Goal: Information Seeking & Learning: Learn about a topic

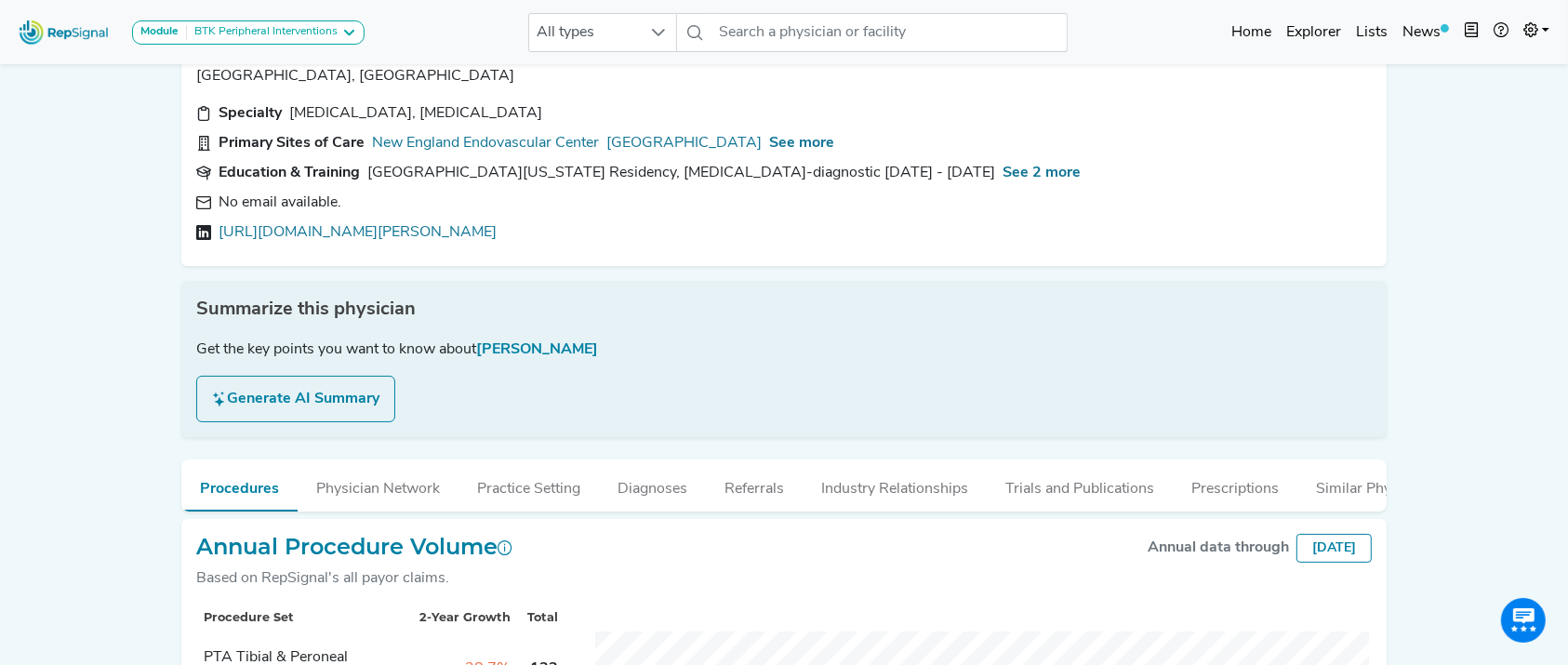
scroll to position [54, 0]
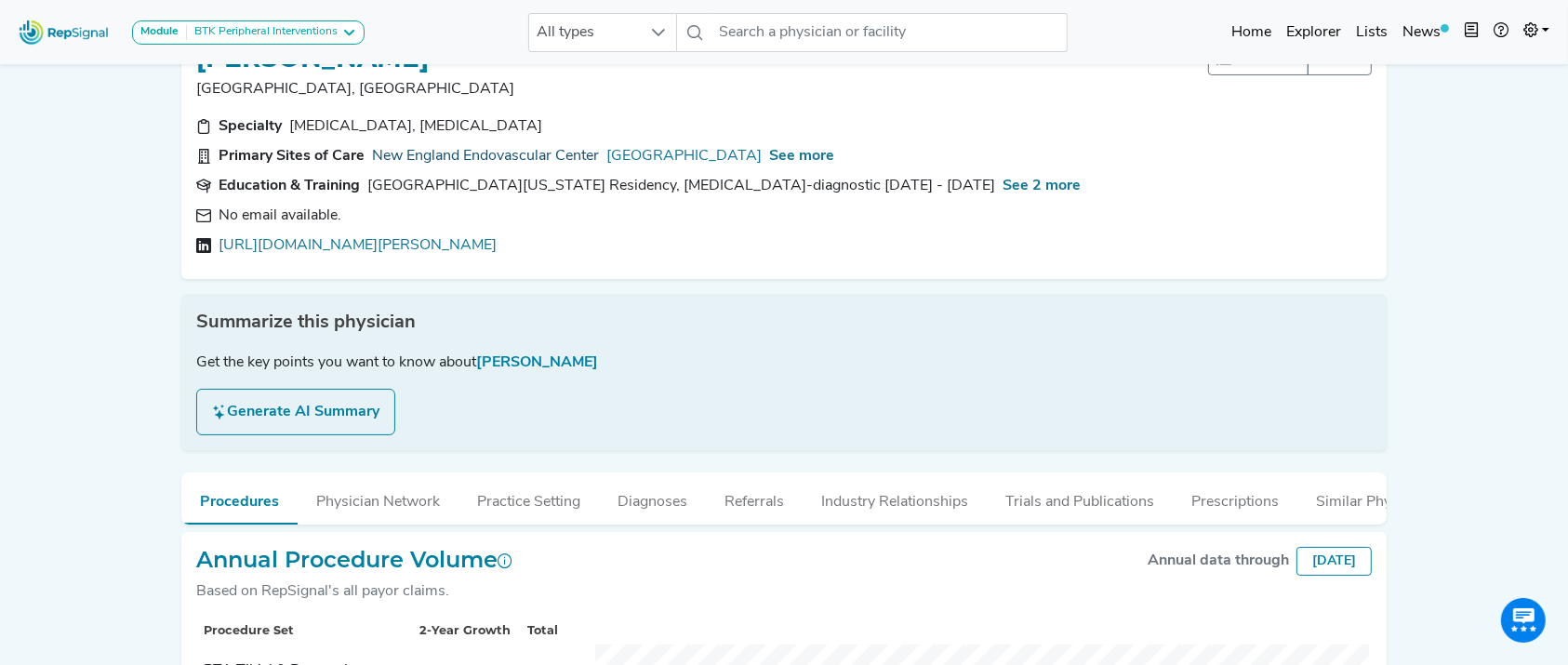
click at [432, 151] on link "New England Endovascular Center" at bounding box center [485, 156] width 227 height 22
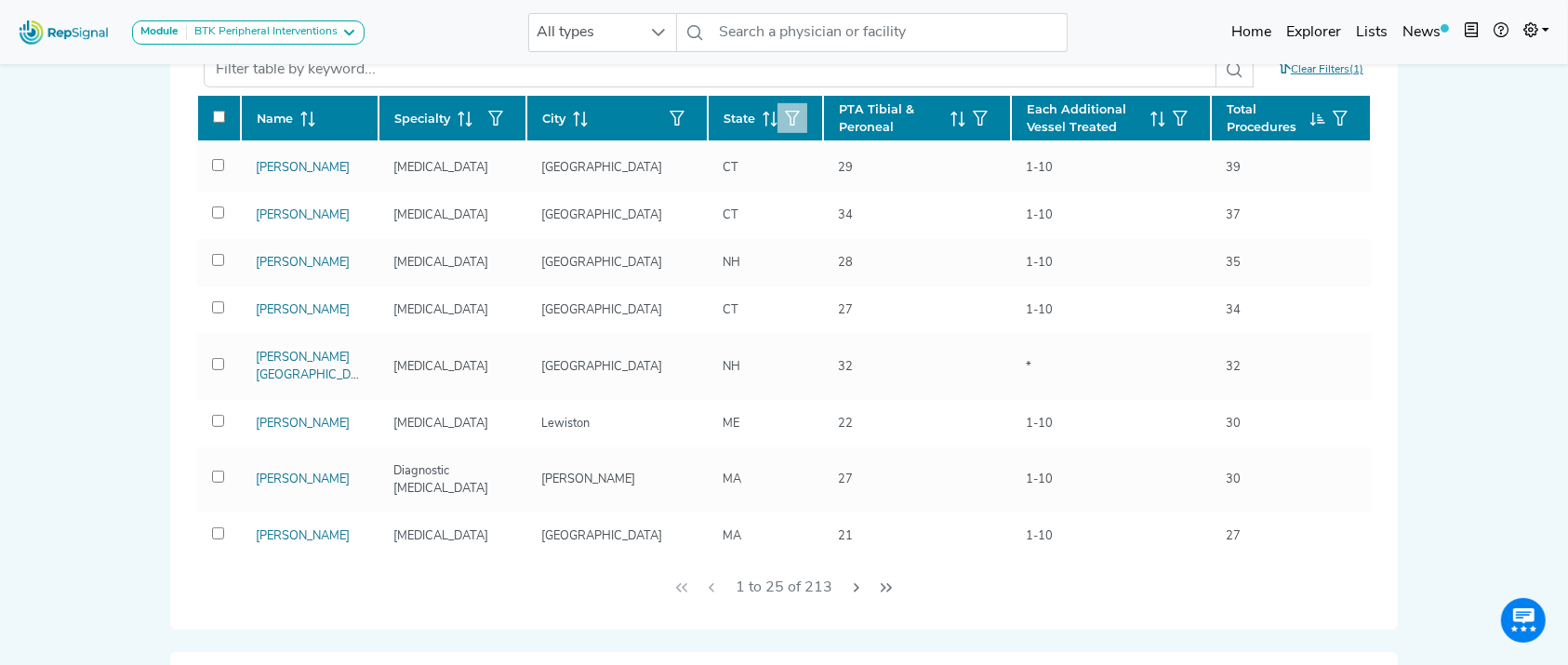
scroll to position [924, 0]
click at [857, 585] on icon "Next Page" at bounding box center [857, 588] width 6 height 10
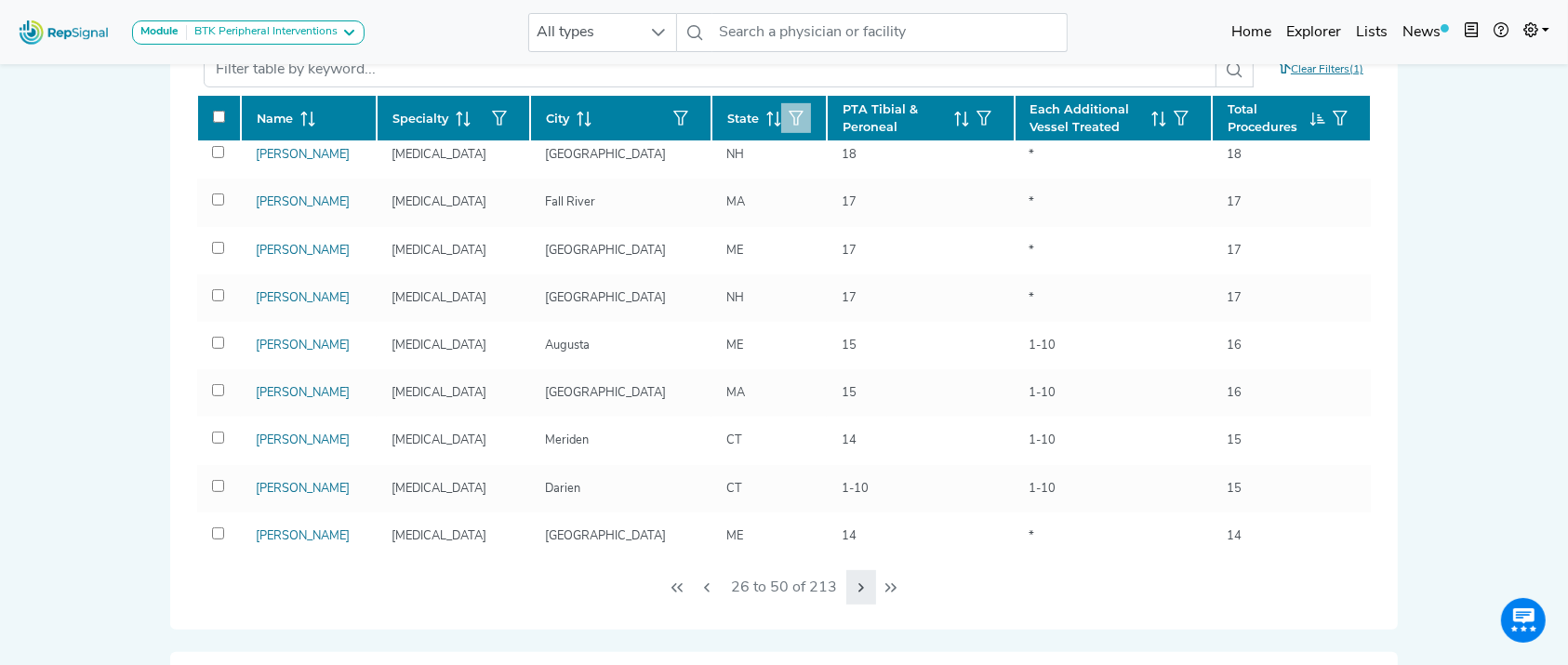
scroll to position [855, 0]
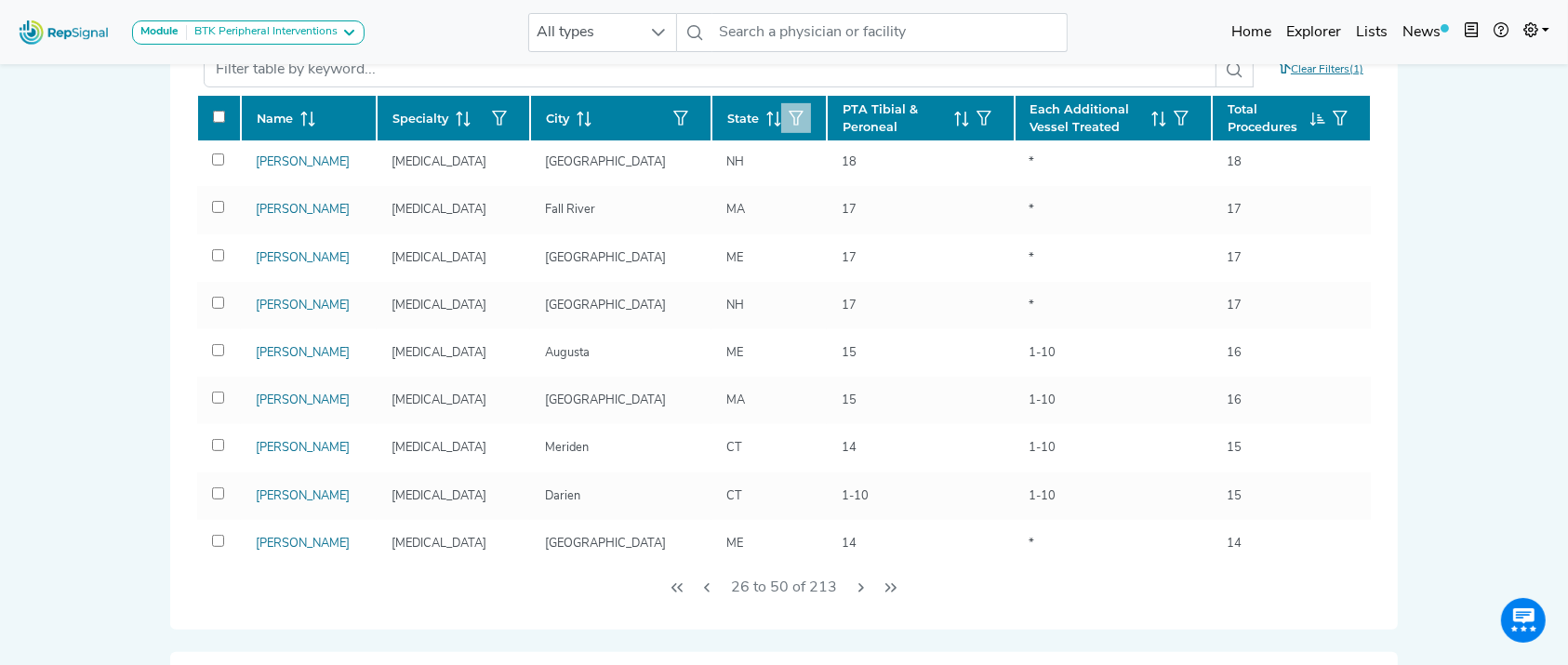
drag, startPoint x: 857, startPoint y: 585, endPoint x: 141, endPoint y: 316, distance: 764.9
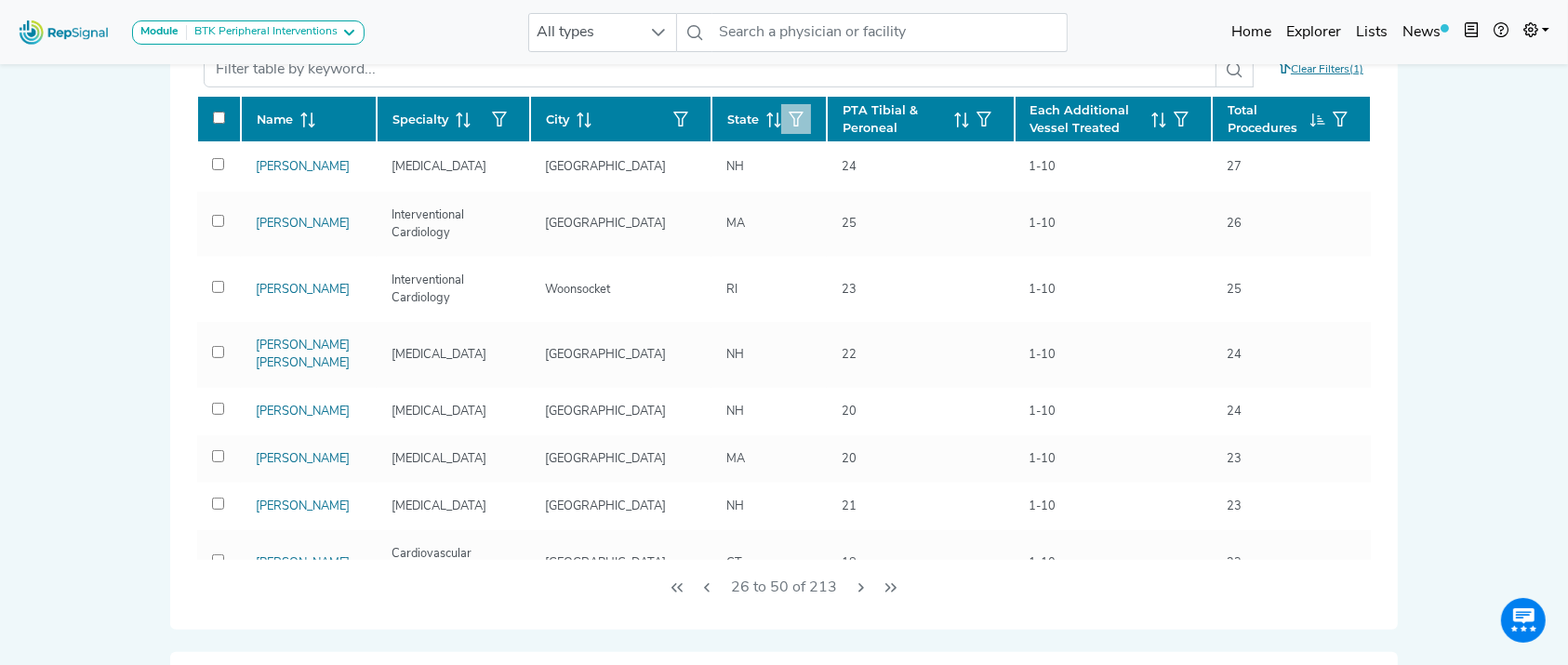
scroll to position [713, 0]
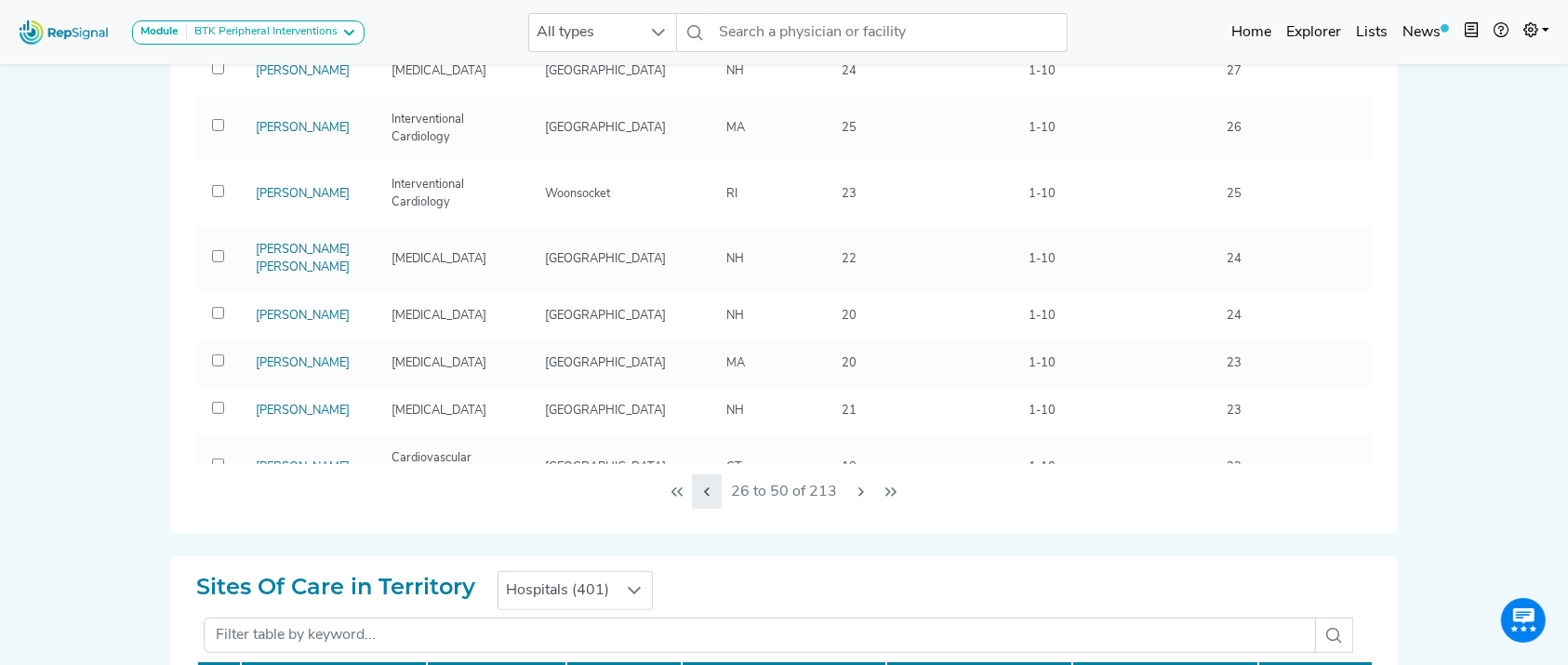
click at [705, 489] on icon "Previous Page" at bounding box center [706, 491] width 15 height 14
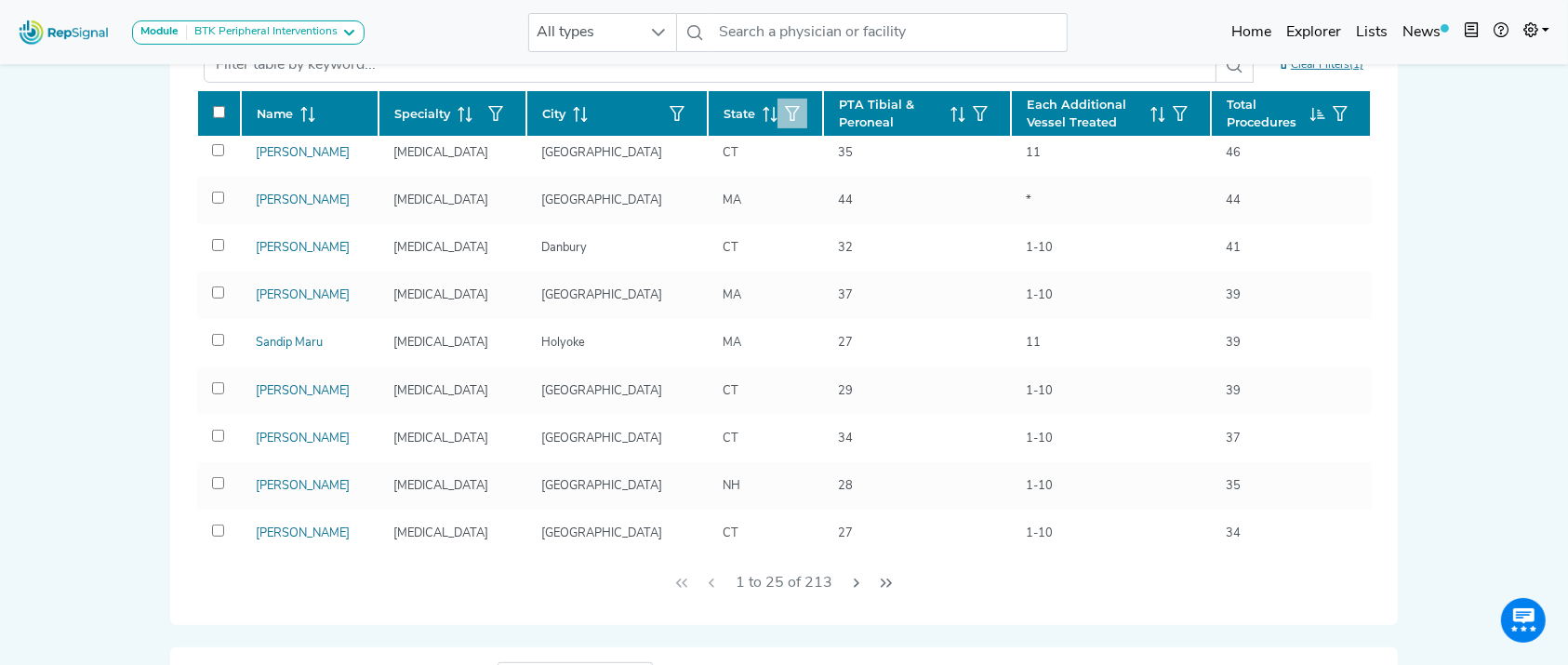
scroll to position [579, 0]
click at [290, 112] on link "[PERSON_NAME]" at bounding box center [303, 106] width 94 height 13
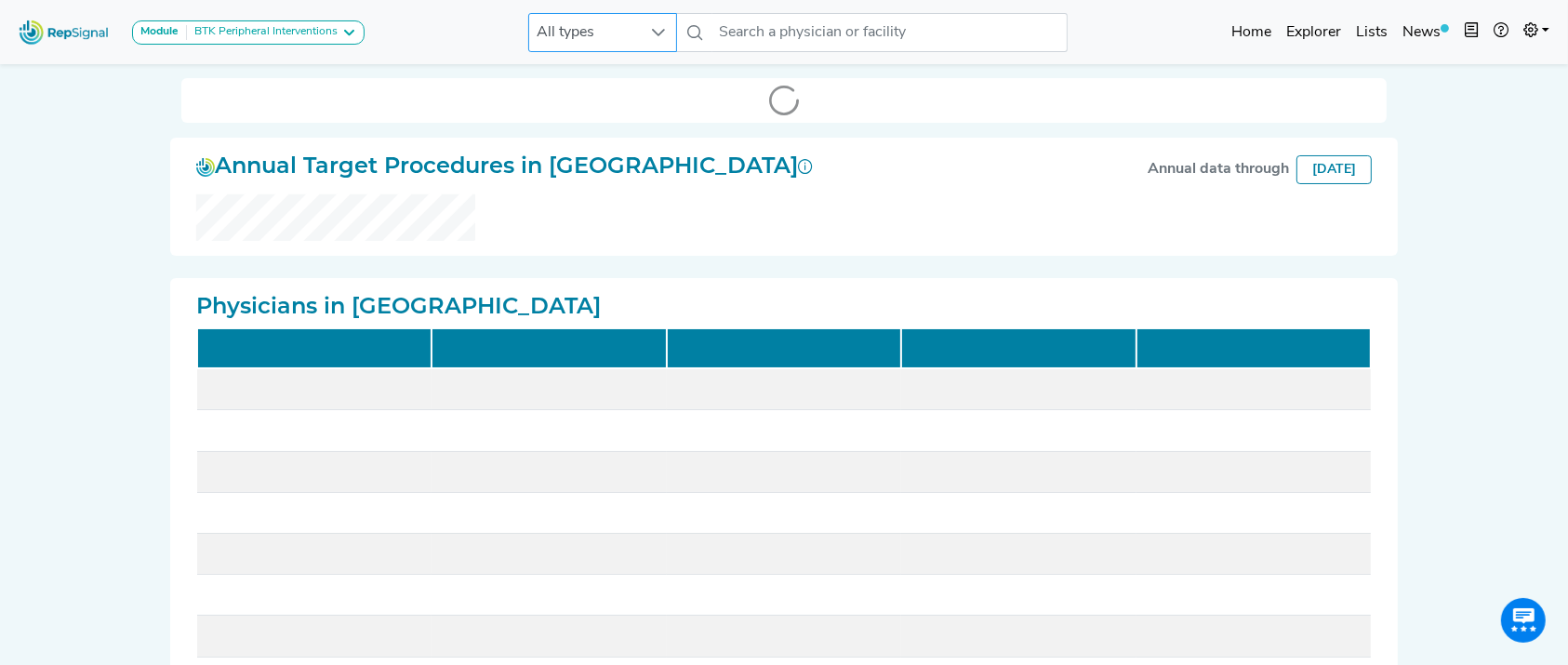
checkbox input "false"
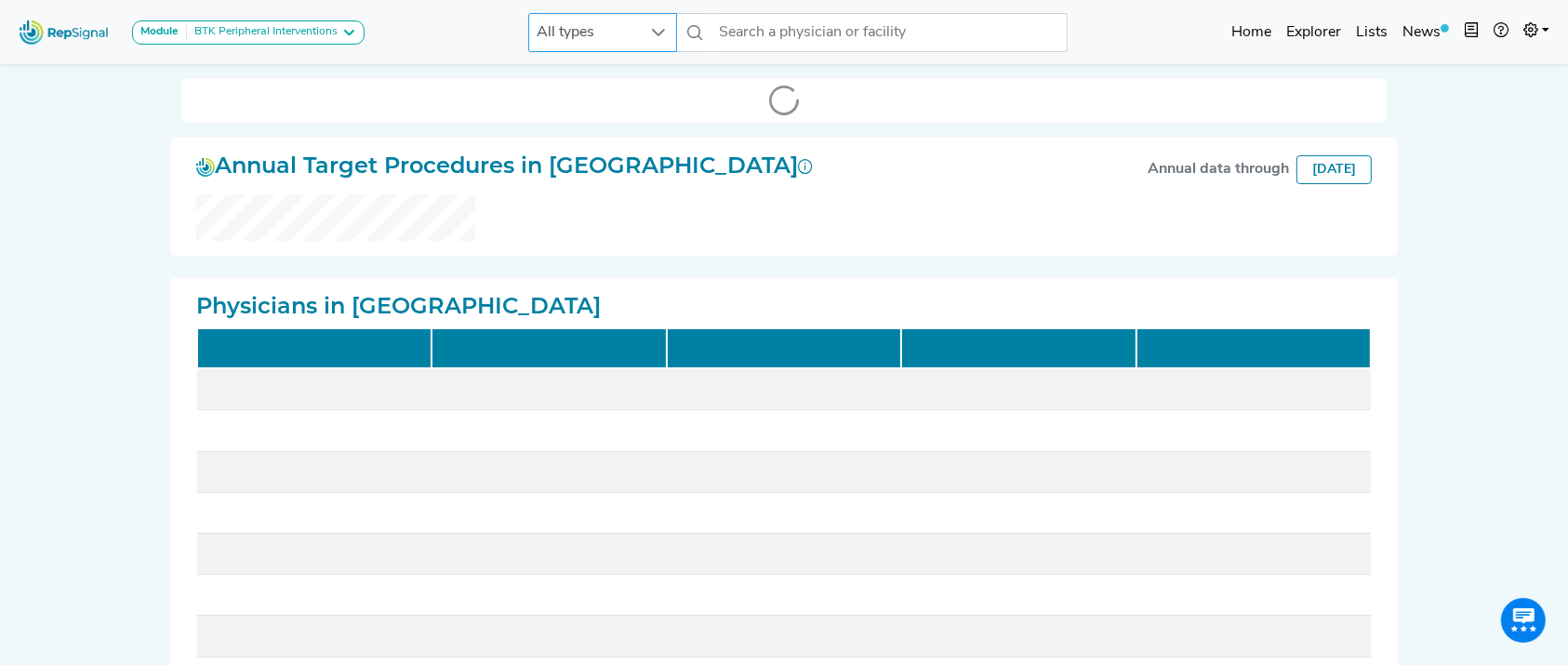
checkbox input "false"
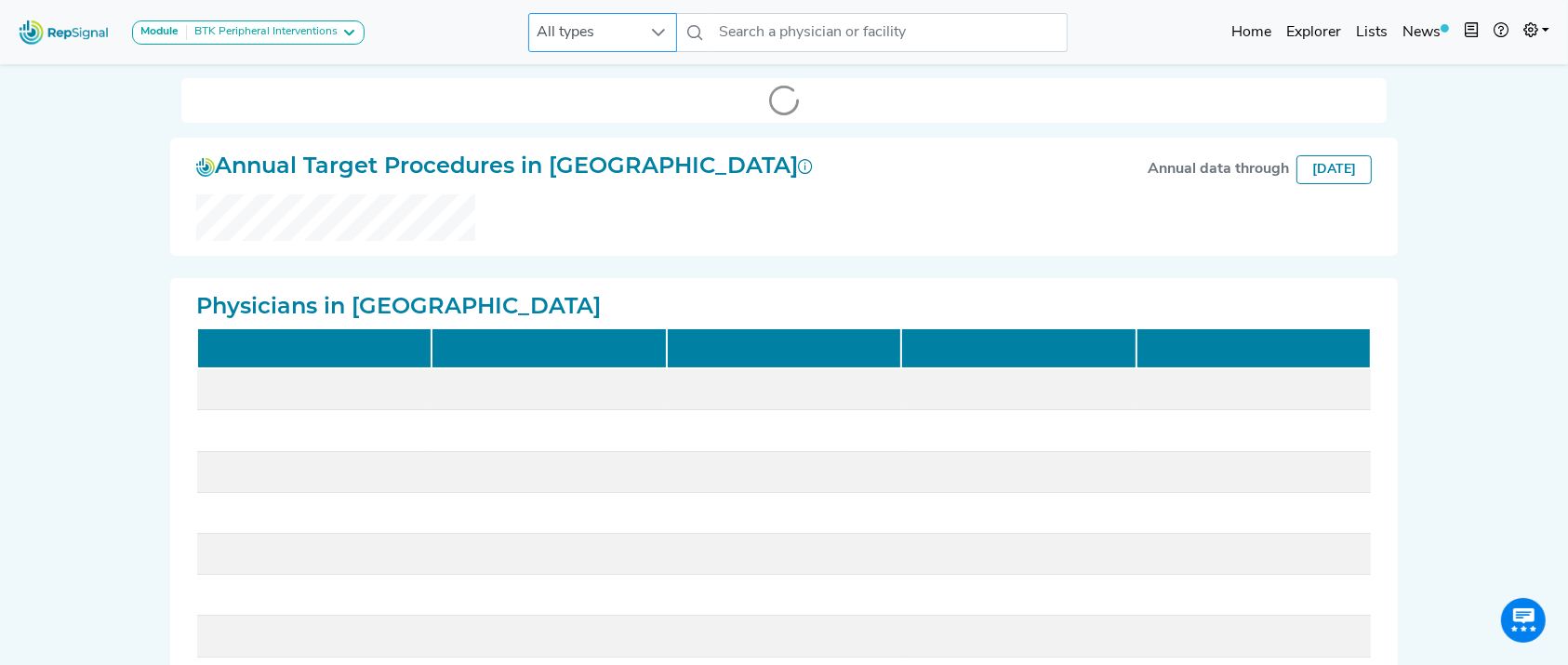
checkbox input "false"
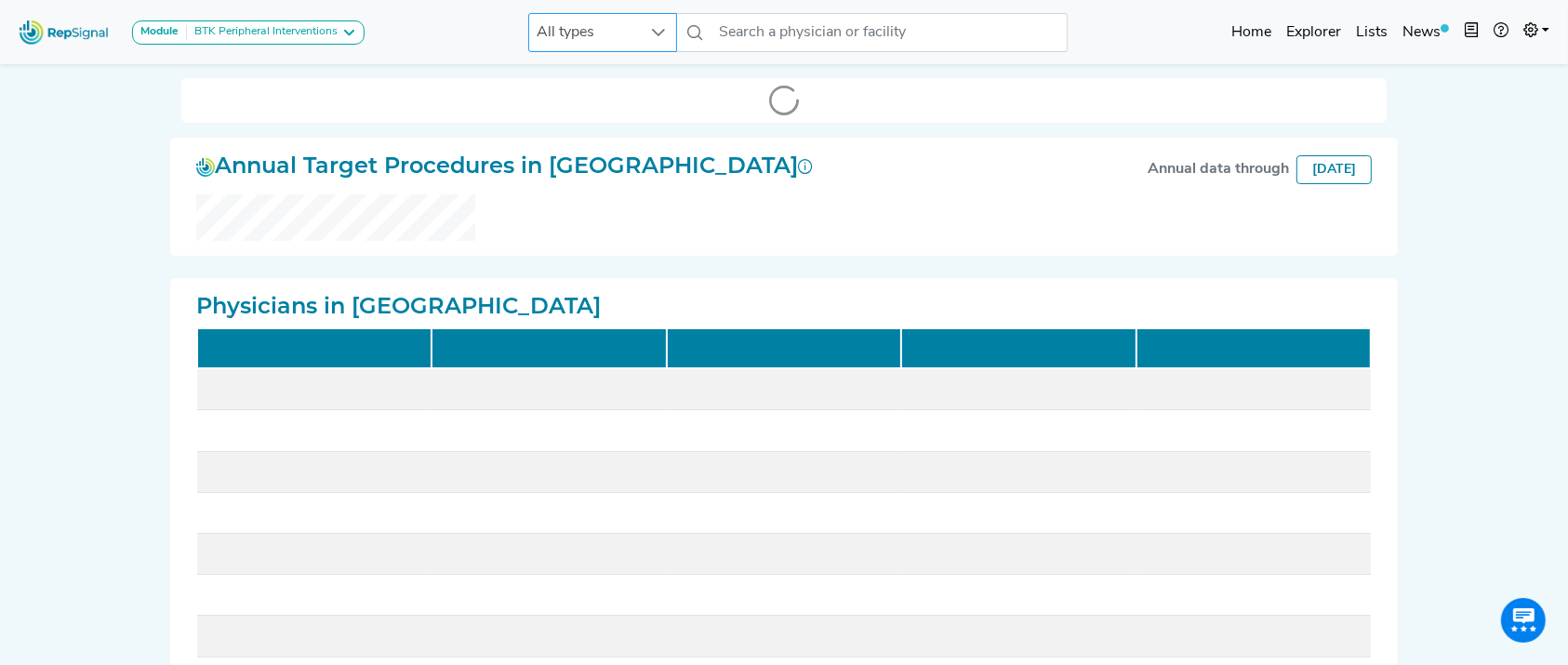
checkbox input "false"
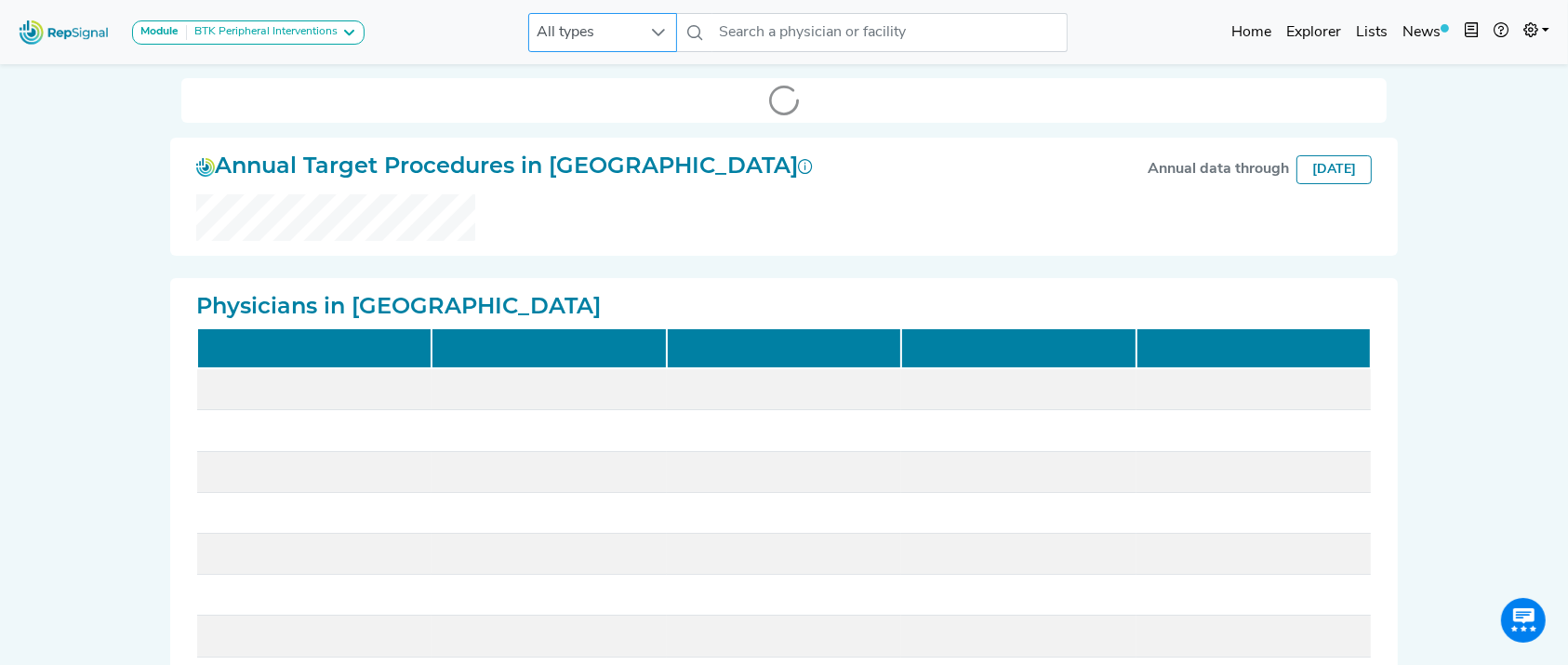
checkbox input "false"
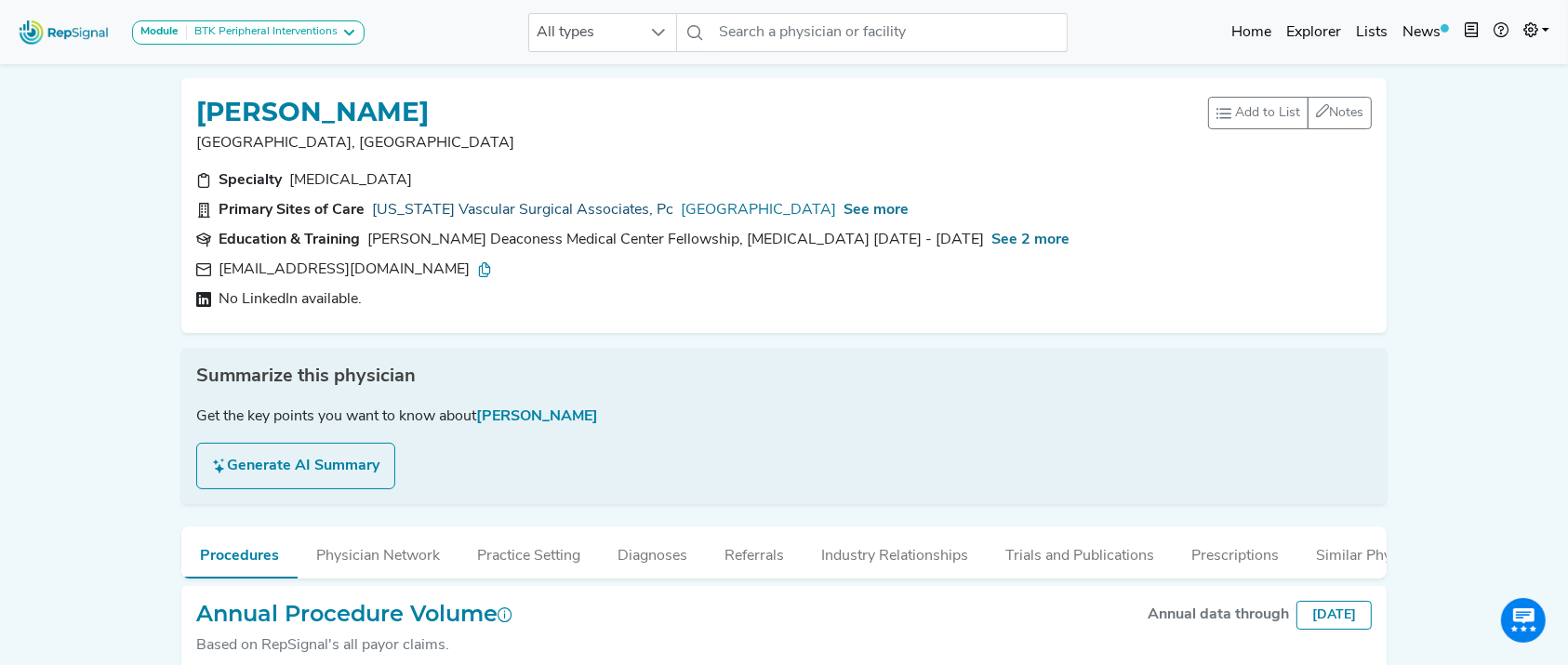
click at [570, 208] on link "Connecticut Vascular Surgical Associates, Pc" at bounding box center [523, 210] width 302 height 22
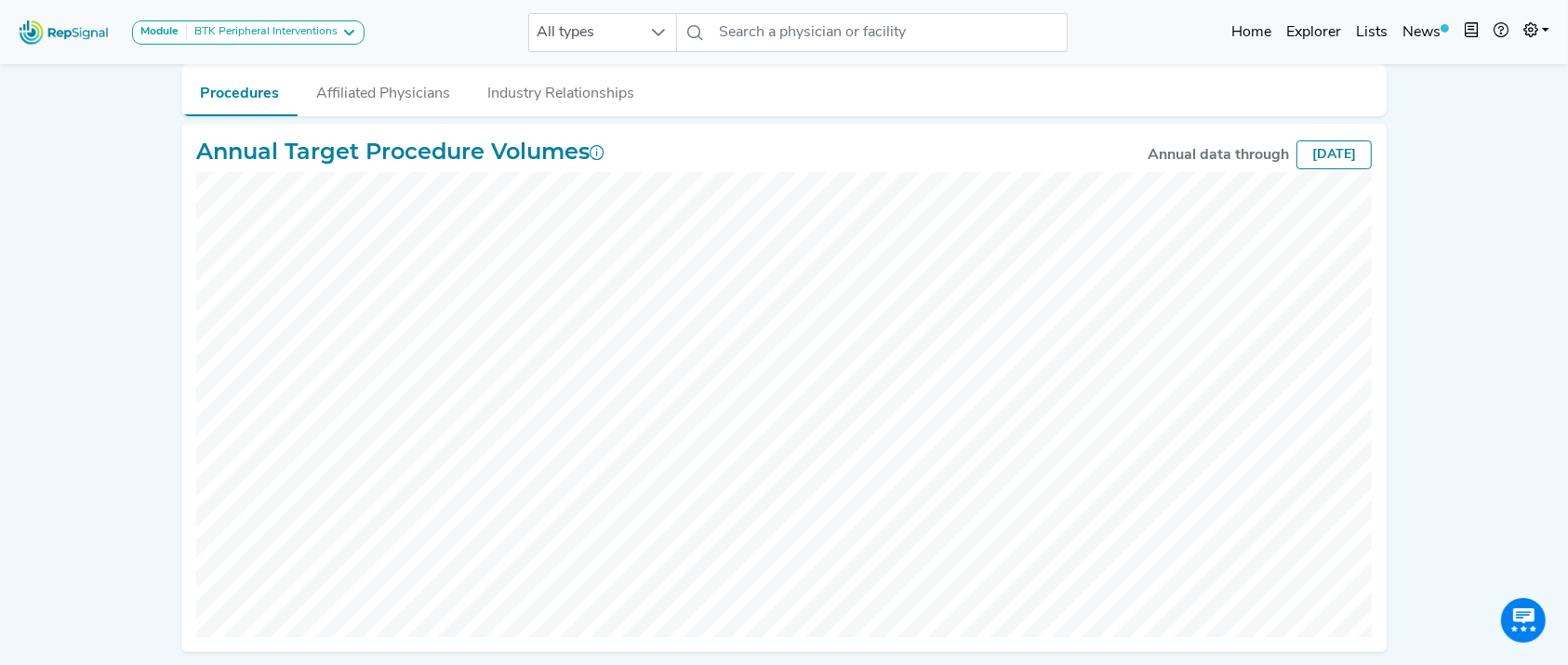
scroll to position [251, 0]
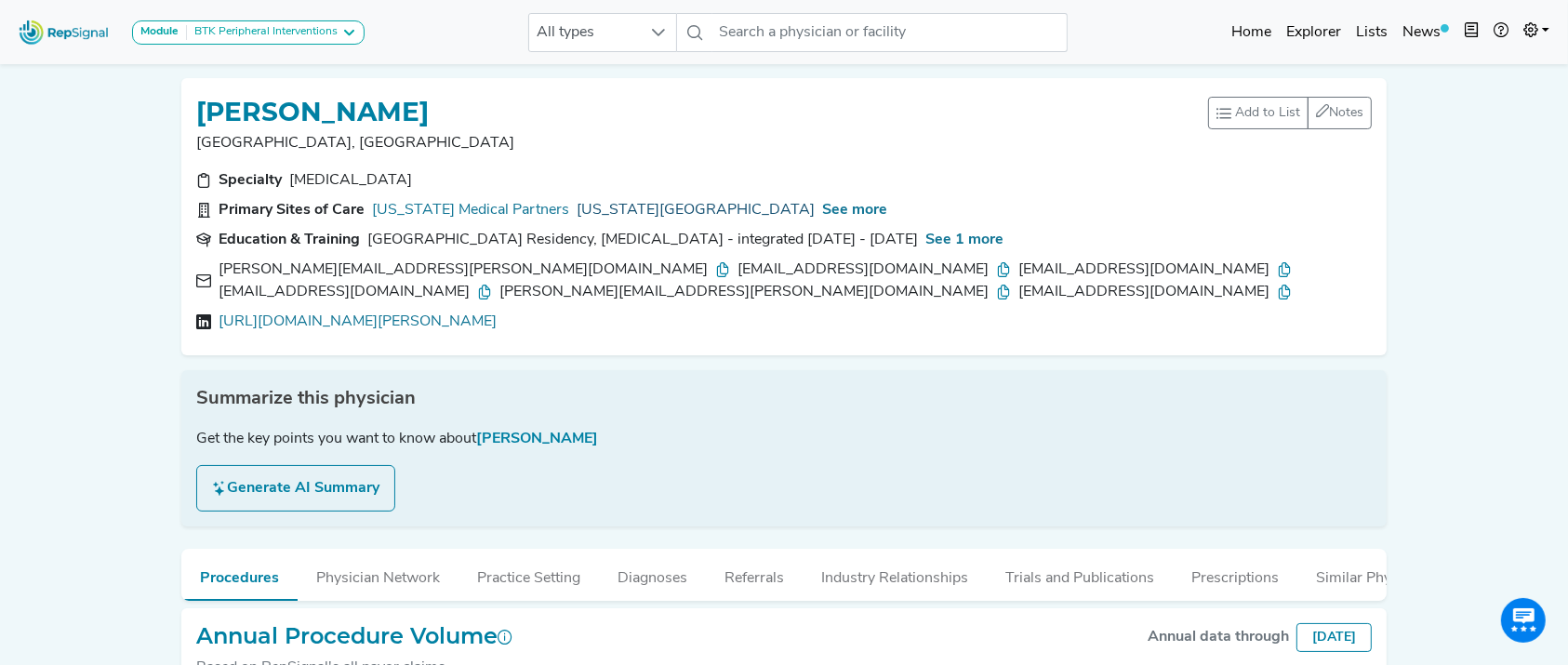
click at [615, 211] on link "Maine Medical Center" at bounding box center [695, 210] width 238 height 22
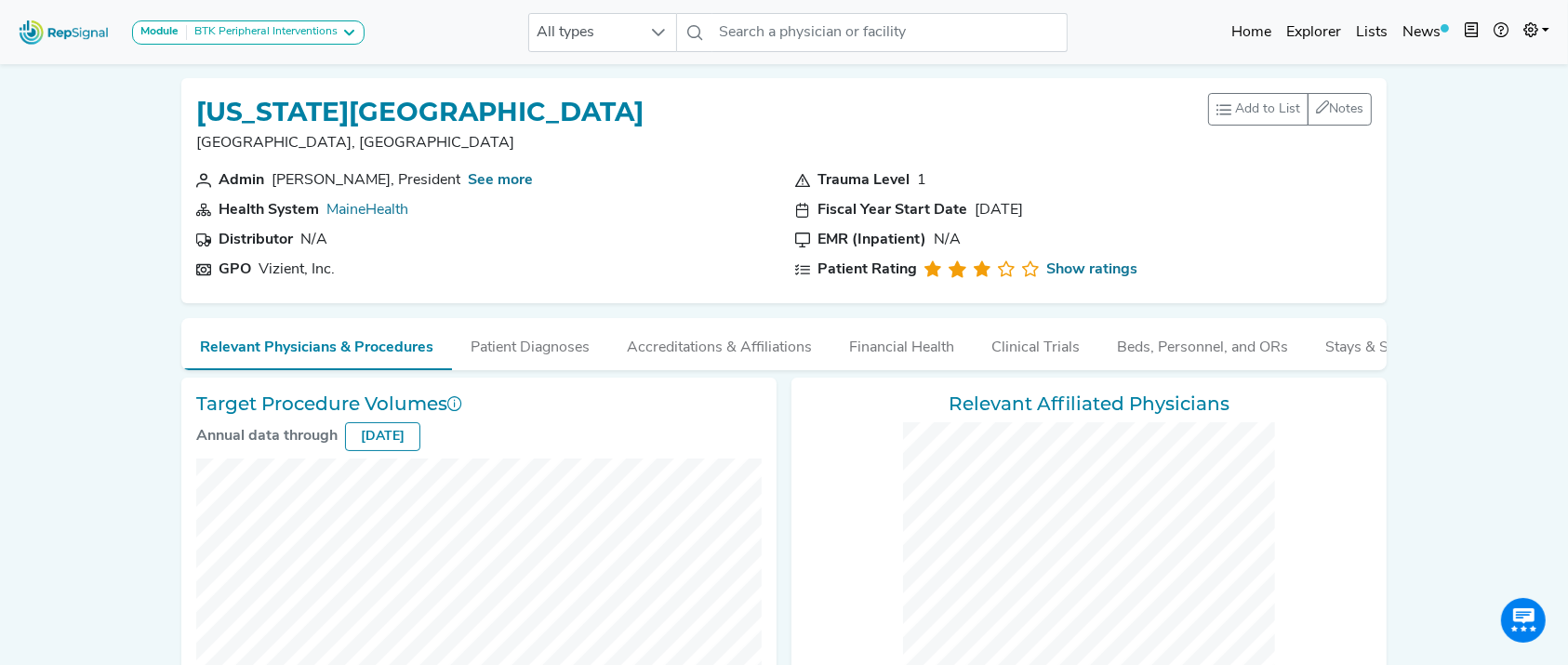
checkbox input "false"
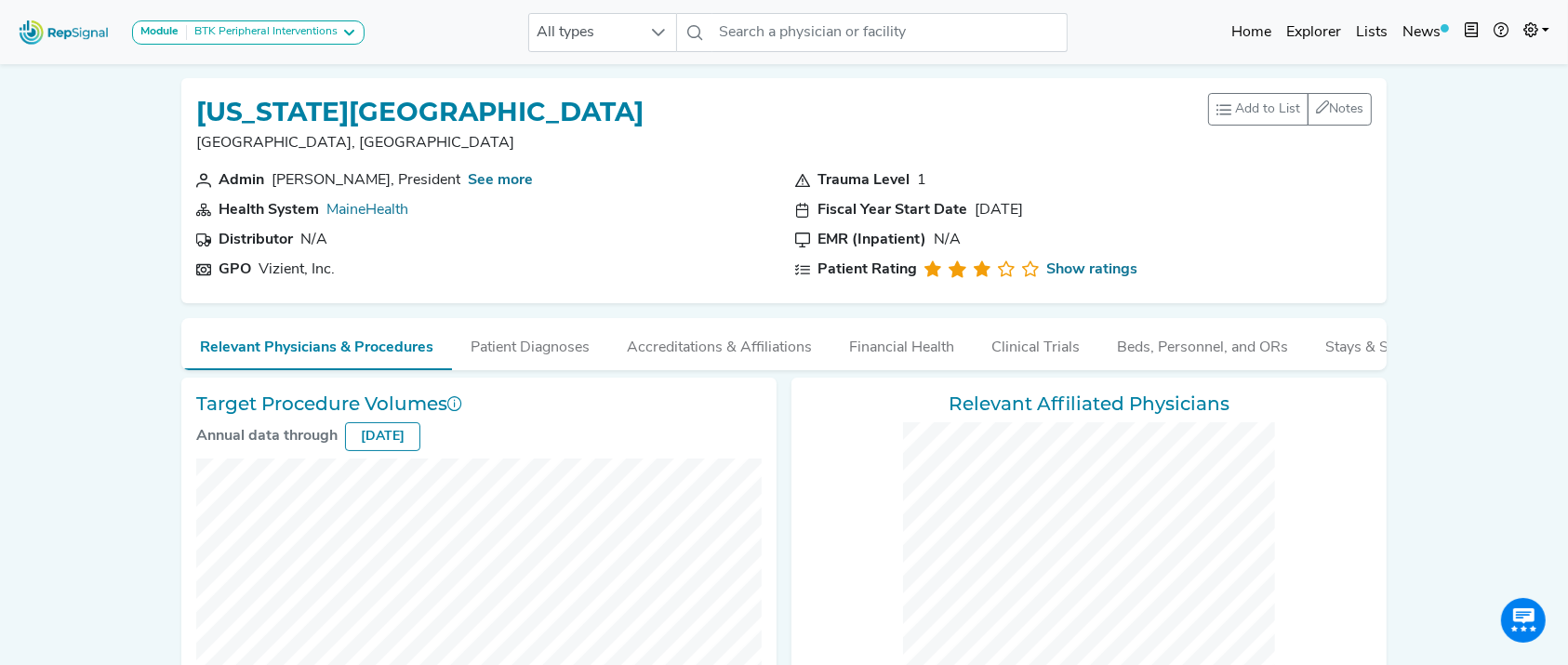
checkbox input "false"
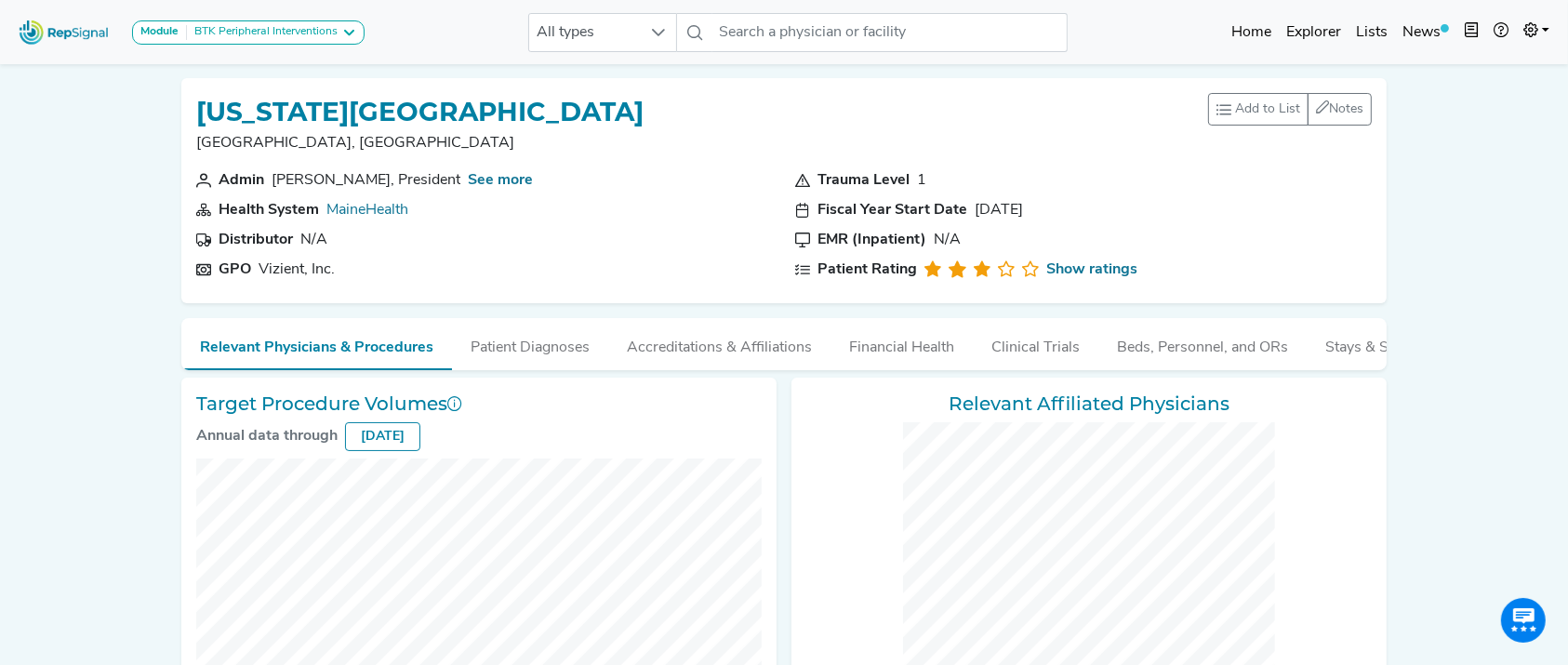
checkbox input "false"
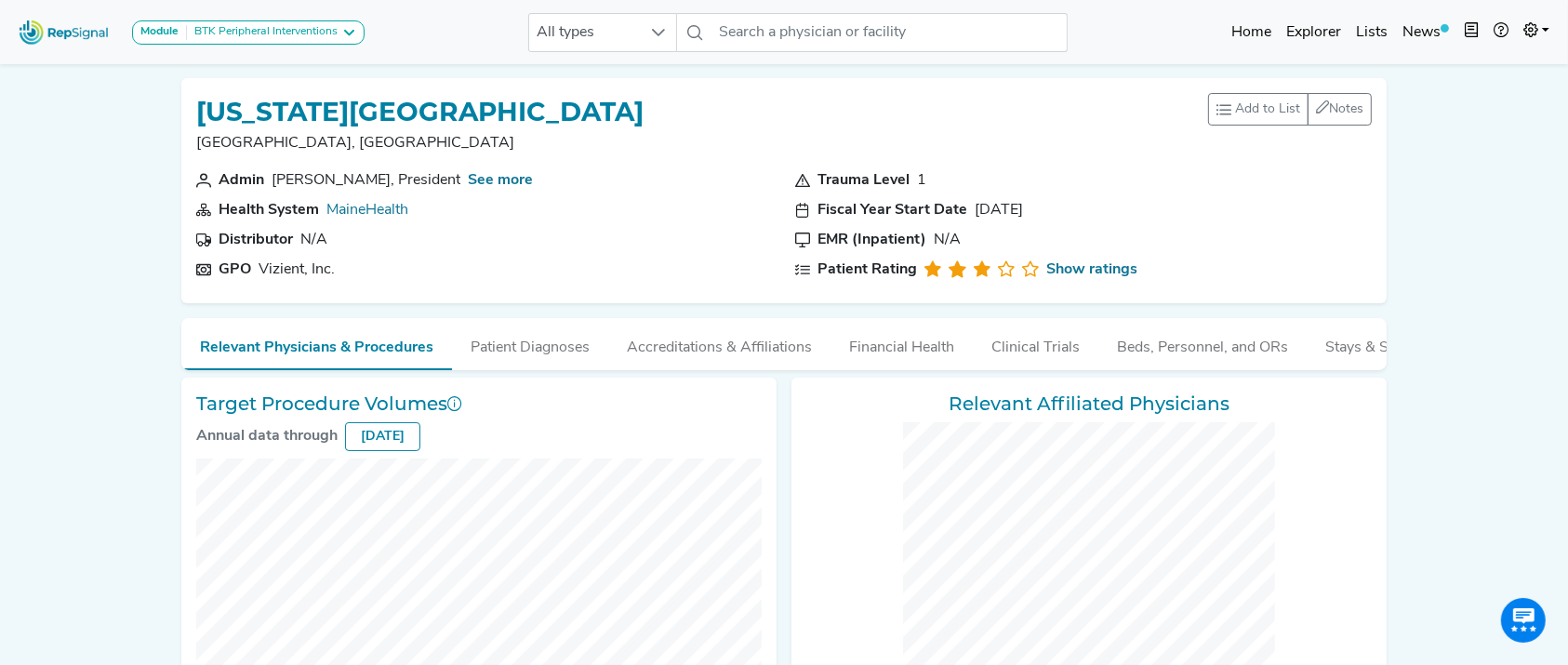
checkbox input "false"
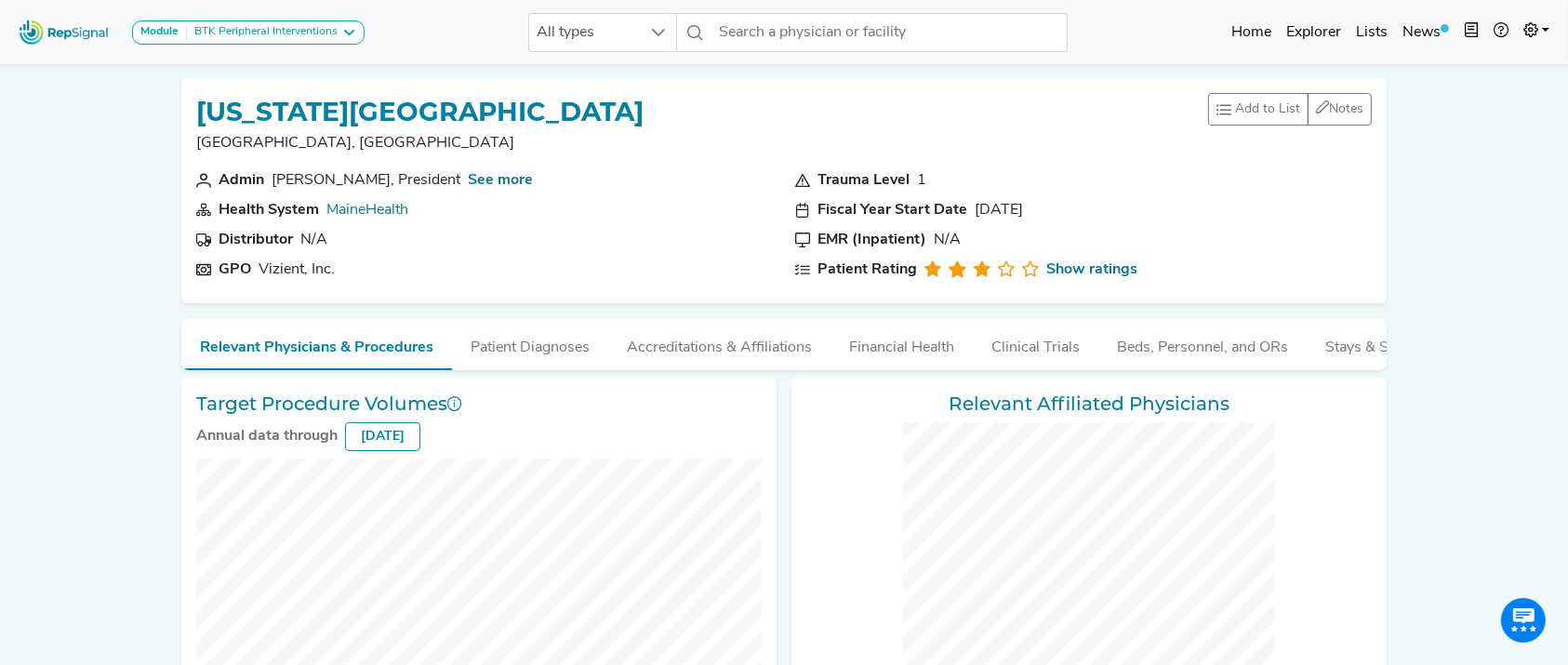
checkbox input "false"
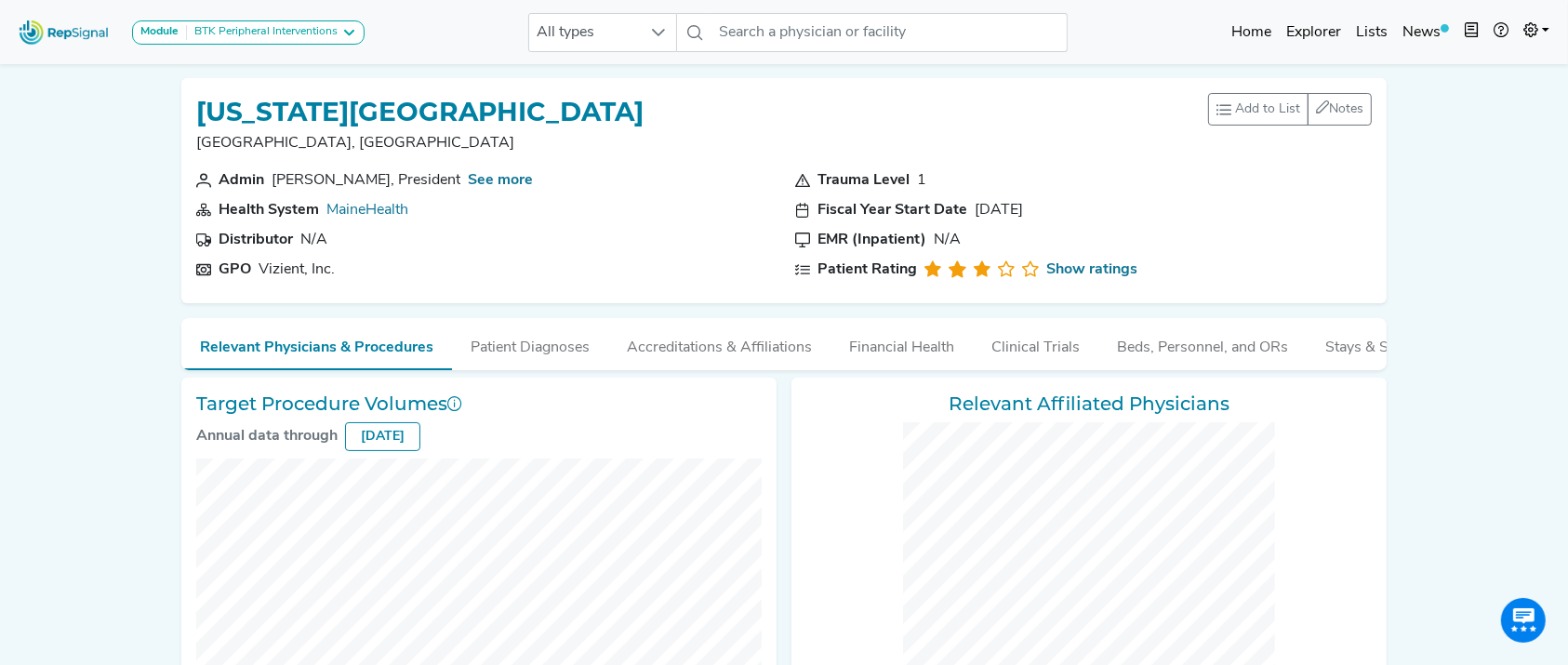
checkbox input "false"
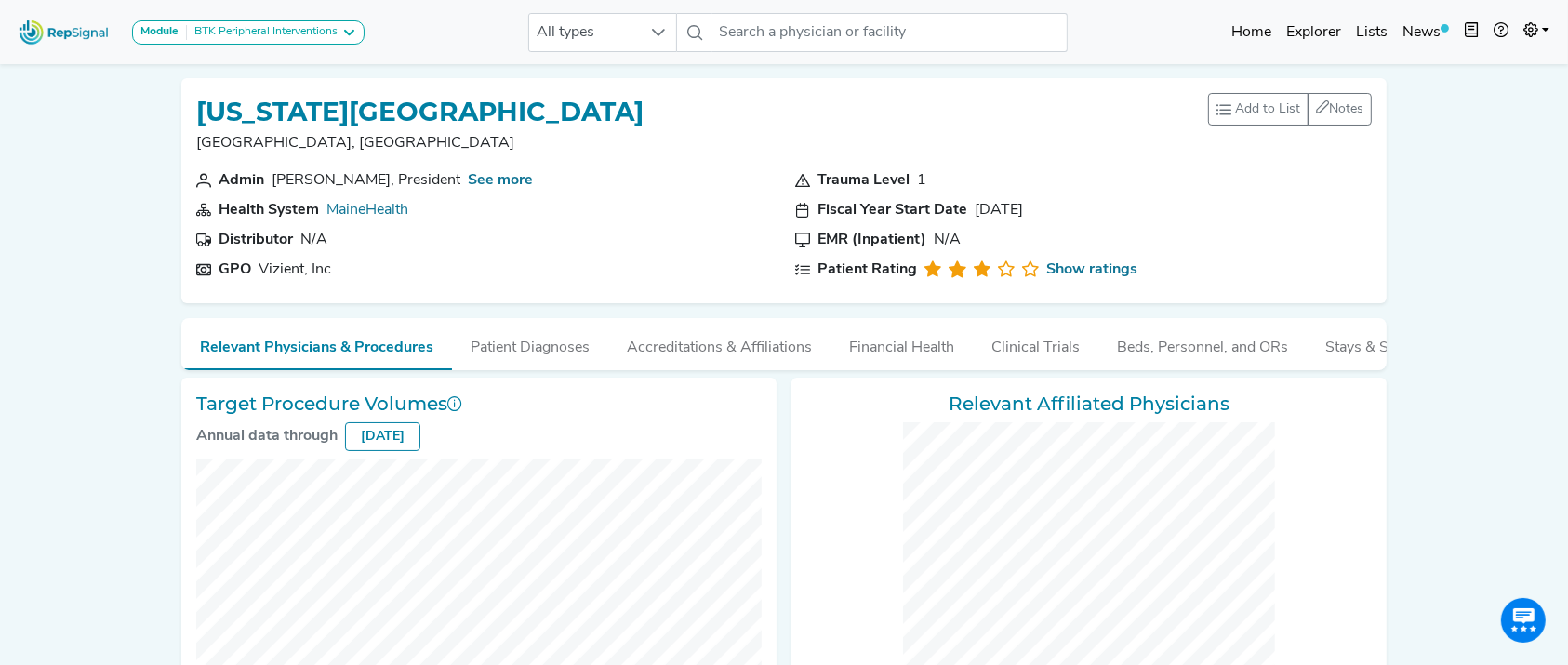
checkbox input "false"
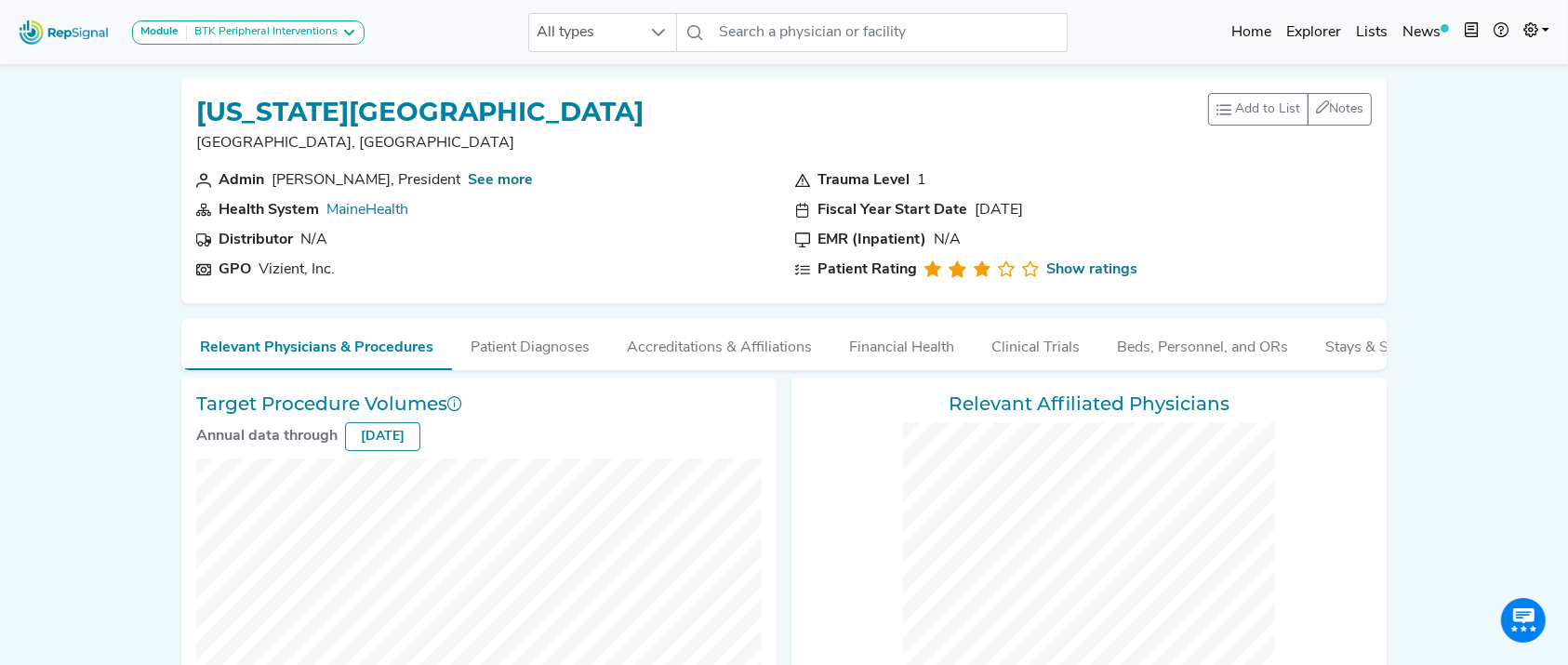
checkbox input "false"
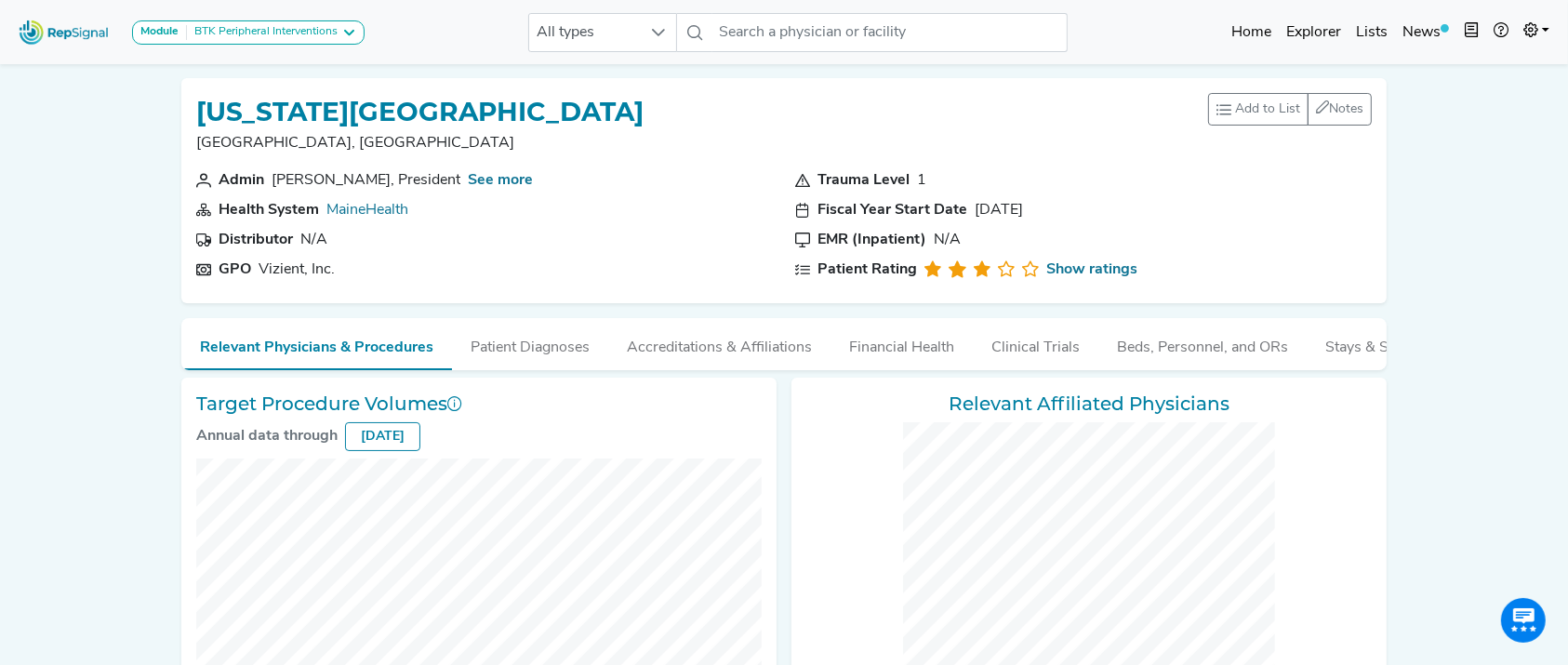
checkbox input "false"
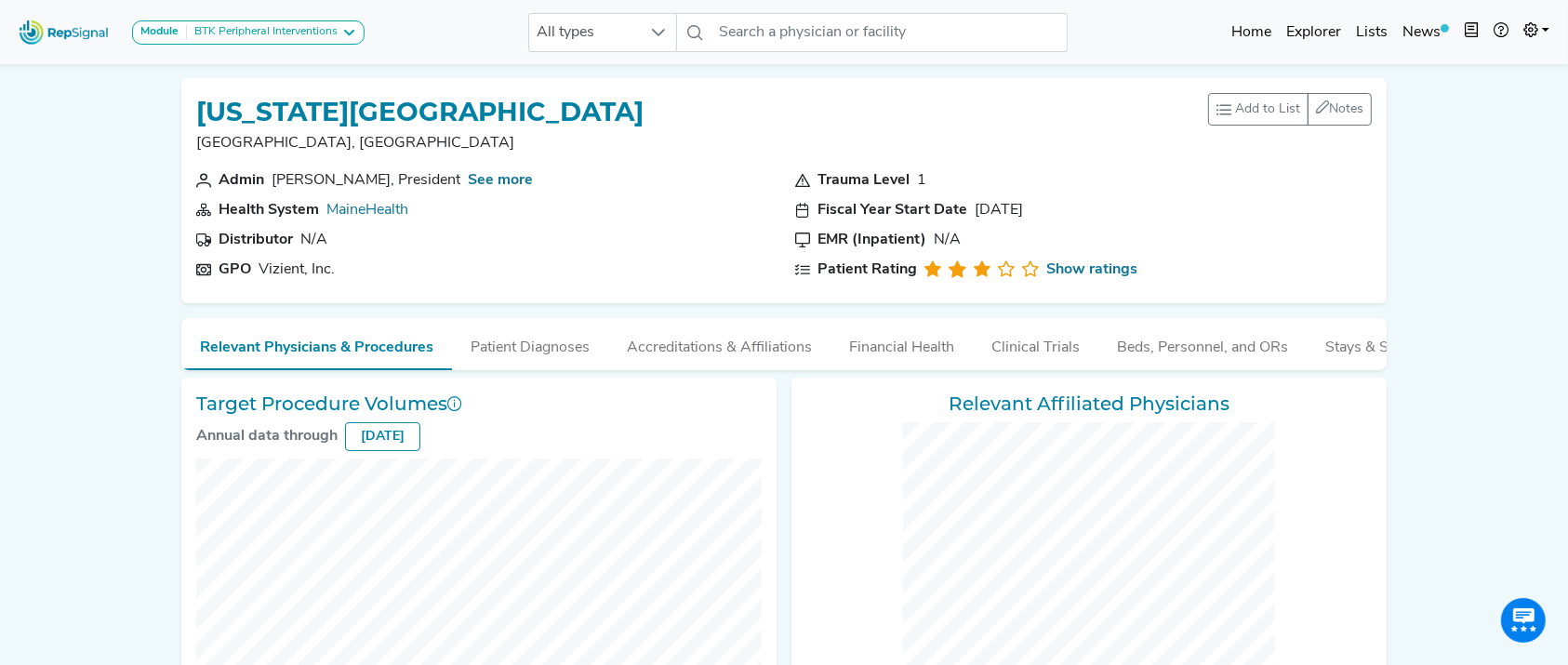
checkbox input "false"
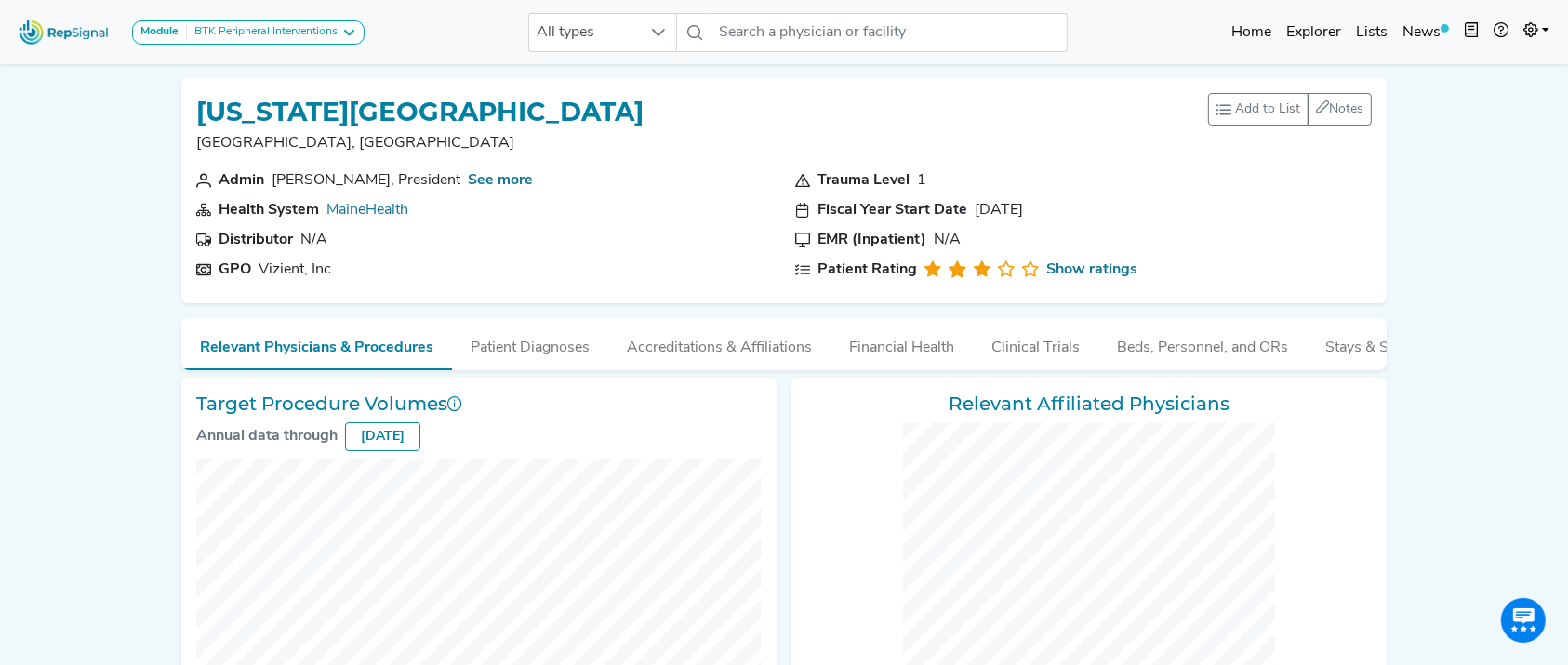
checkbox input "false"
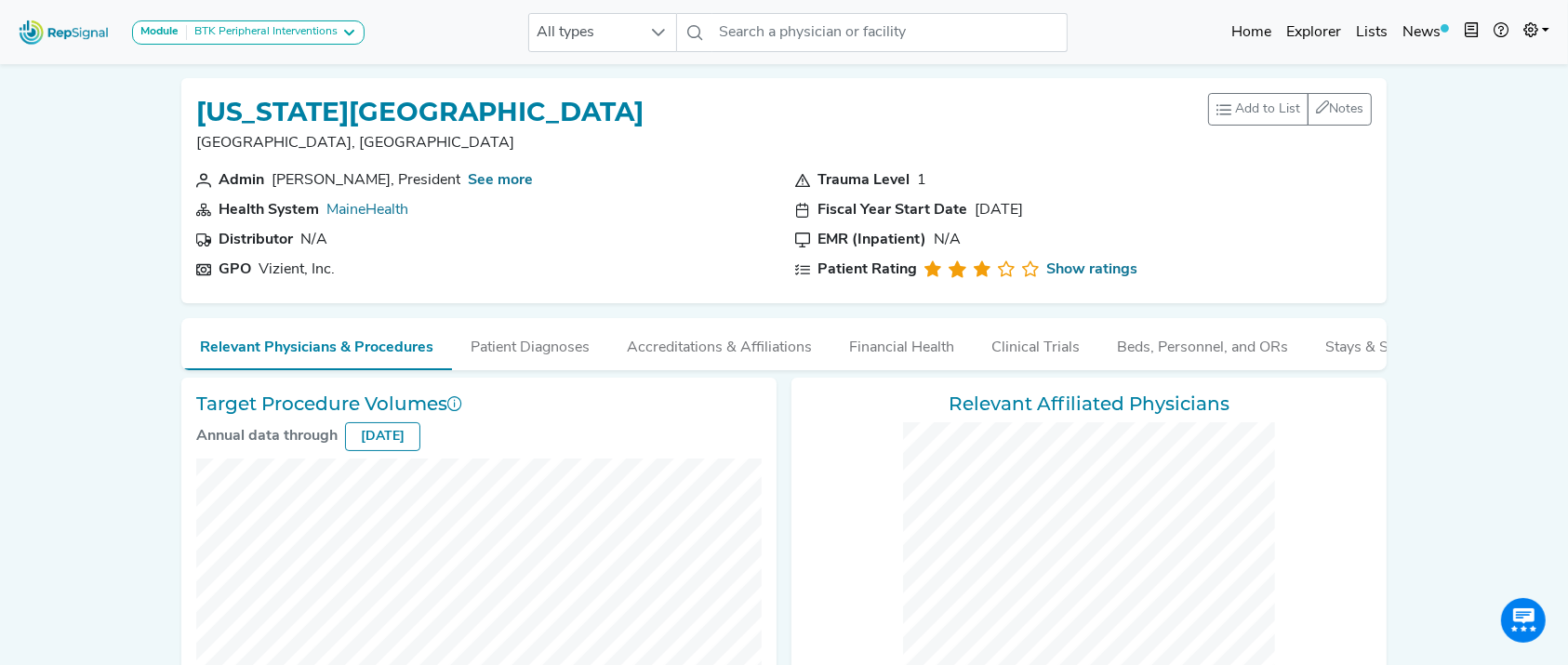
checkbox input "false"
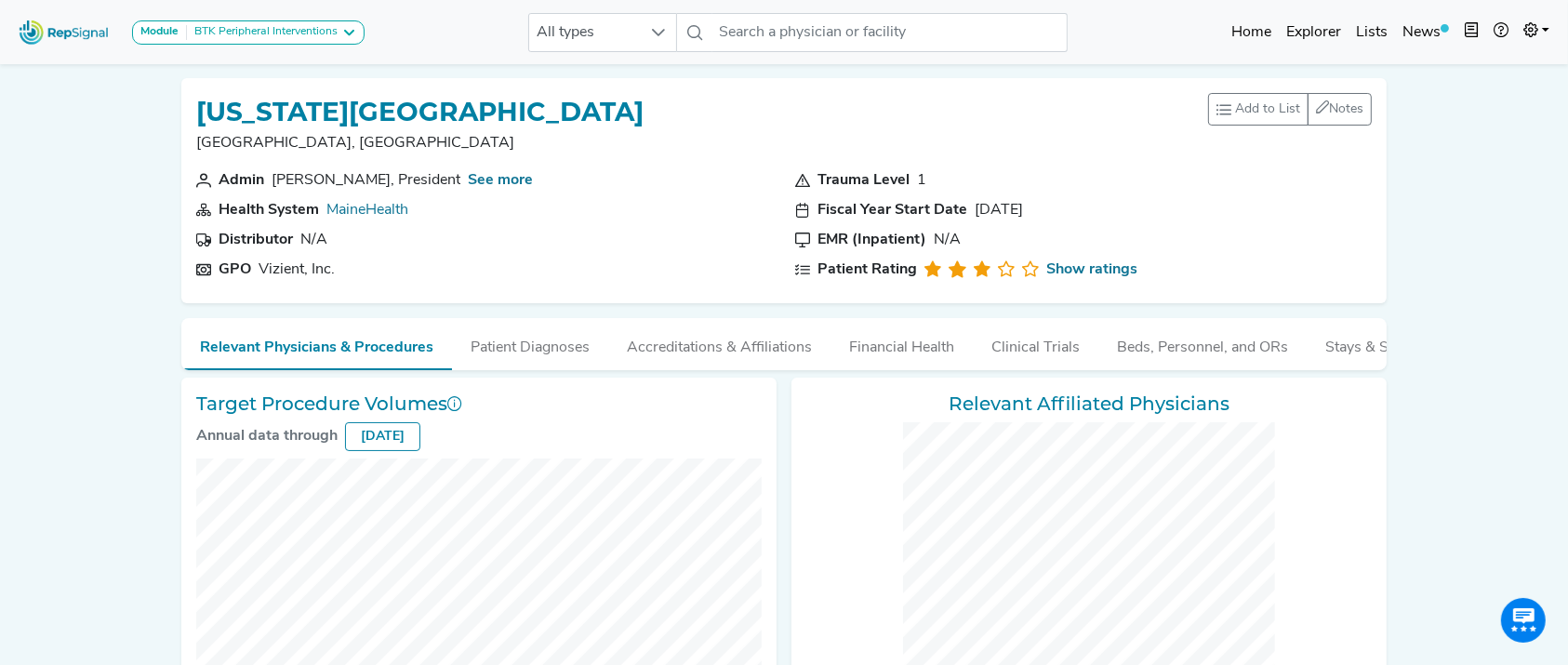
checkbox input "false"
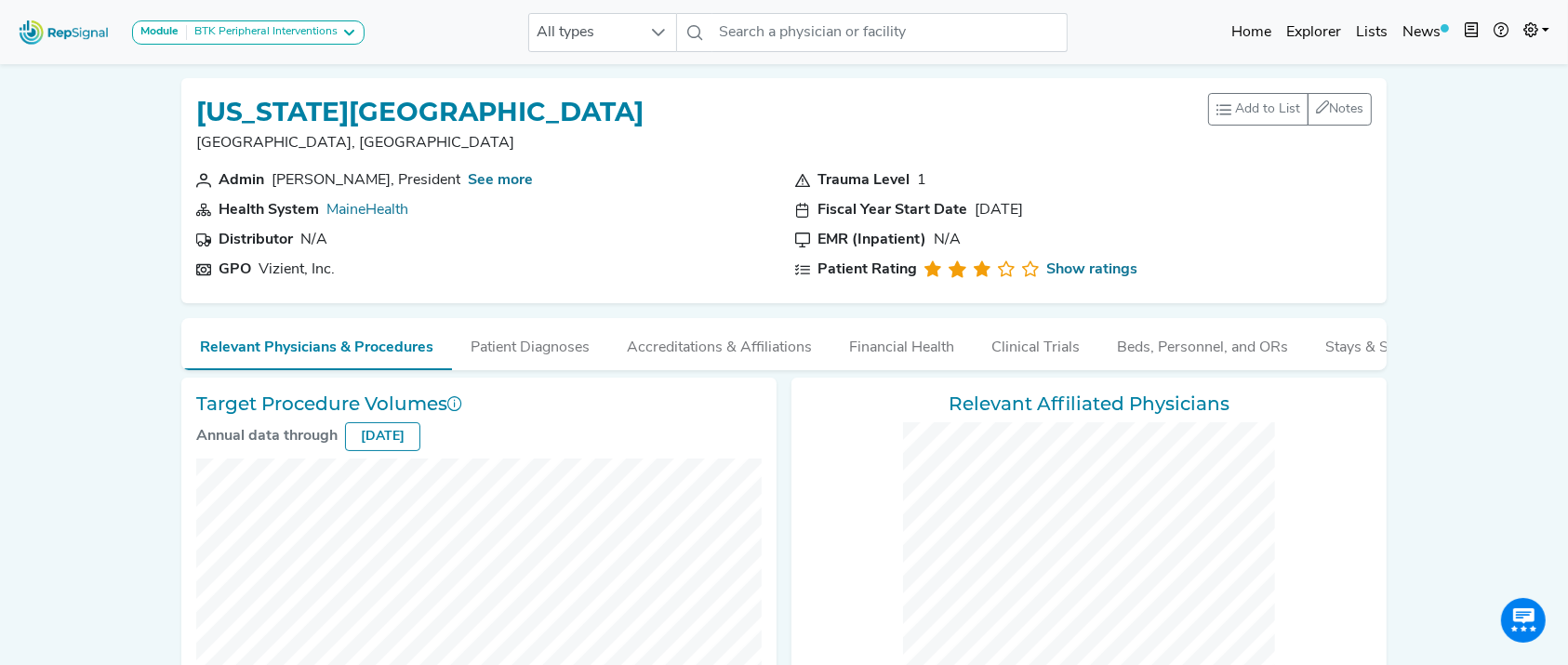
checkbox input "false"
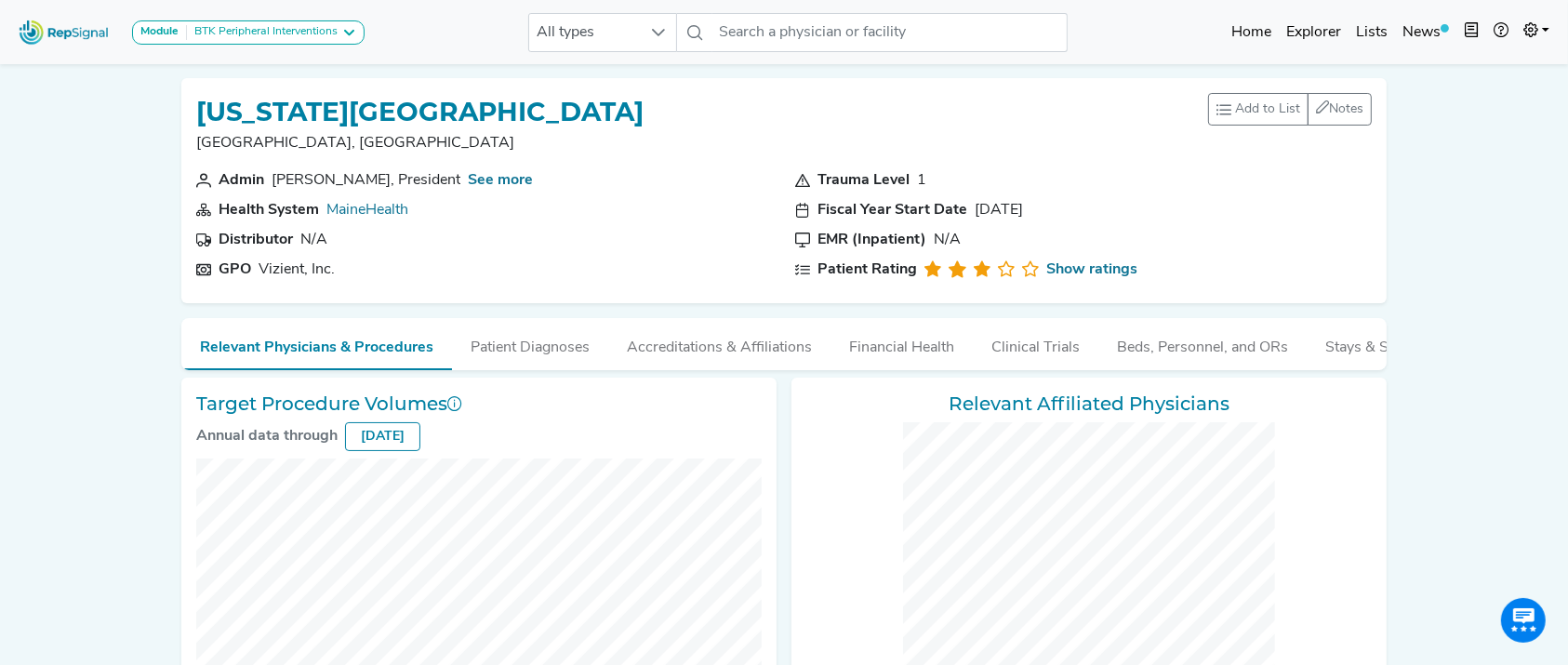
checkbox input "false"
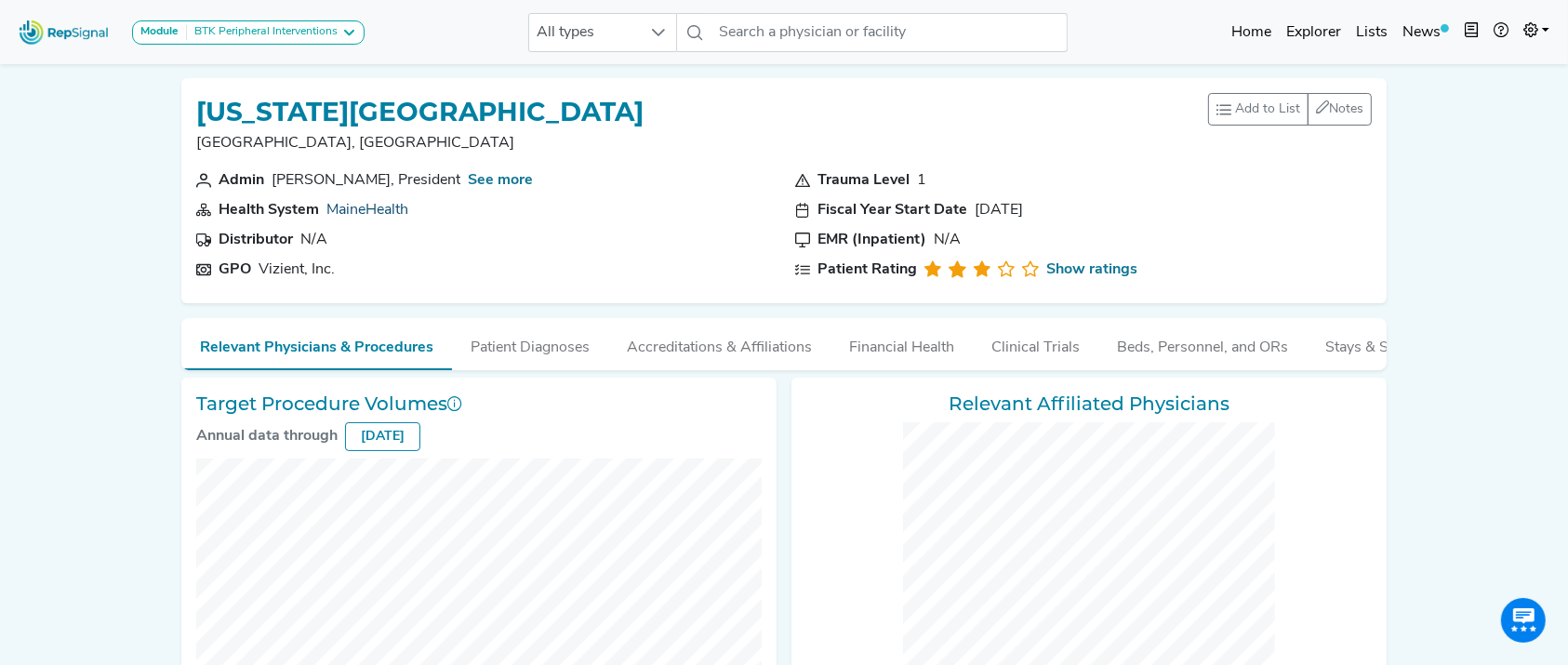
click at [390, 214] on link "MaineHealth" at bounding box center [367, 210] width 82 height 14
click at [388, 211] on link "MaineHealth" at bounding box center [367, 210] width 82 height 14
click at [379, 209] on link "MaineHealth" at bounding box center [367, 210] width 82 height 14
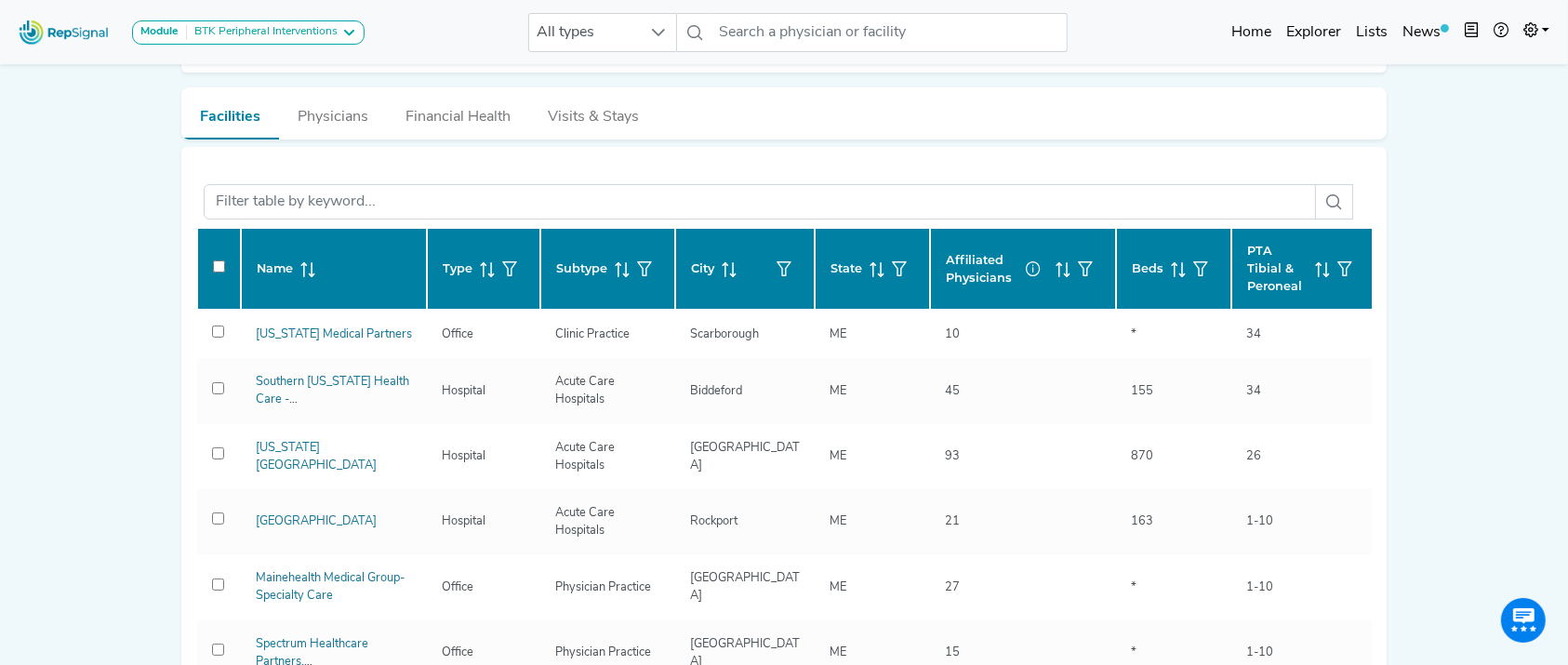
scroll to position [238, 0]
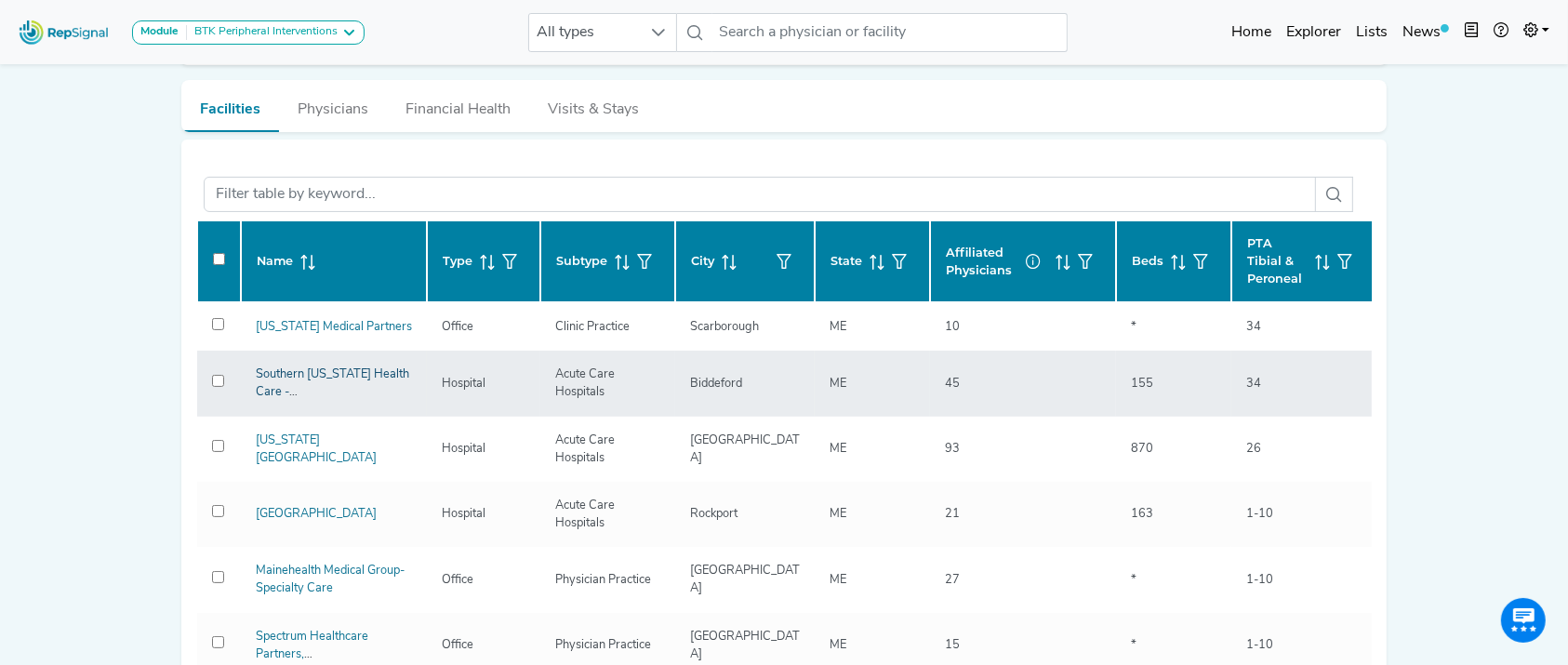
drag, startPoint x: 324, startPoint y: 380, endPoint x: 287, endPoint y: 378, distance: 37.1
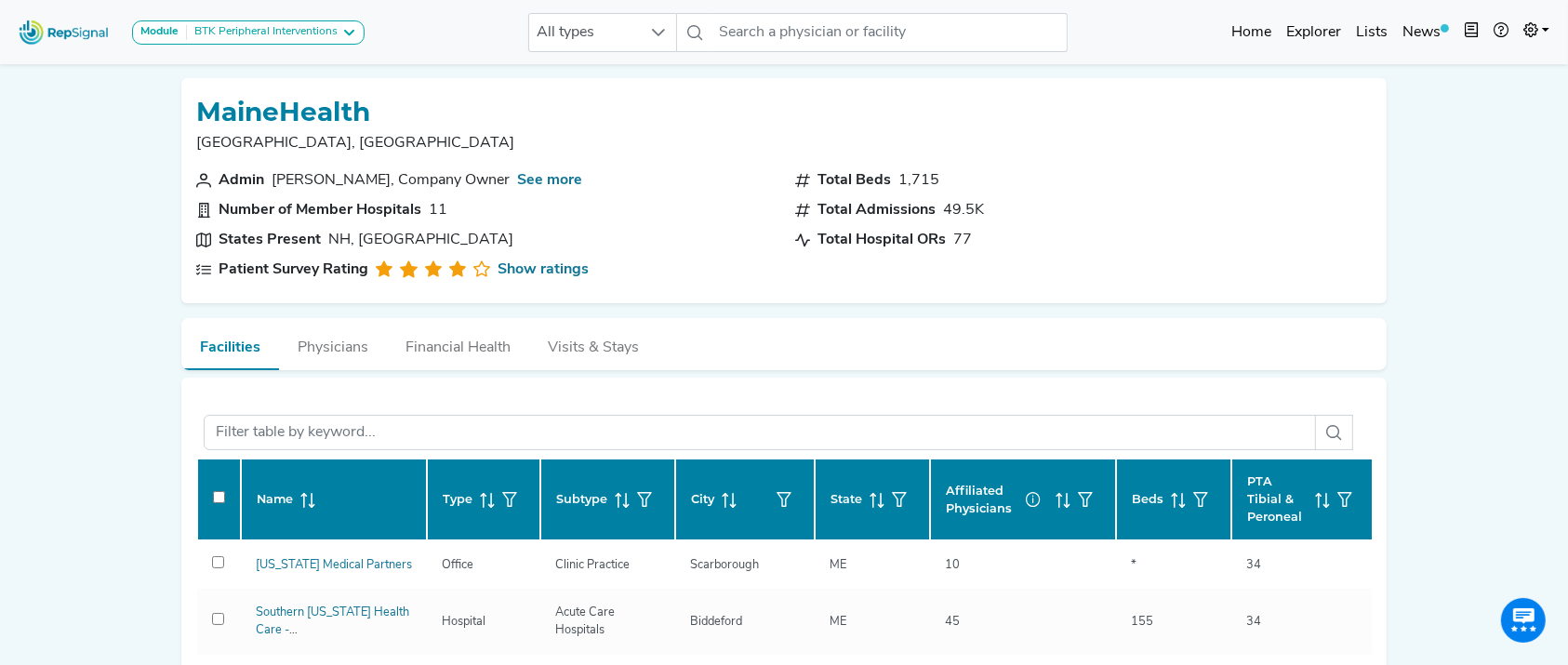
scroll to position [118, 0]
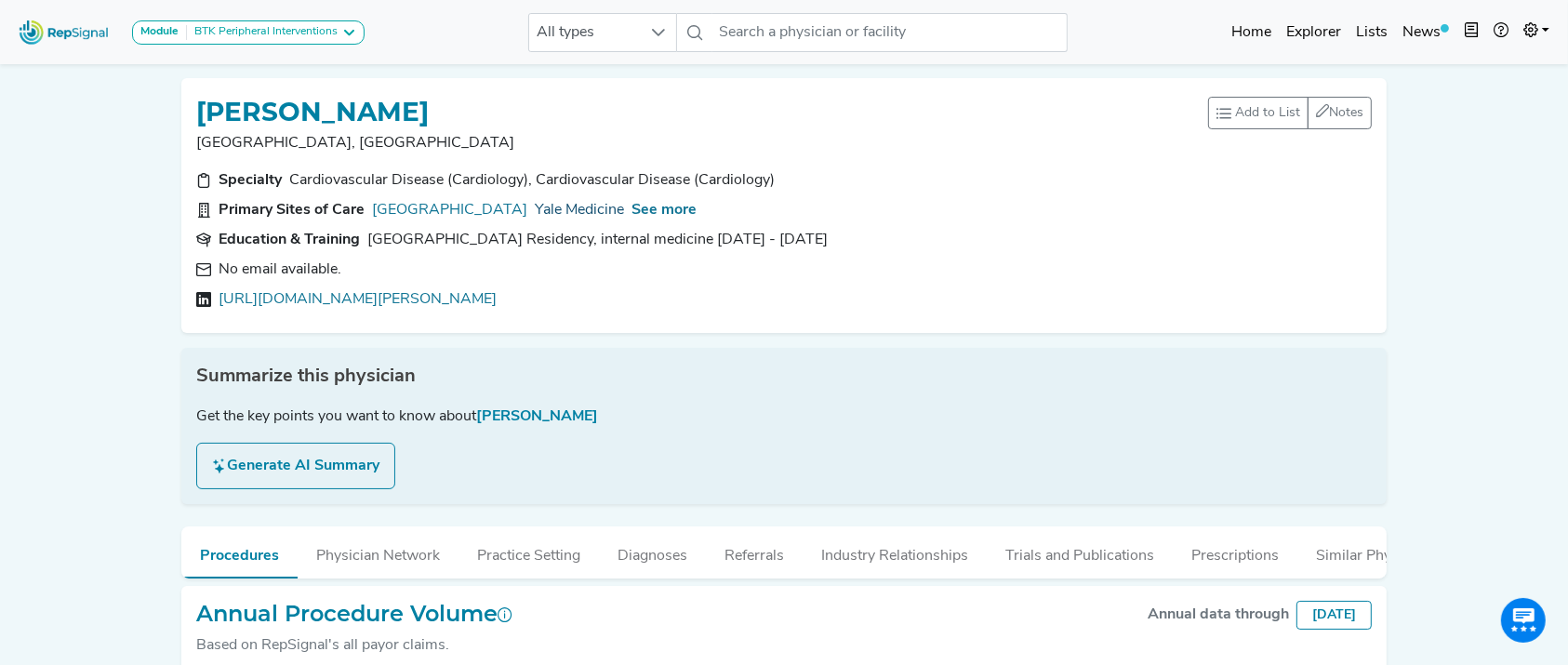
click at [595, 204] on link "Yale Medicine" at bounding box center [579, 210] width 89 height 22
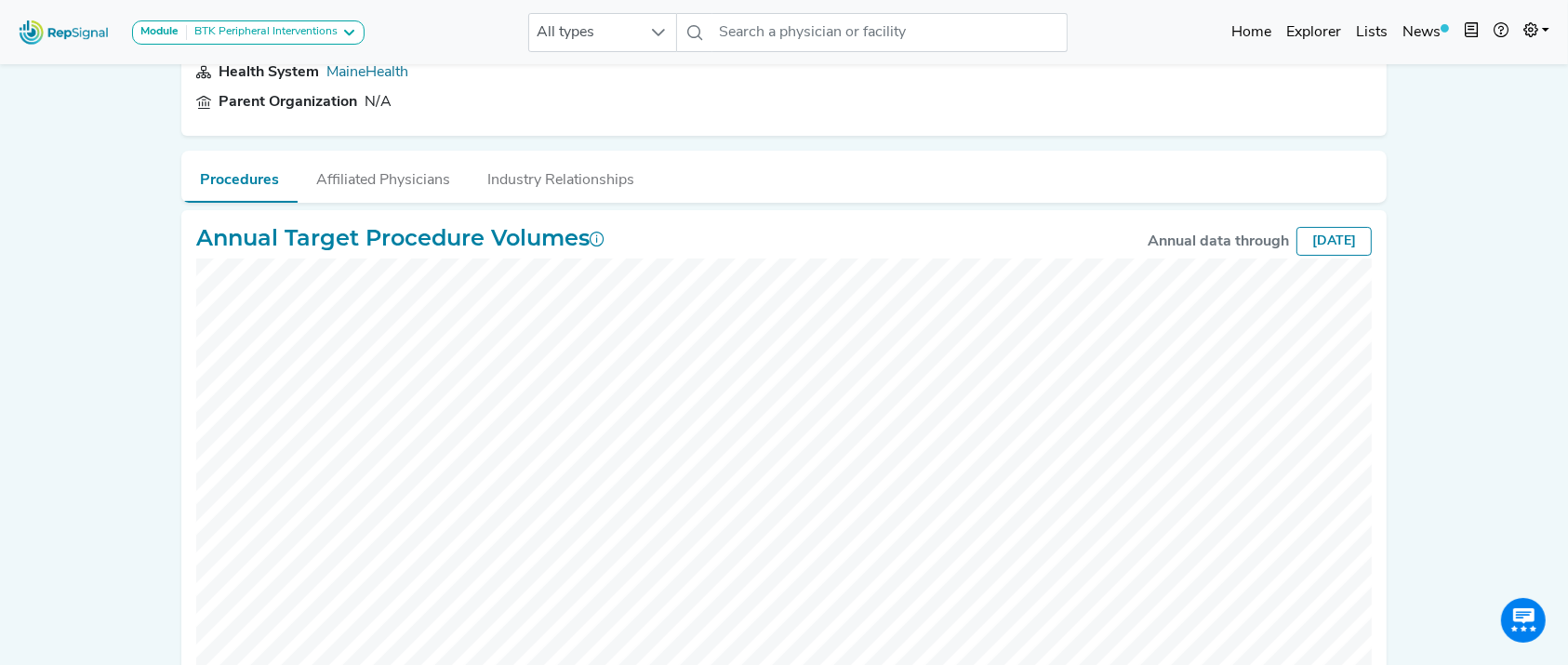
scroll to position [262, 0]
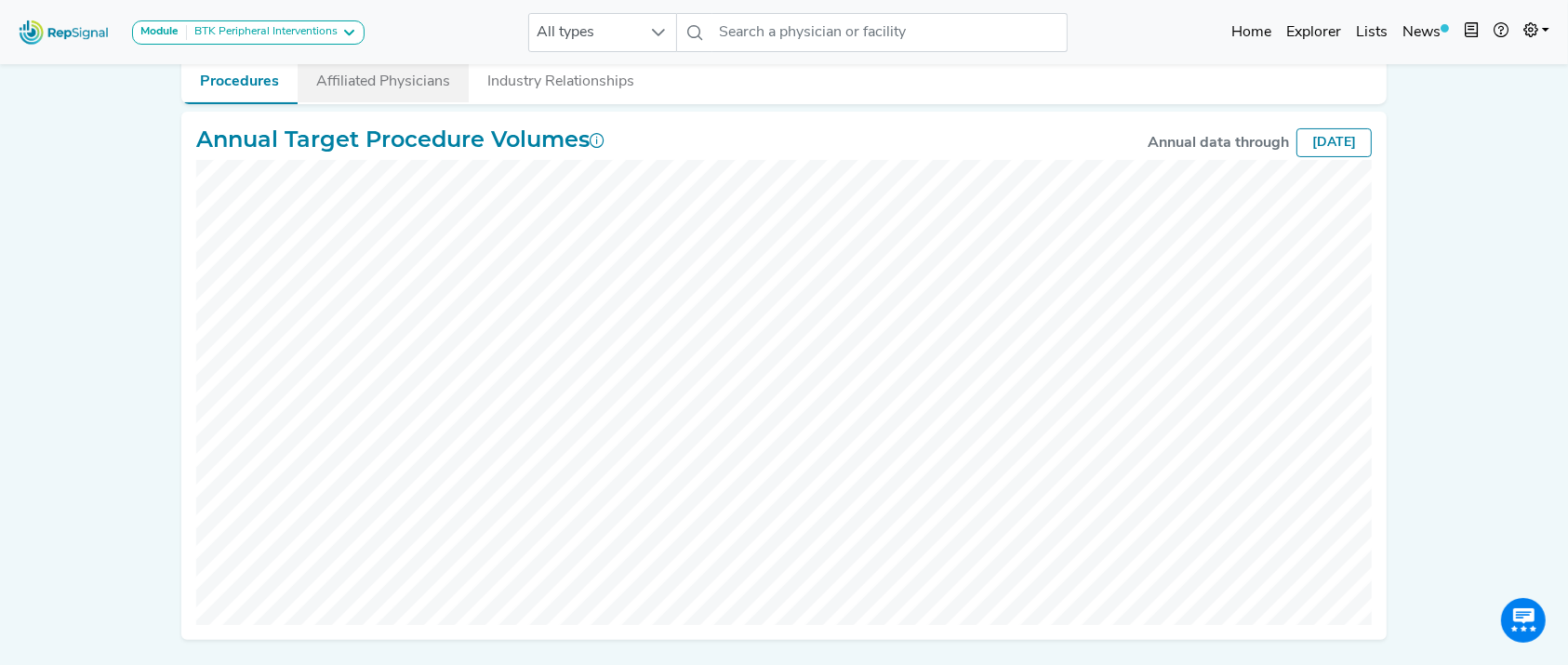
click at [331, 68] on button "Affiliated Physicians" at bounding box center [383, 77] width 171 height 50
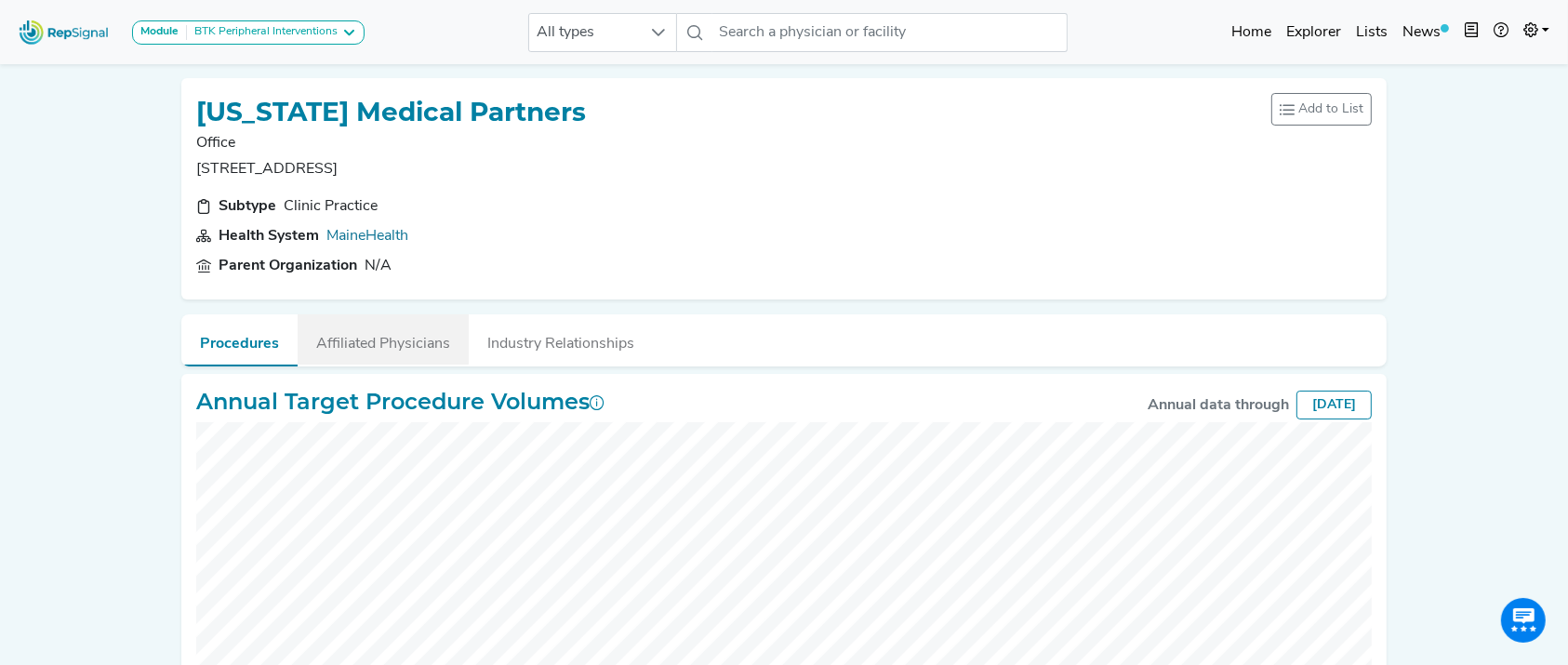
click at [413, 338] on button "Affiliated Physicians" at bounding box center [383, 339] width 171 height 50
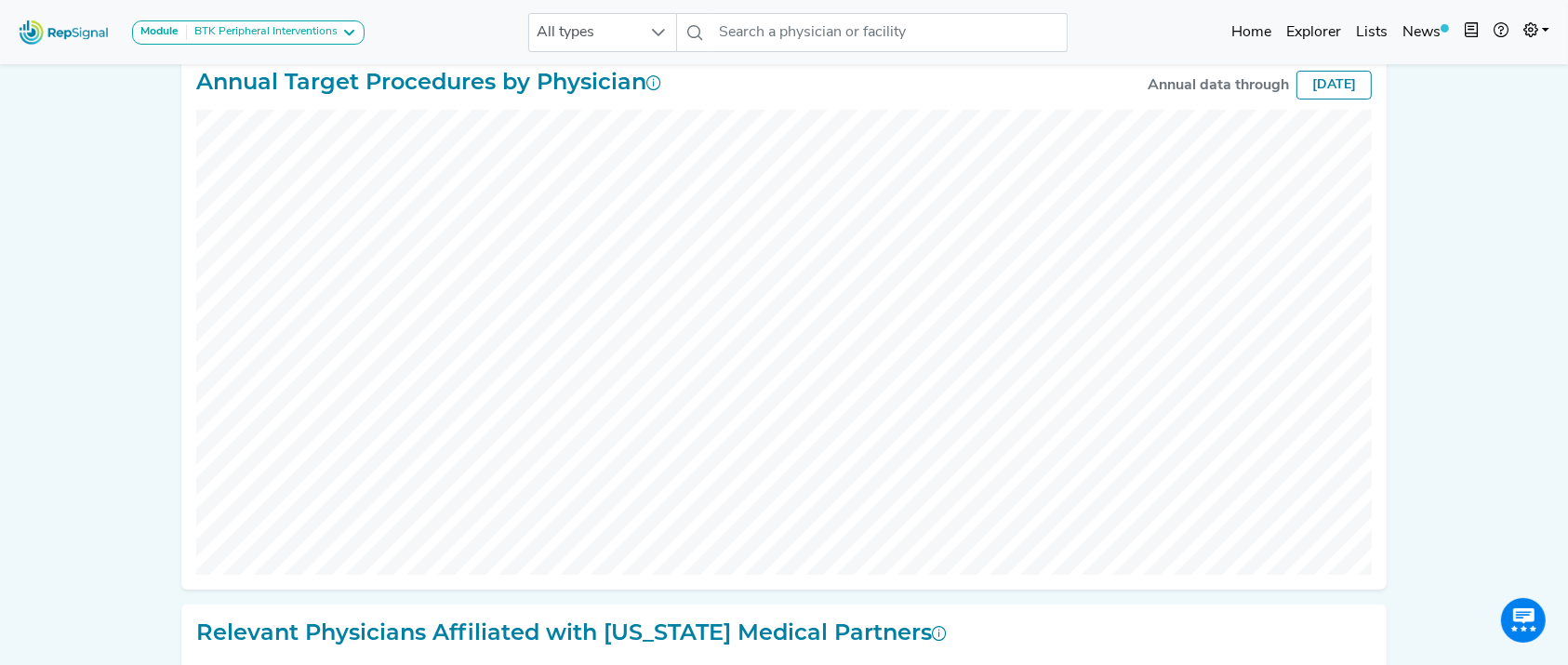
scroll to position [322, 0]
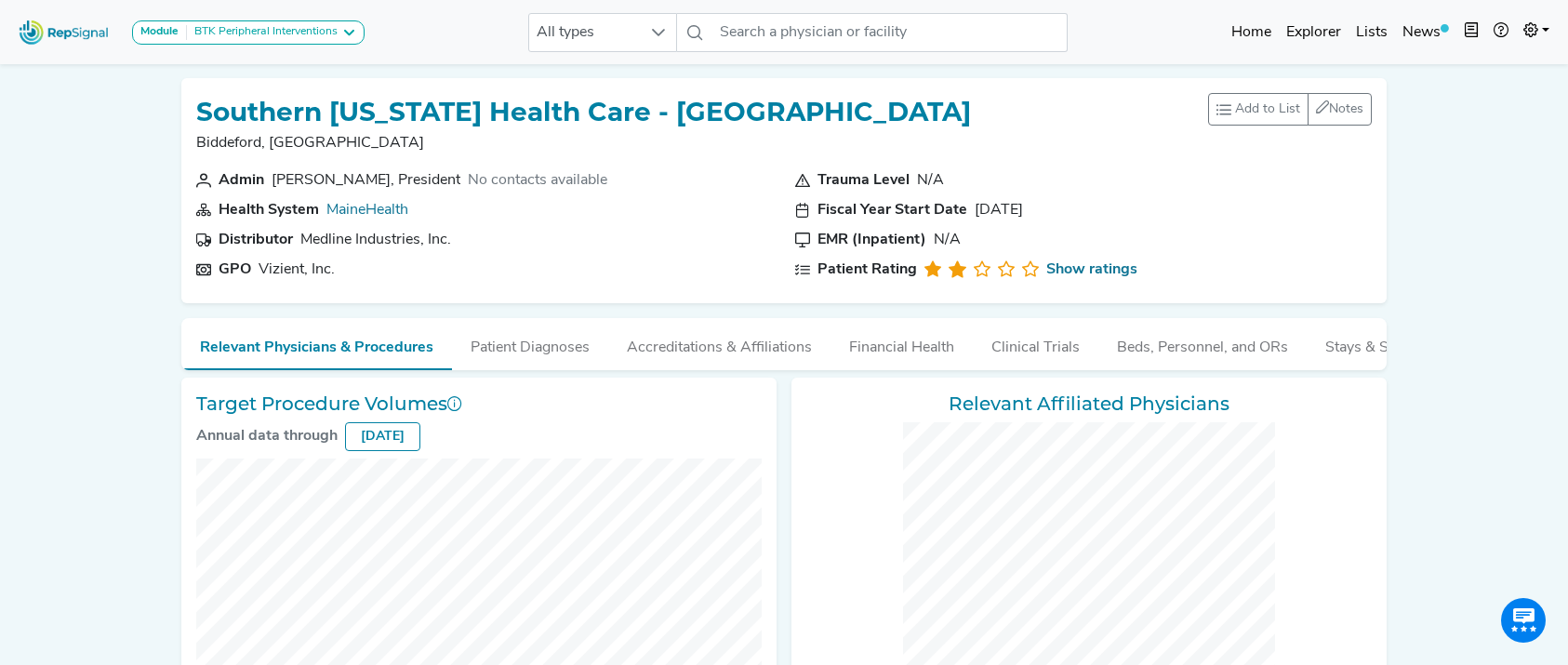
checkbox input "false"
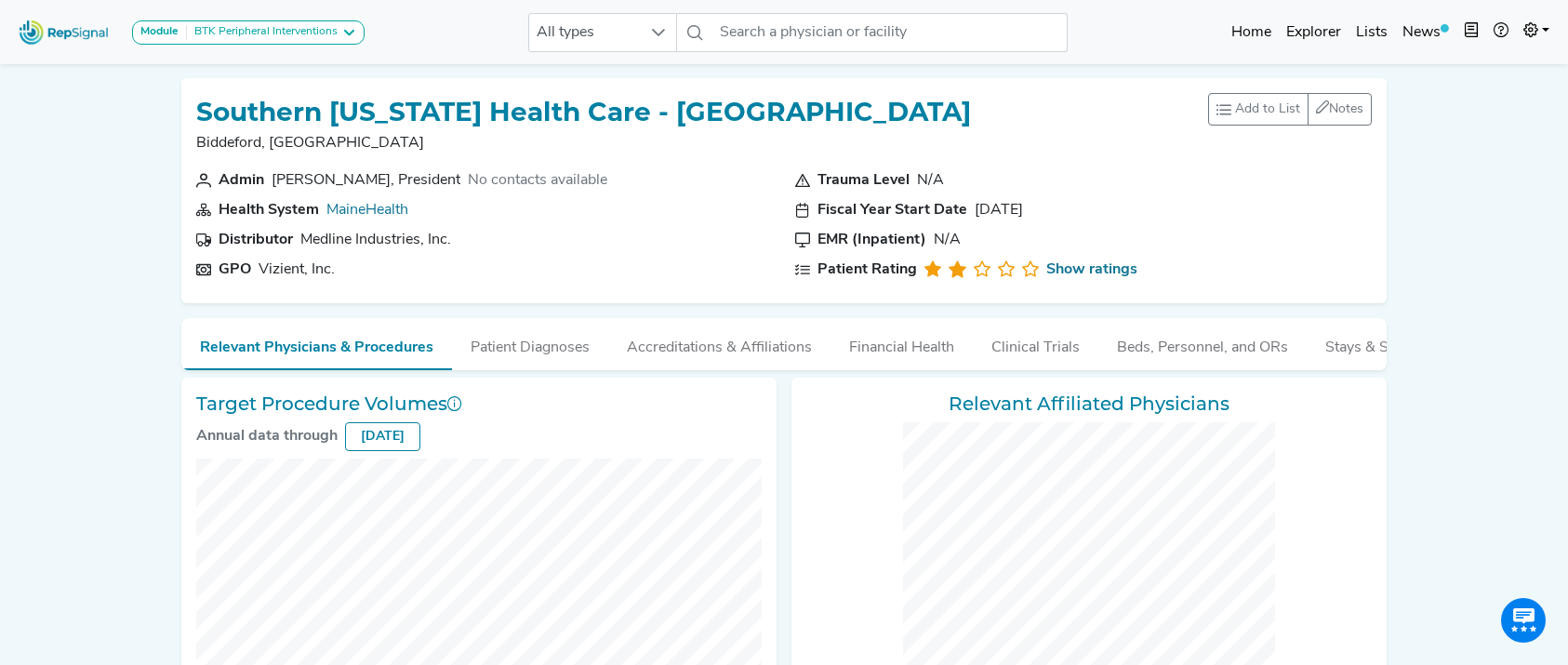
checkbox input "false"
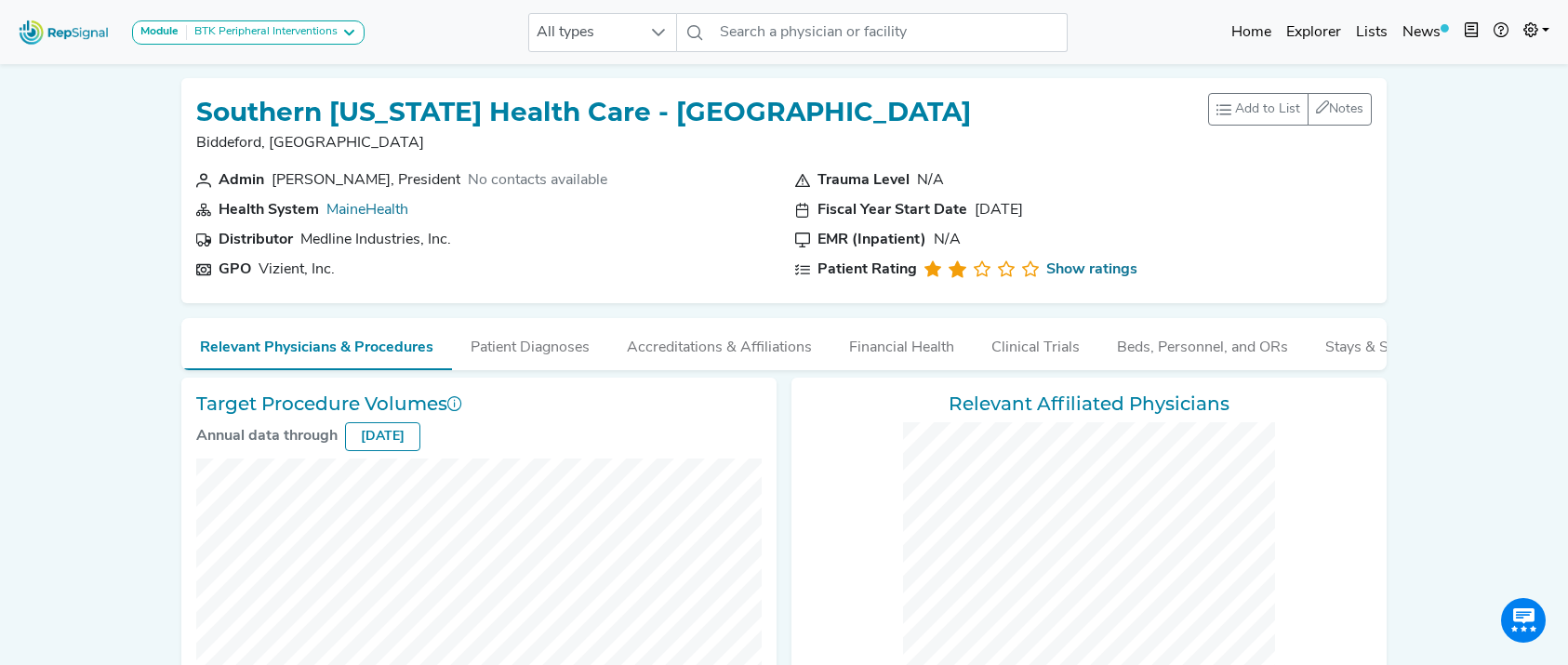
checkbox input "false"
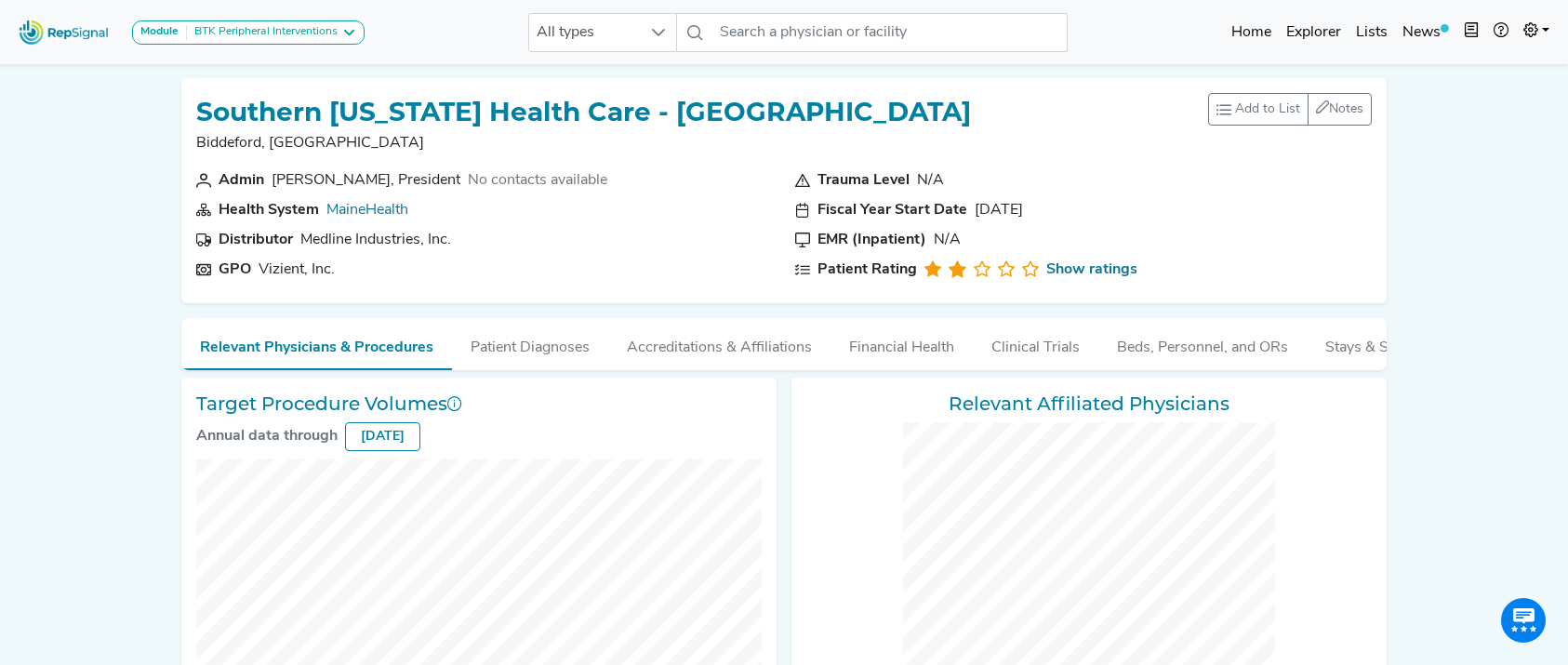
checkbox input "false"
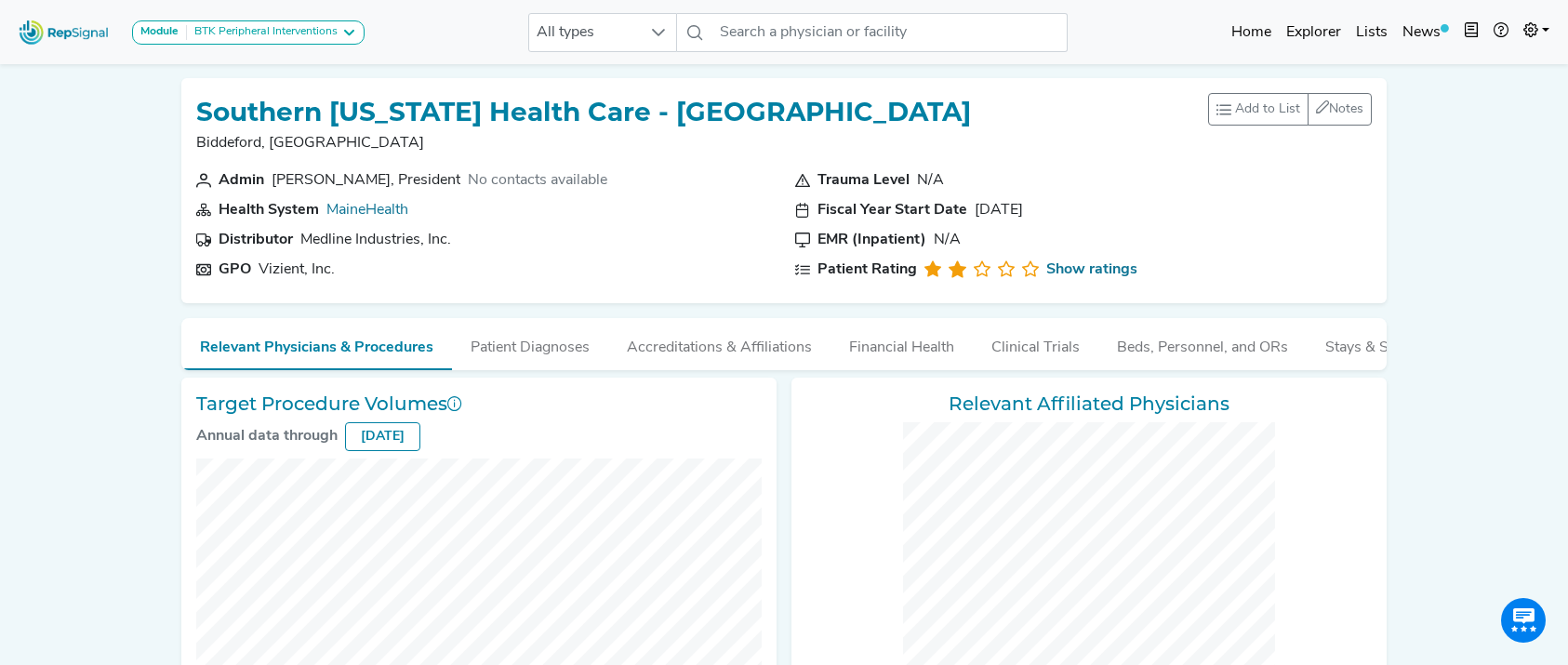
checkbox input "false"
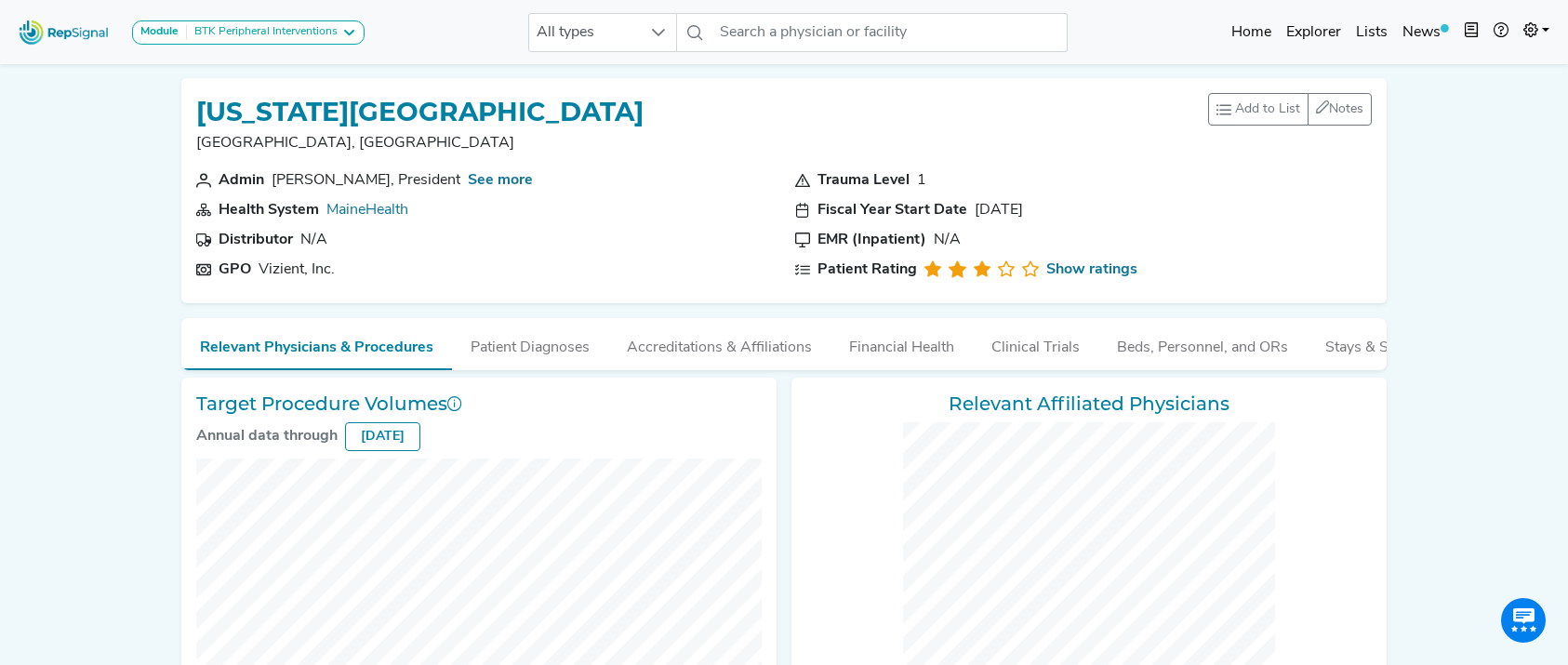
checkbox input "false"
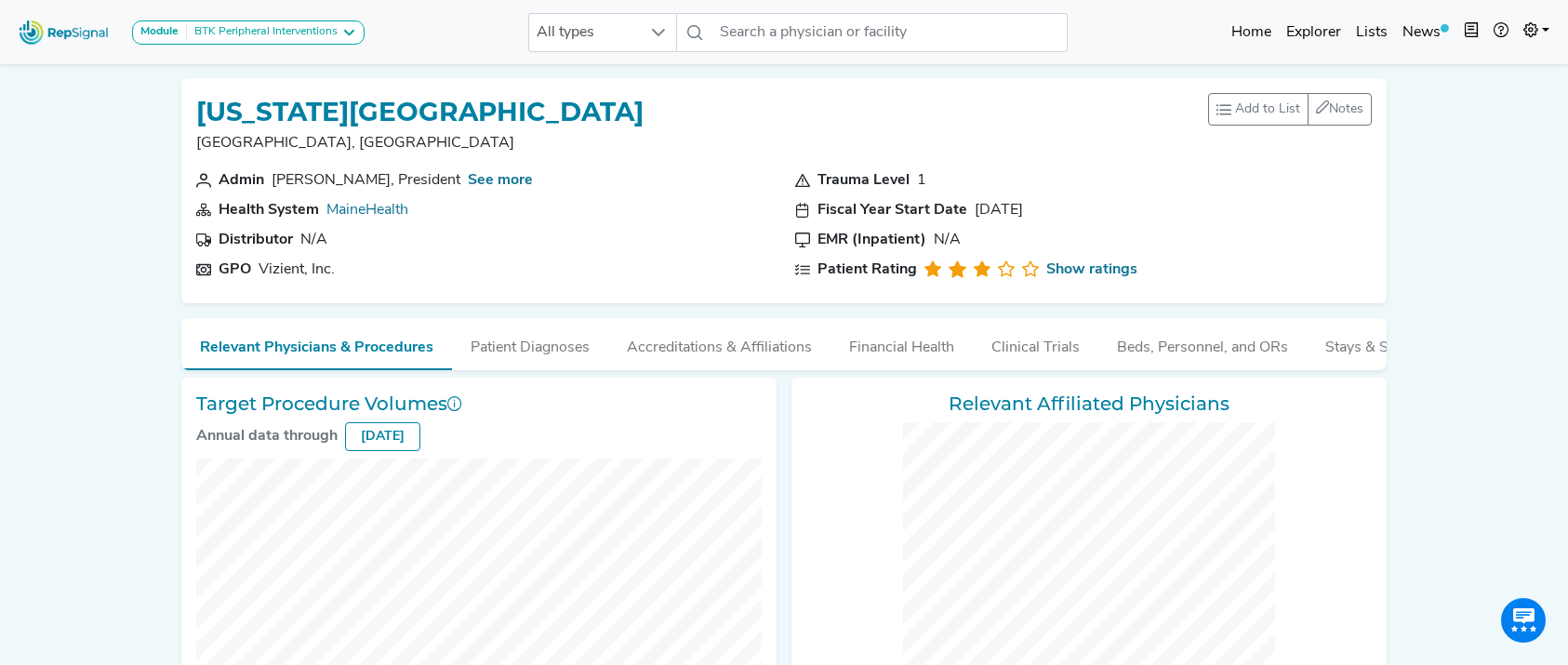
checkbox input "false"
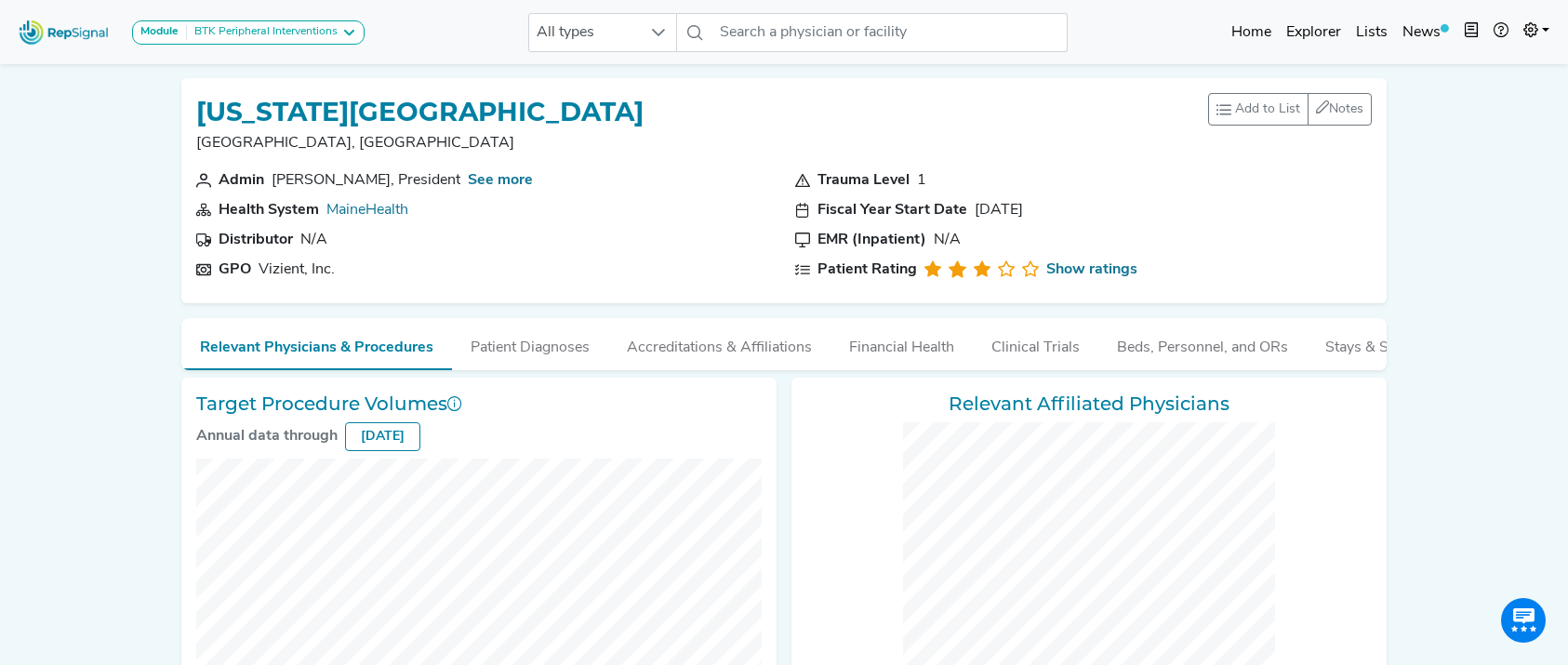
checkbox input "false"
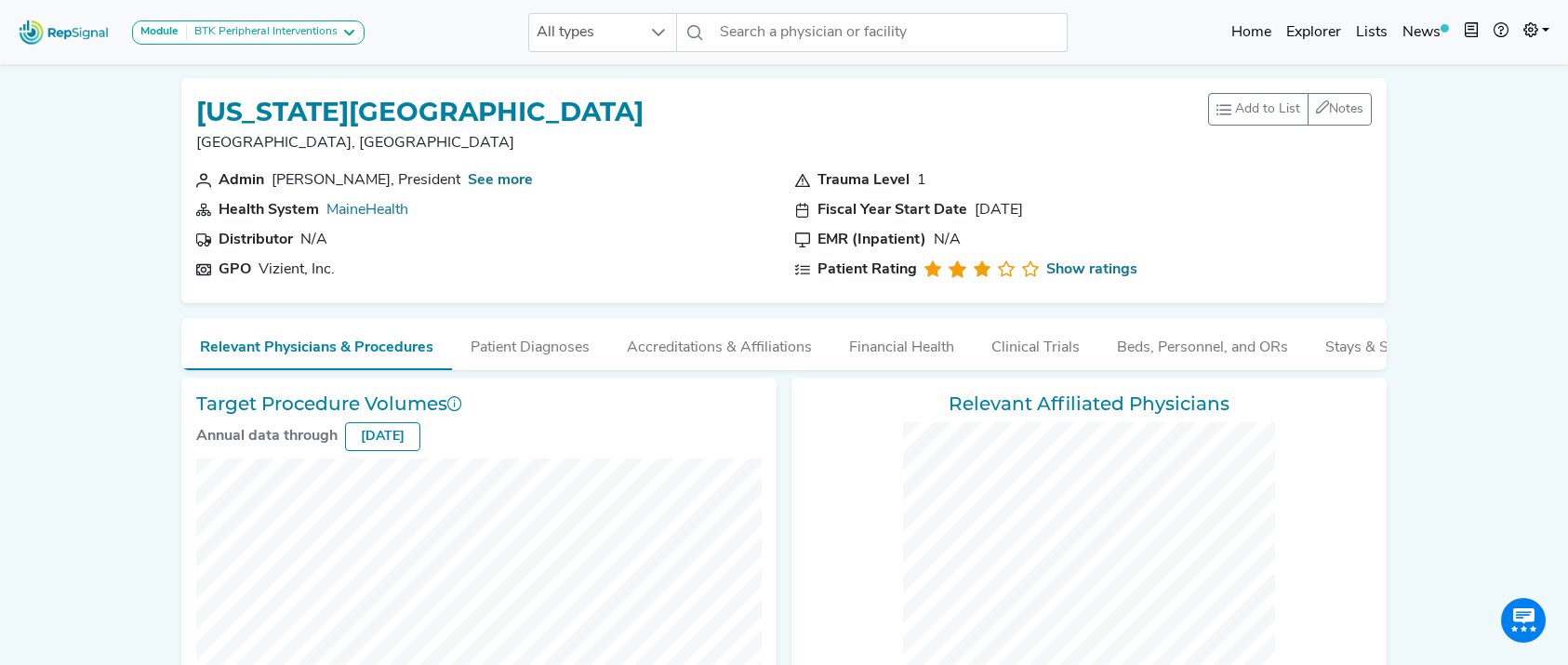
checkbox input "false"
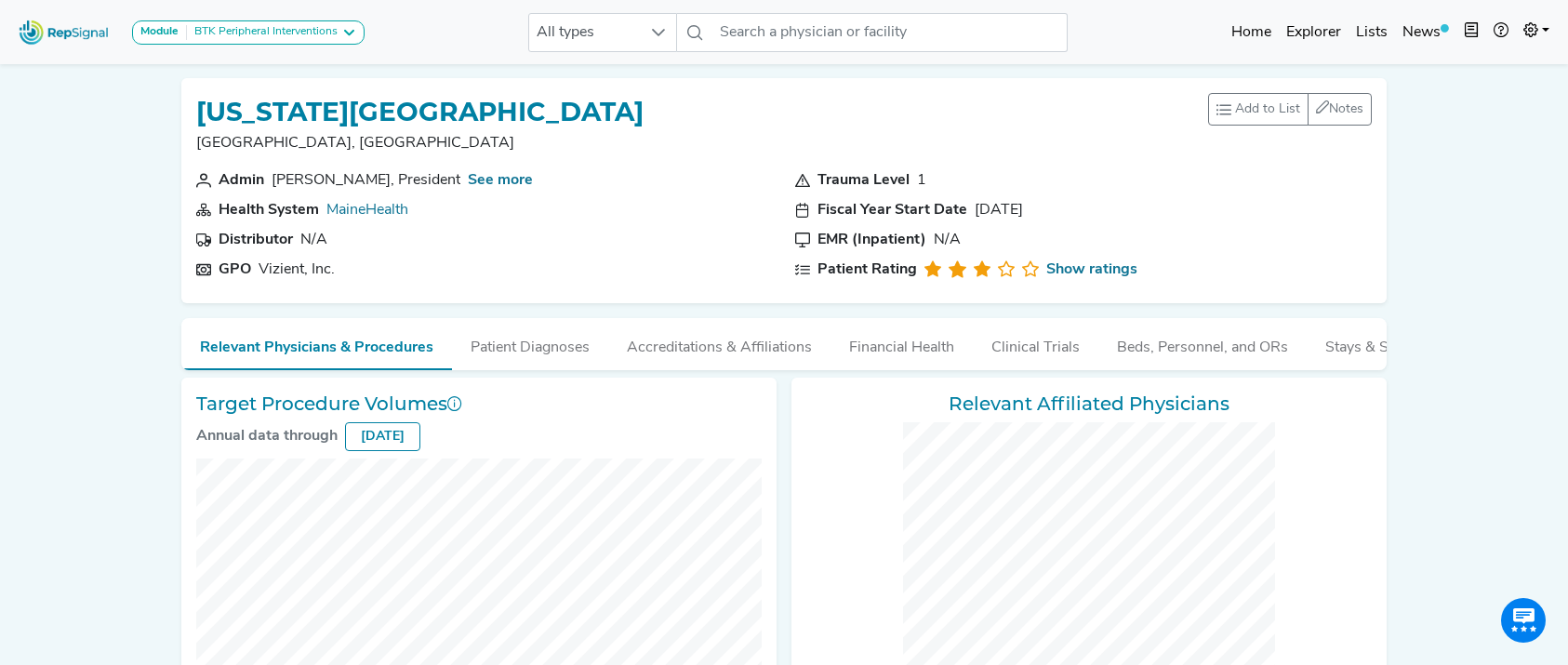
checkbox input "false"
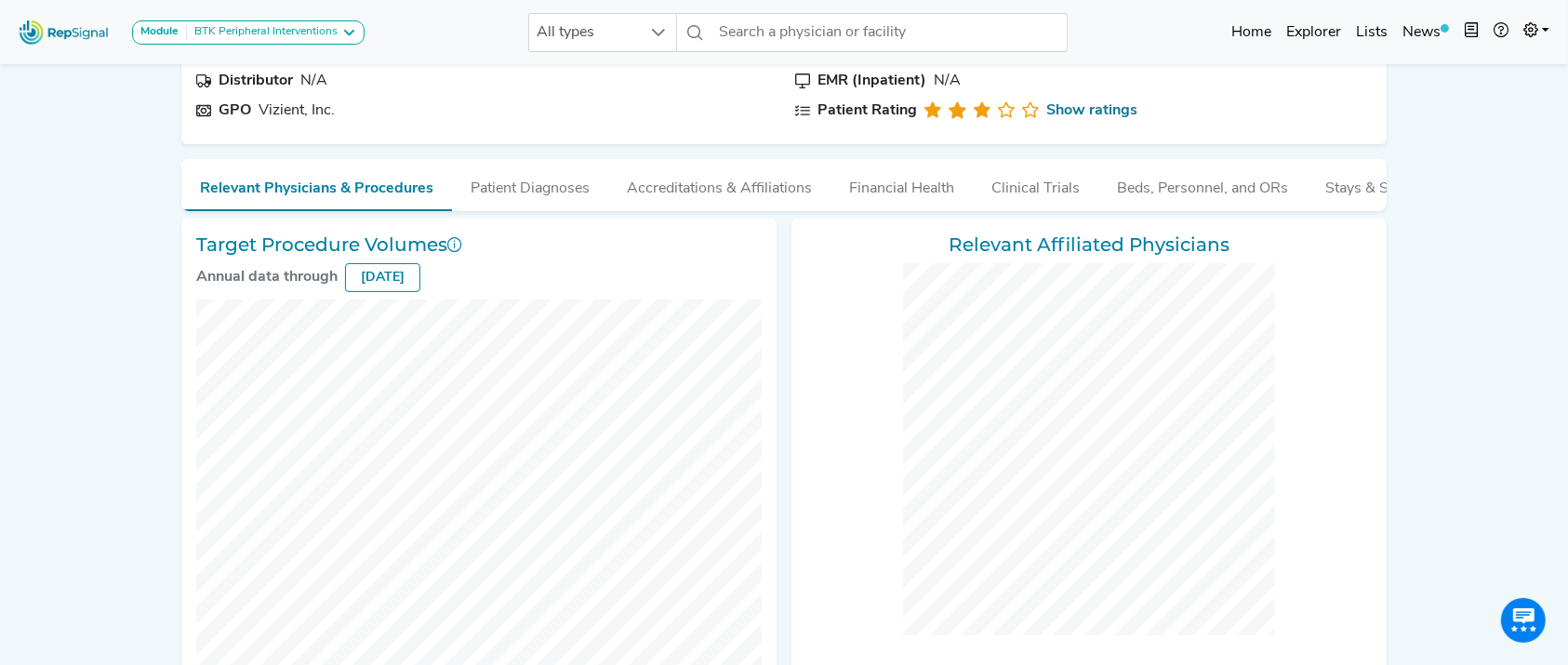
scroll to position [740, 0]
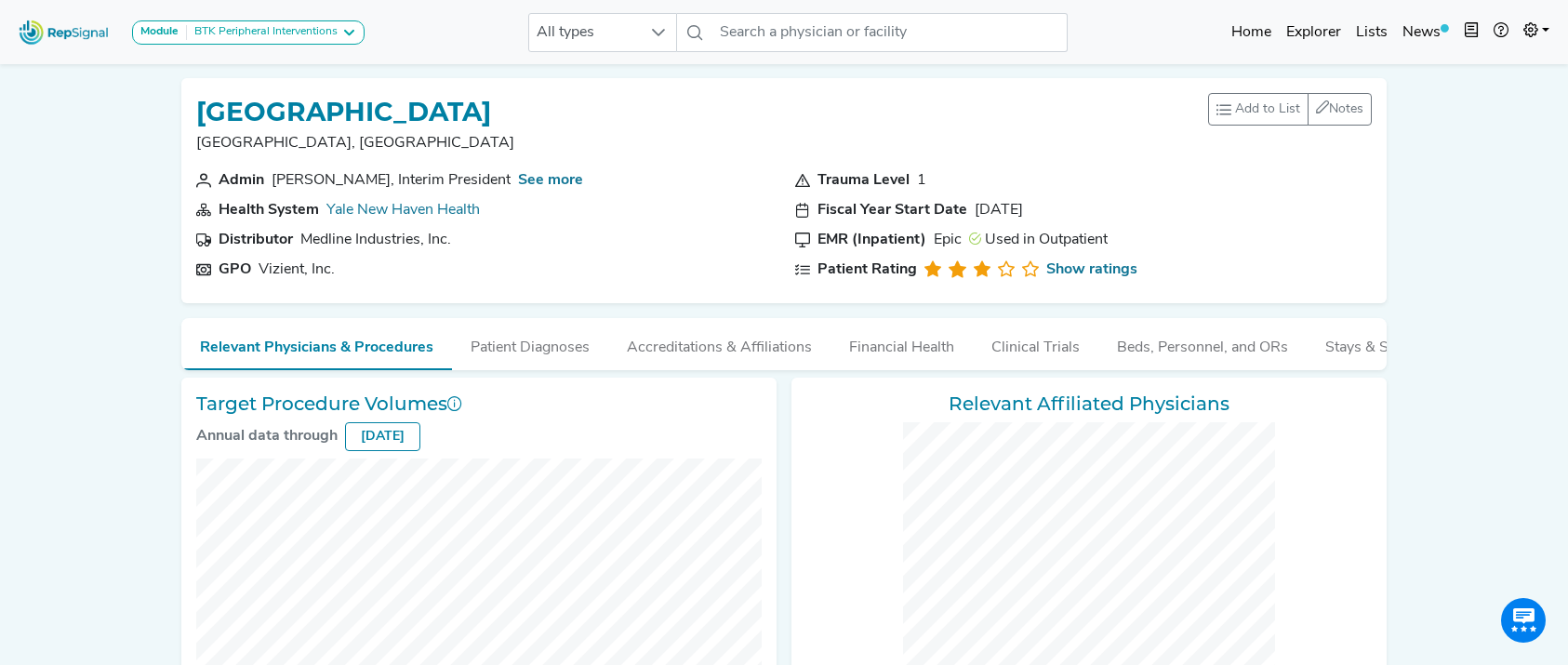
checkbox input "false"
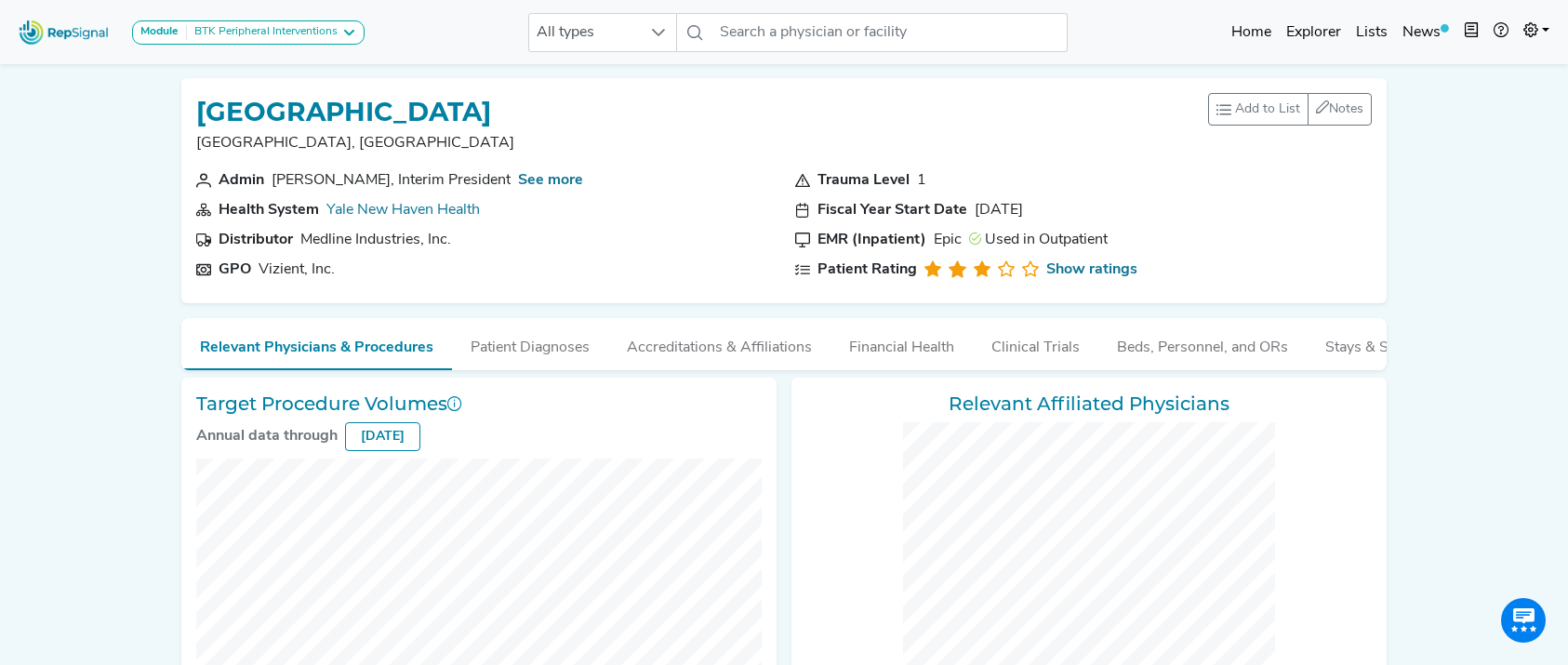
checkbox input "false"
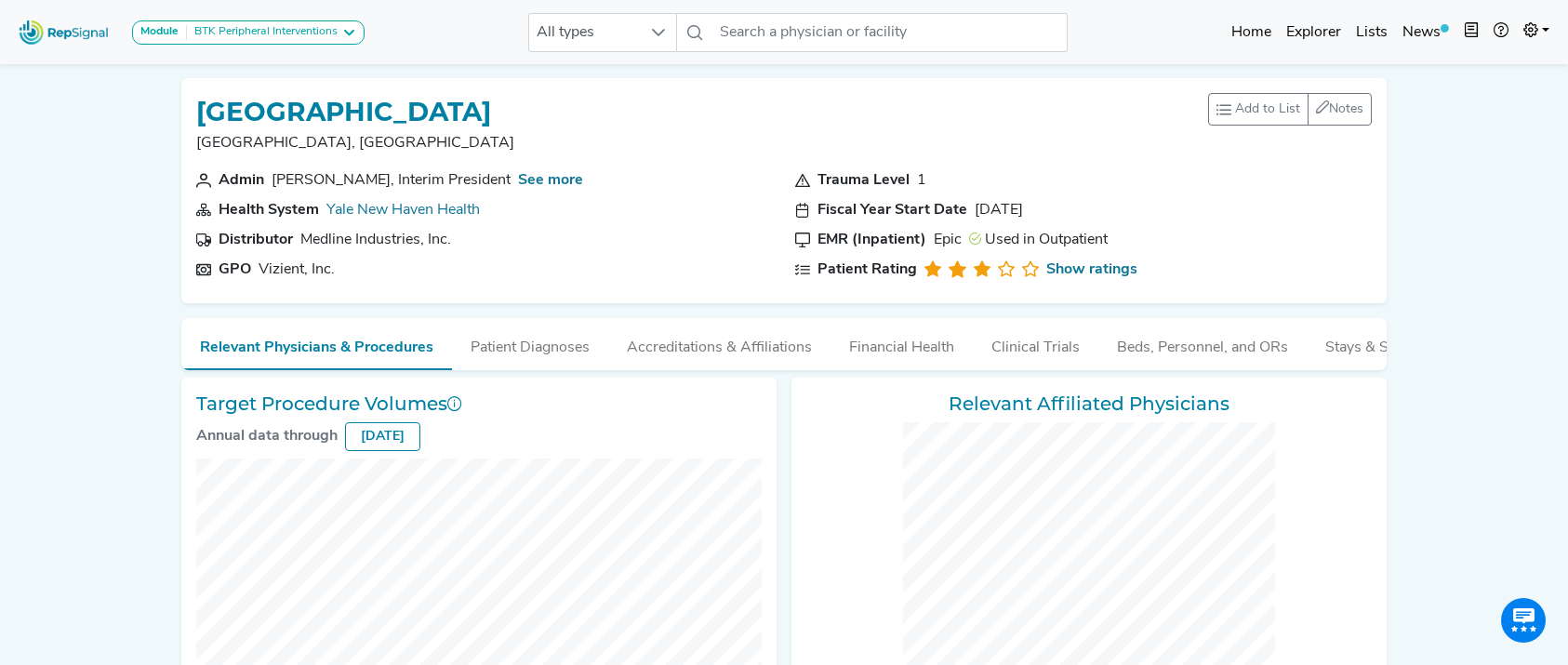
checkbox input "false"
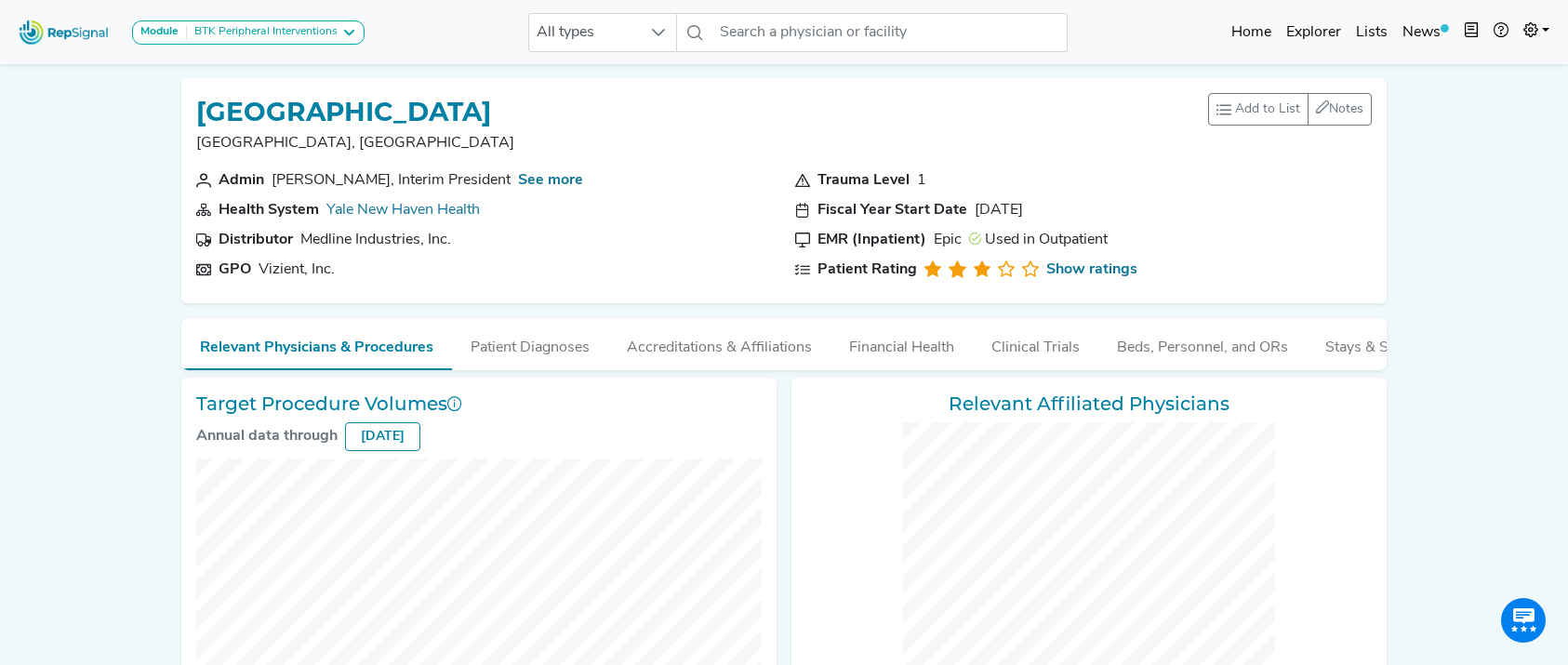
checkbox input "false"
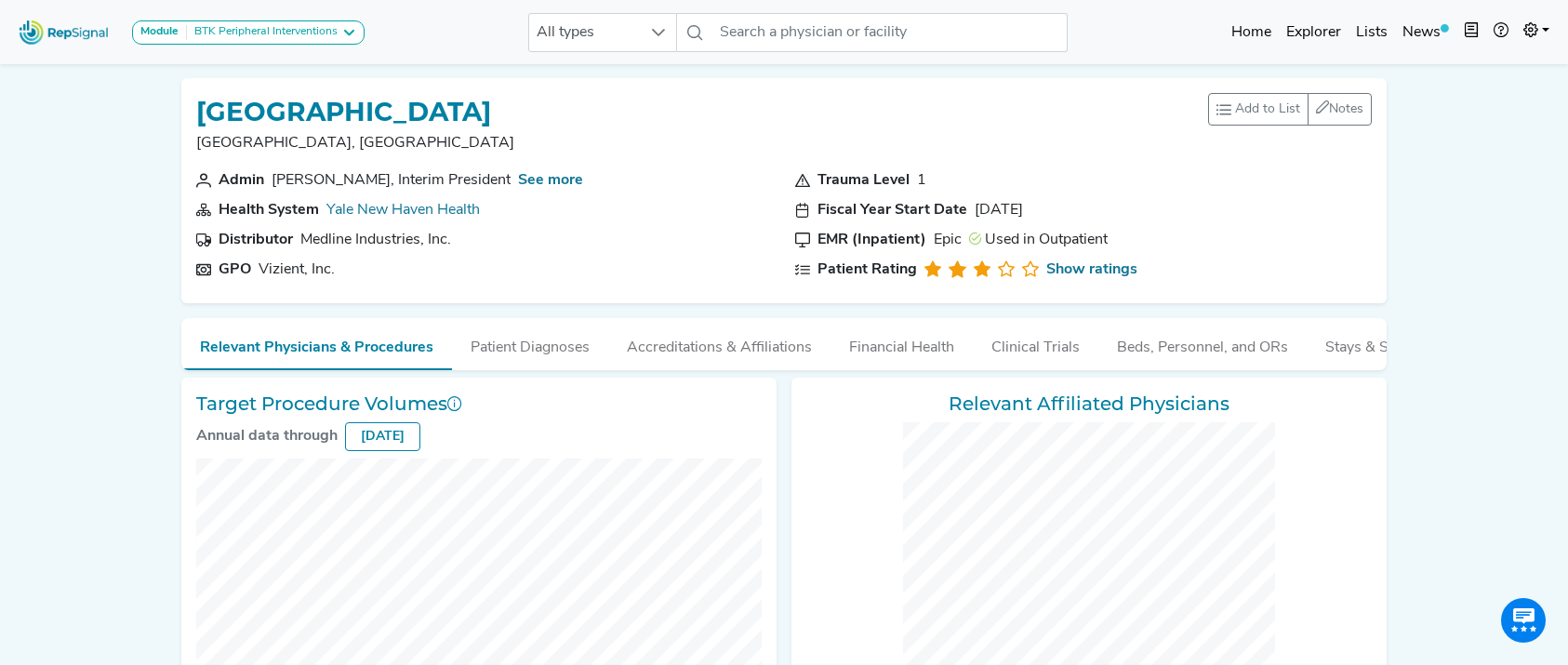
checkbox input "false"
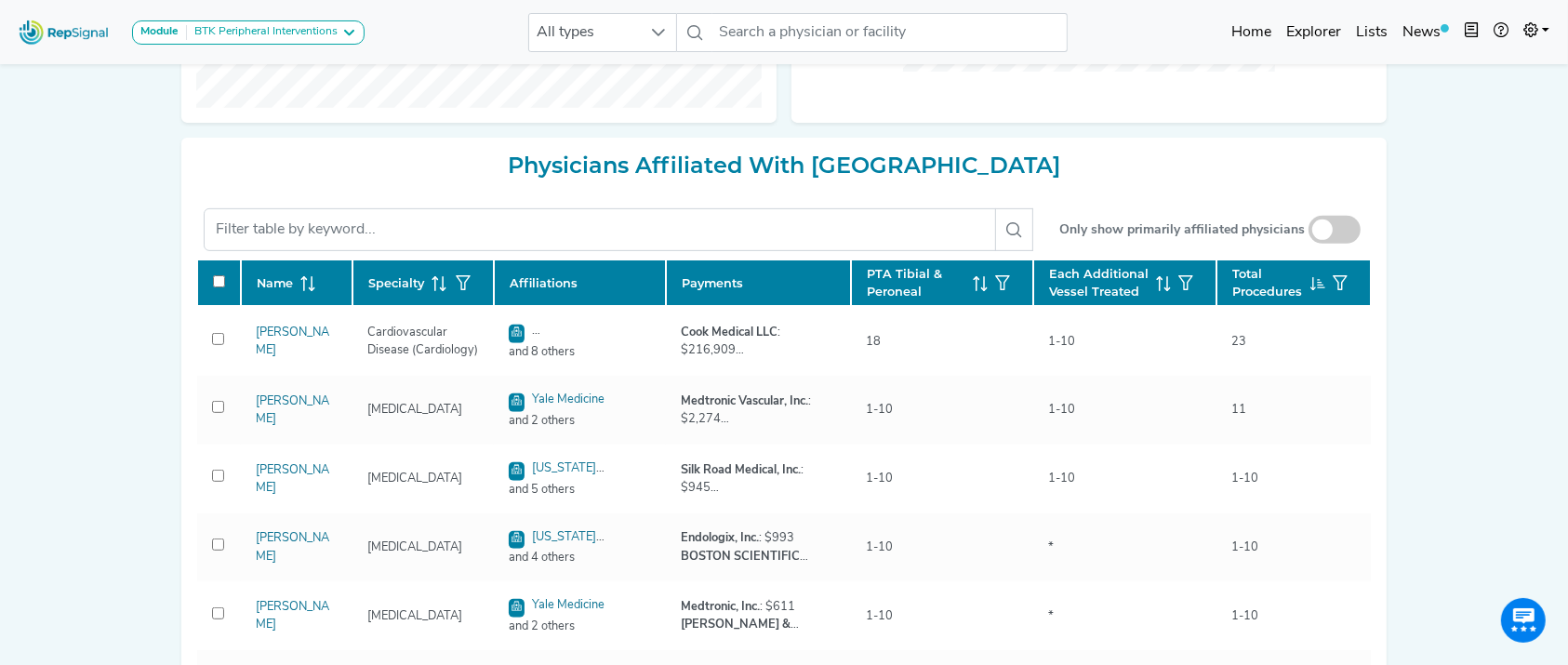
scroll to position [720, 0]
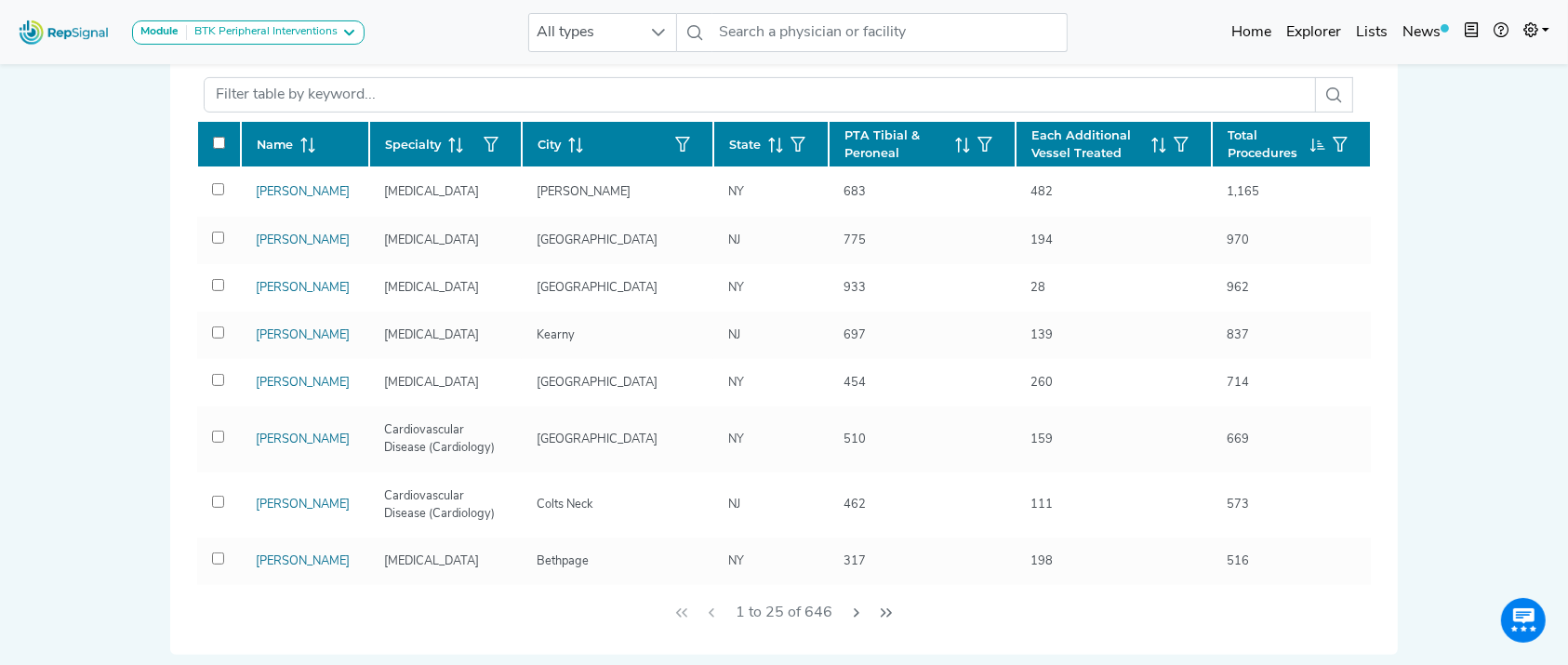
scroll to position [604, 0]
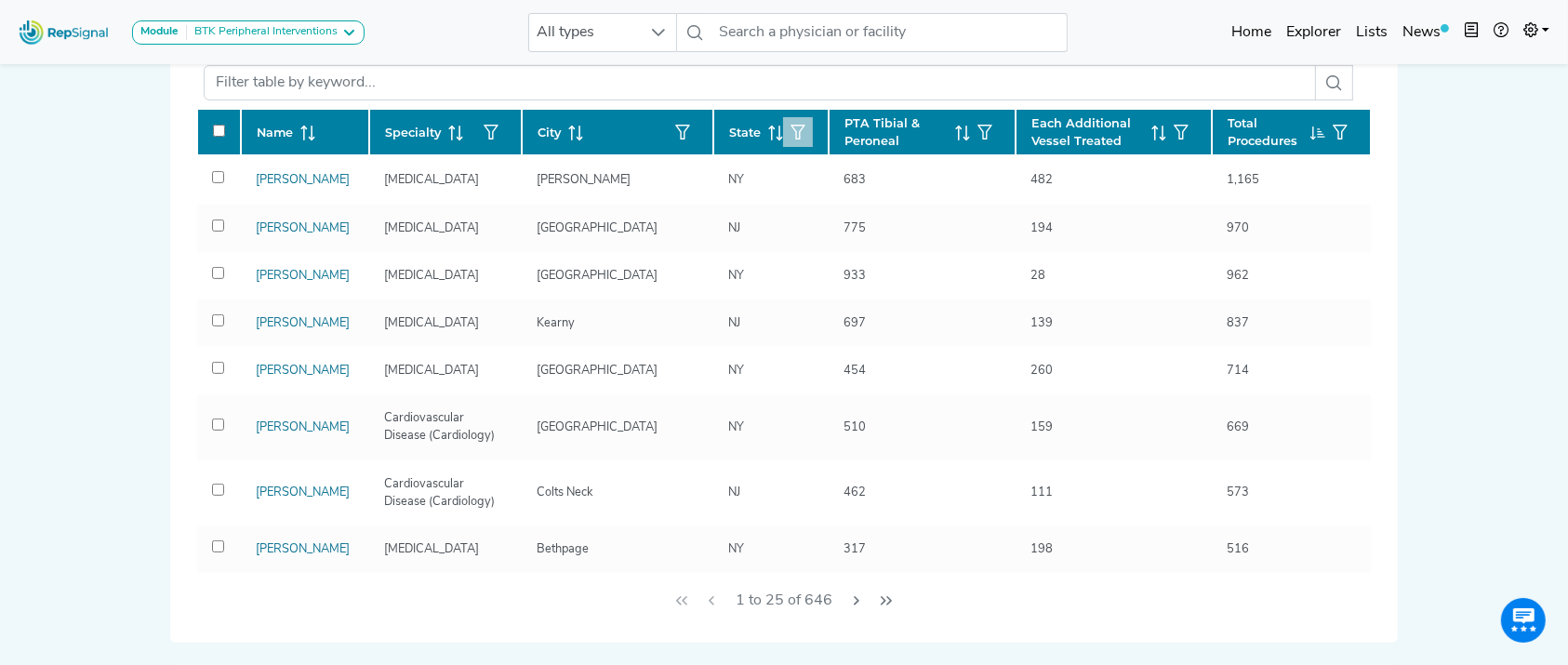
click at [791, 132] on icon "button" at bounding box center [798, 131] width 15 height 14
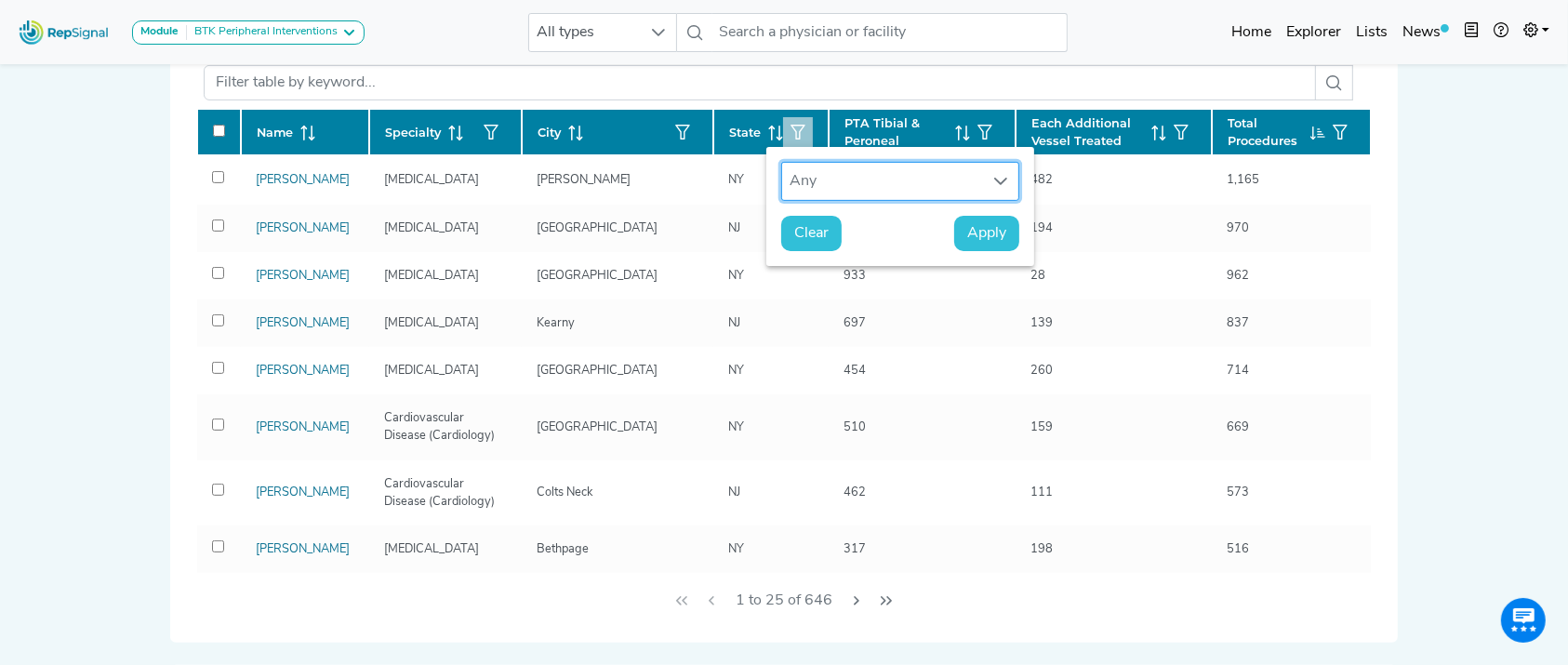
click at [810, 181] on div "Any" at bounding box center [883, 181] width 201 height 37
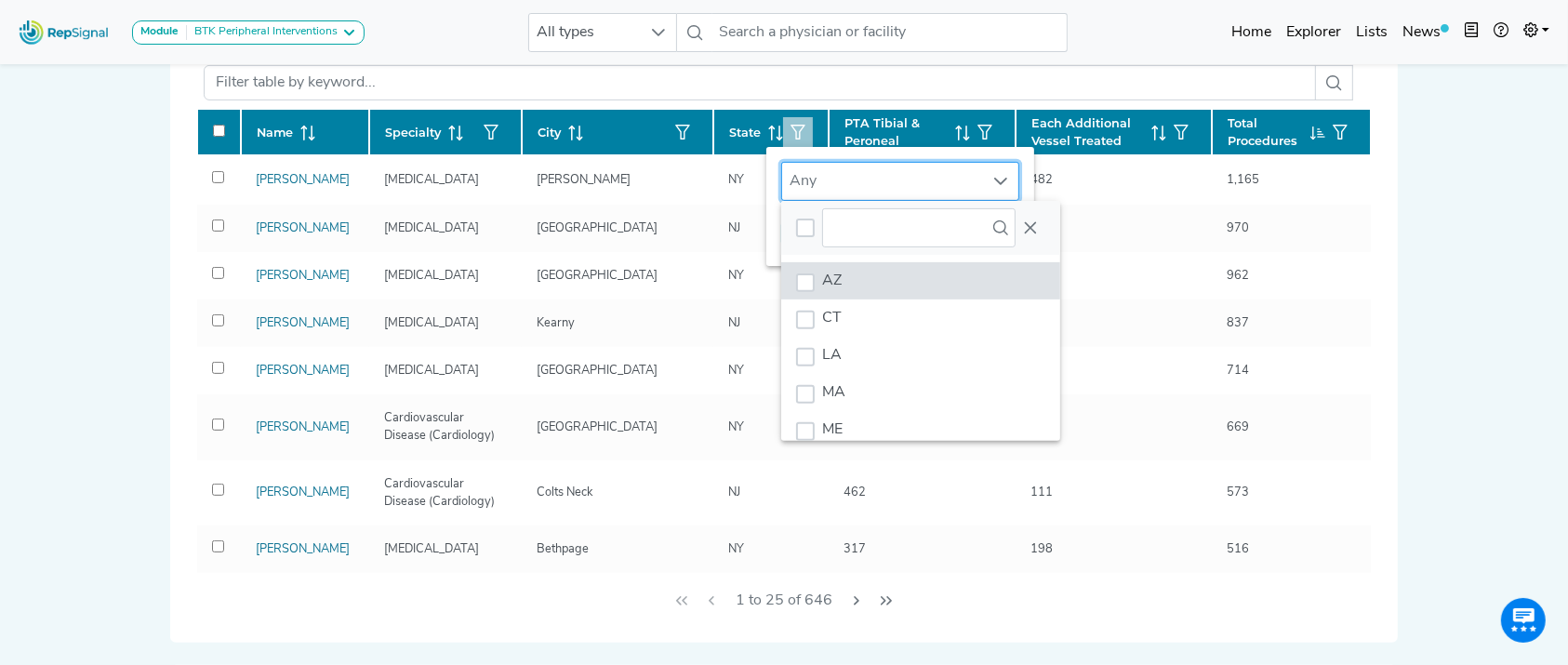
scroll to position [14, 89]
click at [822, 312] on span "CT" at bounding box center [831, 317] width 19 height 14
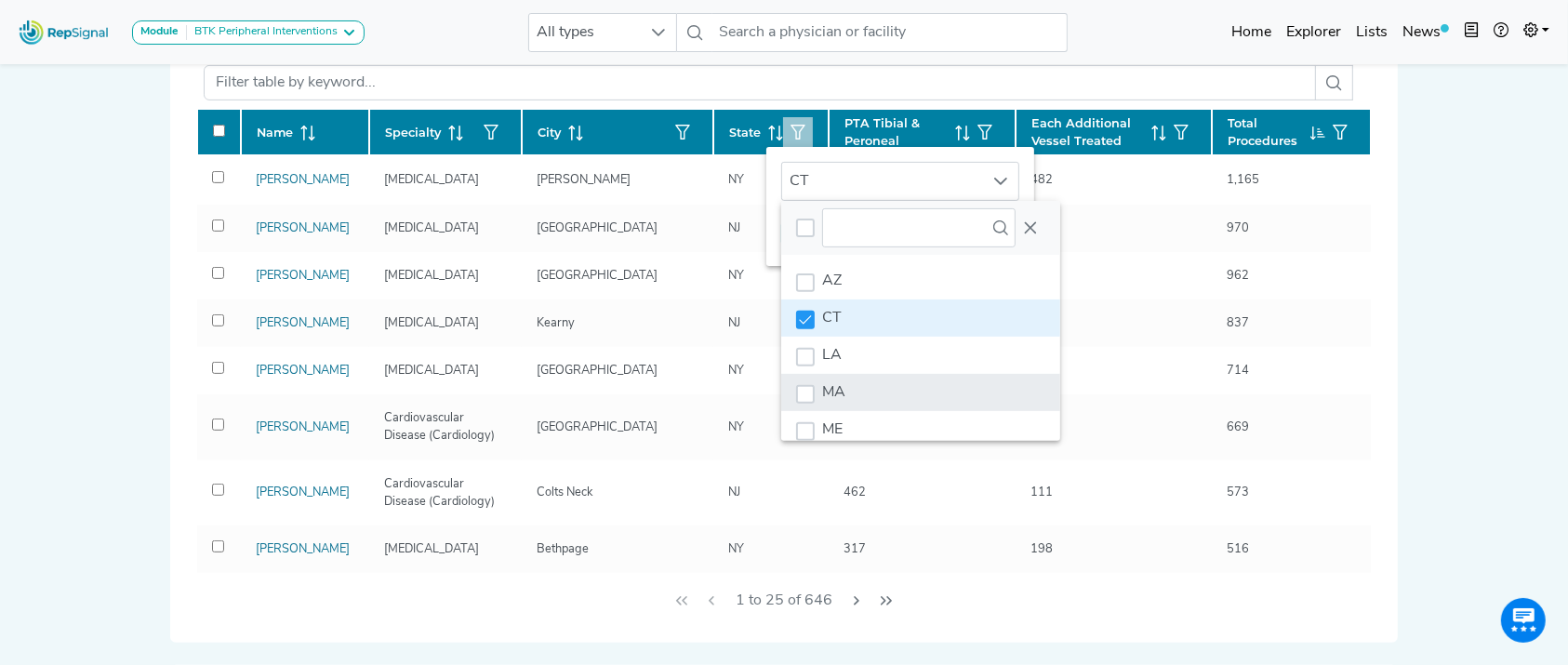
click at [822, 374] on li "MA" at bounding box center [920, 392] width 279 height 37
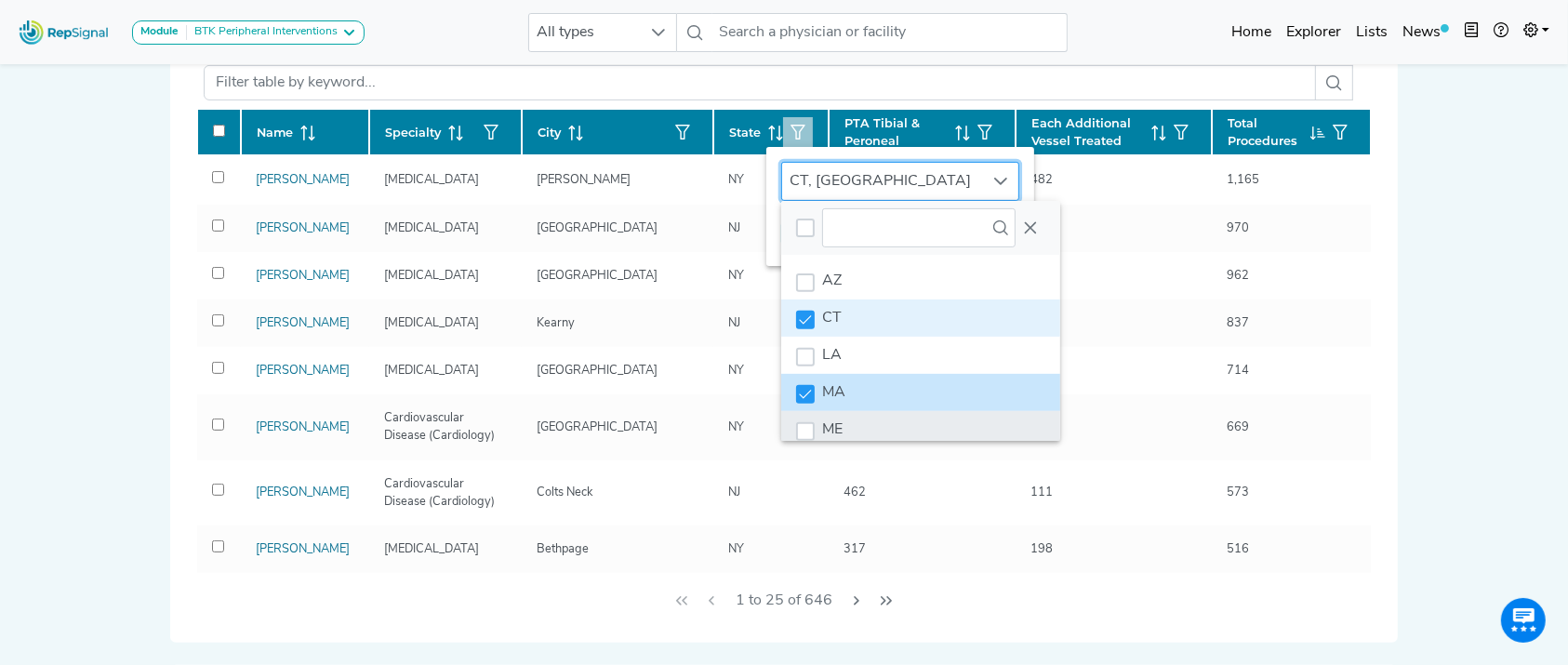
click at [819, 414] on li "ME" at bounding box center [920, 429] width 279 height 37
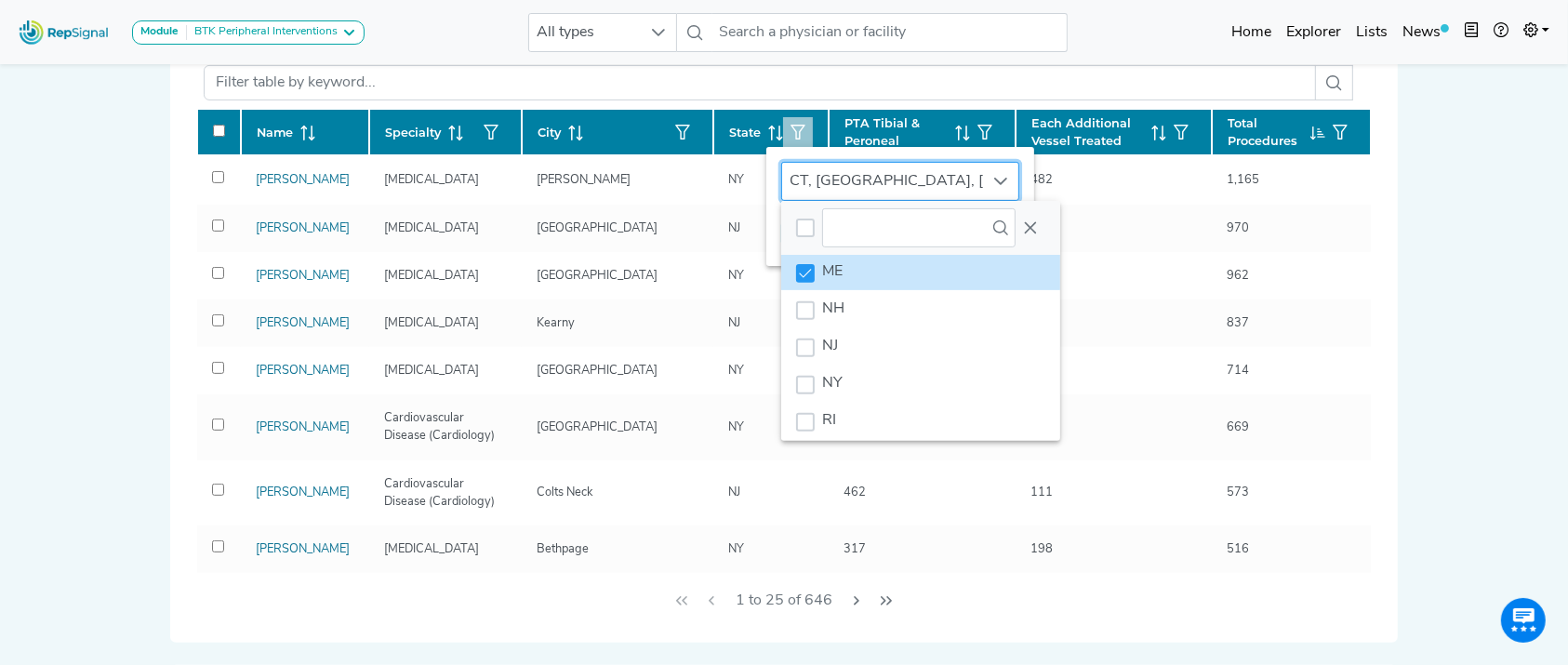
scroll to position [184, 0]
click at [915, 276] on li "NH" at bounding box center [920, 282] width 279 height 37
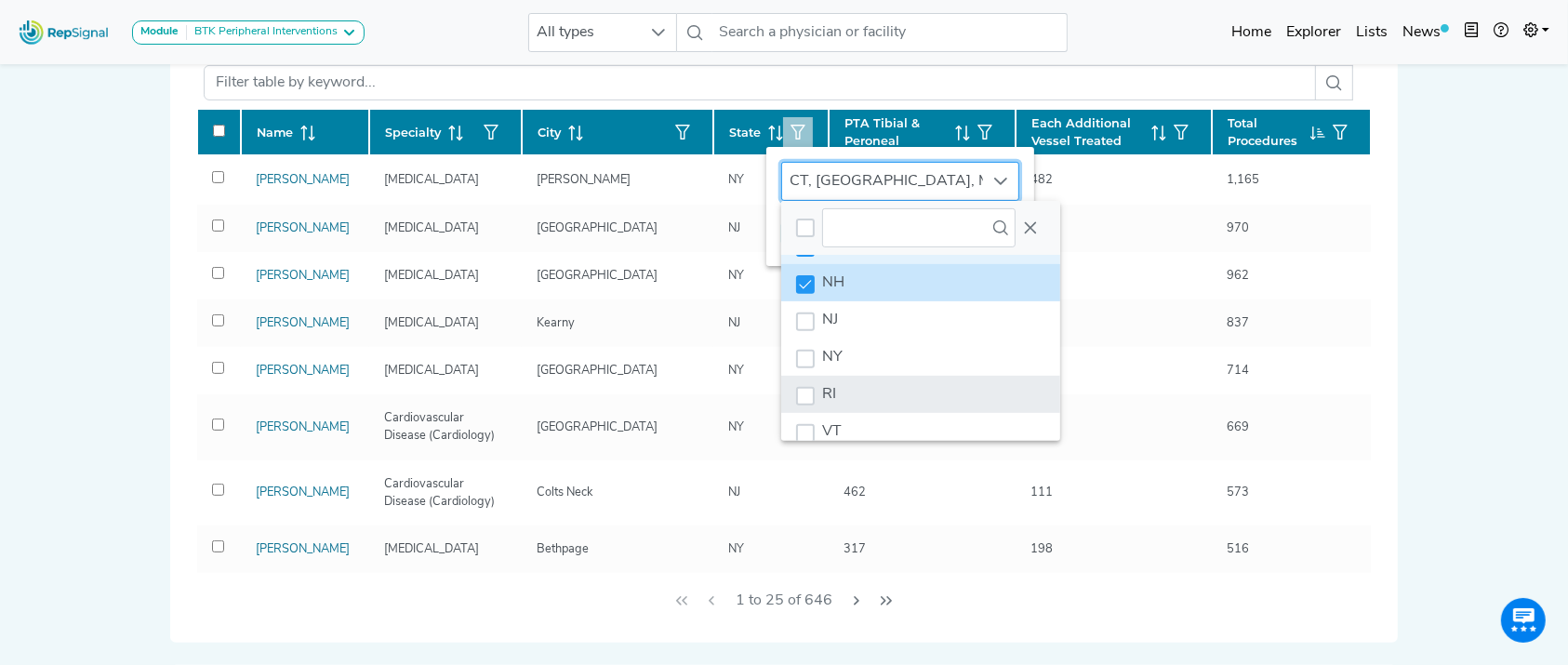
click at [849, 378] on li "RI" at bounding box center [920, 394] width 279 height 37
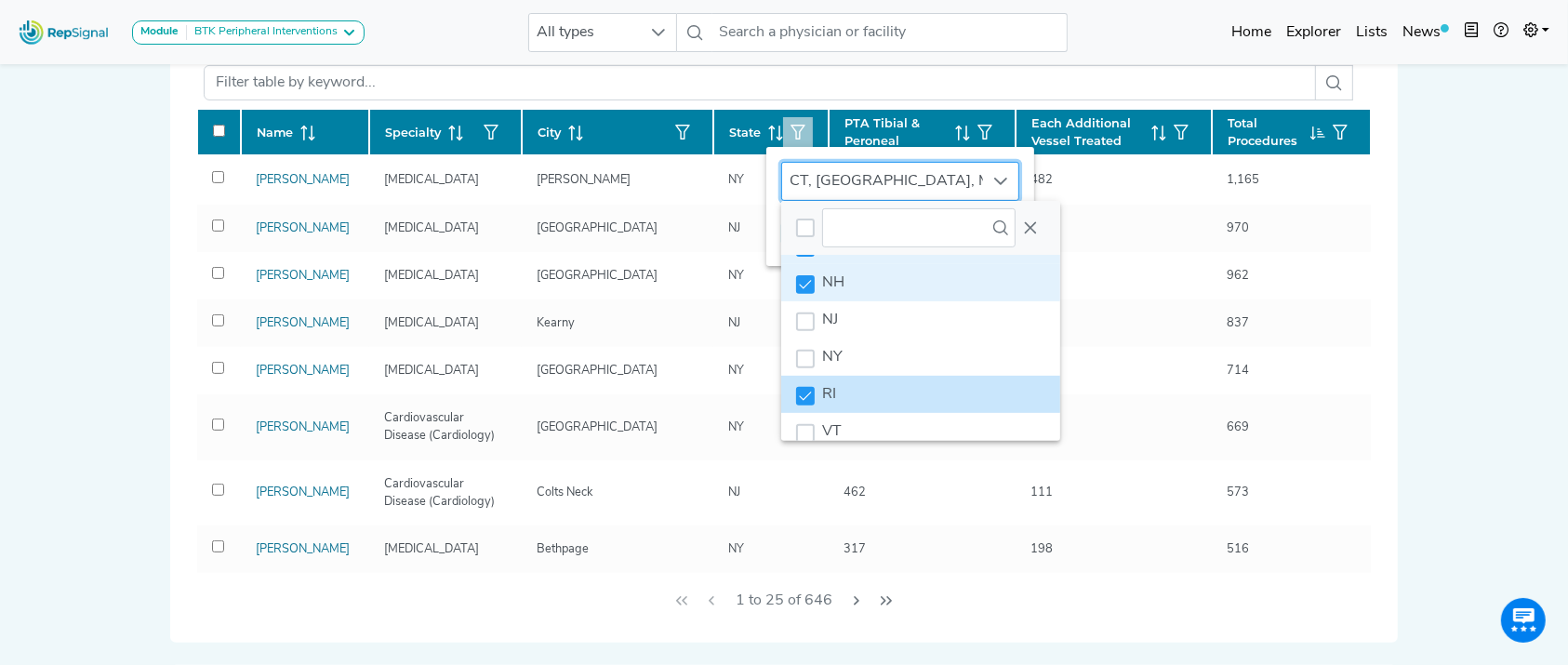
scroll to position [216, 0]
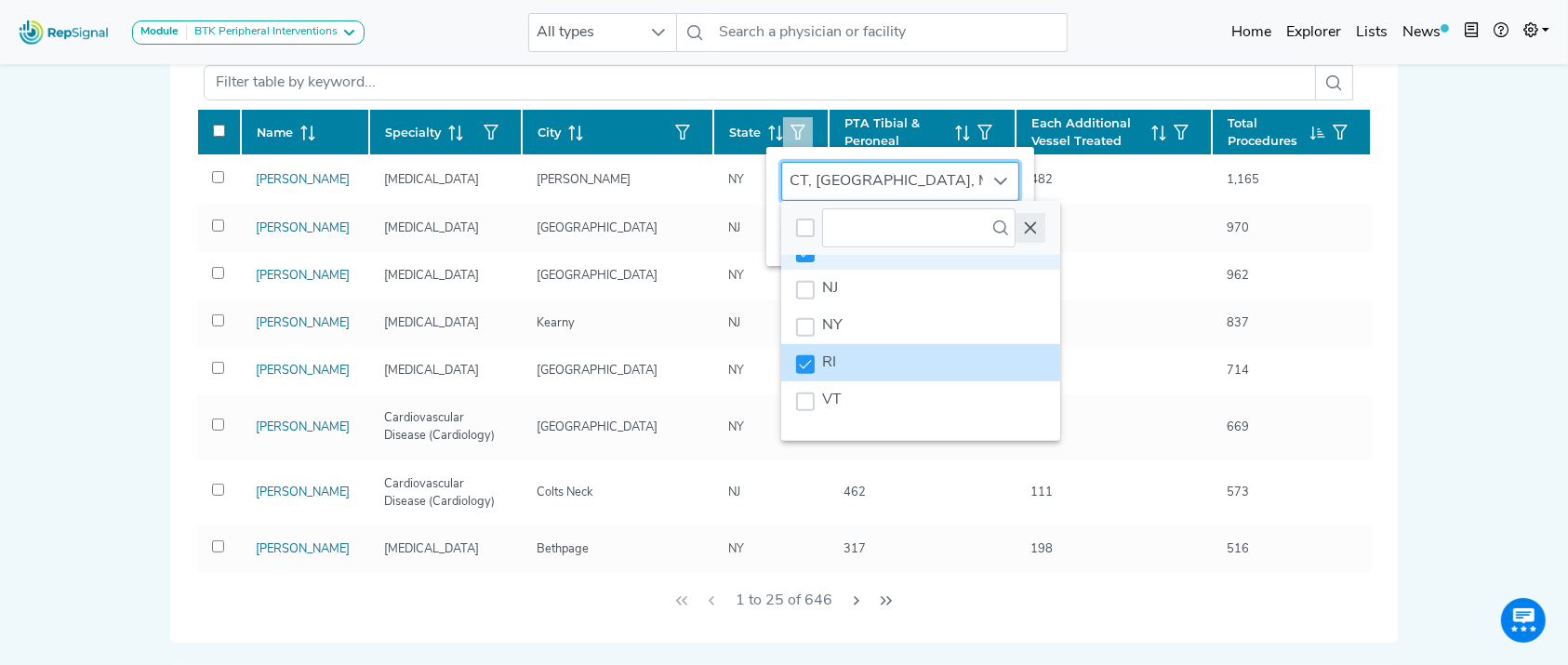
click at [1036, 229] on icon "Close" at bounding box center [1030, 227] width 15 height 14
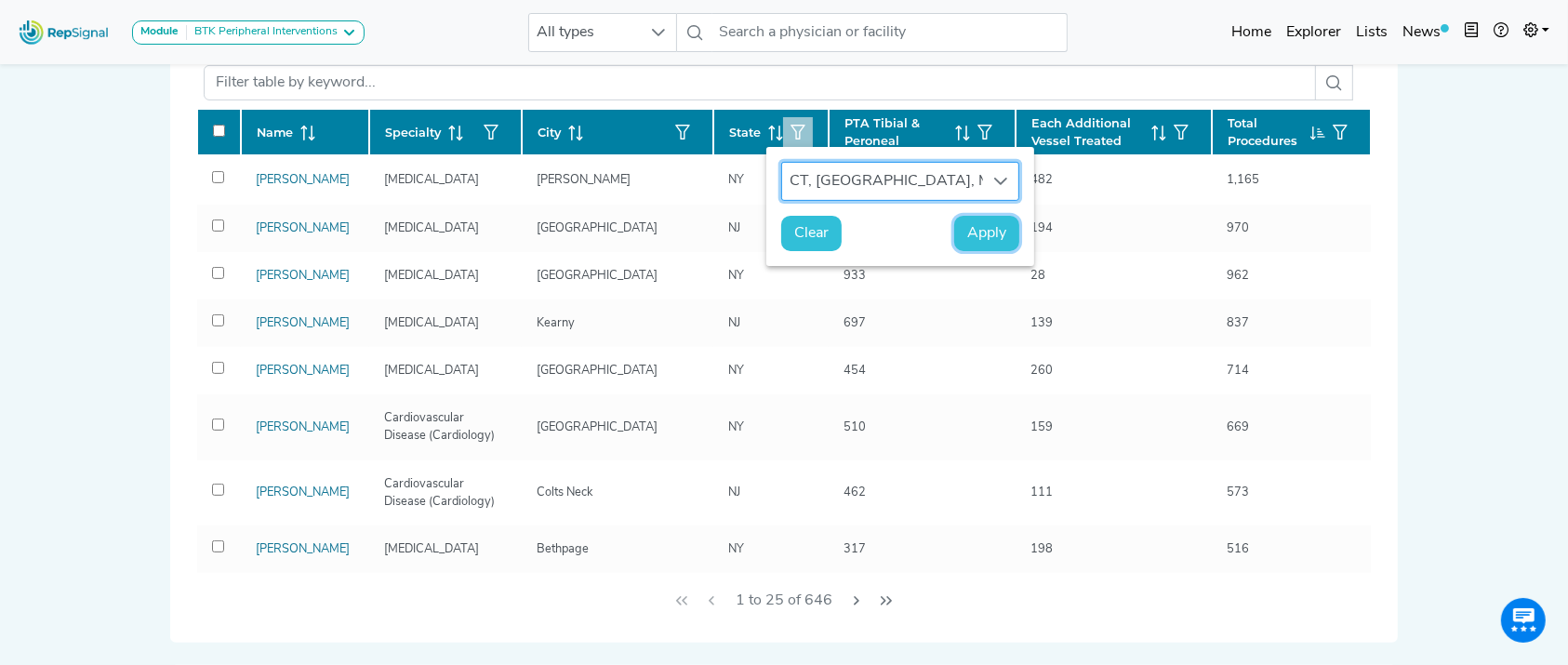
click at [968, 227] on span "Apply" at bounding box center [986, 233] width 39 height 22
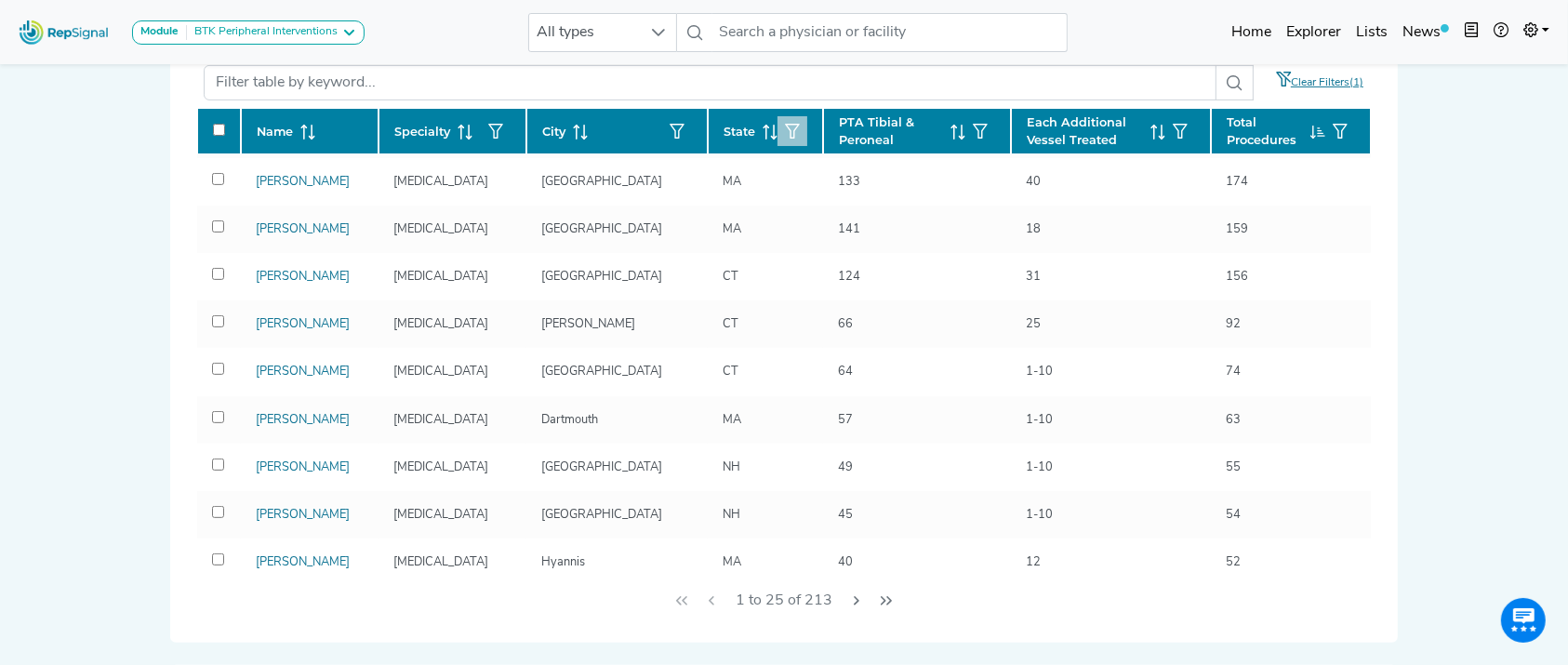
scroll to position [0, 0]
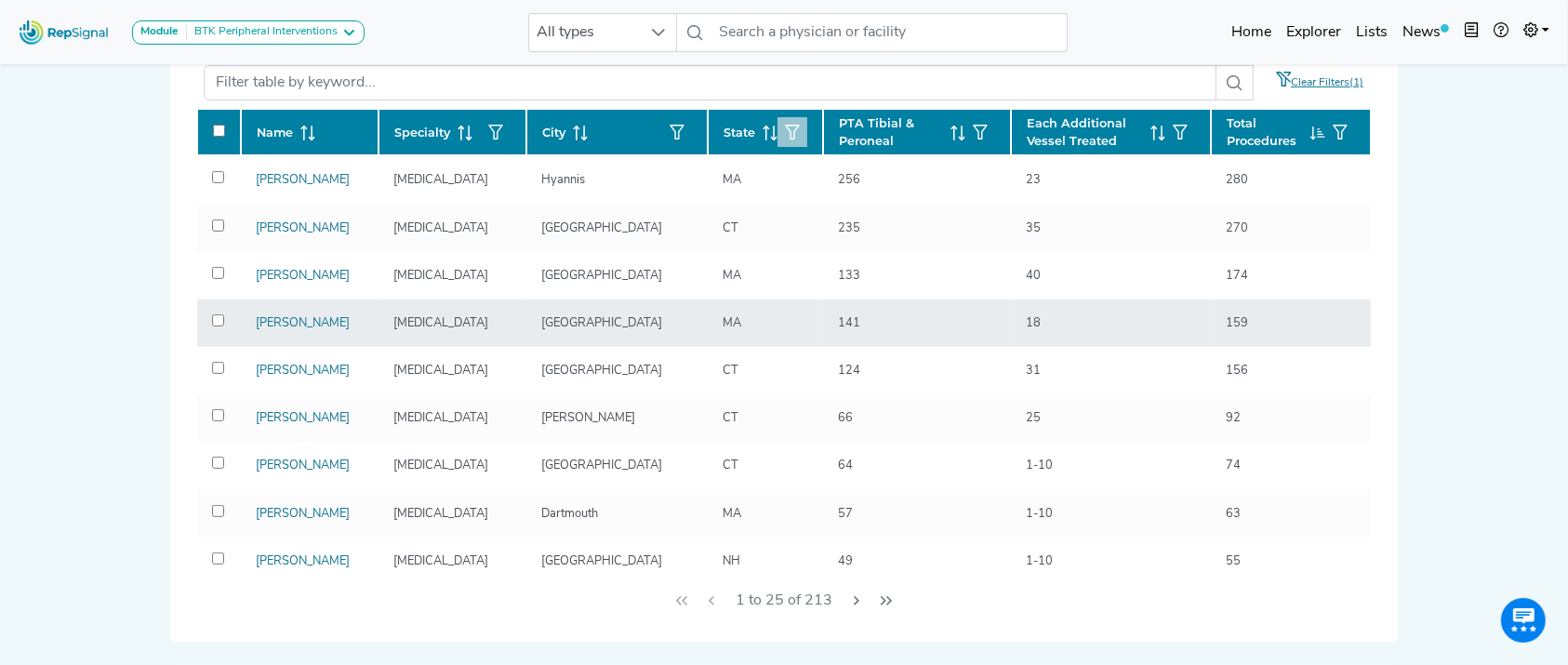
click at [748, 232] on div "CT" at bounding box center [765, 228] width 85 height 17
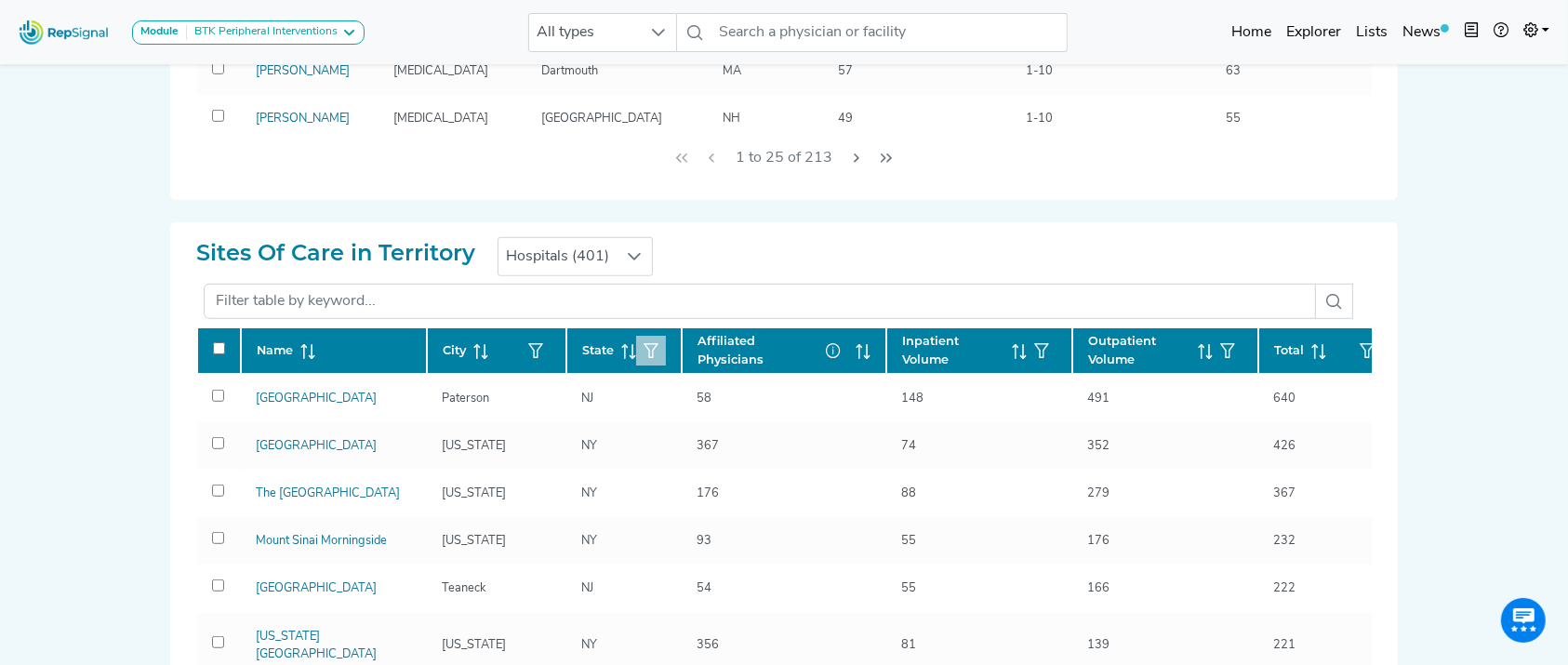
scroll to position [924, 0]
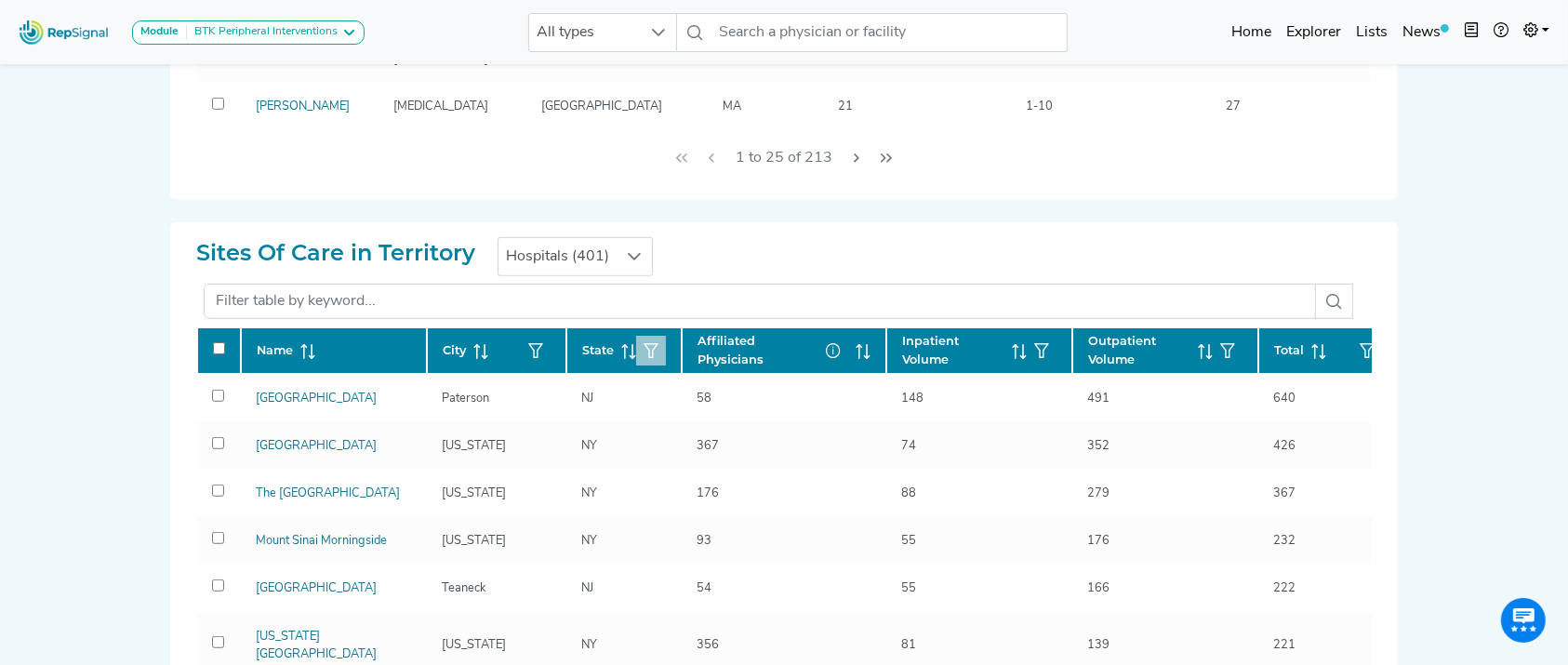
click at [646, 353] on icon "button" at bounding box center [651, 350] width 15 height 14
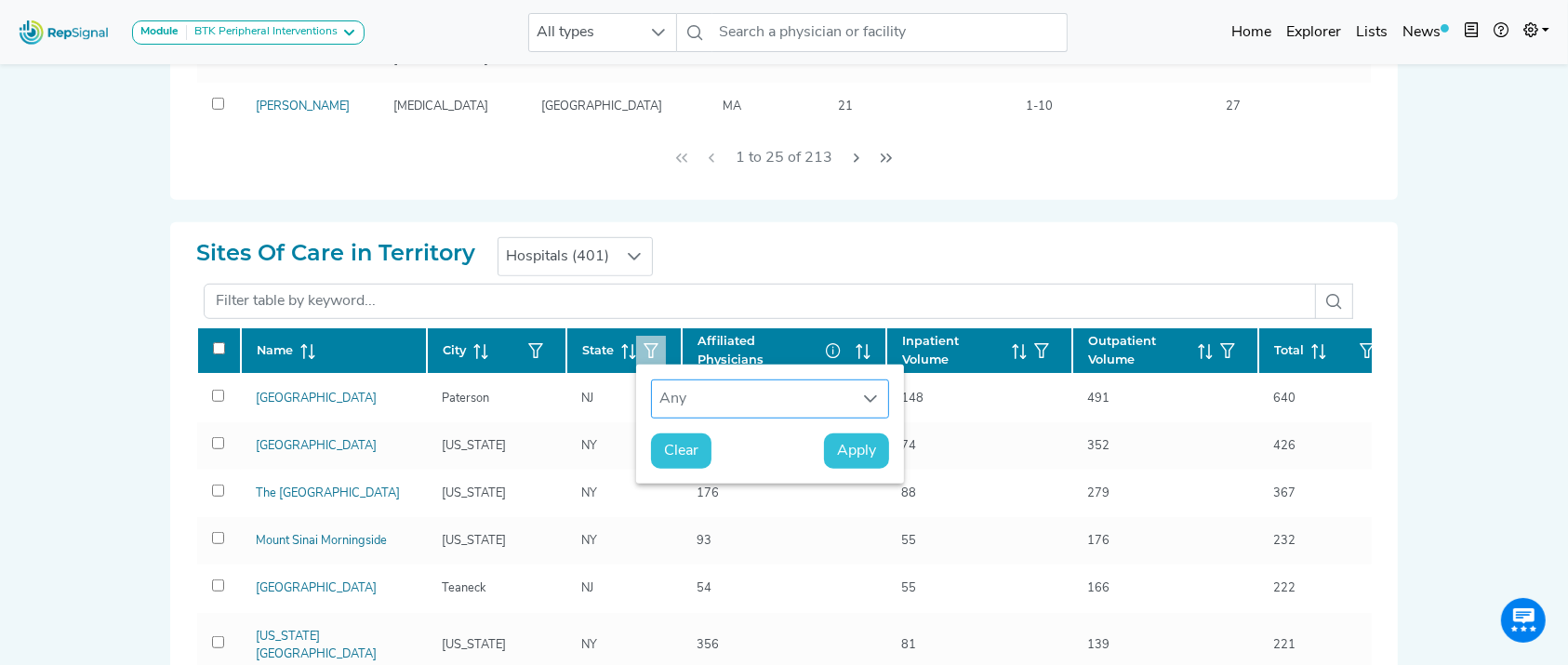
click at [688, 413] on div "Any" at bounding box center [752, 398] width 201 height 37
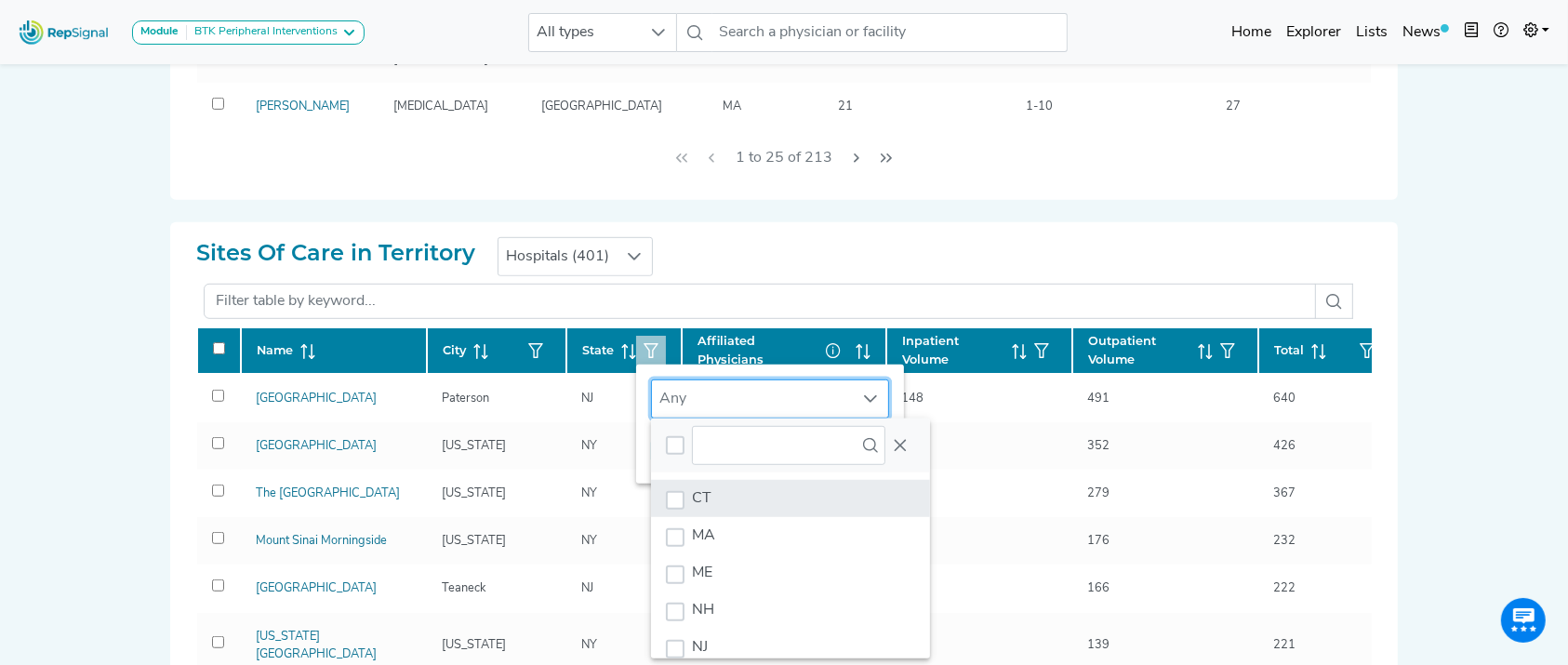
click at [713, 492] on li "CT" at bounding box center [790, 498] width 279 height 37
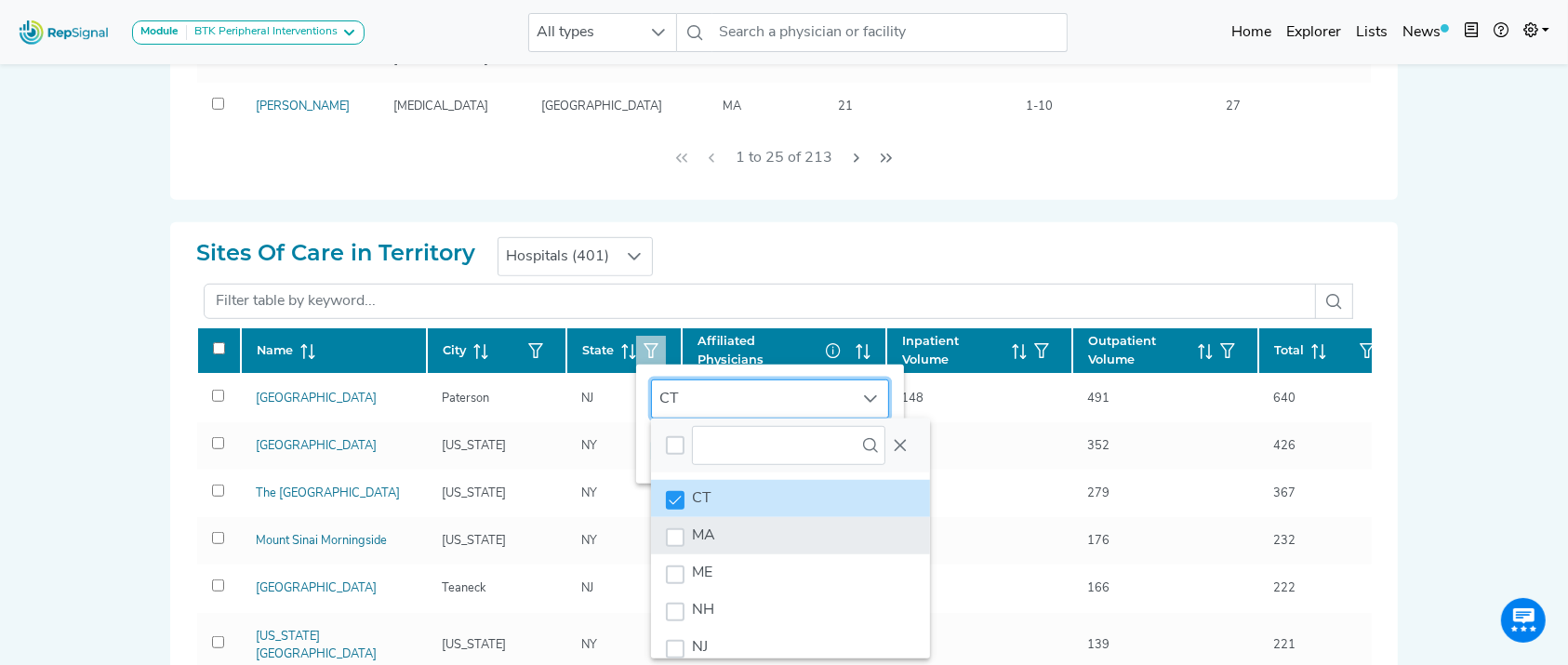
click at [712, 525] on li "MA" at bounding box center [790, 535] width 279 height 37
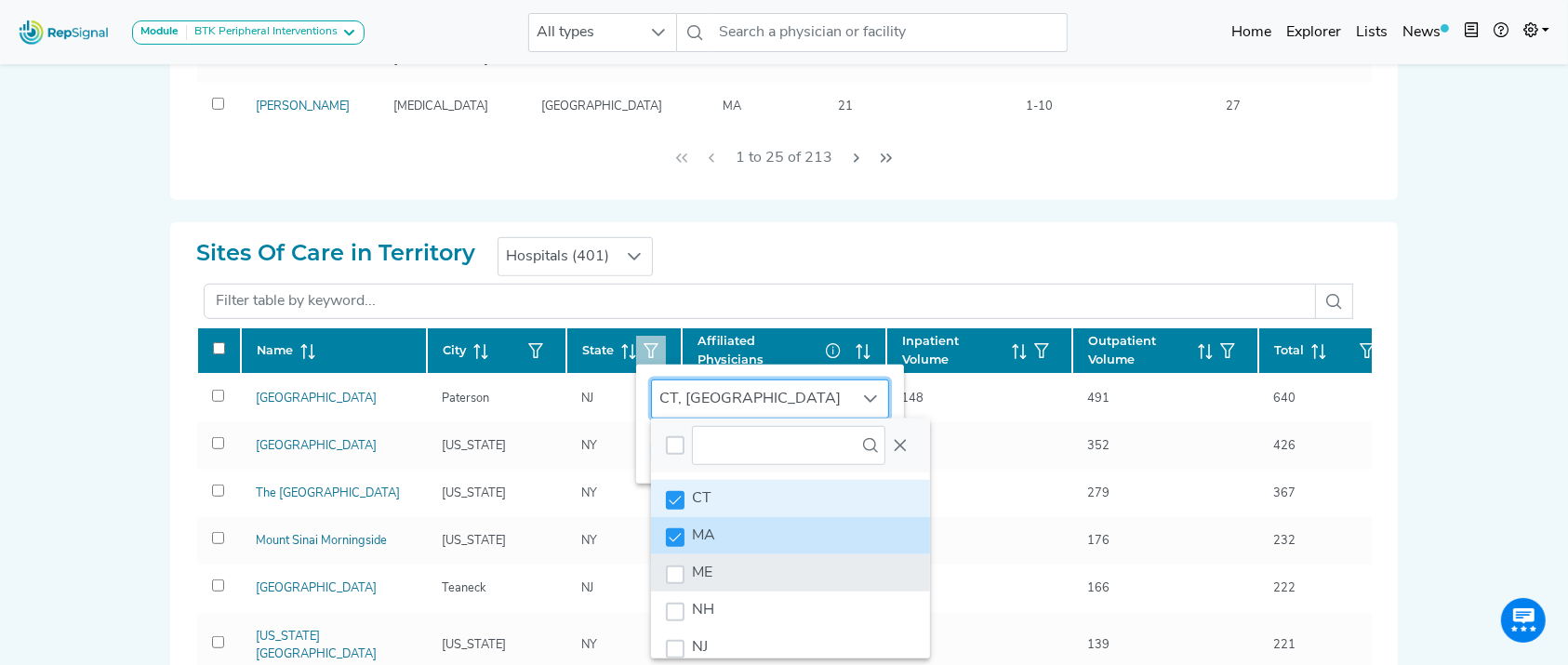
click at [712, 554] on li "ME" at bounding box center [790, 572] width 279 height 37
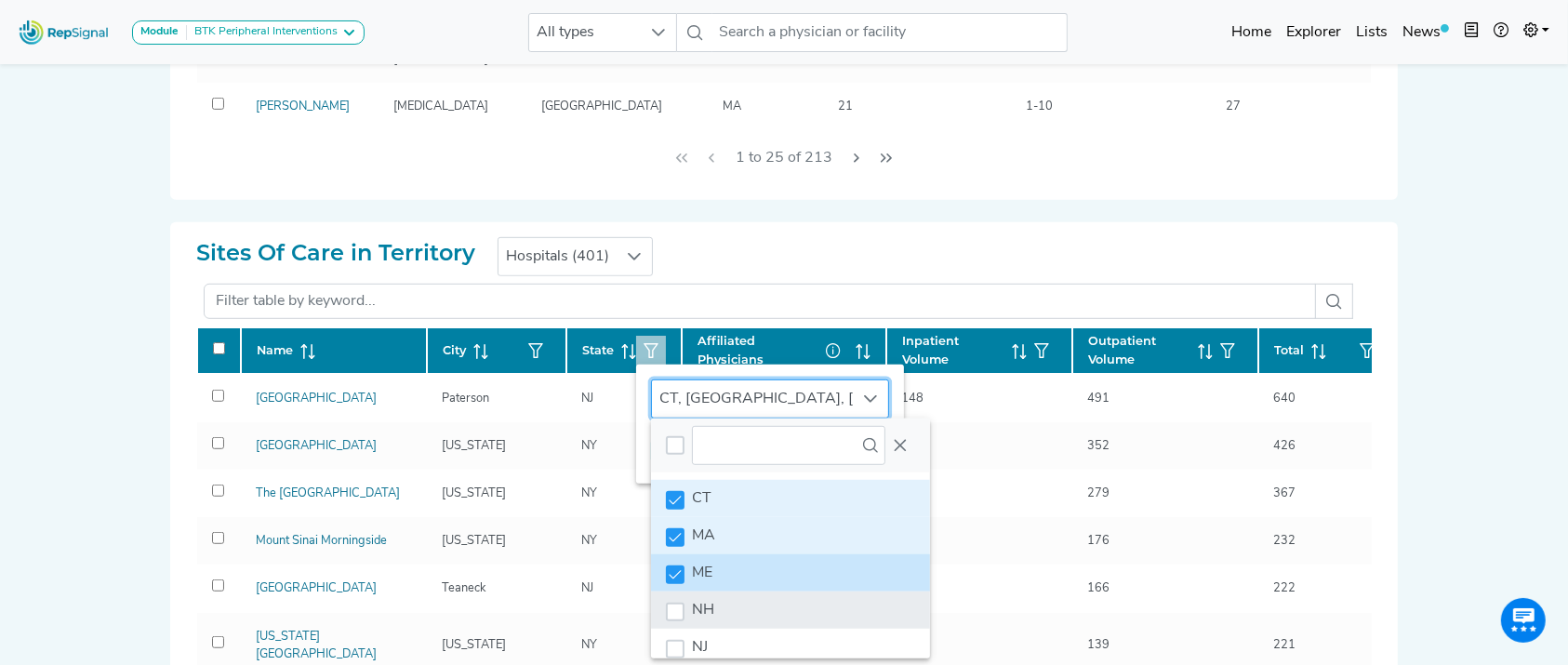
click at [710, 606] on span "NH" at bounding box center [703, 609] width 22 height 14
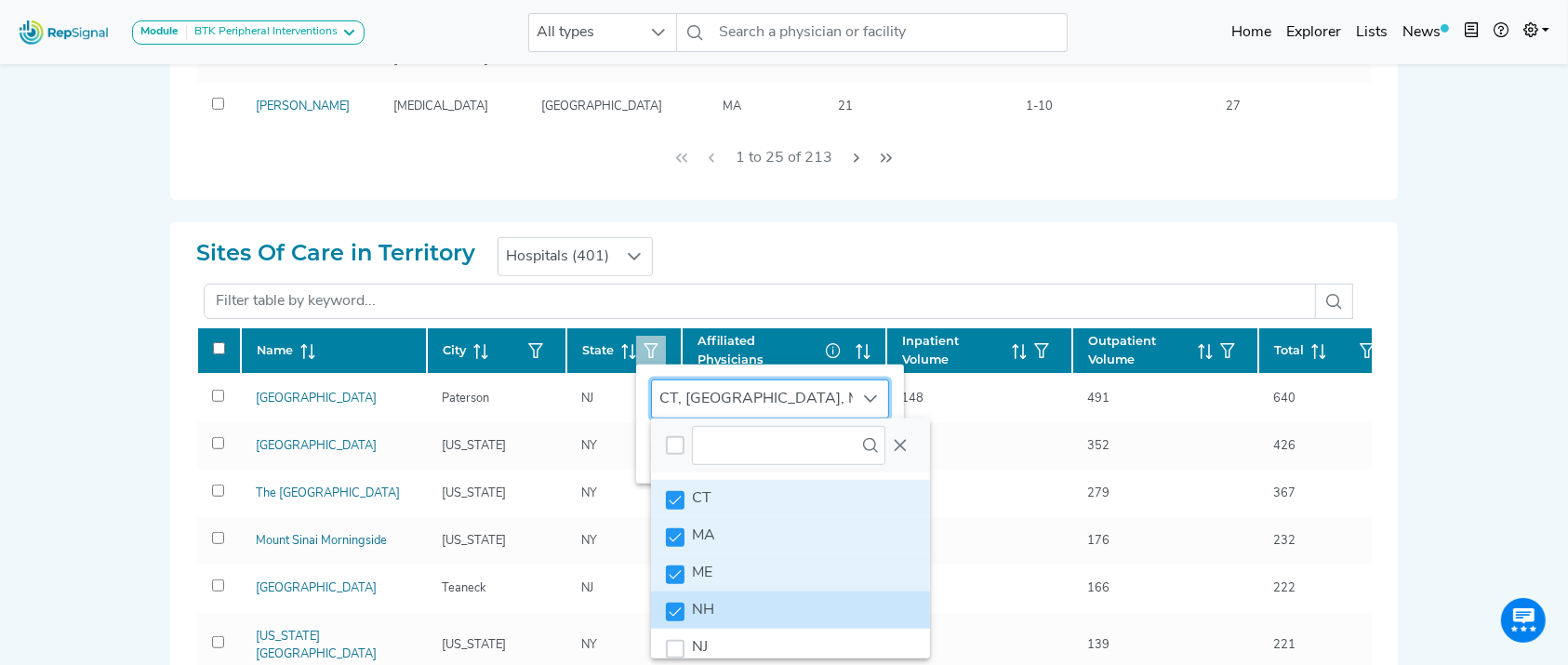
scroll to position [141, 0]
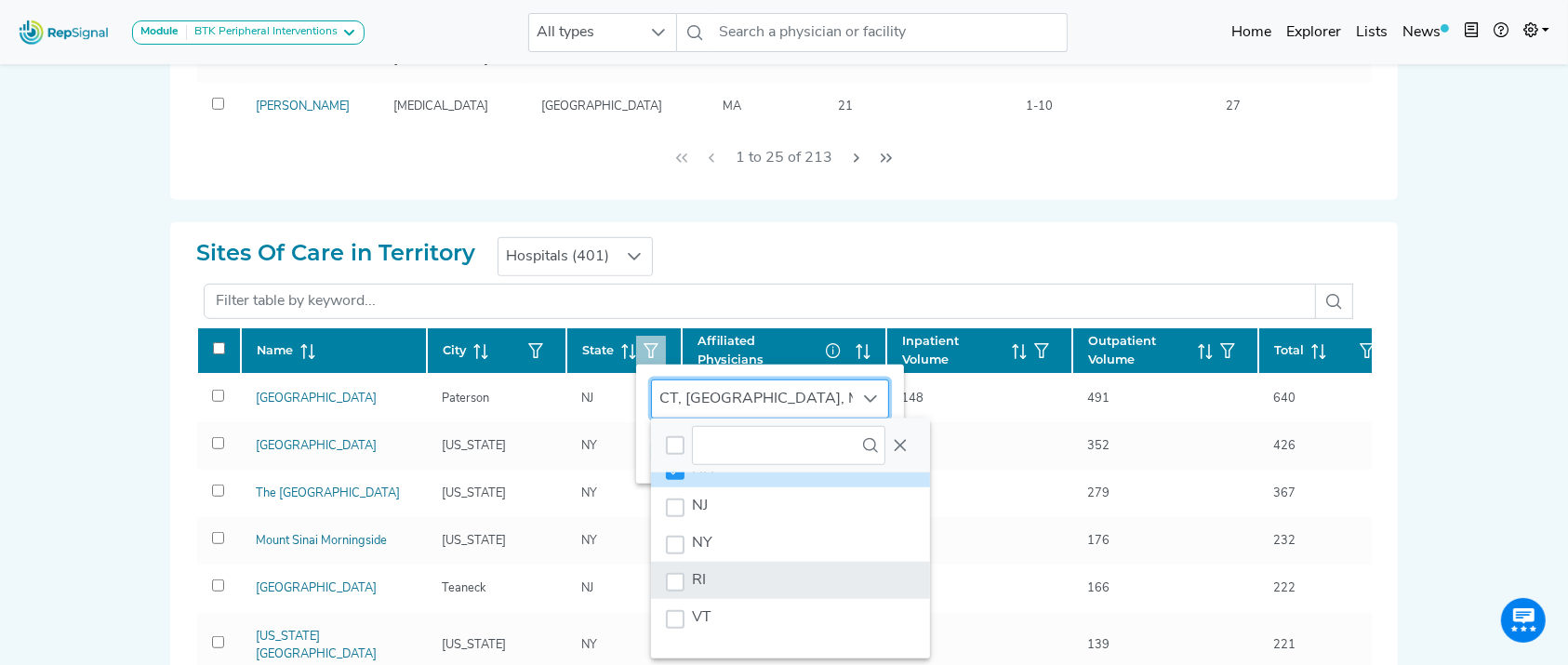
click at [778, 574] on li "RI" at bounding box center [790, 580] width 279 height 37
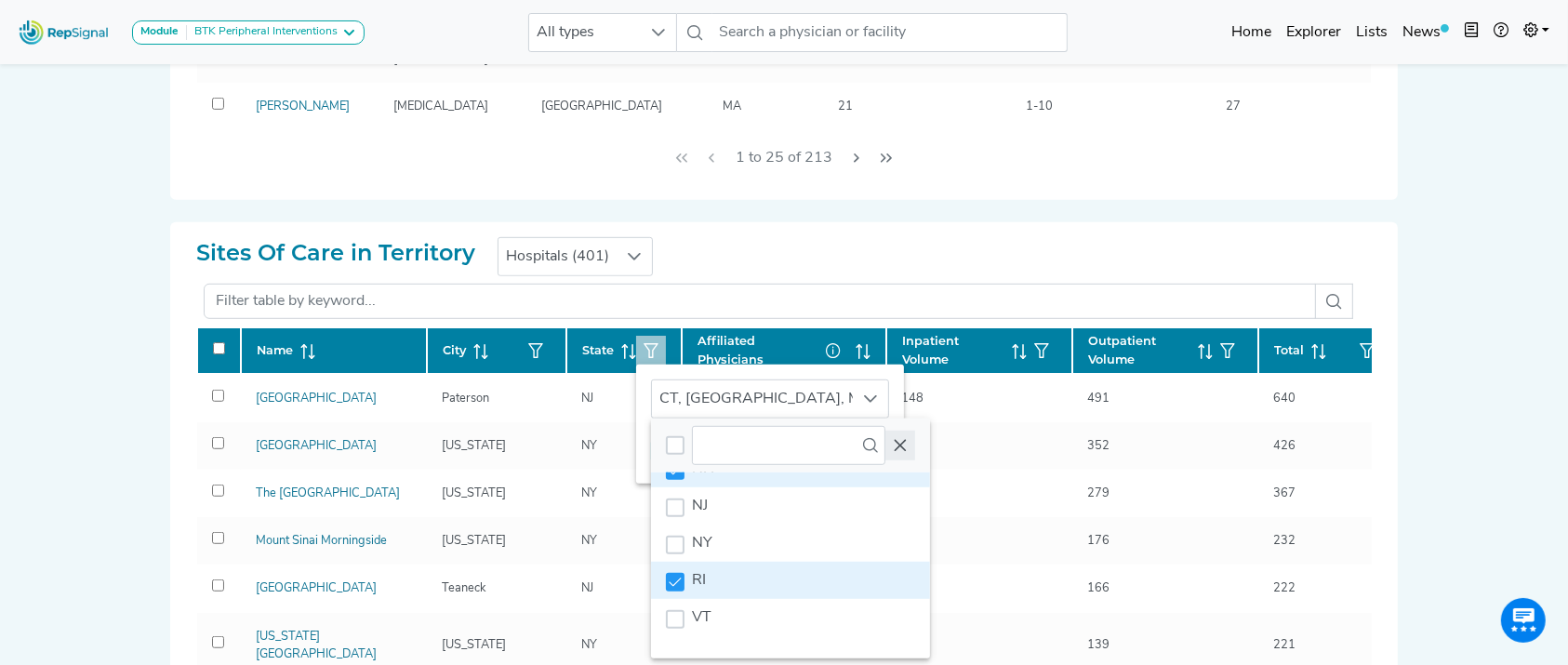
click at [896, 446] on icon "Close" at bounding box center [899, 445] width 15 height 14
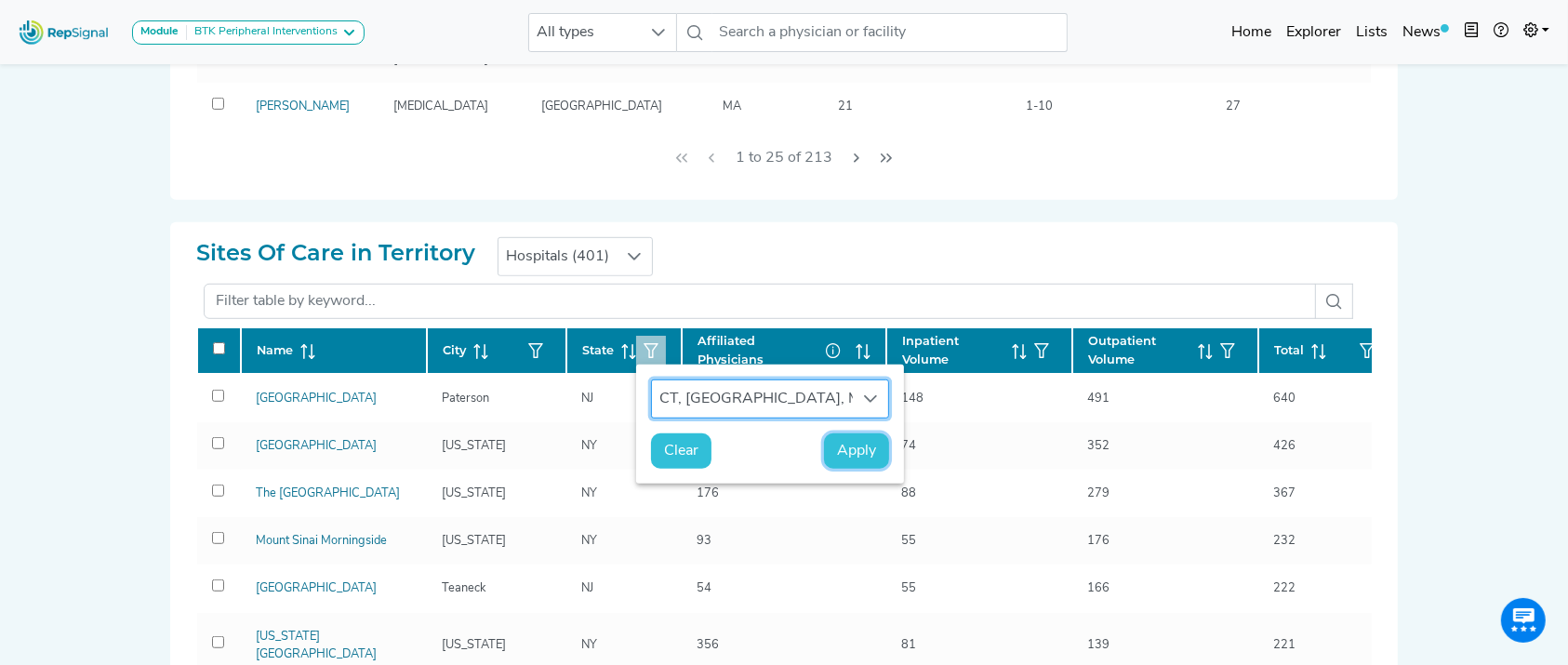
click at [865, 445] on span "Apply" at bounding box center [857, 450] width 39 height 22
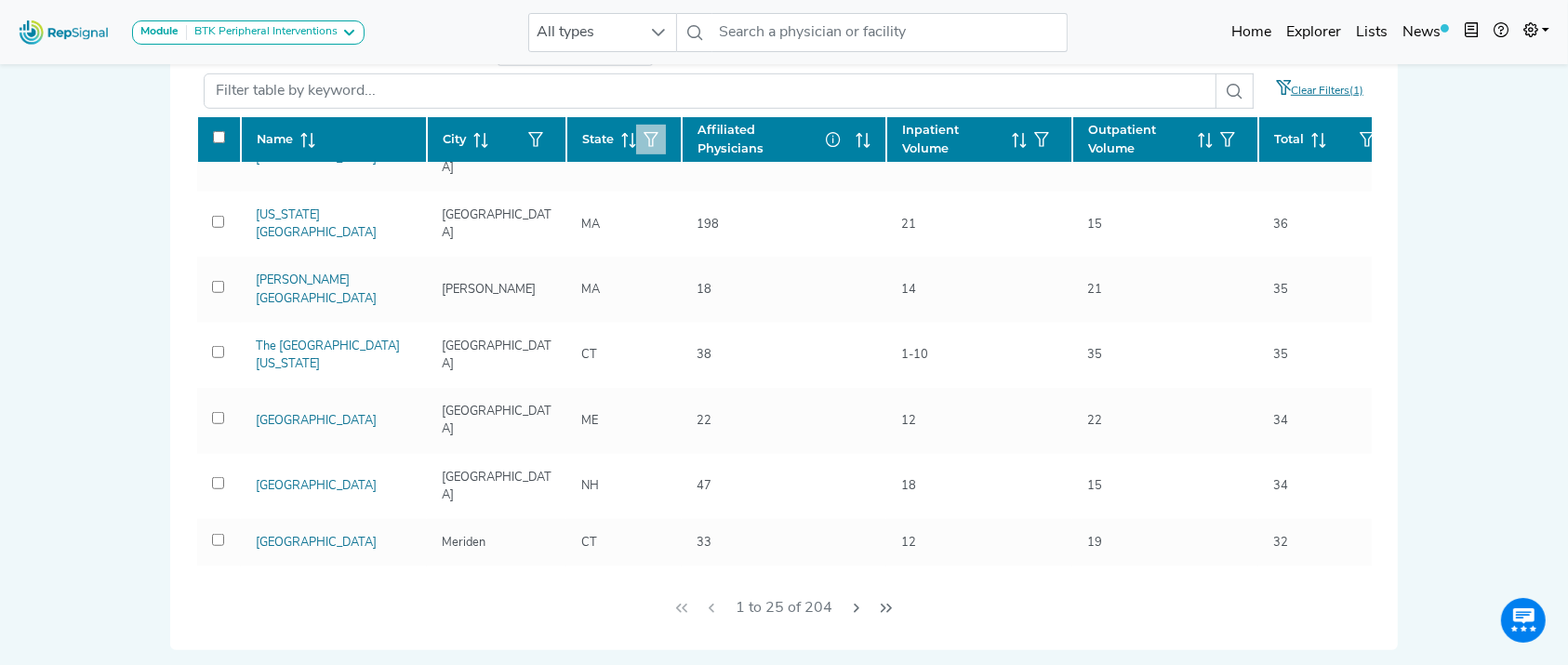
scroll to position [978, 0]
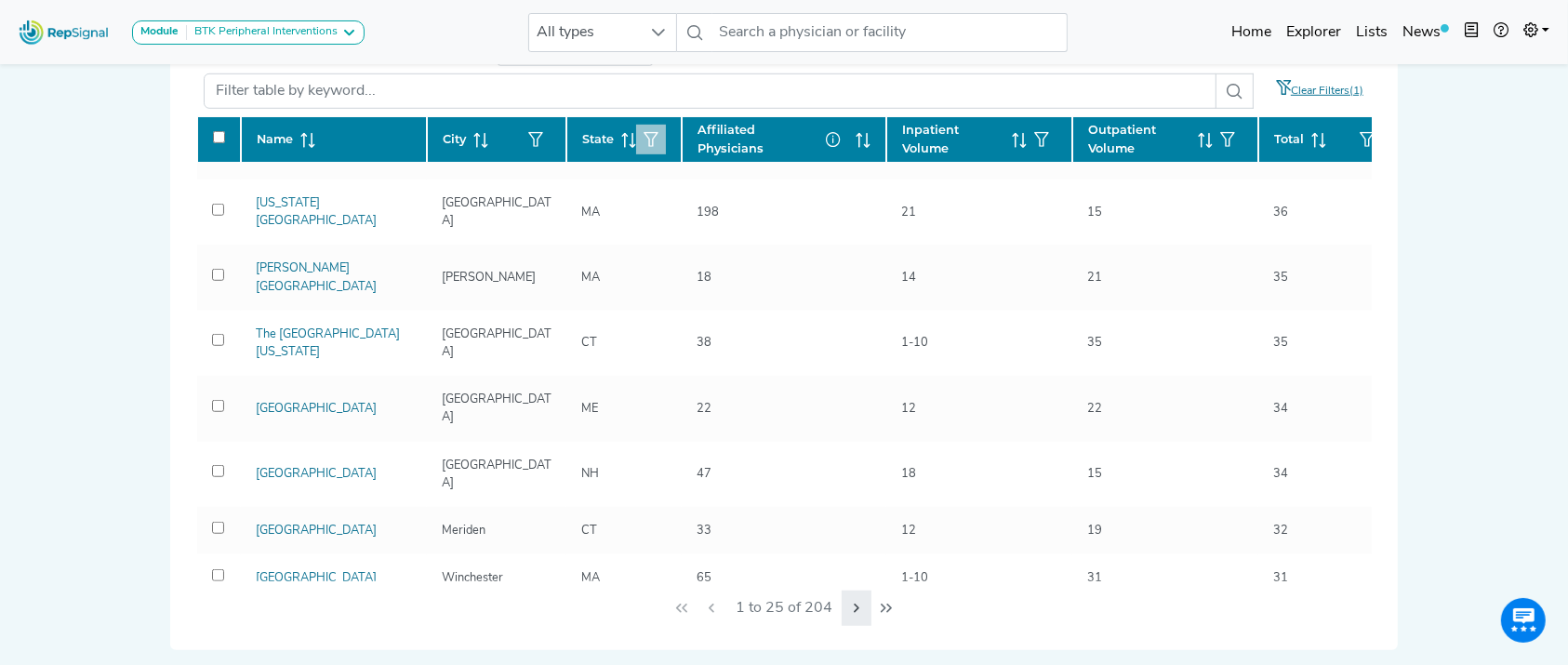
click at [854, 600] on icon "Next Page" at bounding box center [856, 607] width 15 height 14
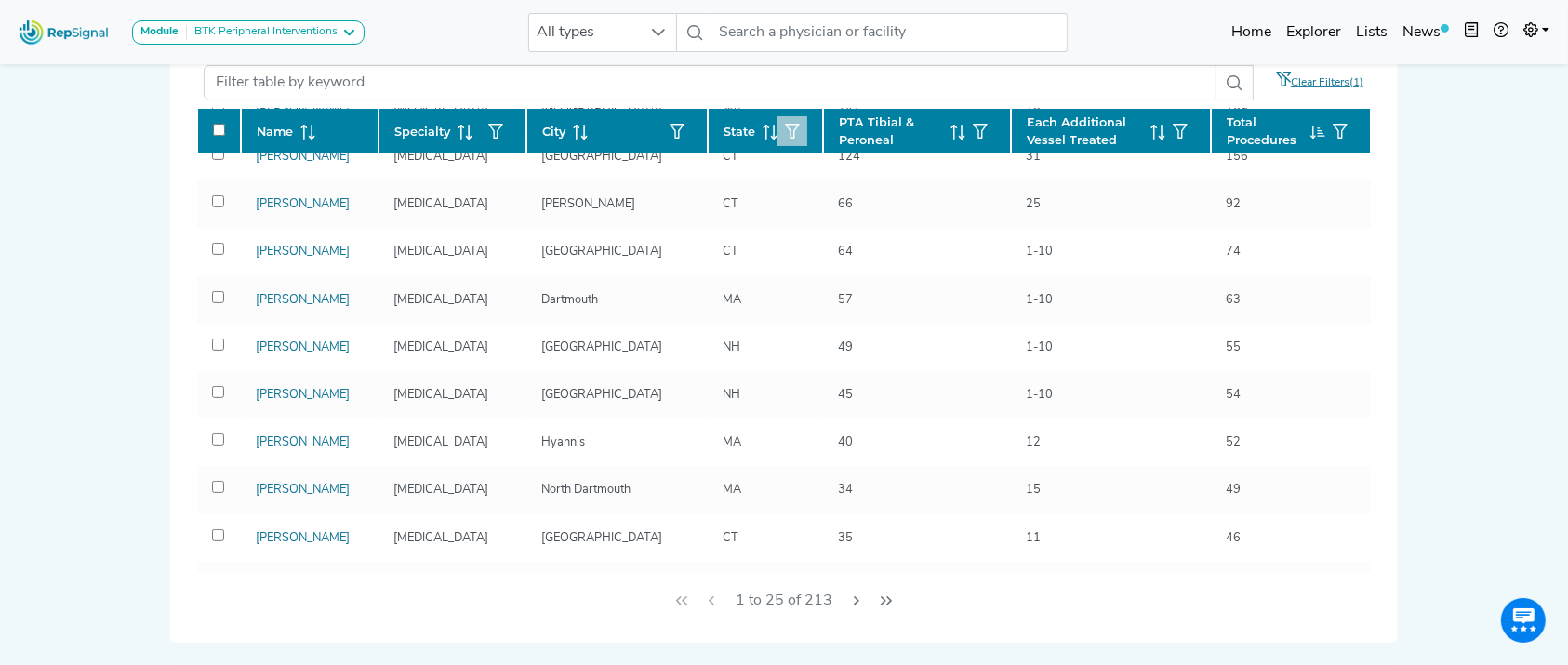
scroll to position [0, 0]
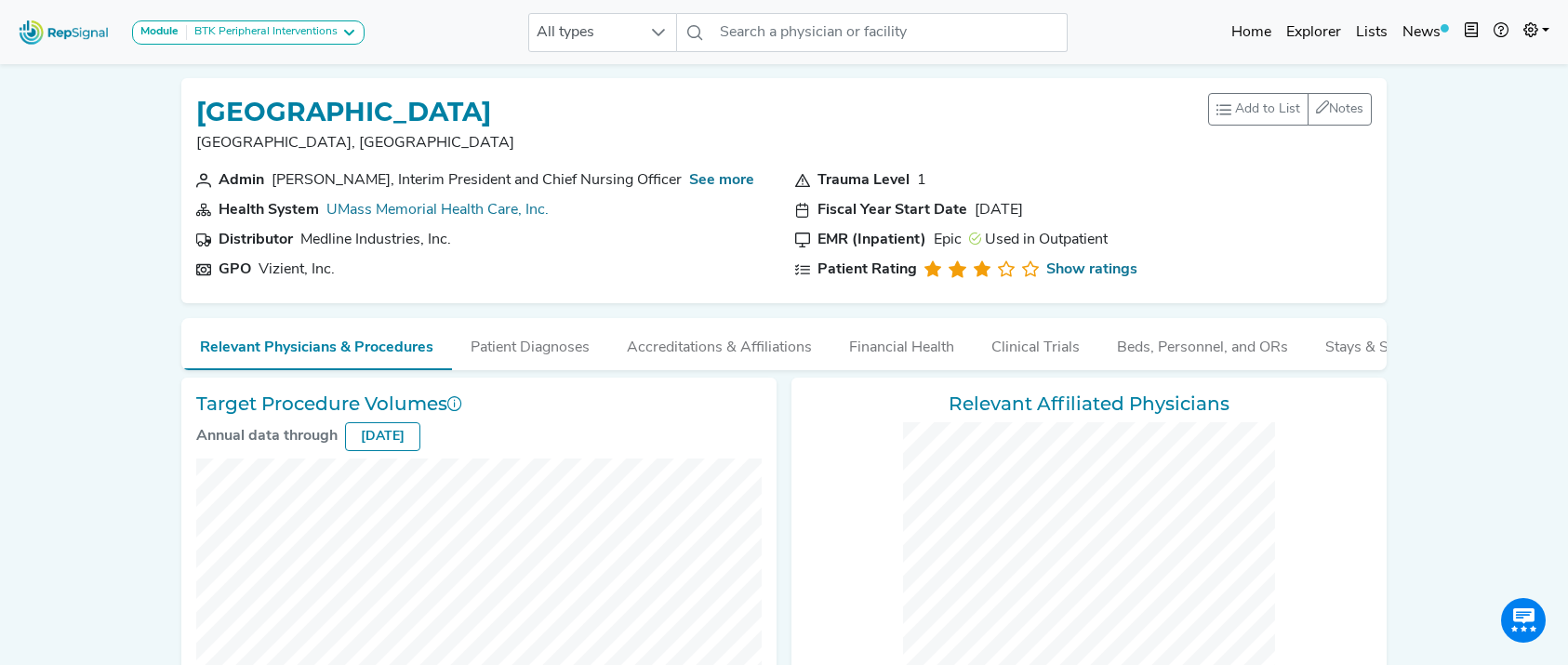
checkbox input "false"
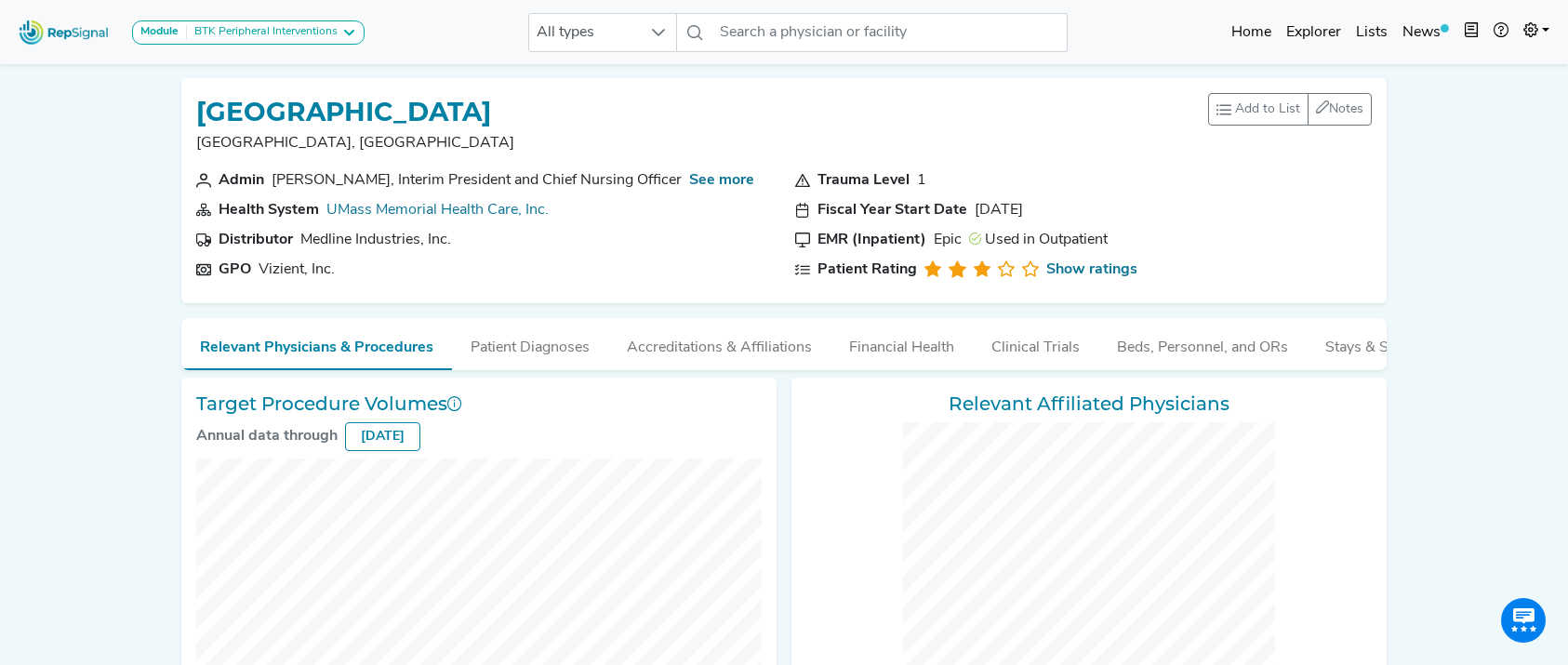
checkbox input "false"
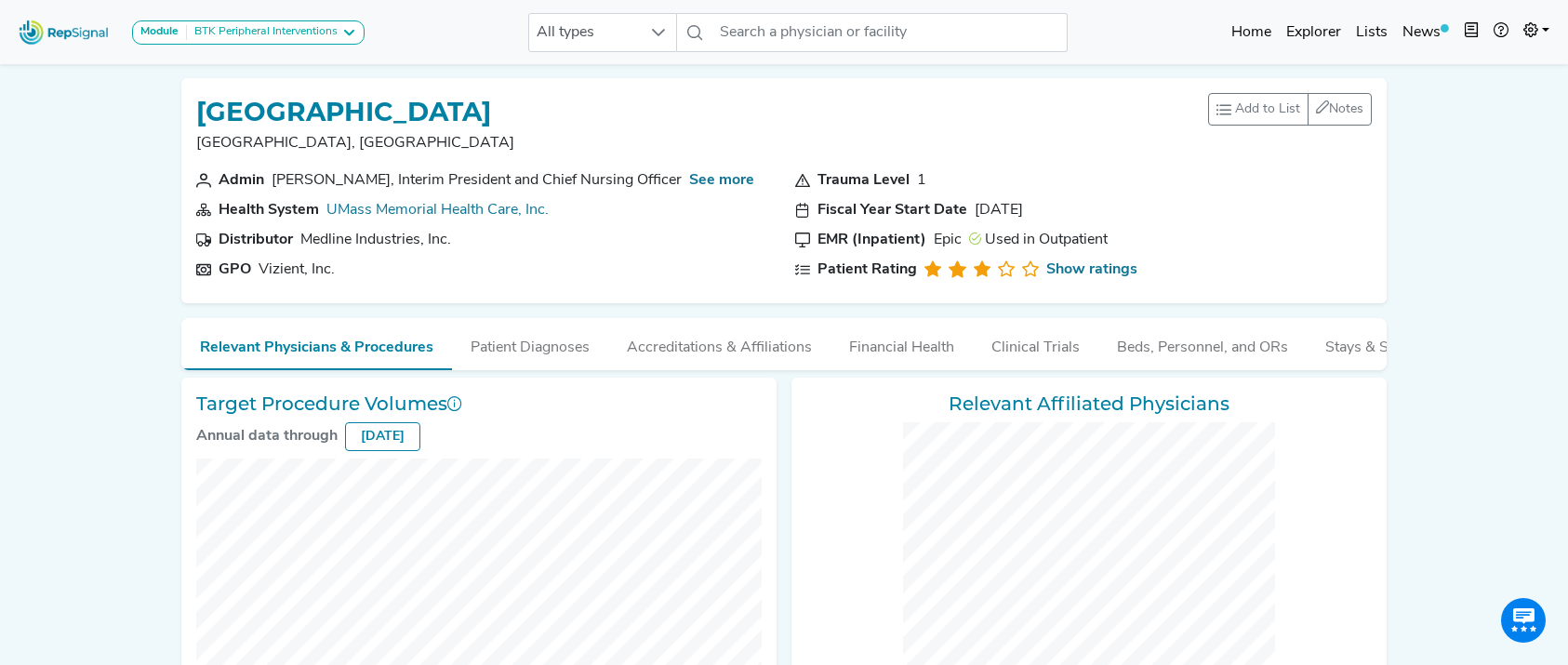
checkbox input "false"
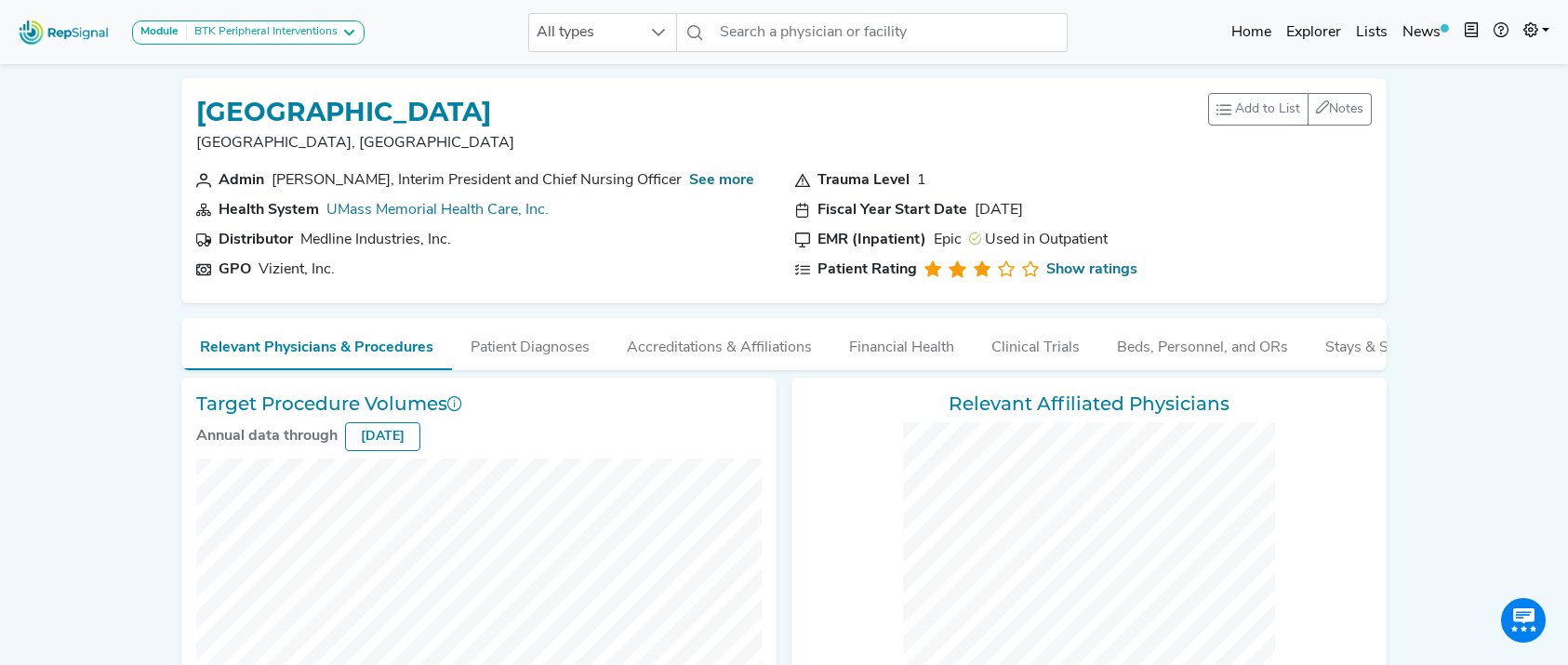
checkbox input "false"
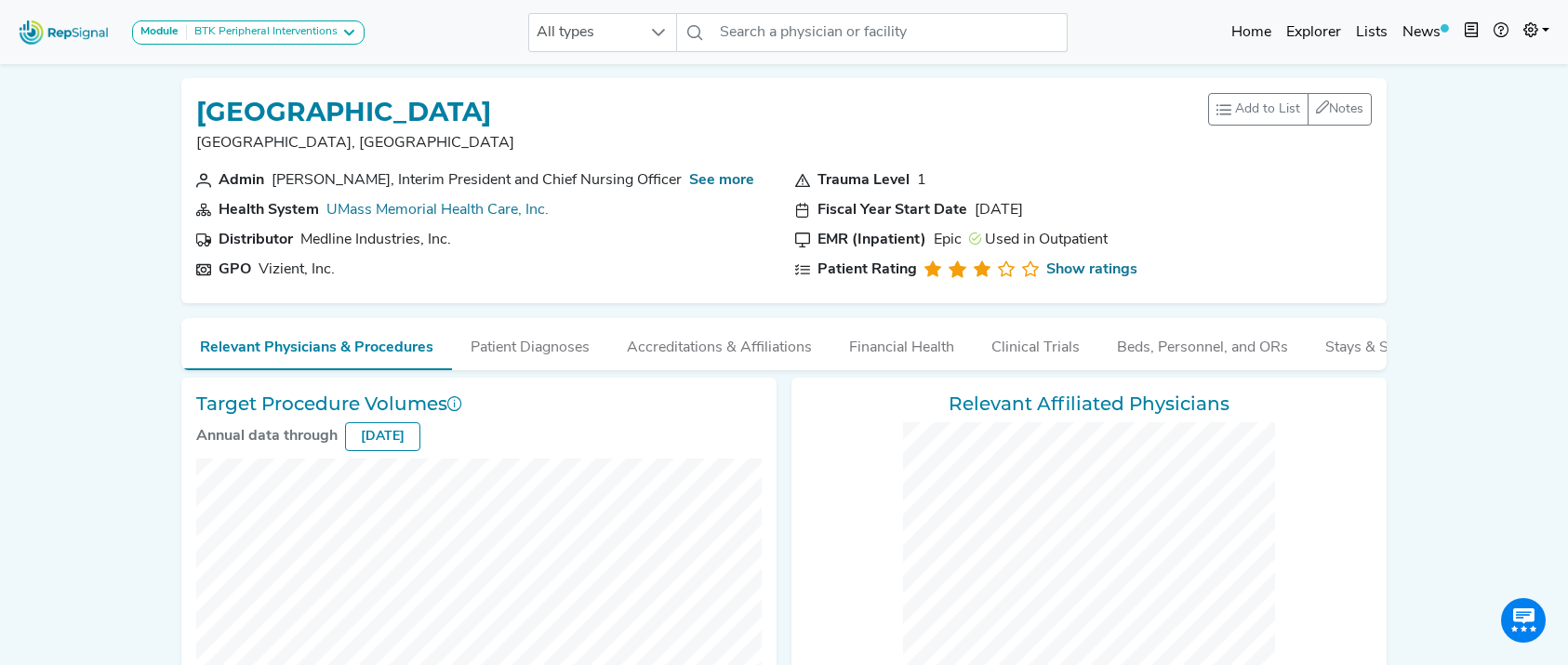
checkbox input "false"
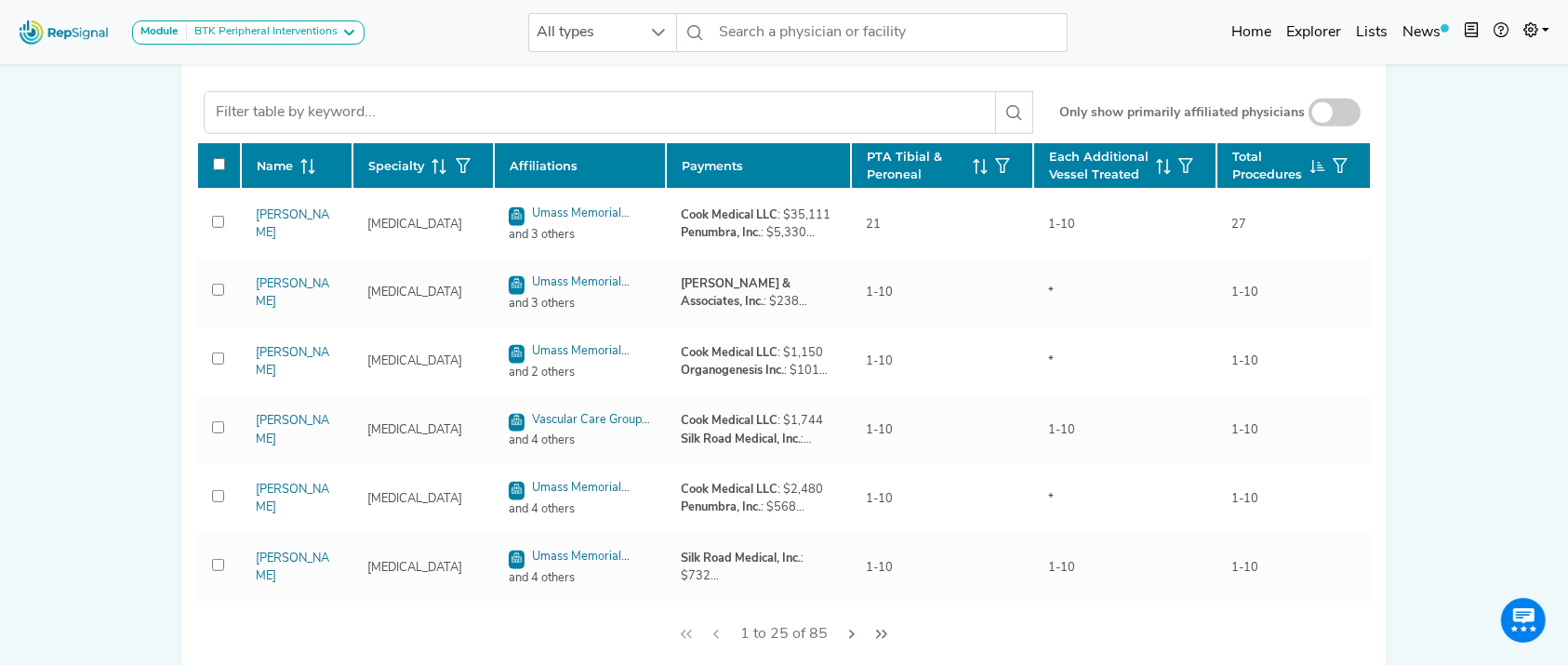
scroll to position [858, 0]
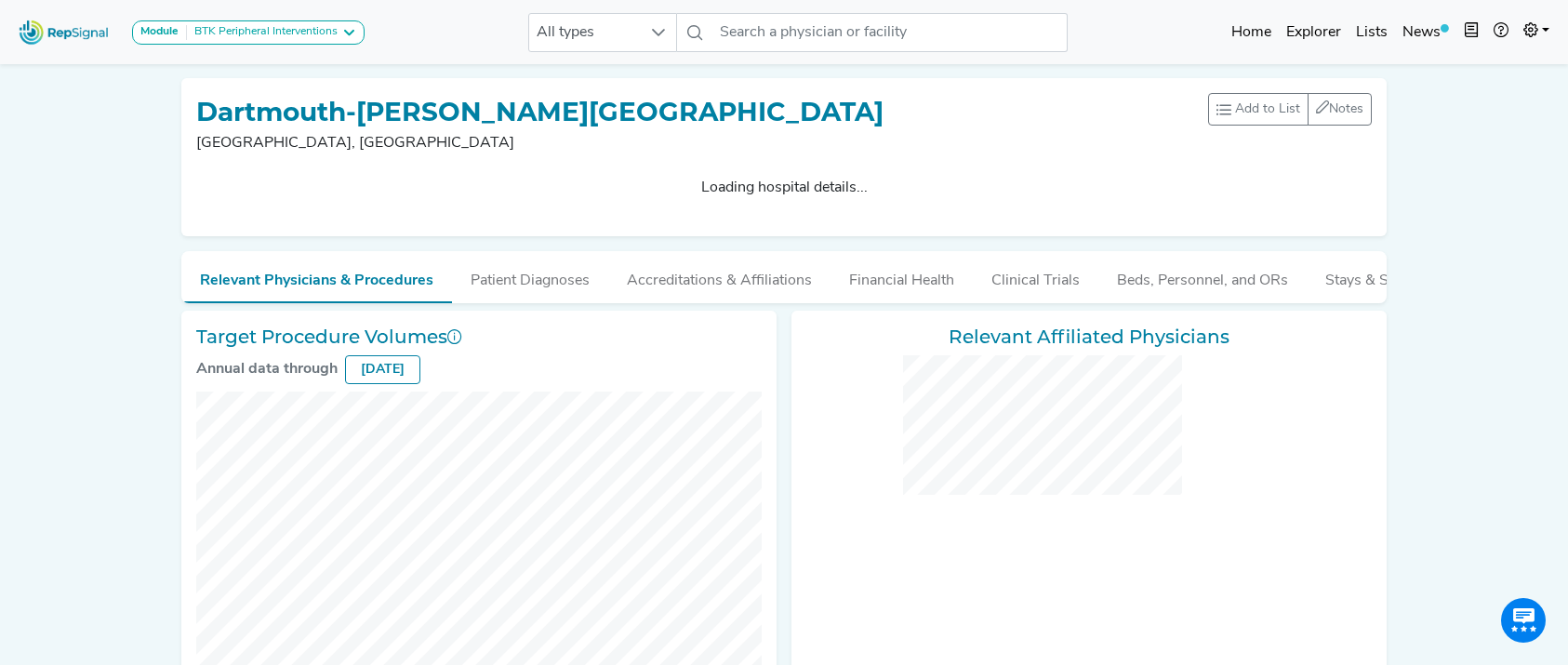
checkbox input "false"
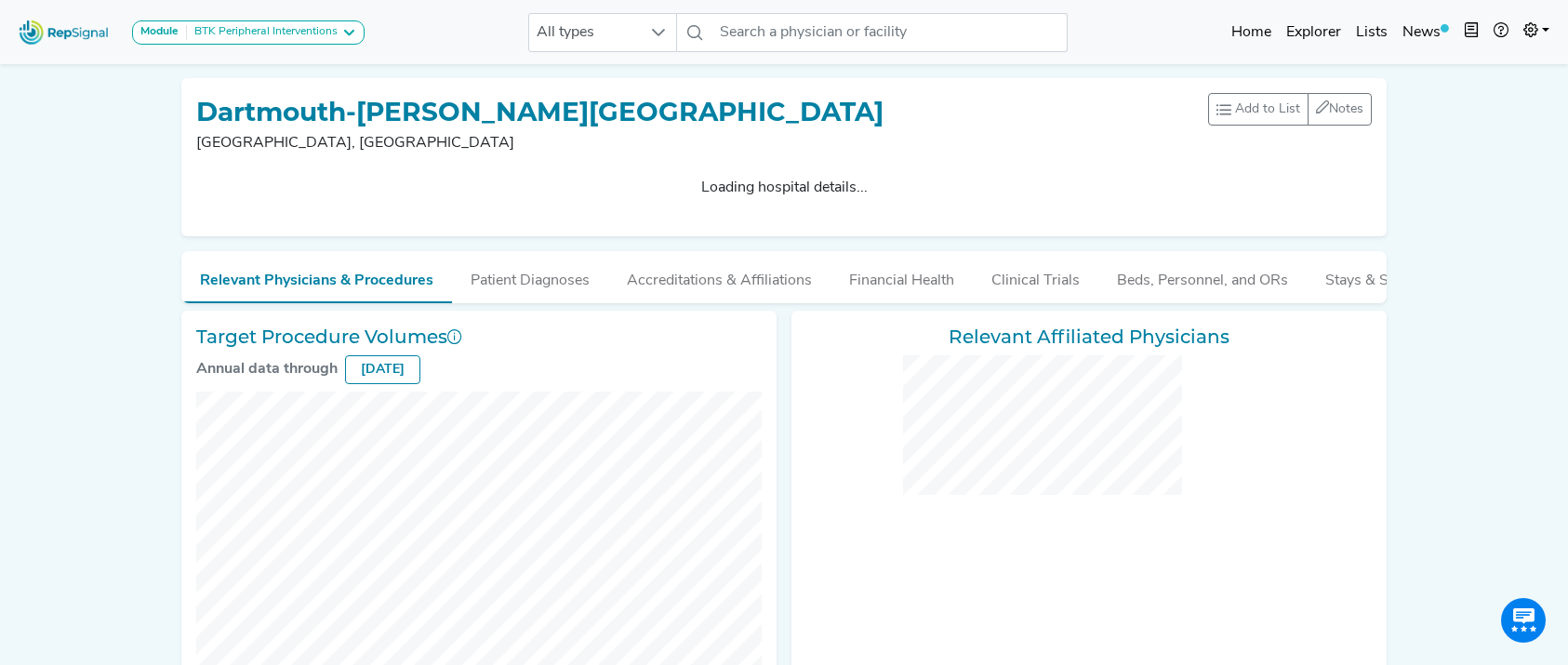
checkbox input "false"
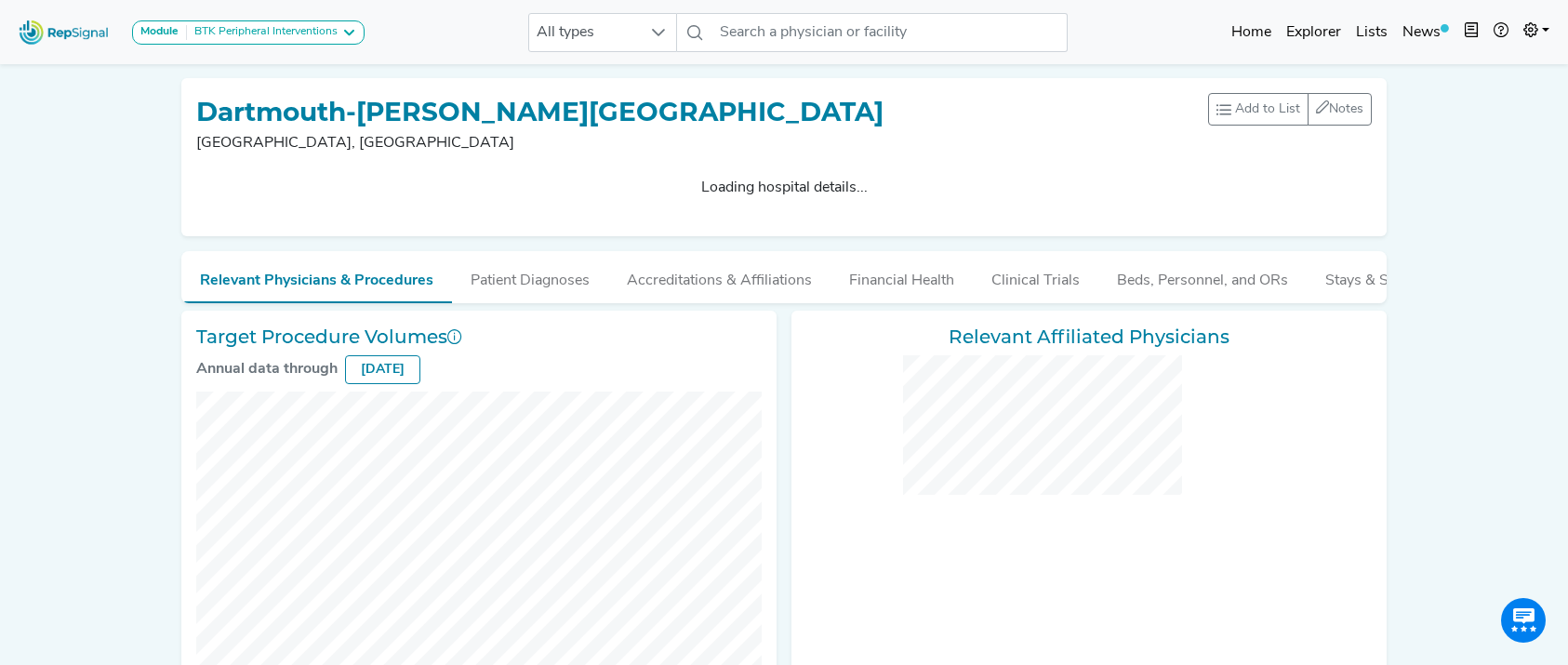
checkbox input "false"
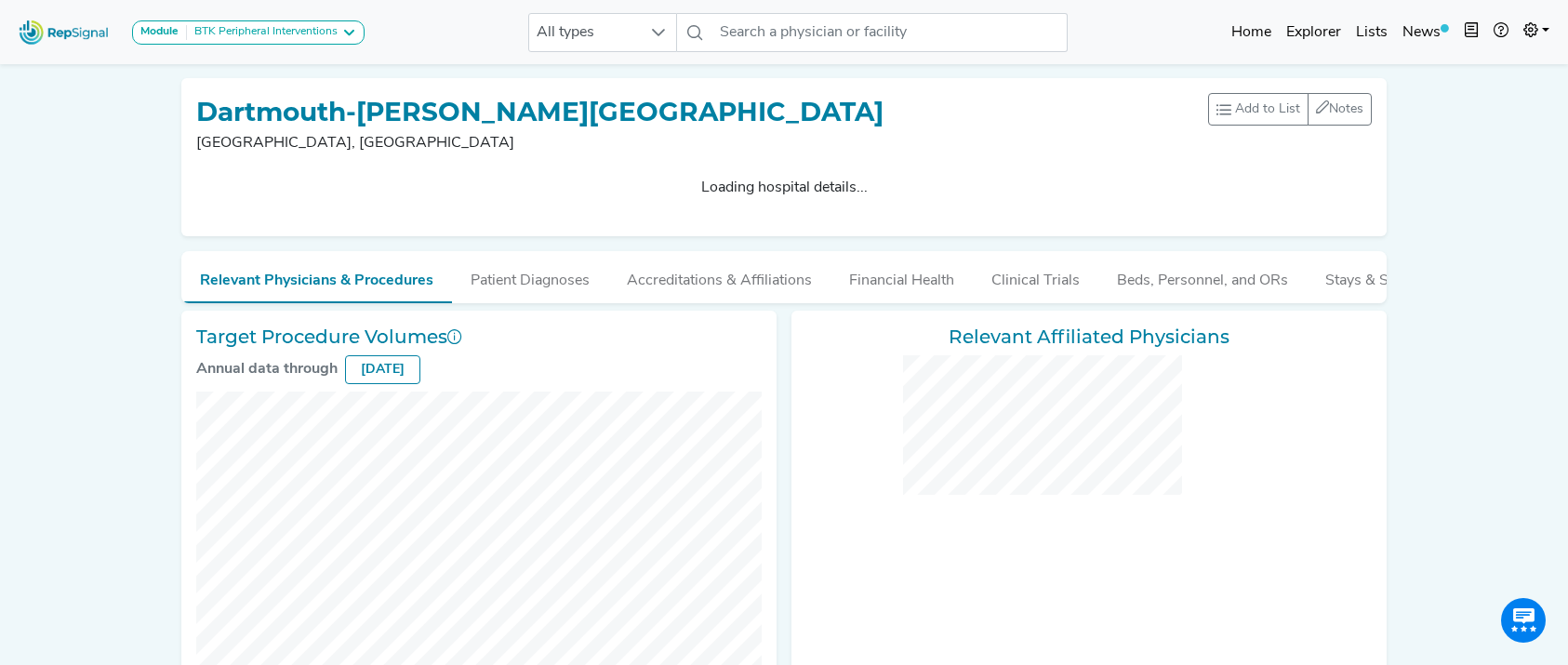
checkbox input "false"
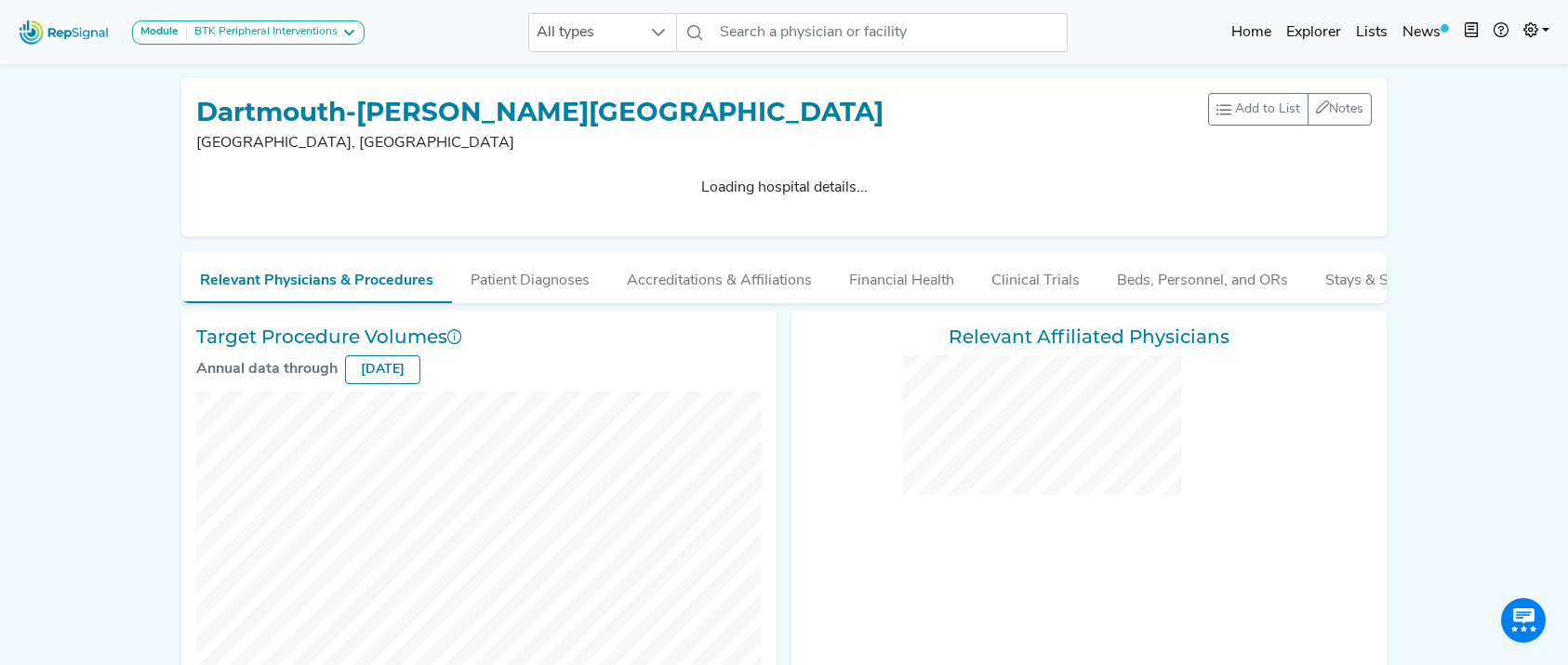
checkbox input "false"
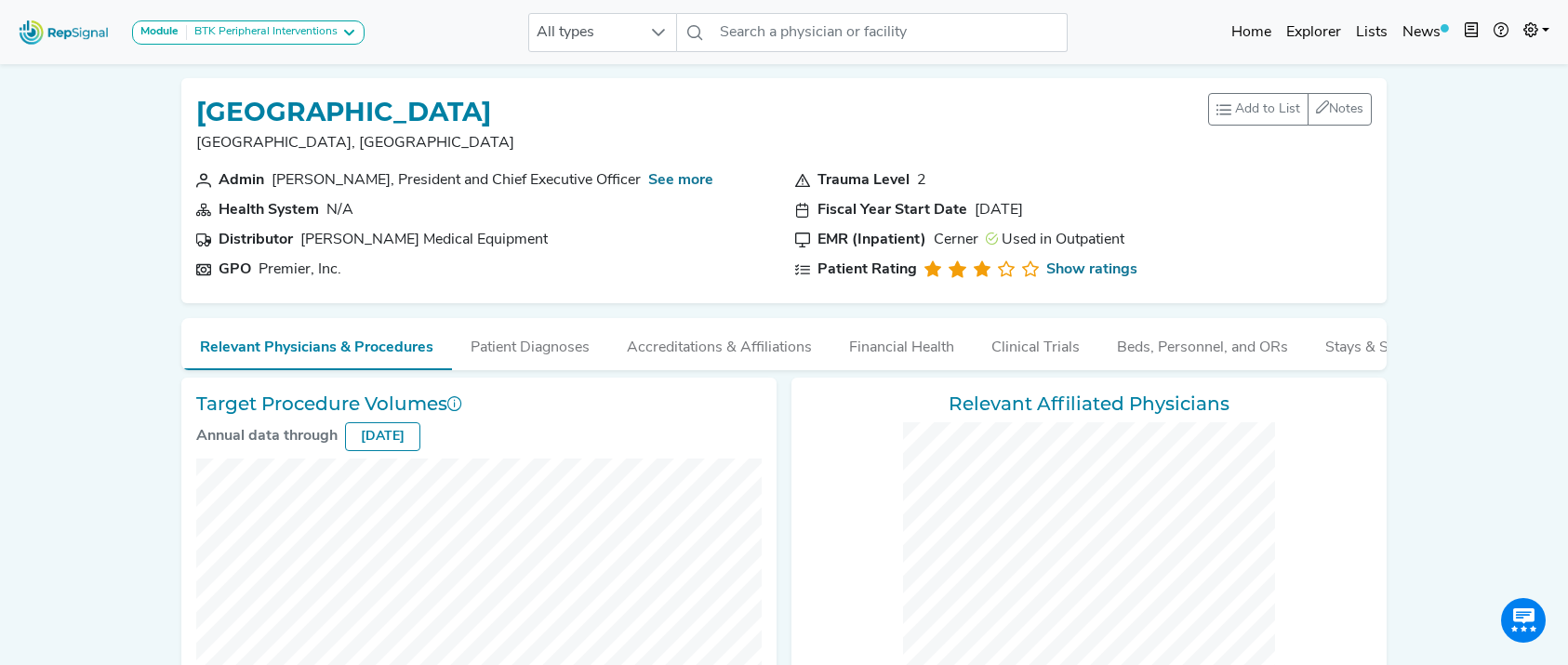
checkbox input "false"
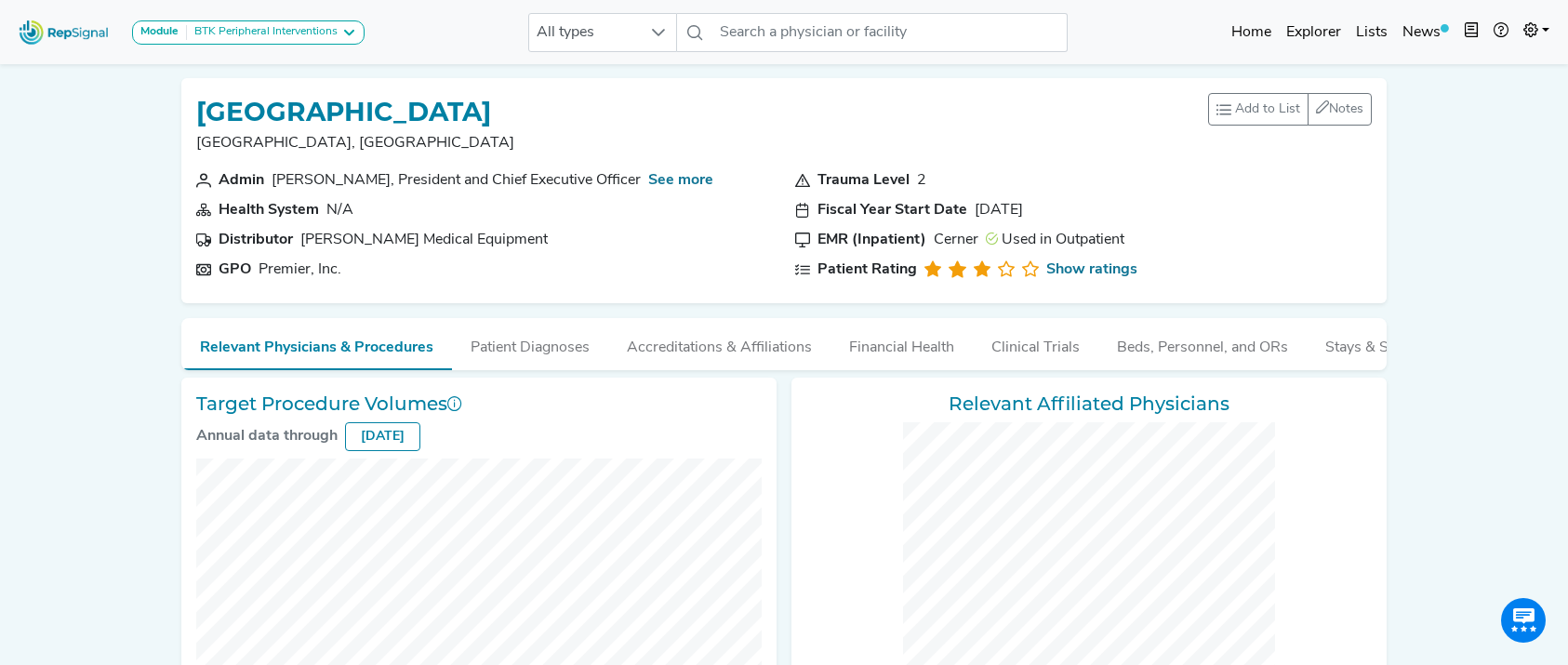
checkbox input "false"
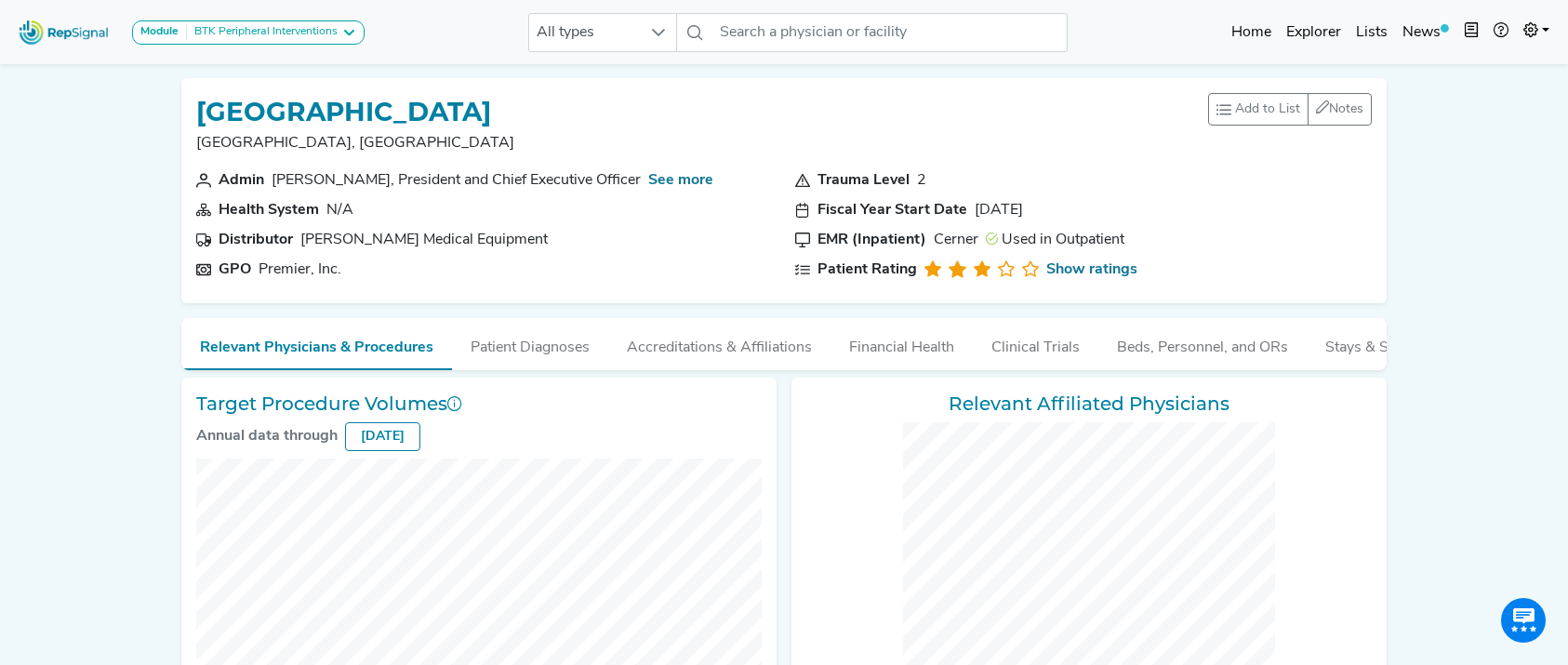
checkbox input "false"
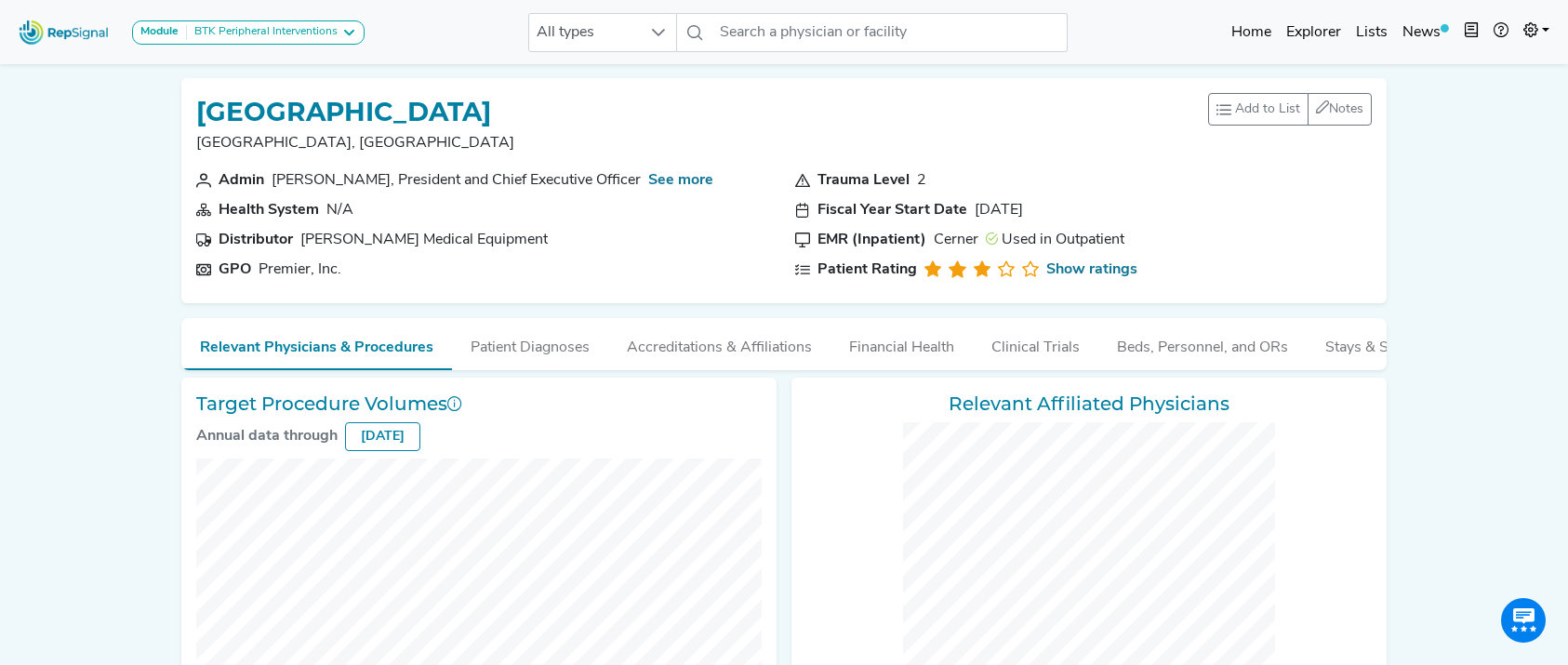
checkbox input "false"
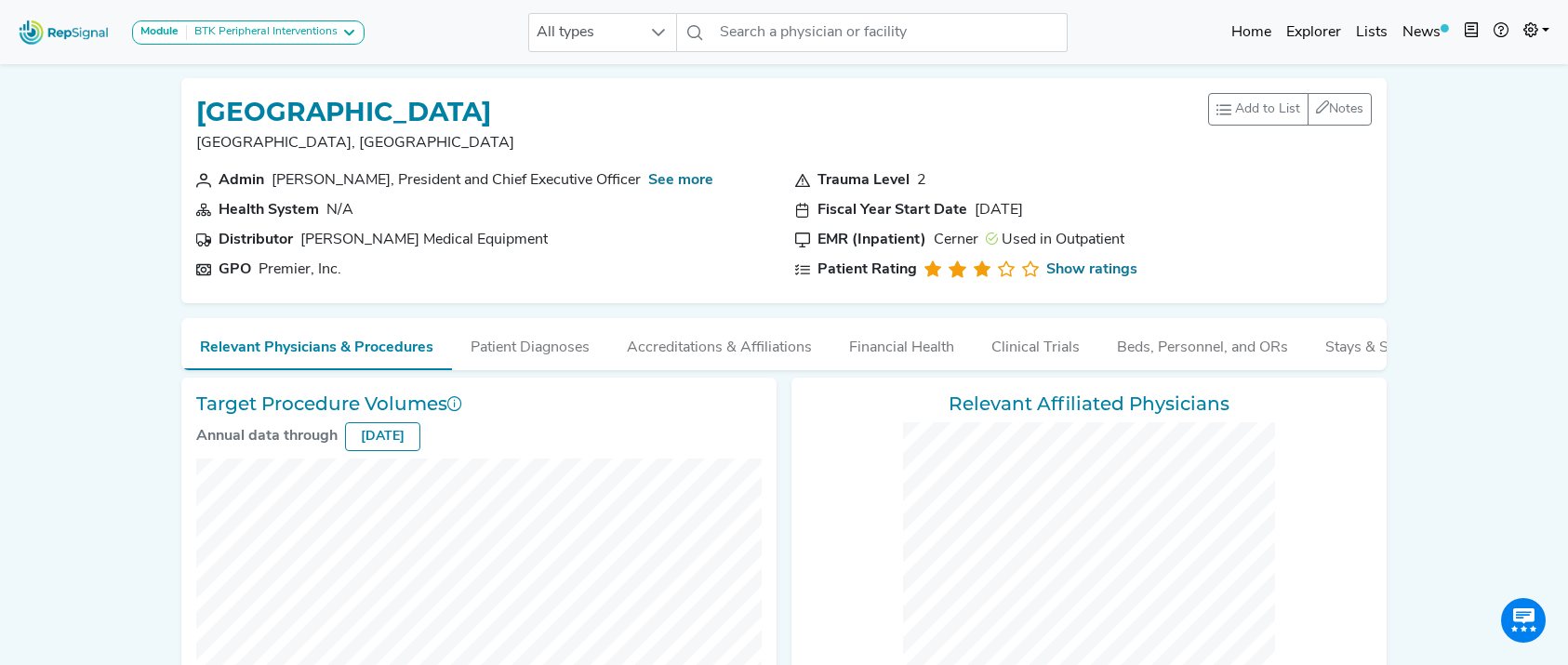
checkbox input "false"
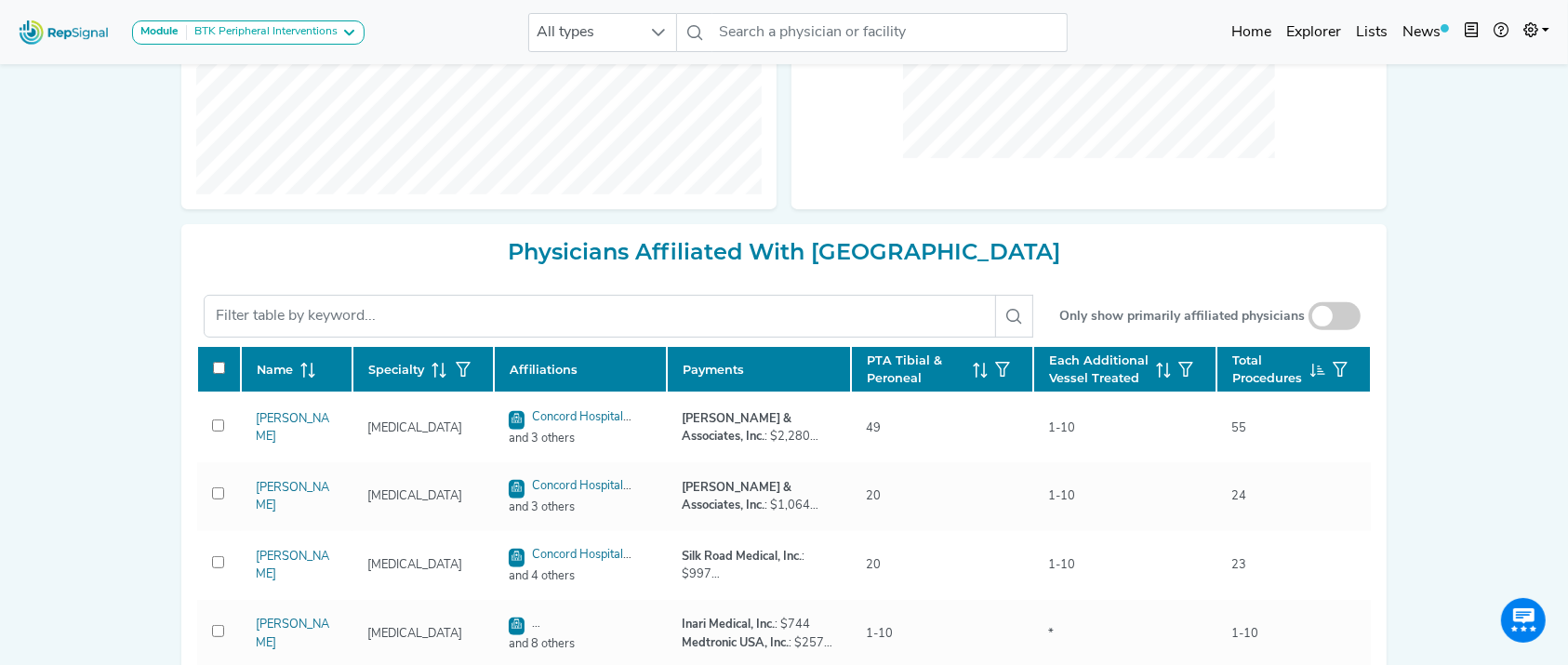
scroll to position [708, 0]
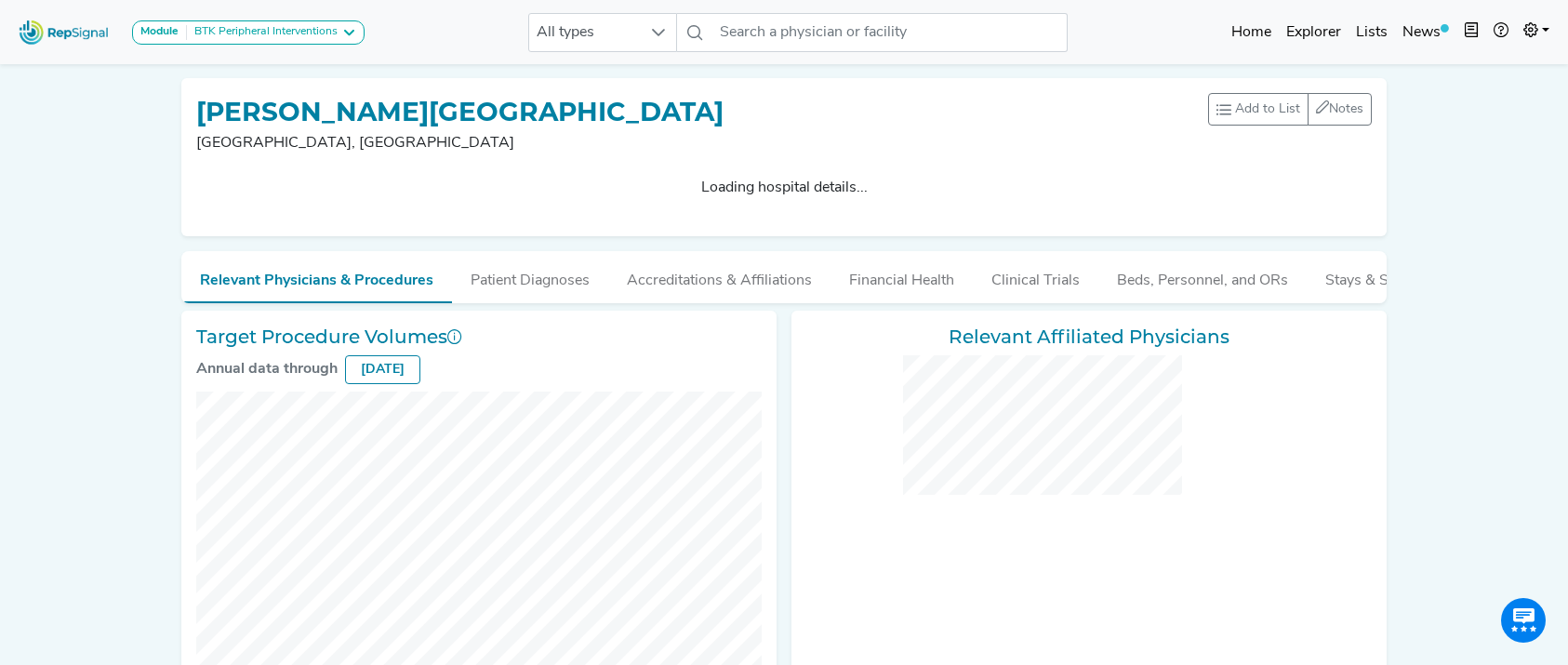
checkbox input "false"
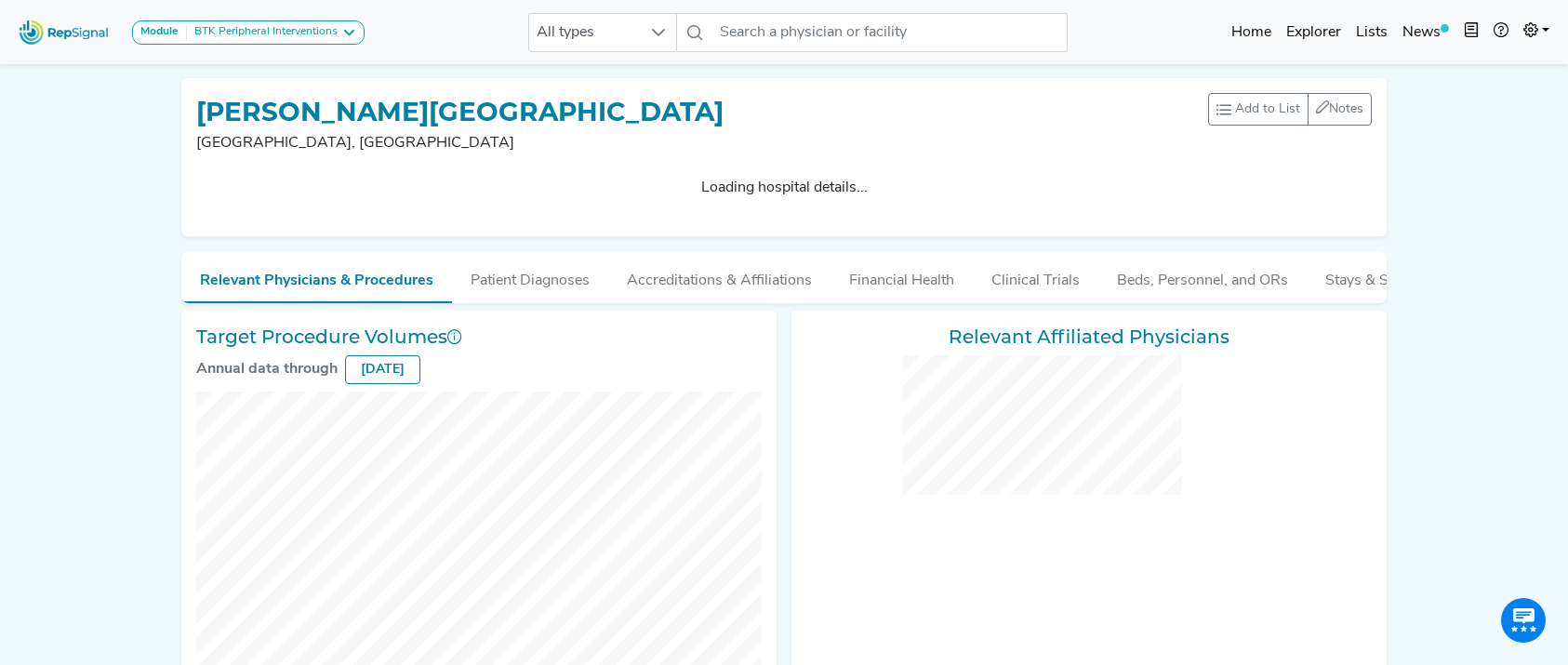
checkbox input "false"
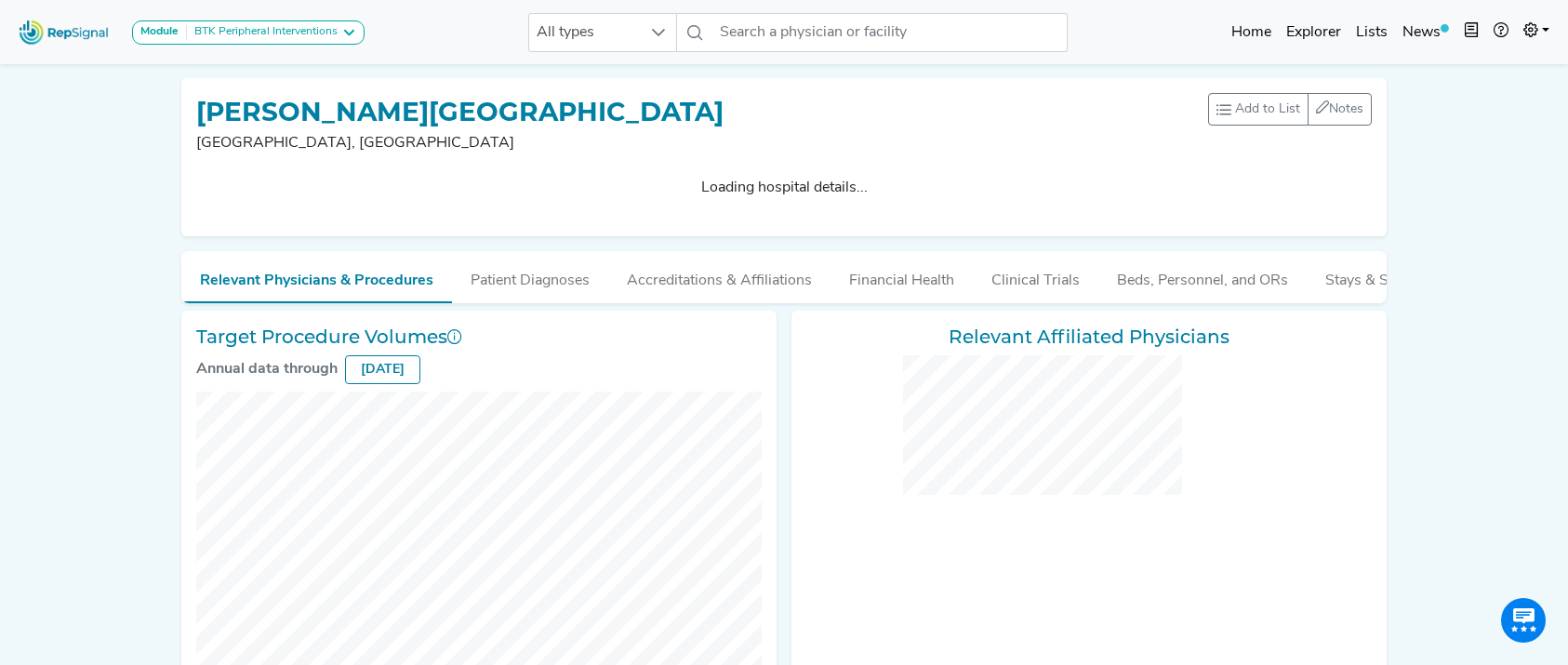
checkbox input "false"
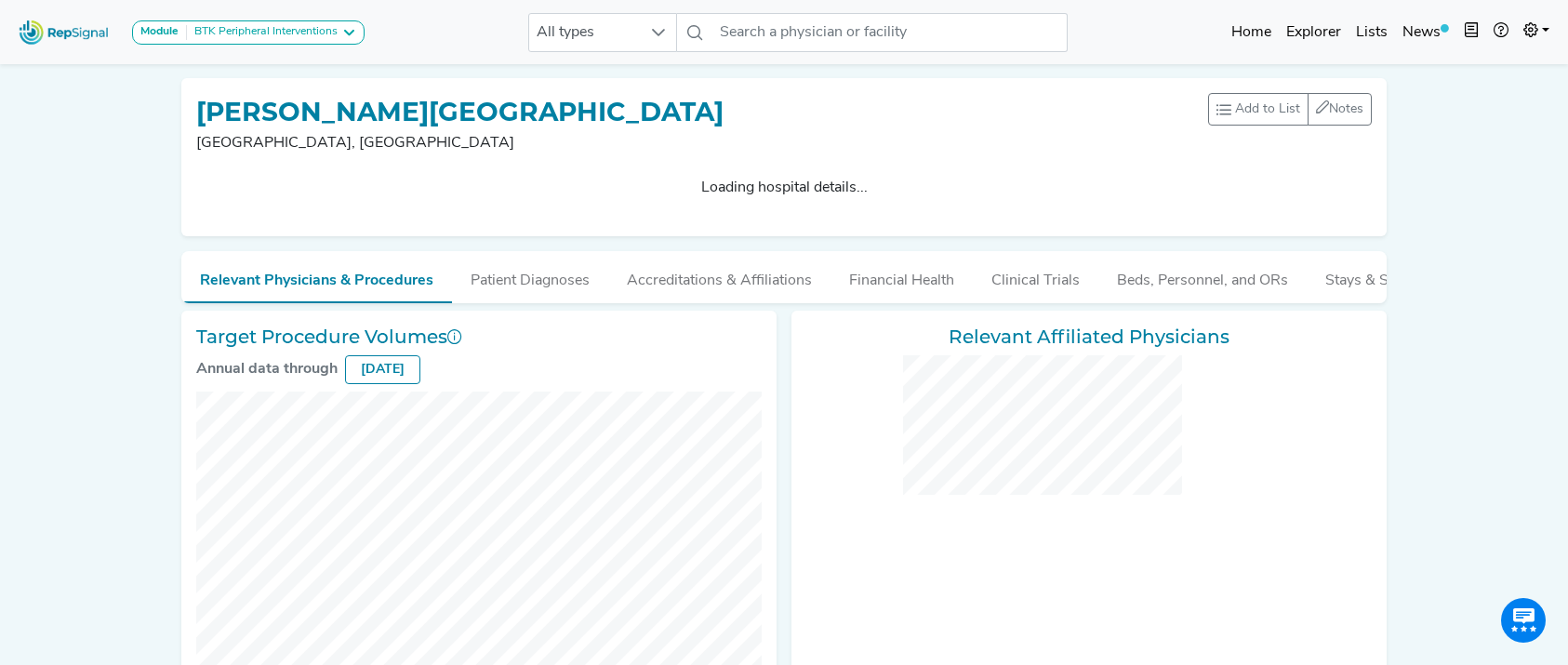
checkbox input "false"
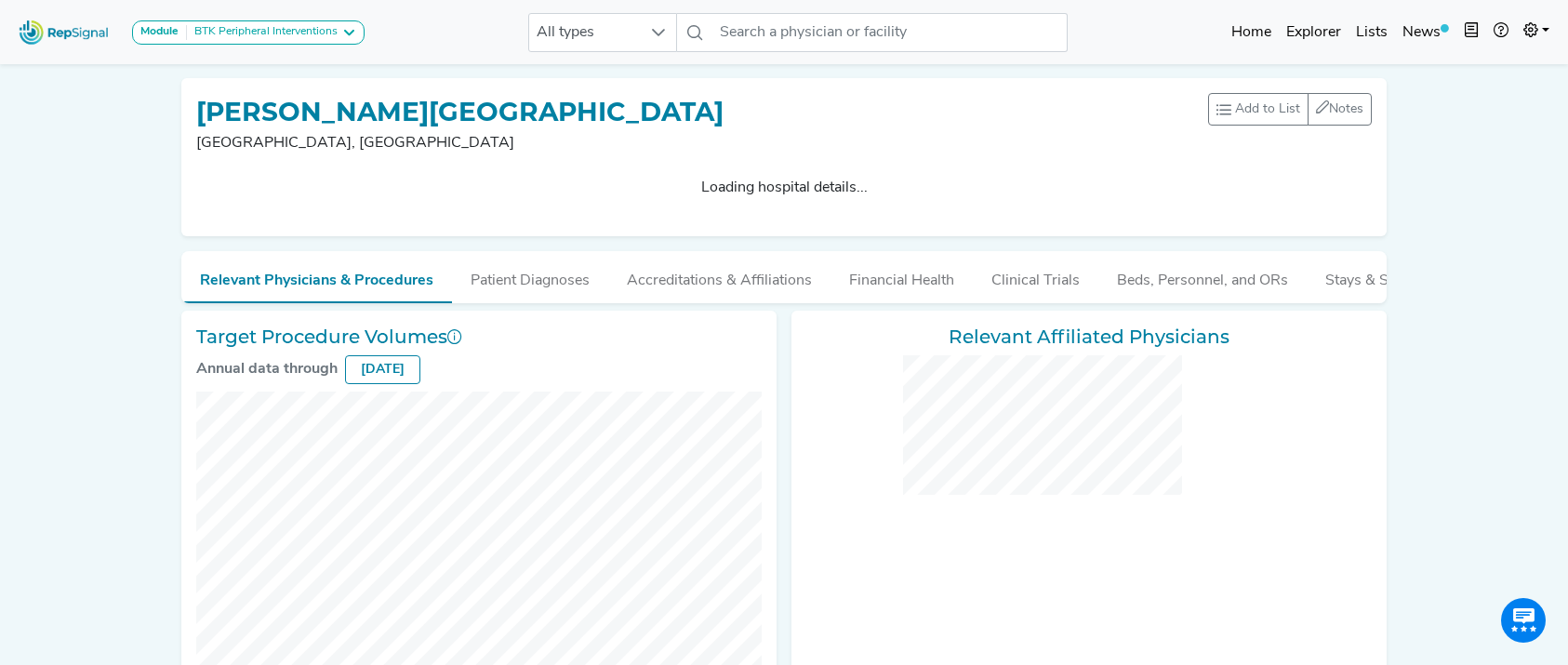
checkbox input "false"
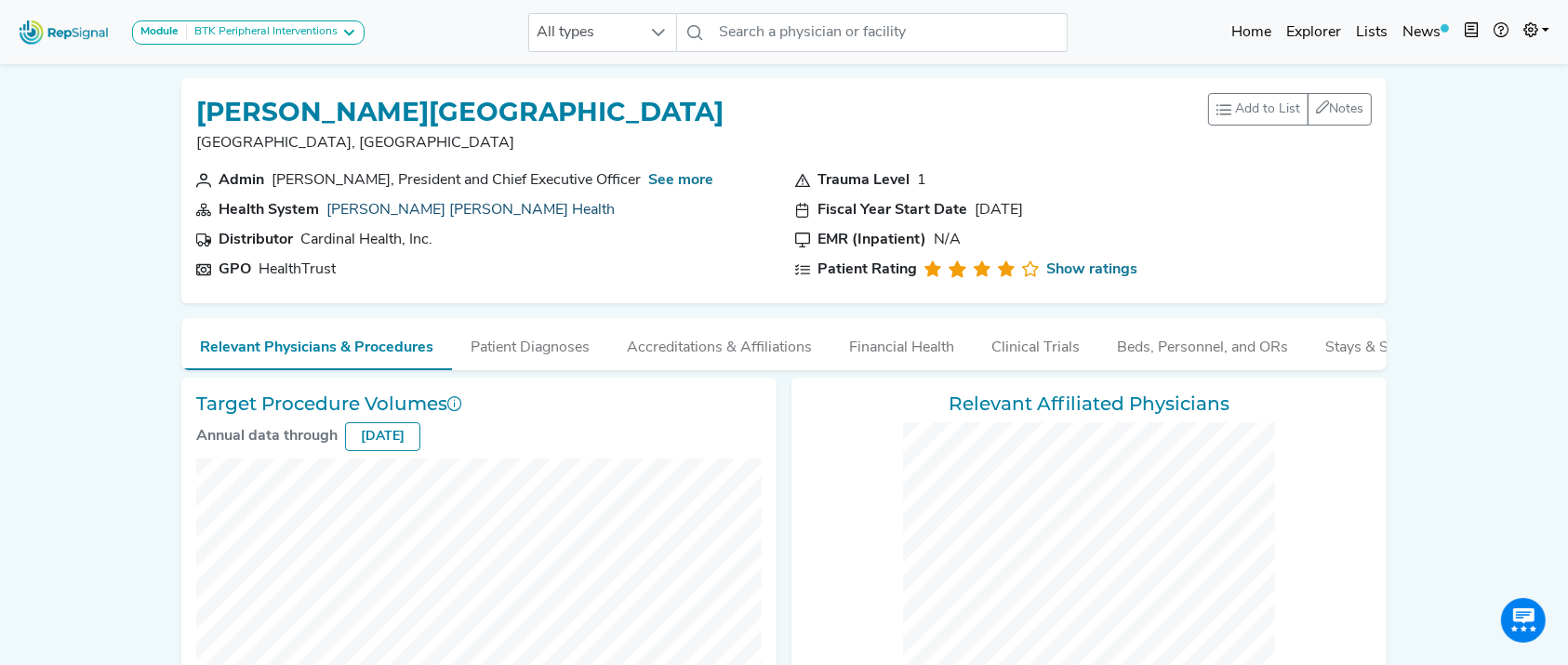
click at [445, 212] on link "[PERSON_NAME] [PERSON_NAME] Health" at bounding box center [471, 210] width 288 height 14
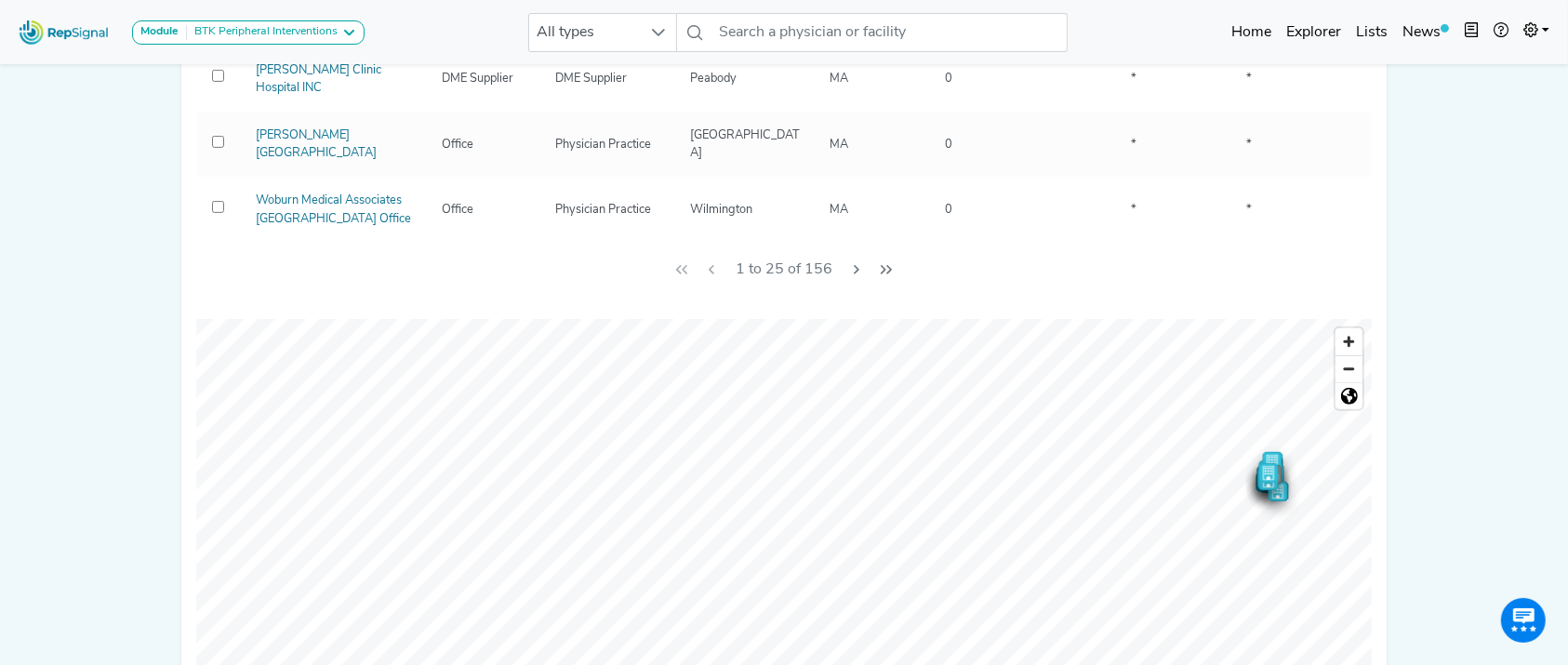
scroll to position [448, 0]
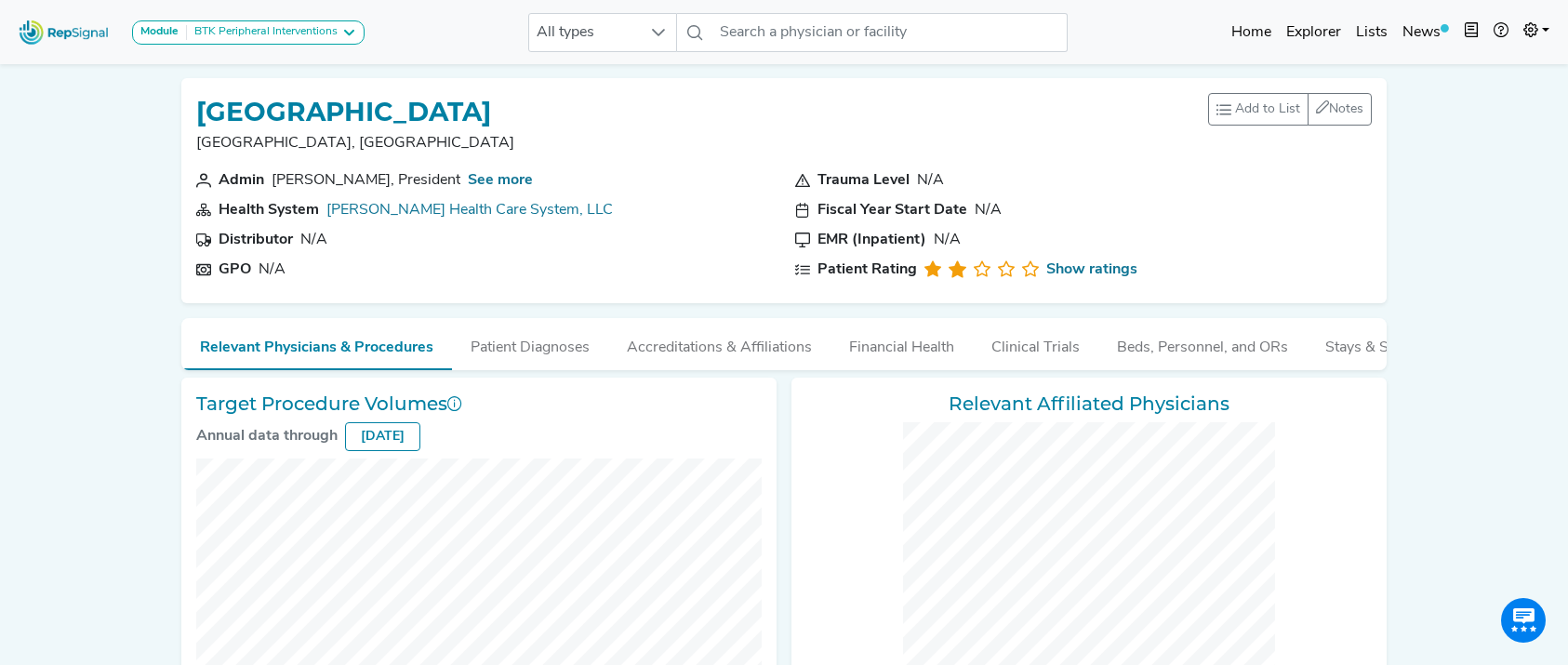
checkbox input "false"
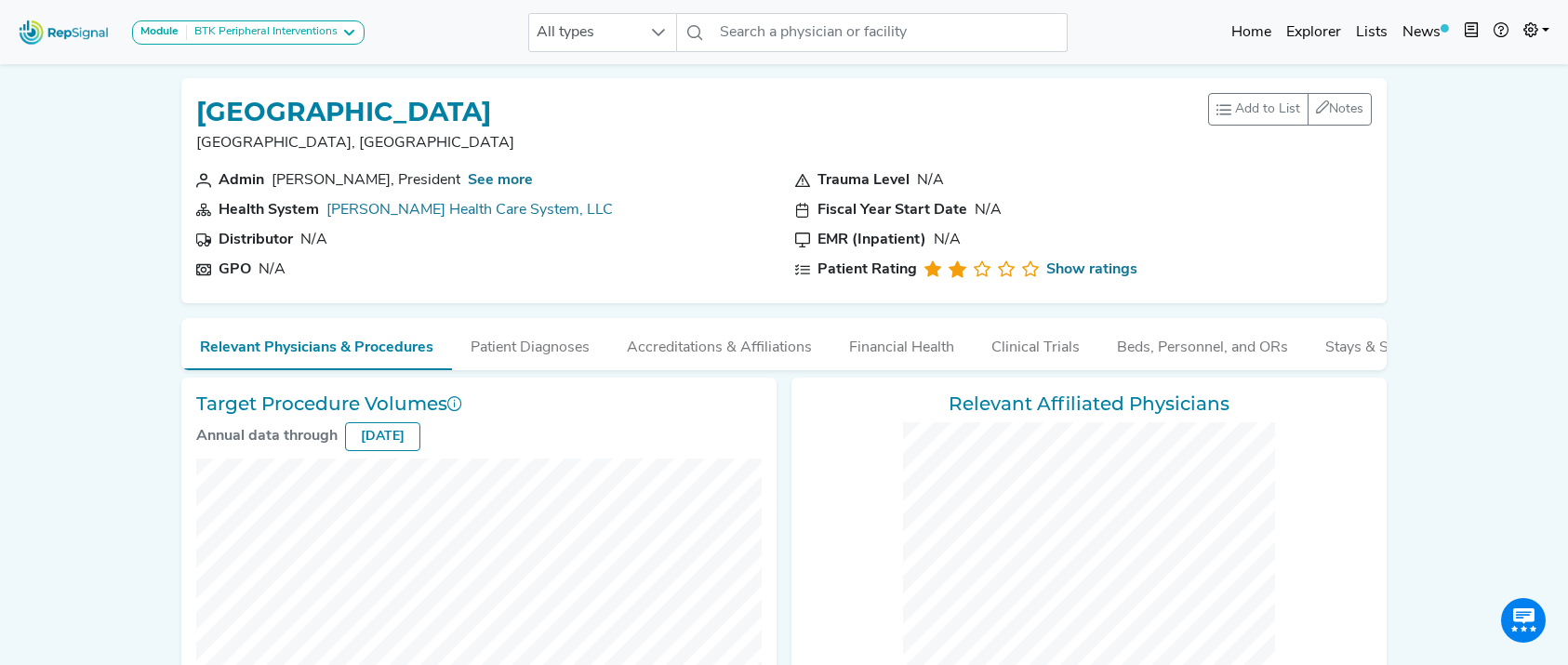
checkbox input "false"
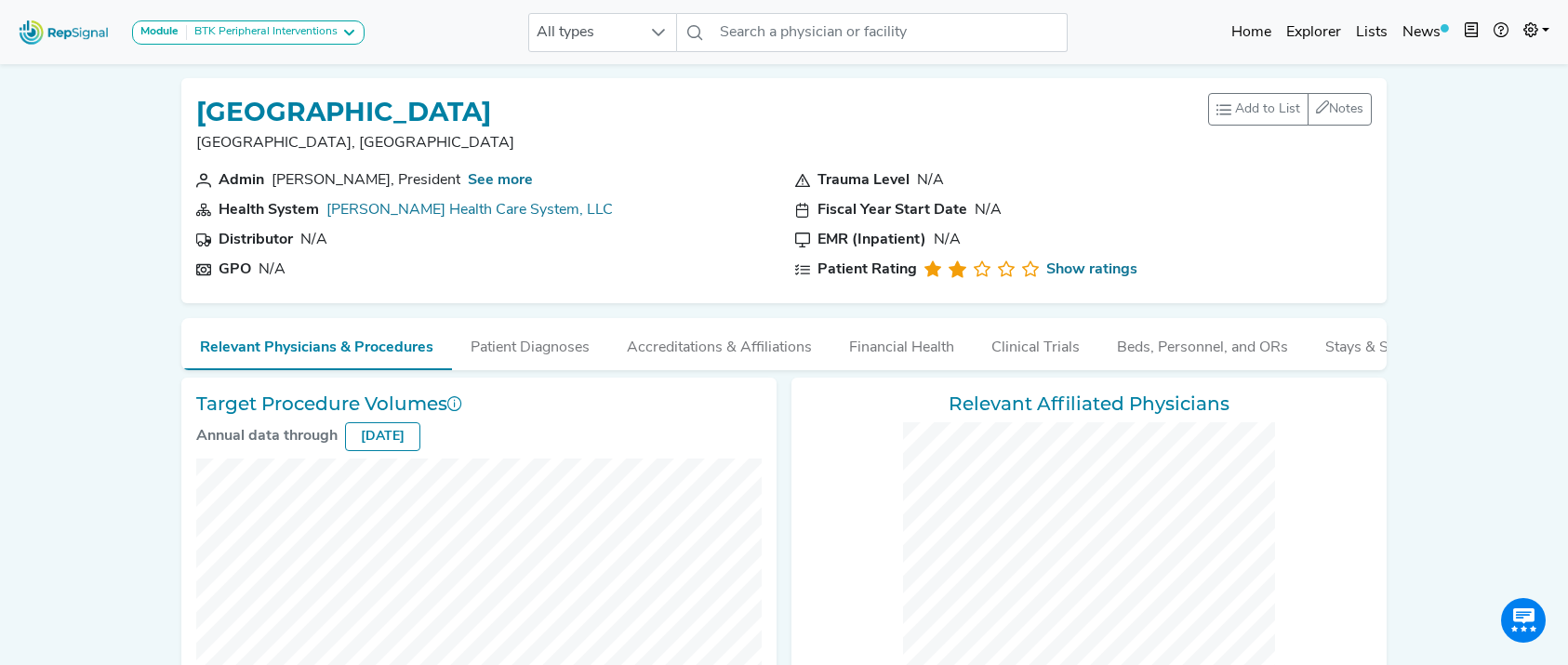
checkbox input "false"
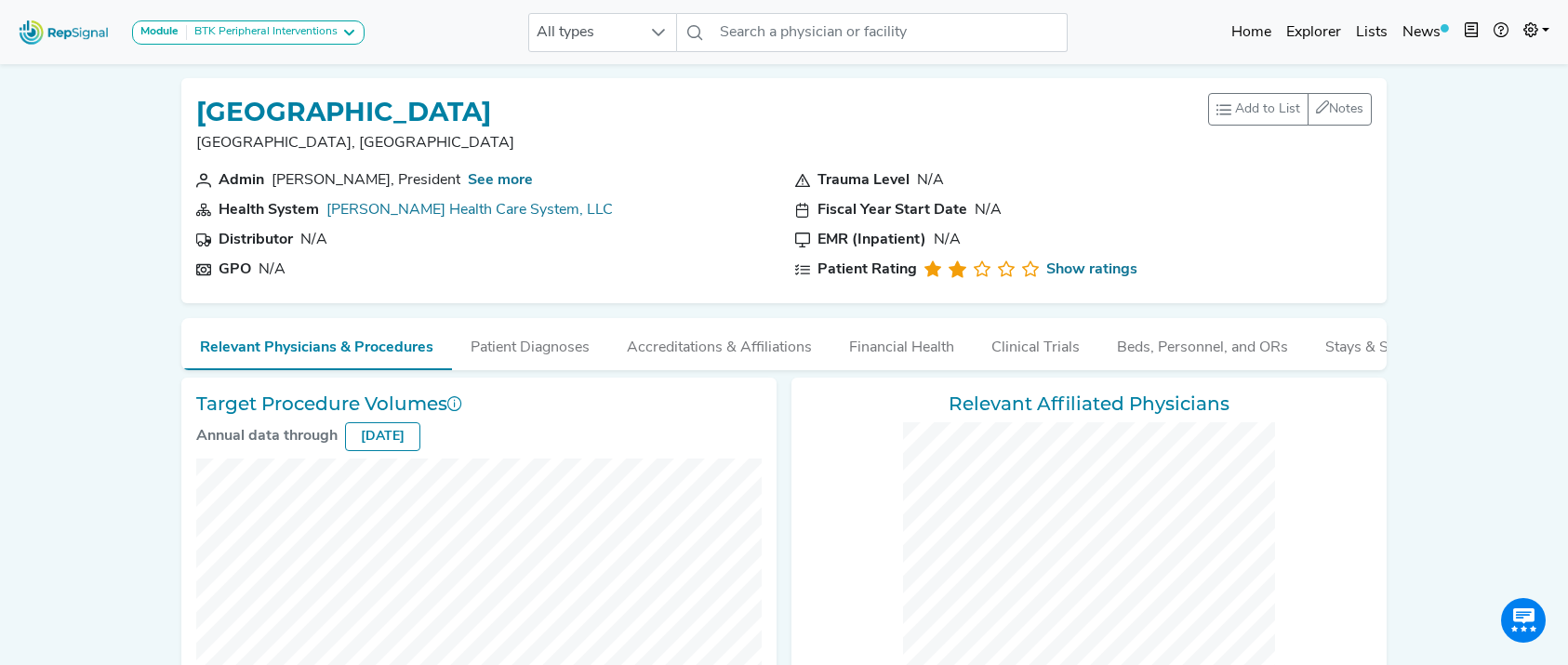
checkbox input "false"
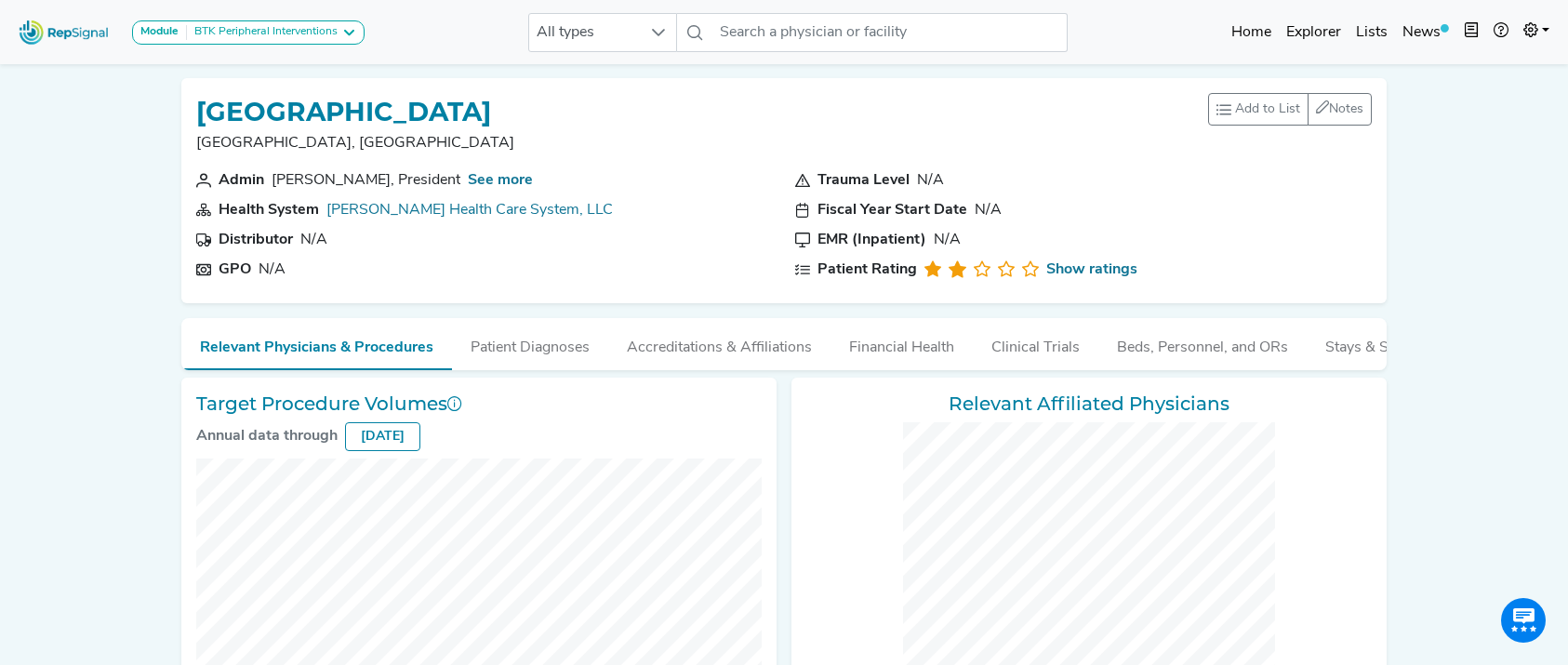
checkbox input "false"
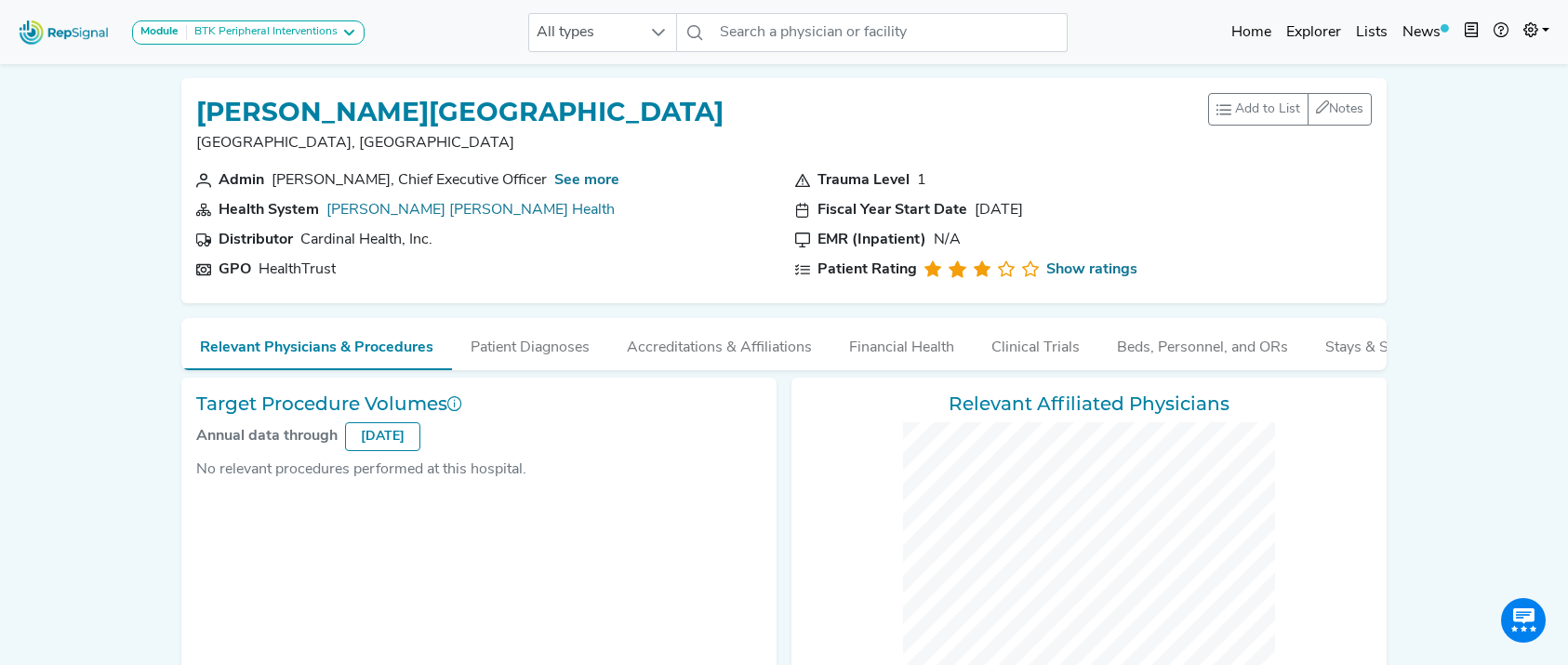
checkbox input "false"
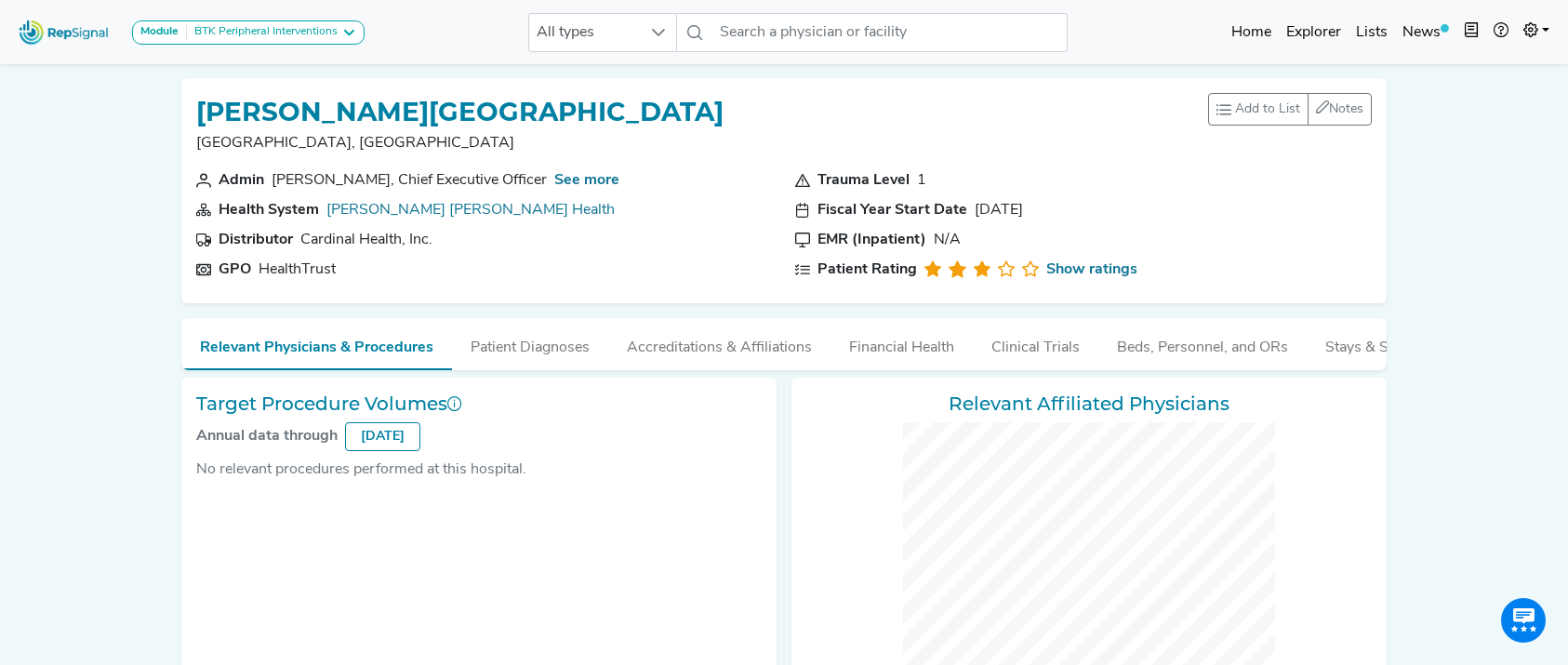
checkbox input "false"
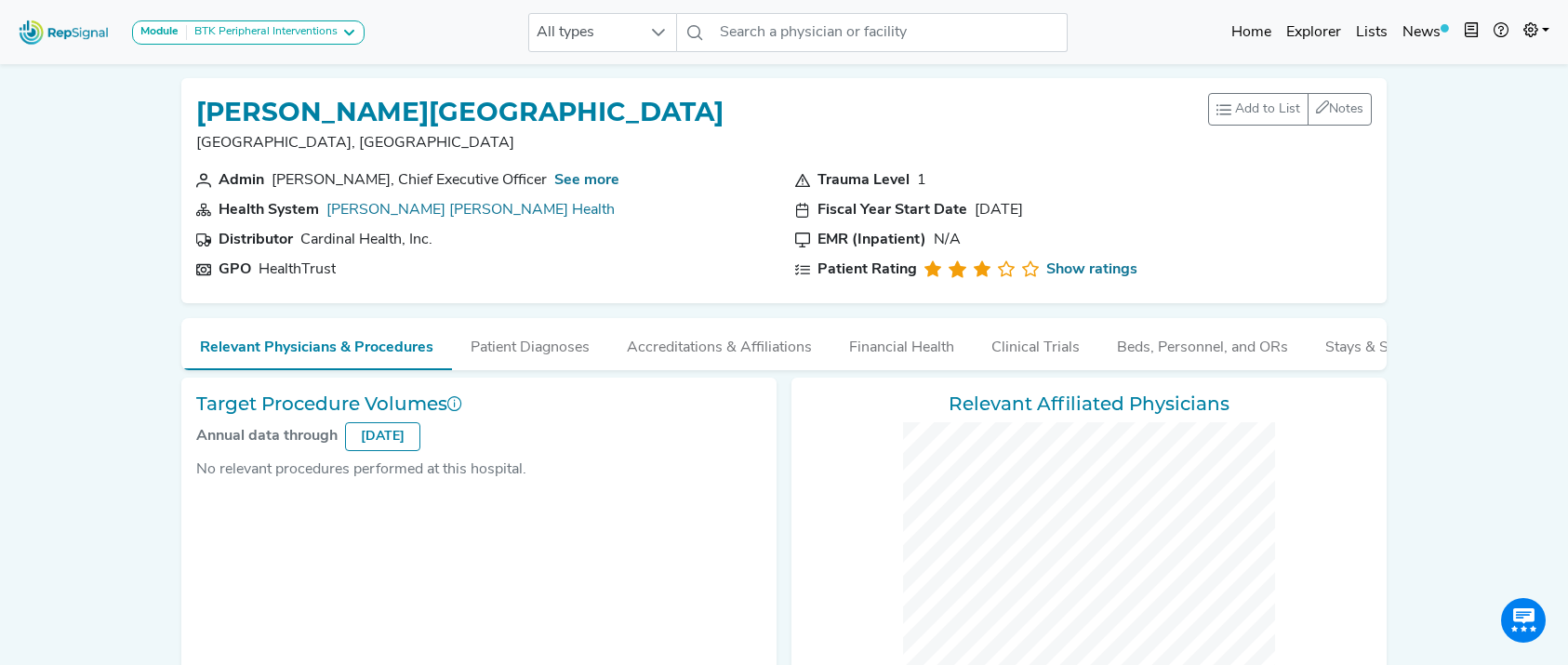
checkbox input "false"
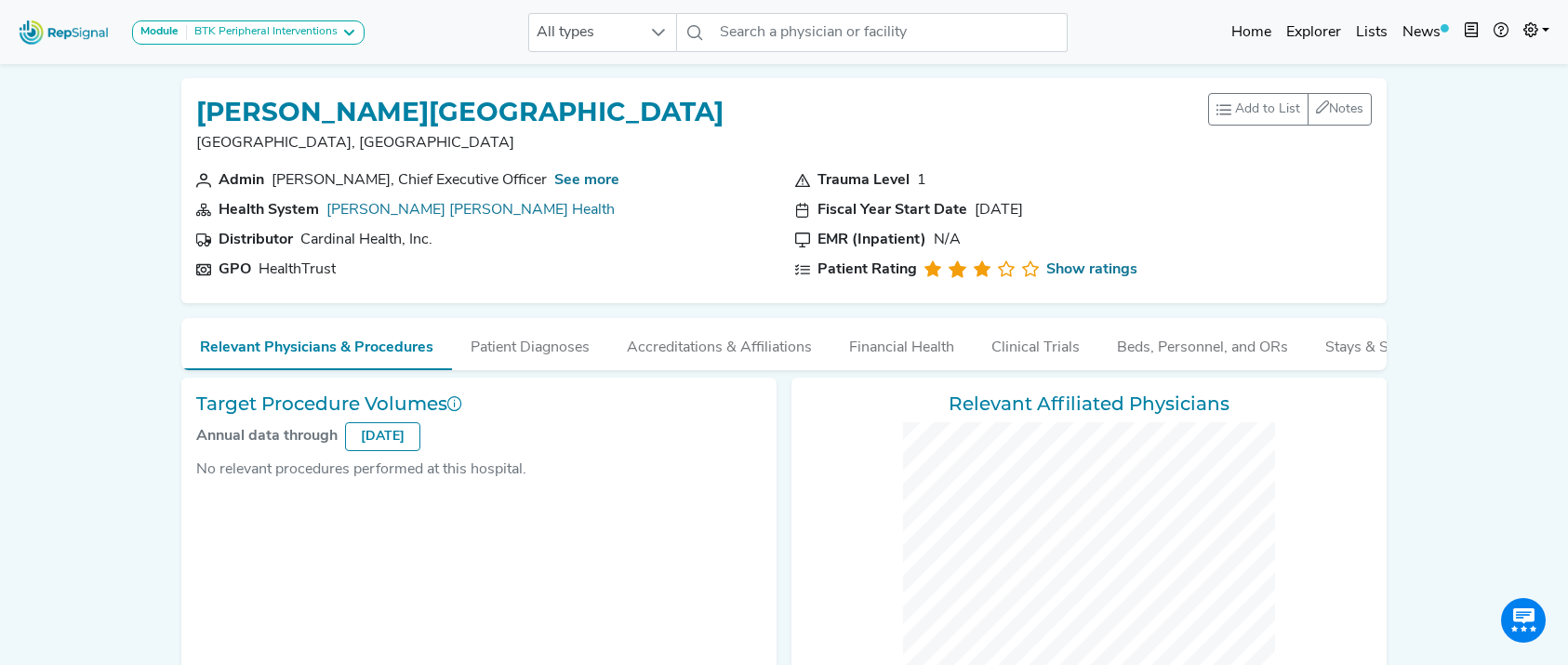
checkbox input "false"
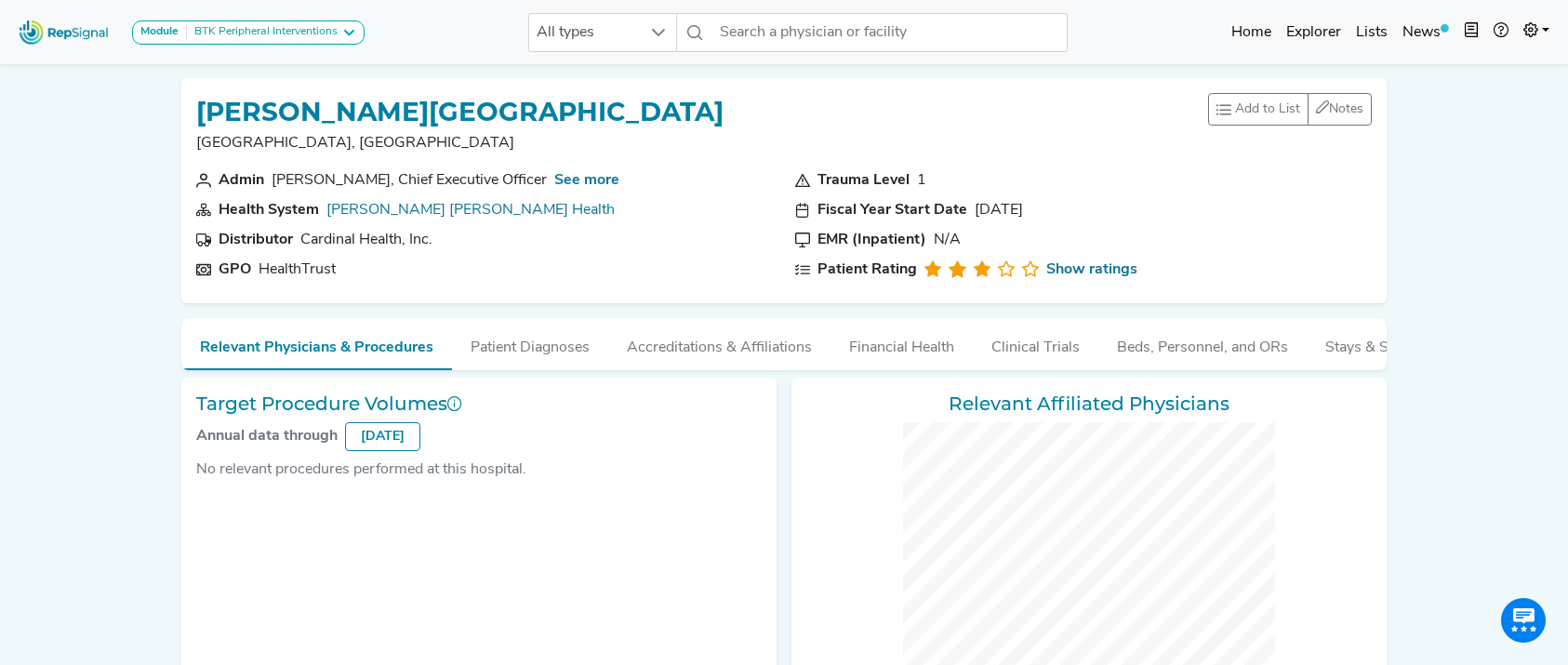
checkbox input "false"
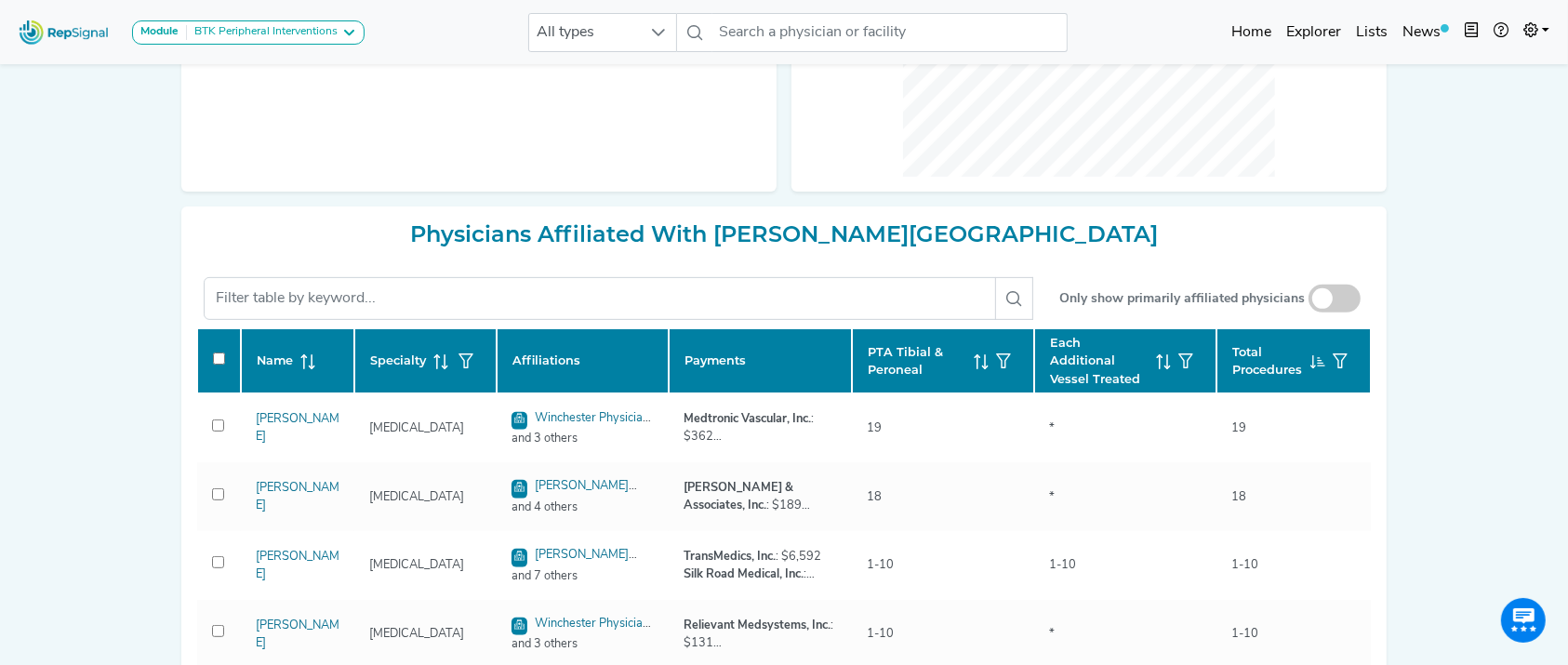
scroll to position [659, 0]
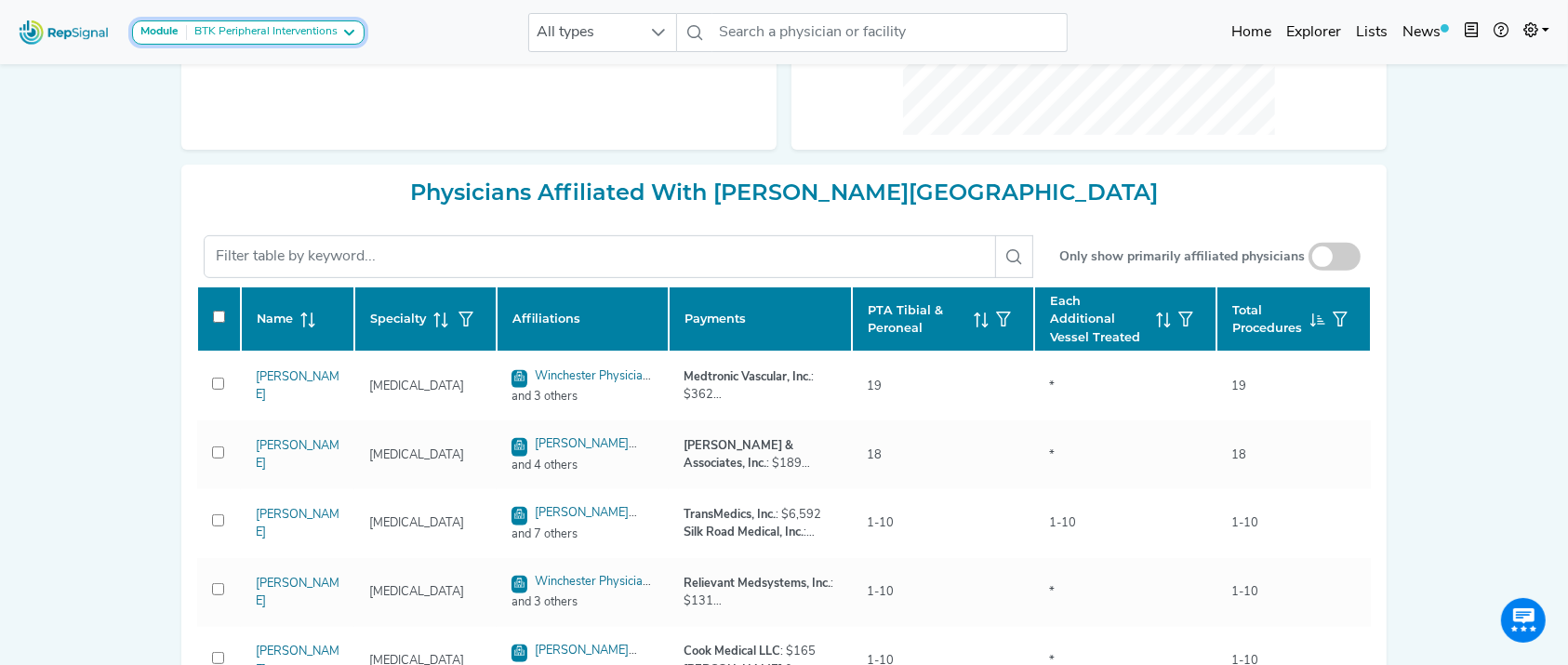
click at [286, 34] on div "BTK Peripheral Interventions" at bounding box center [262, 32] width 151 height 14
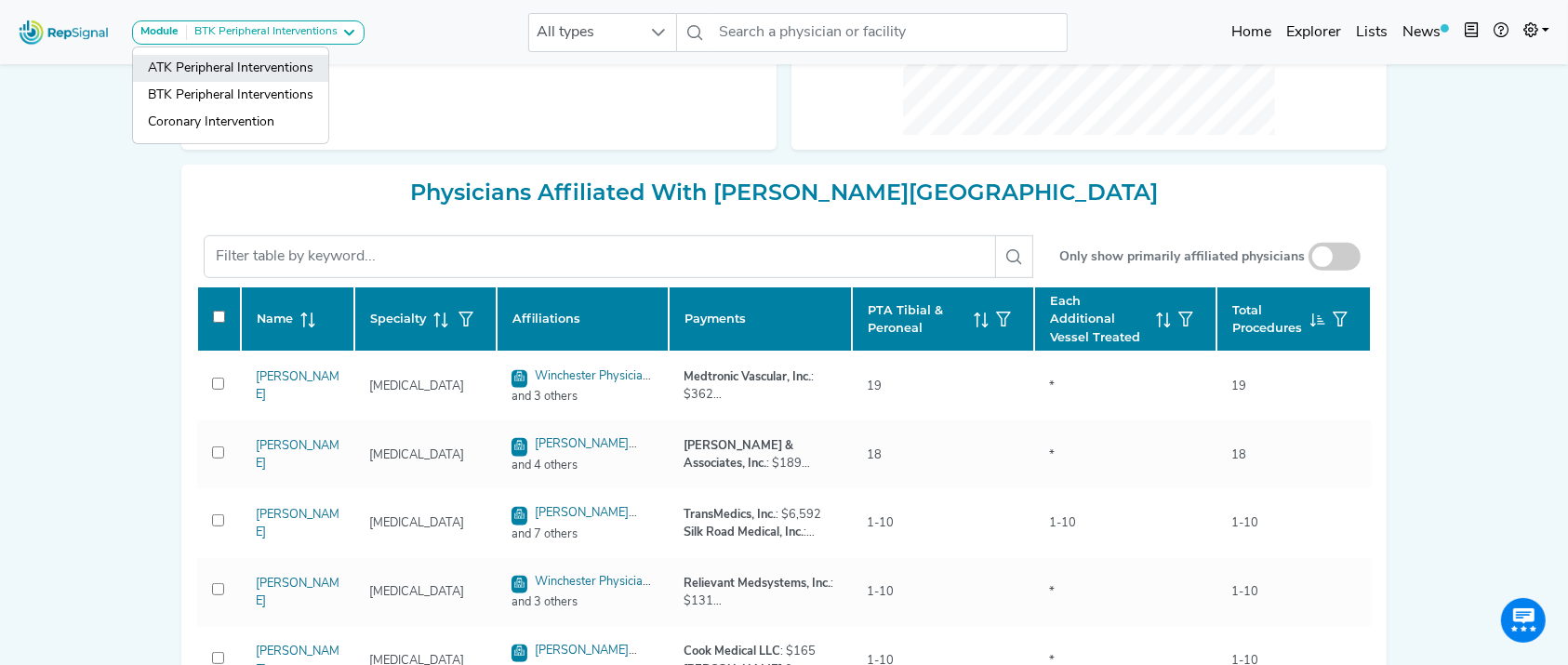
click at [262, 82] on link "ATK Peripheral Interventions" at bounding box center [231, 96] width 195 height 27
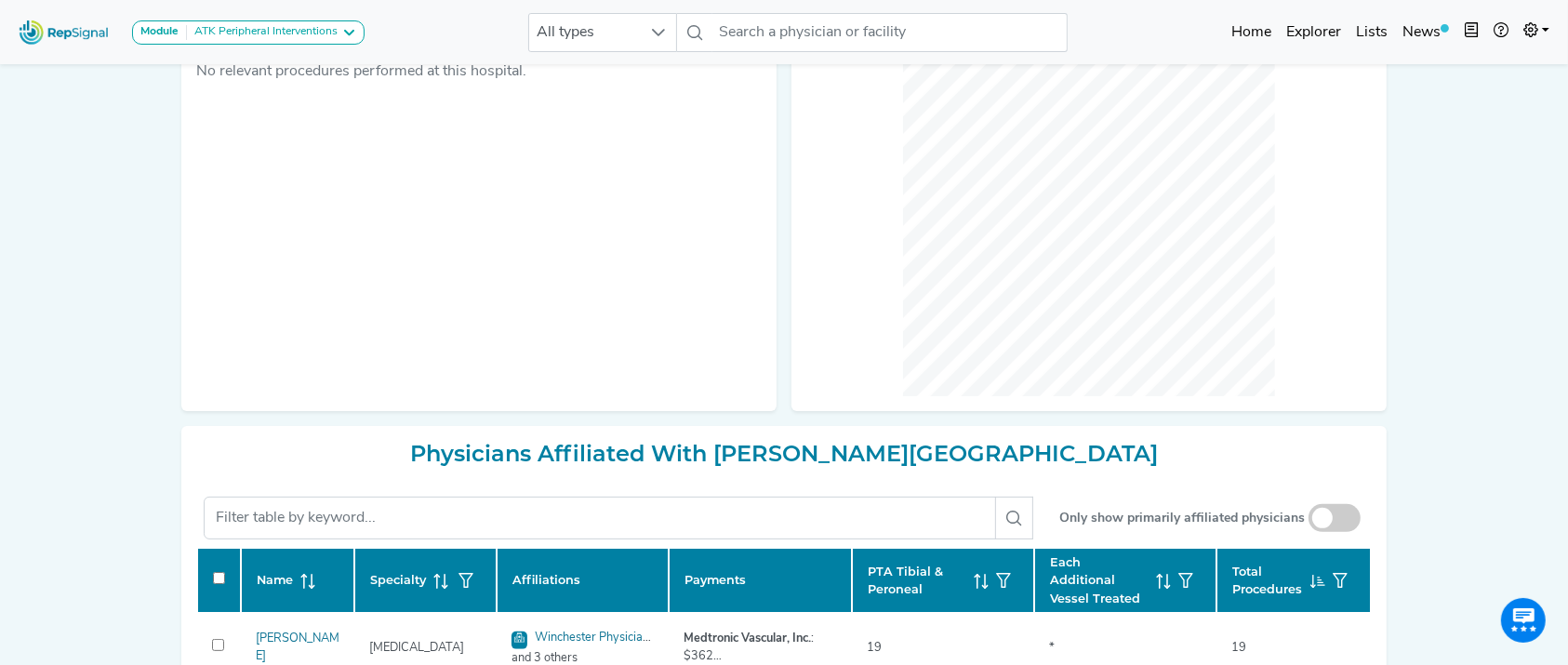
scroll to position [113, 0]
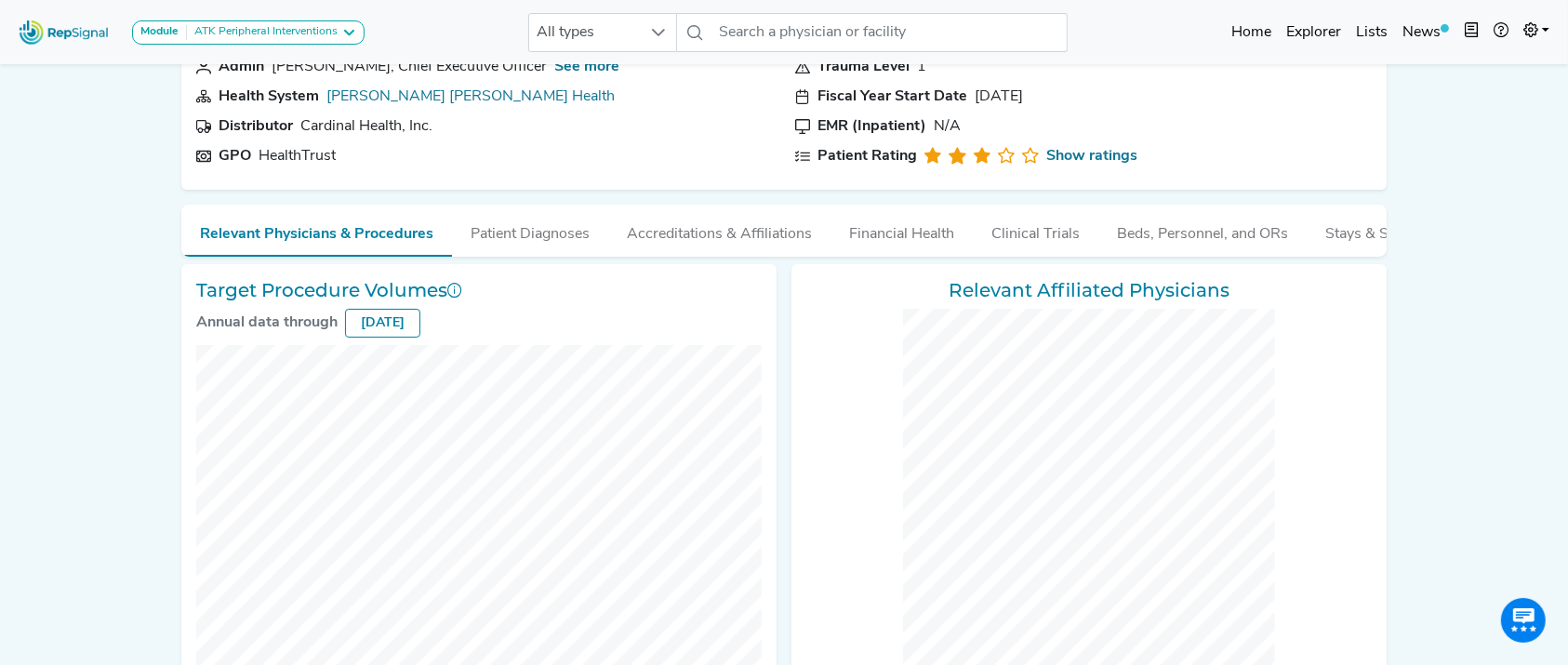
checkbox input "false"
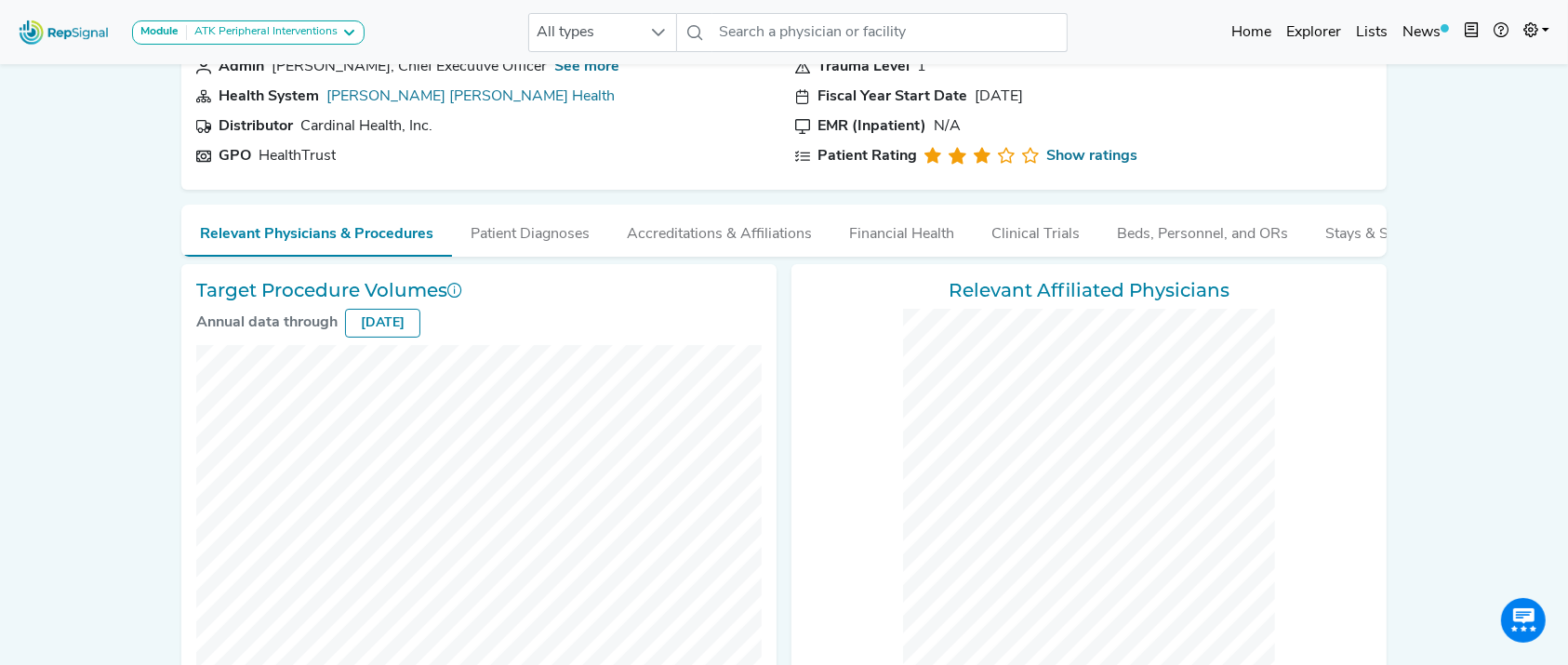
checkbox input "false"
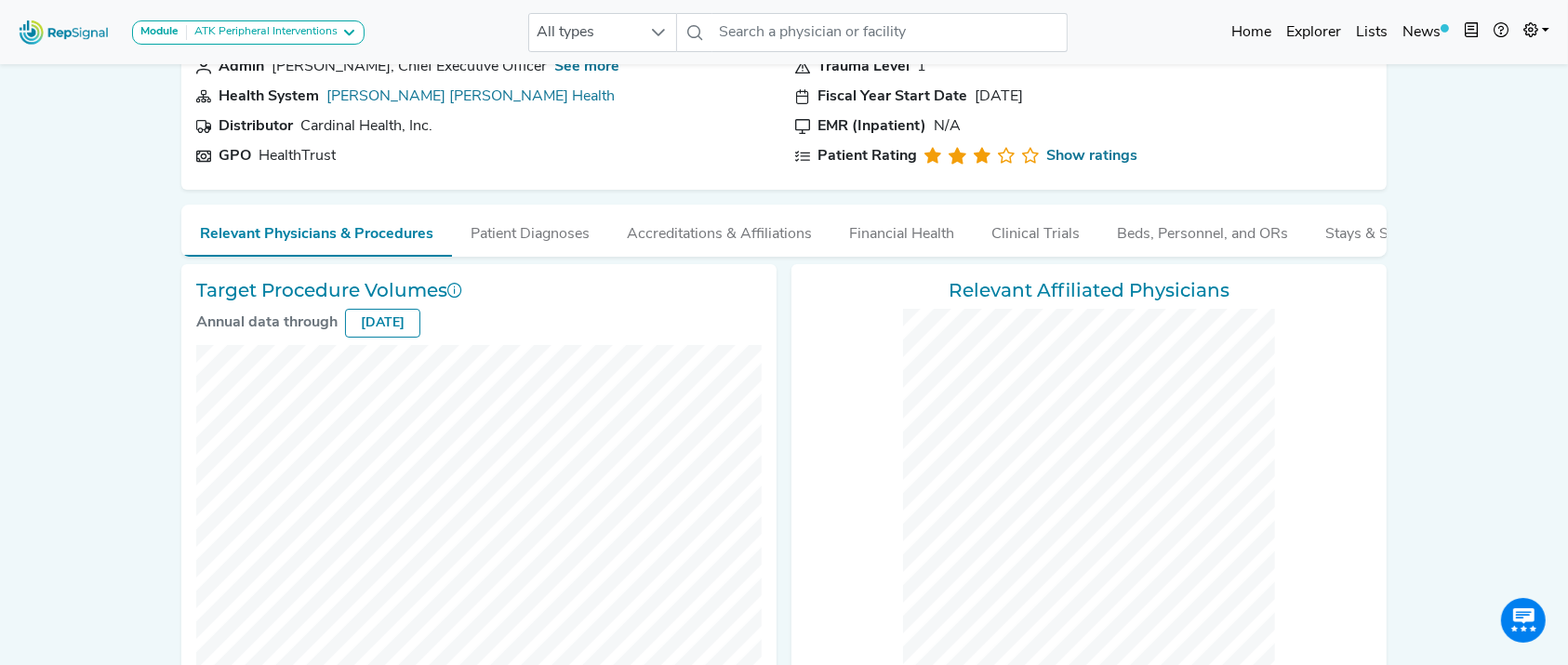
checkbox input "false"
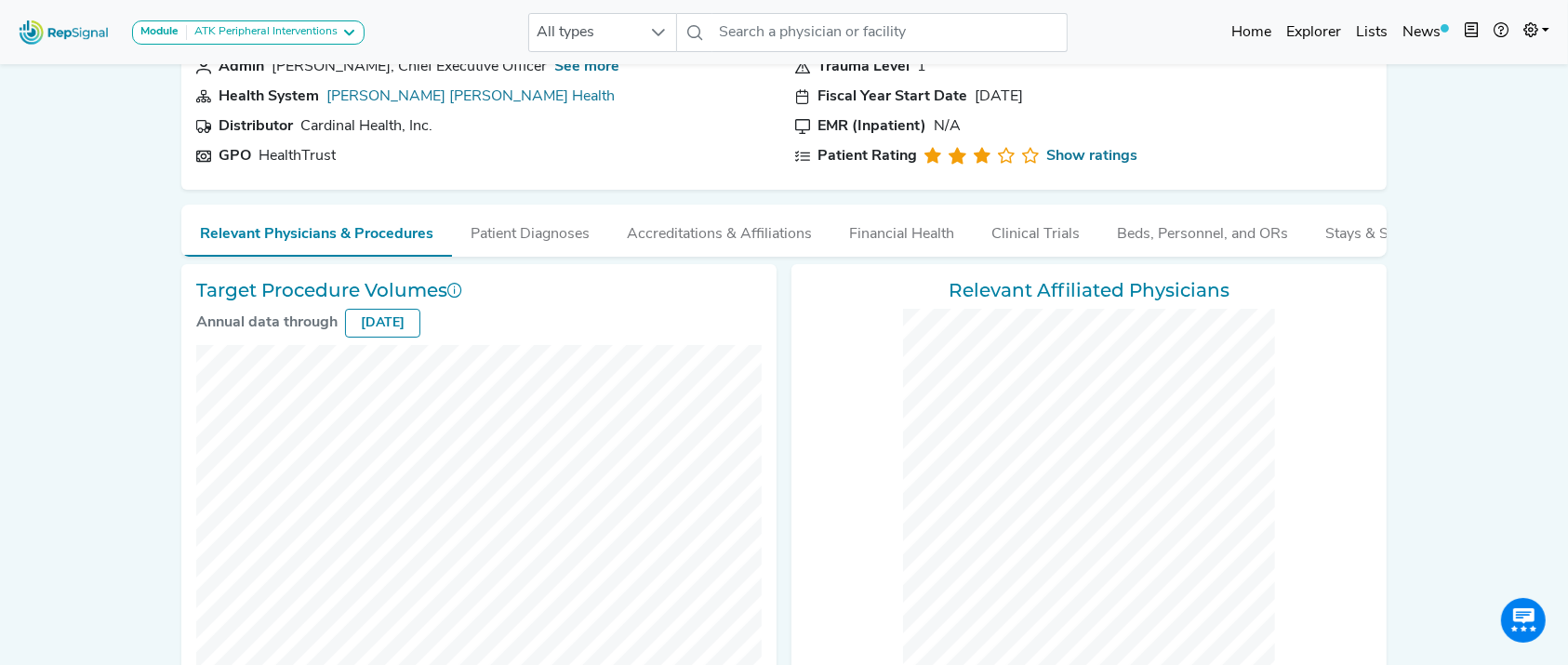
checkbox input "false"
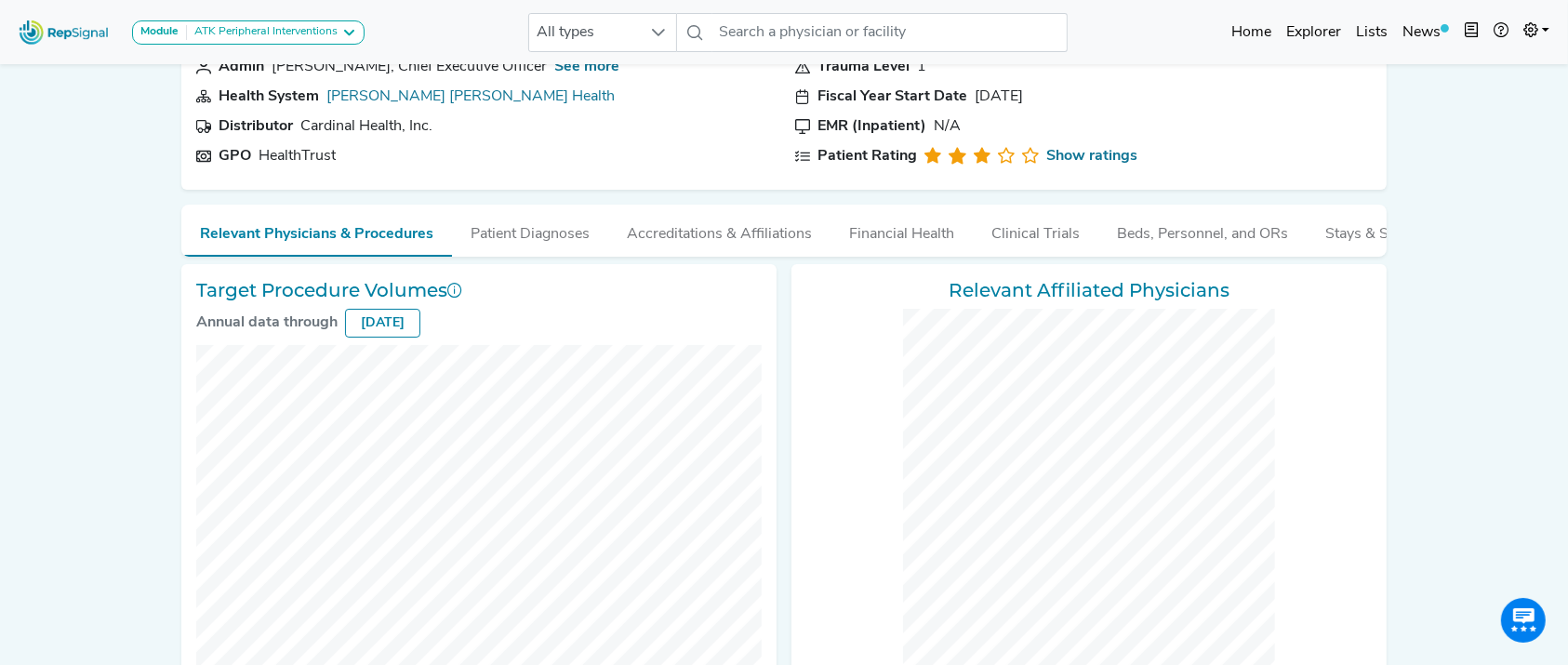
checkbox input "false"
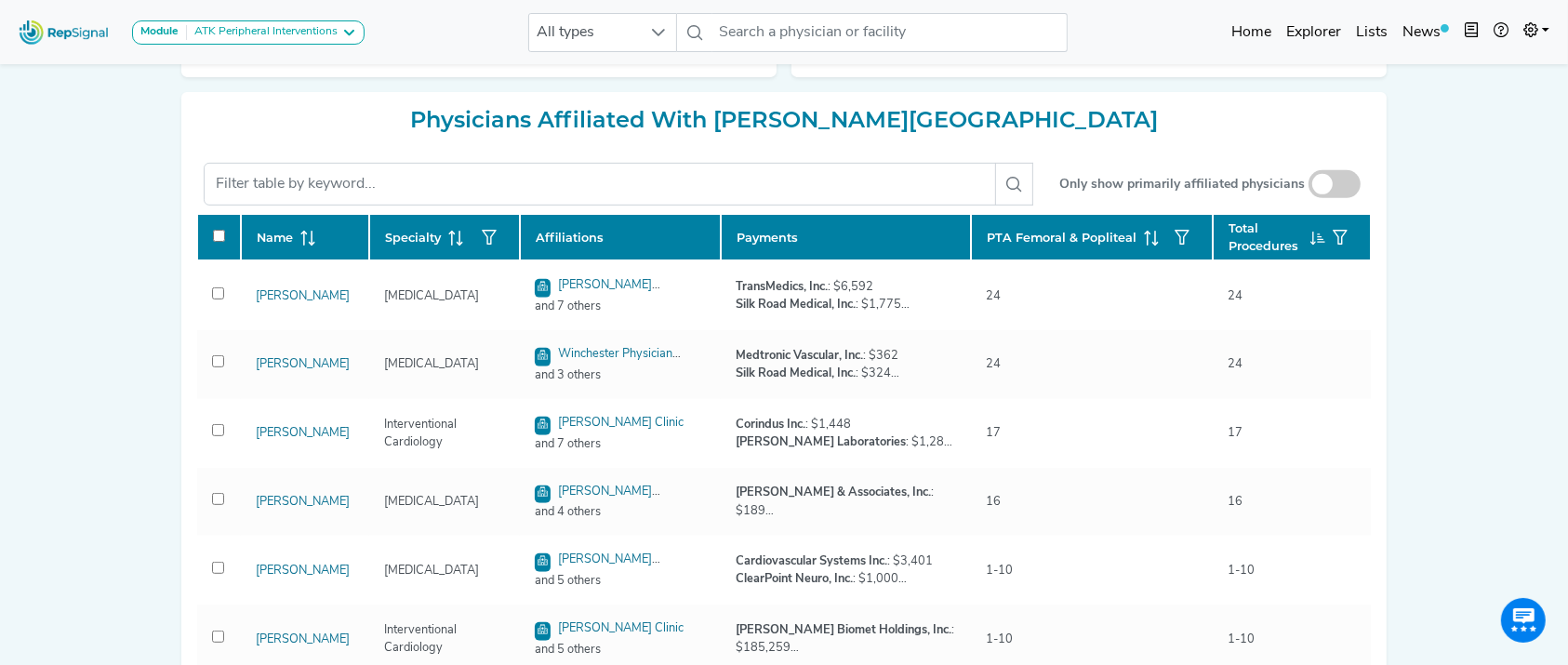
scroll to position [811, 0]
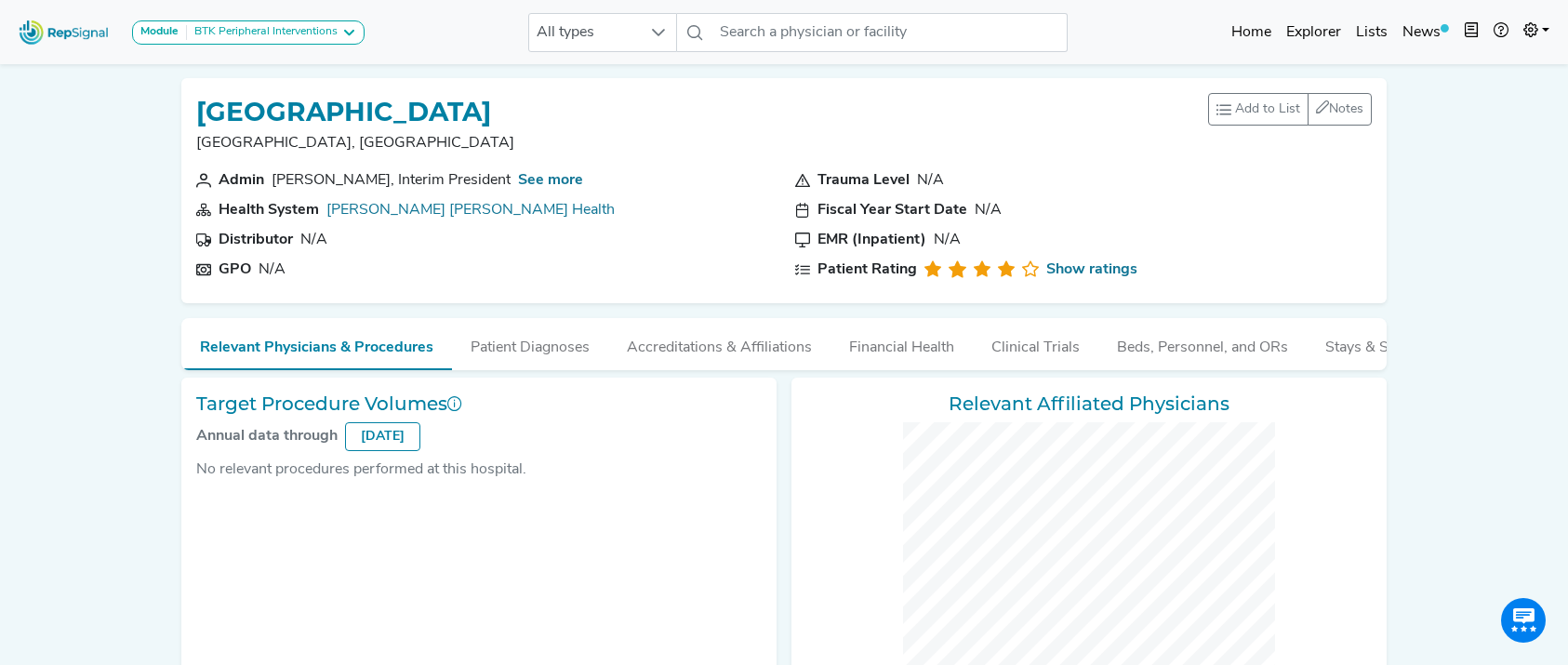
checkbox input "false"
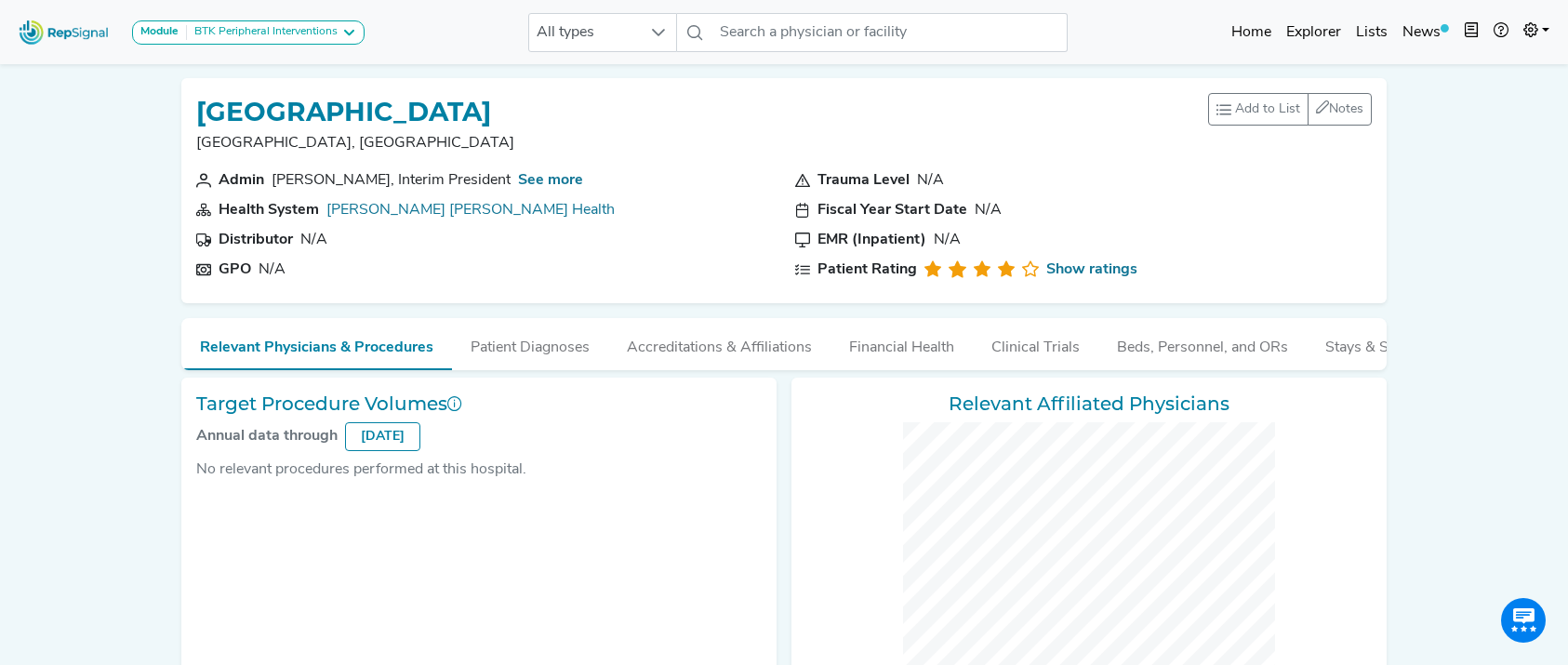
checkbox input "false"
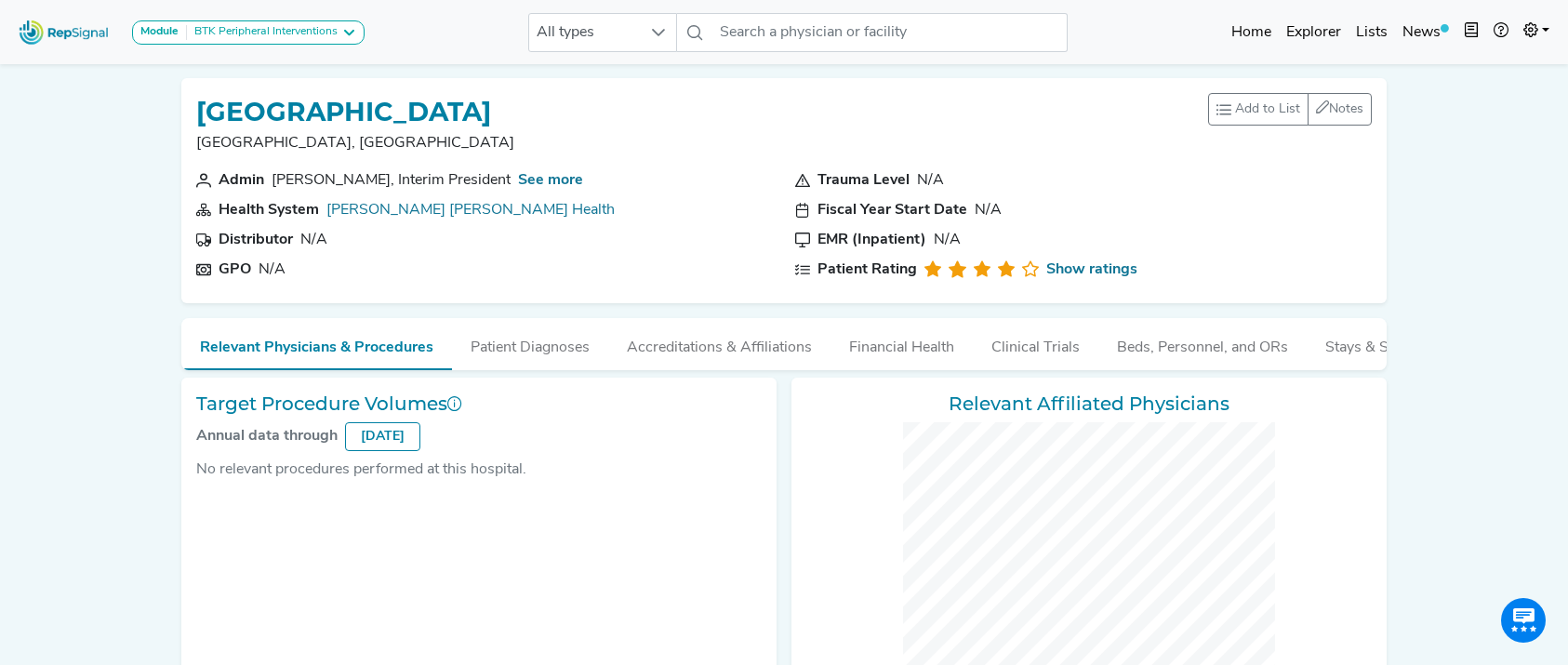
checkbox input "false"
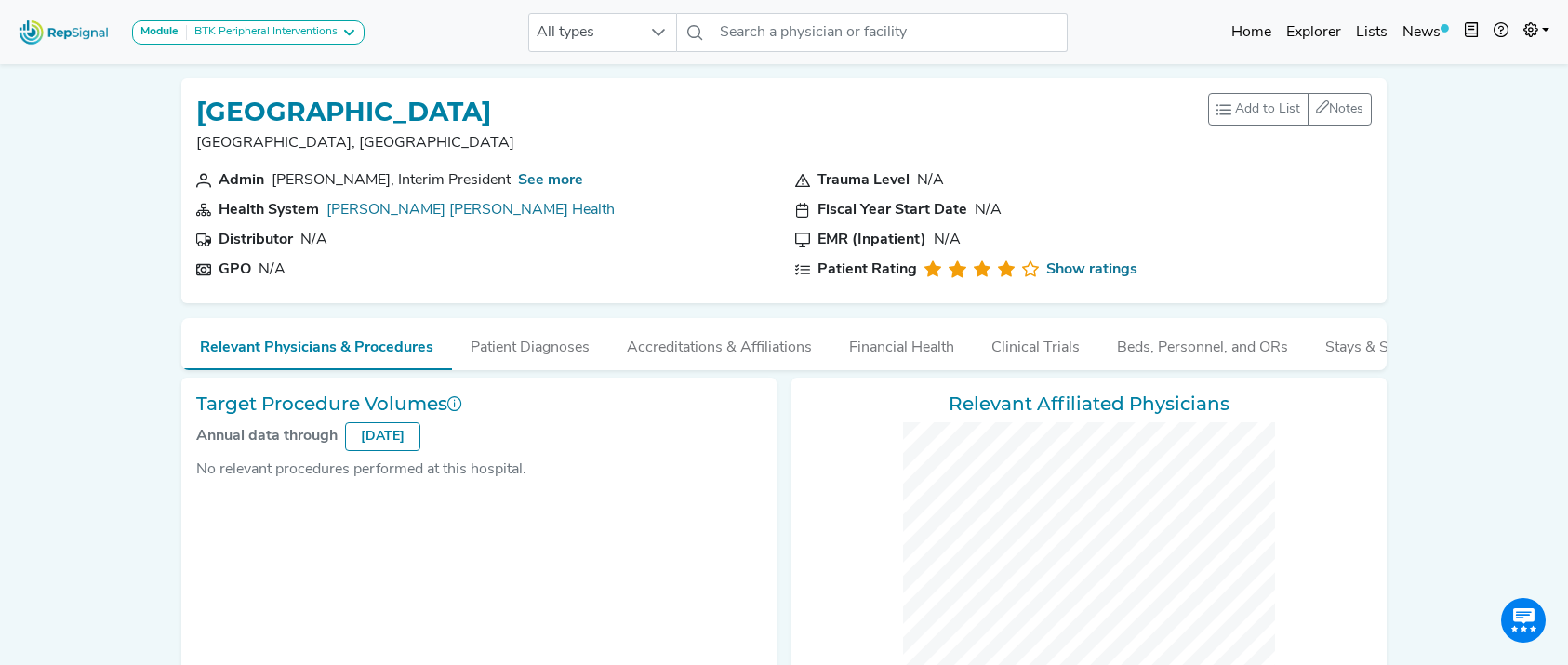
checkbox input "false"
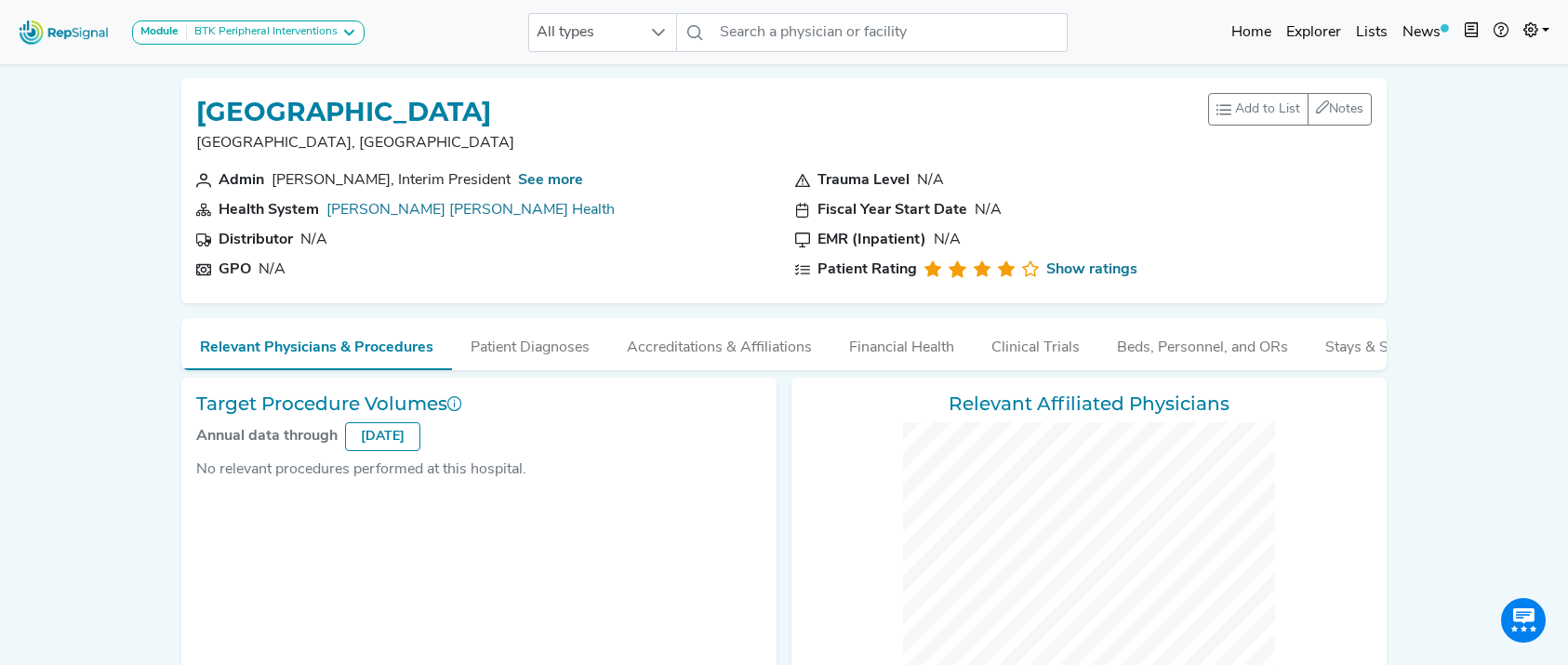
checkbox input "false"
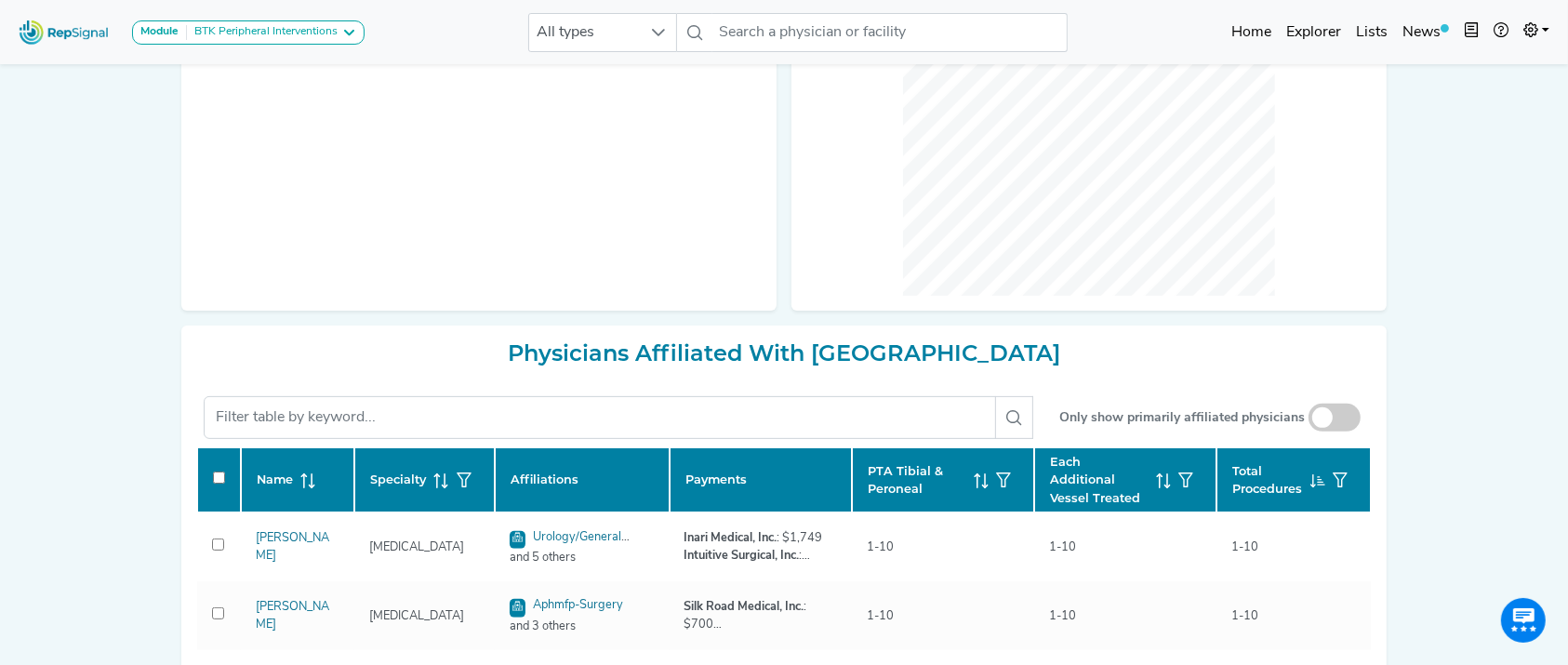
scroll to position [497, 0]
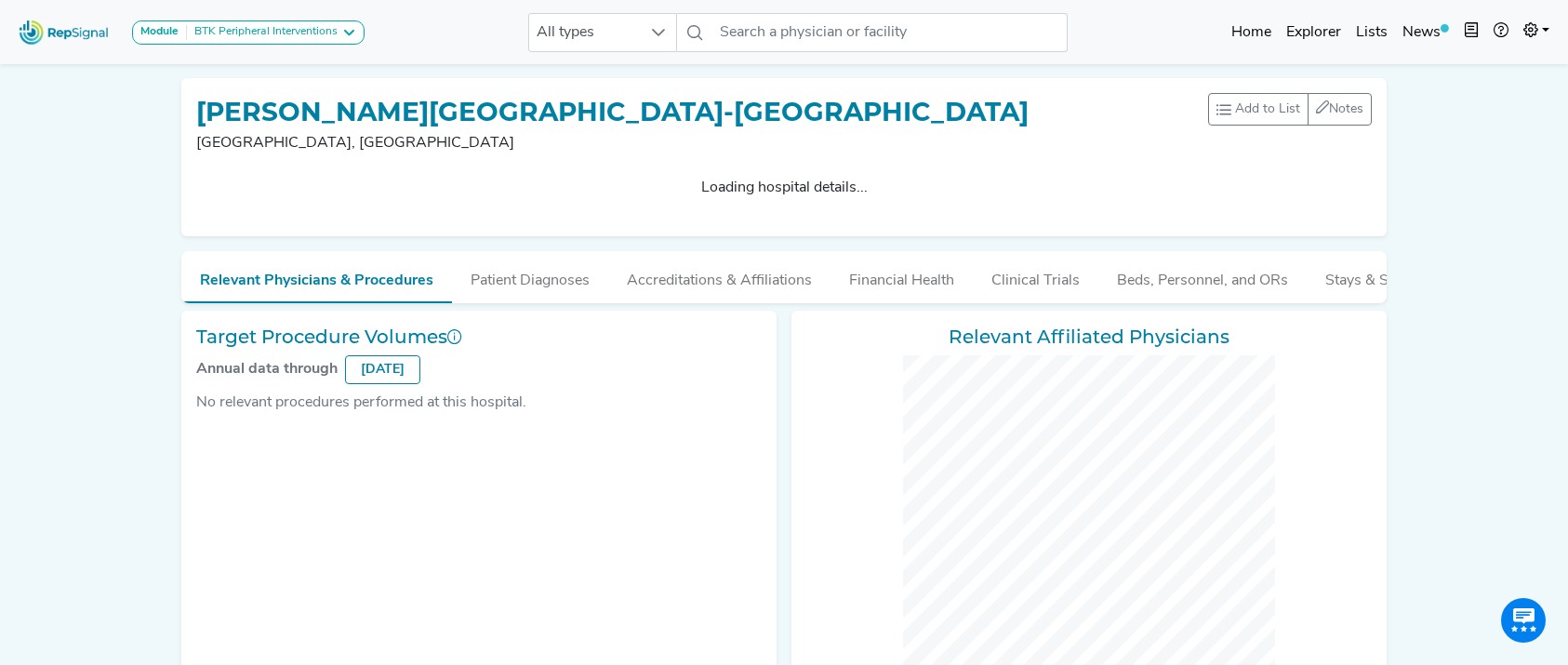
checkbox input "false"
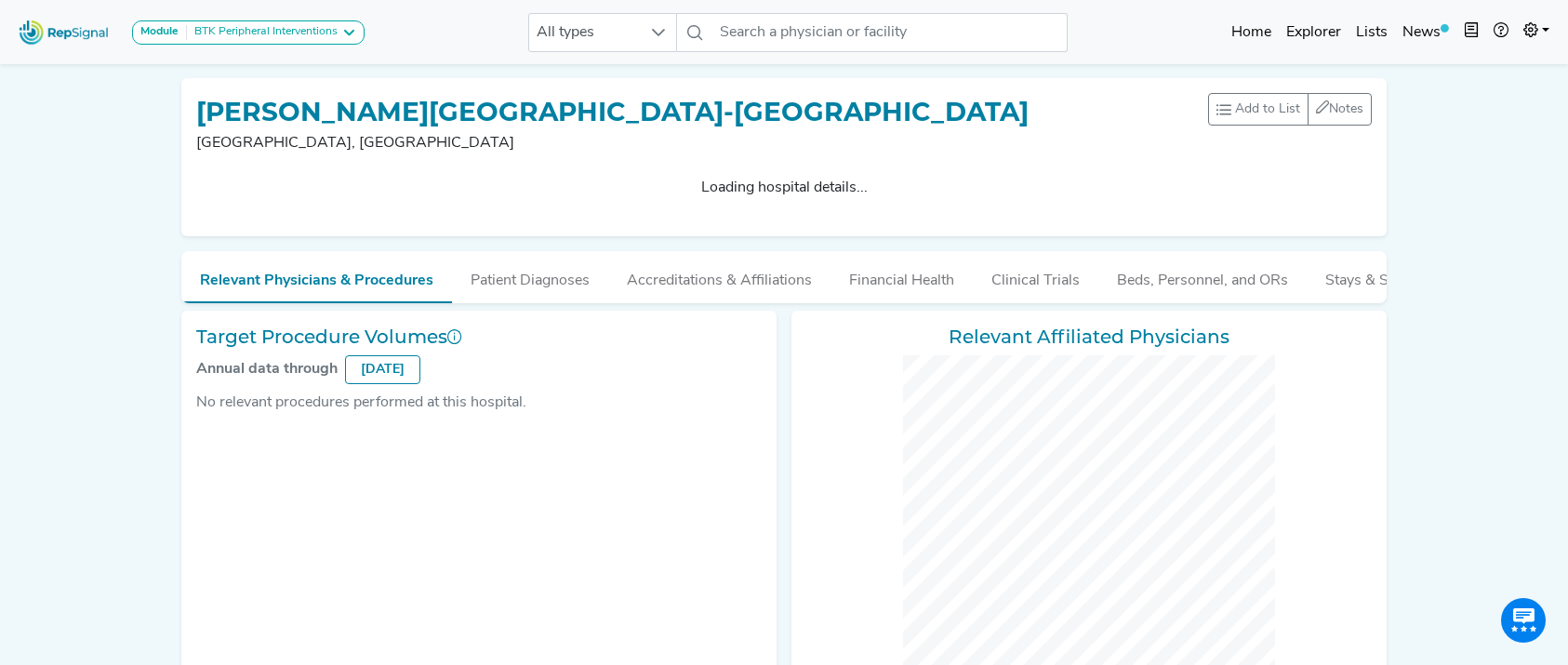
checkbox input "false"
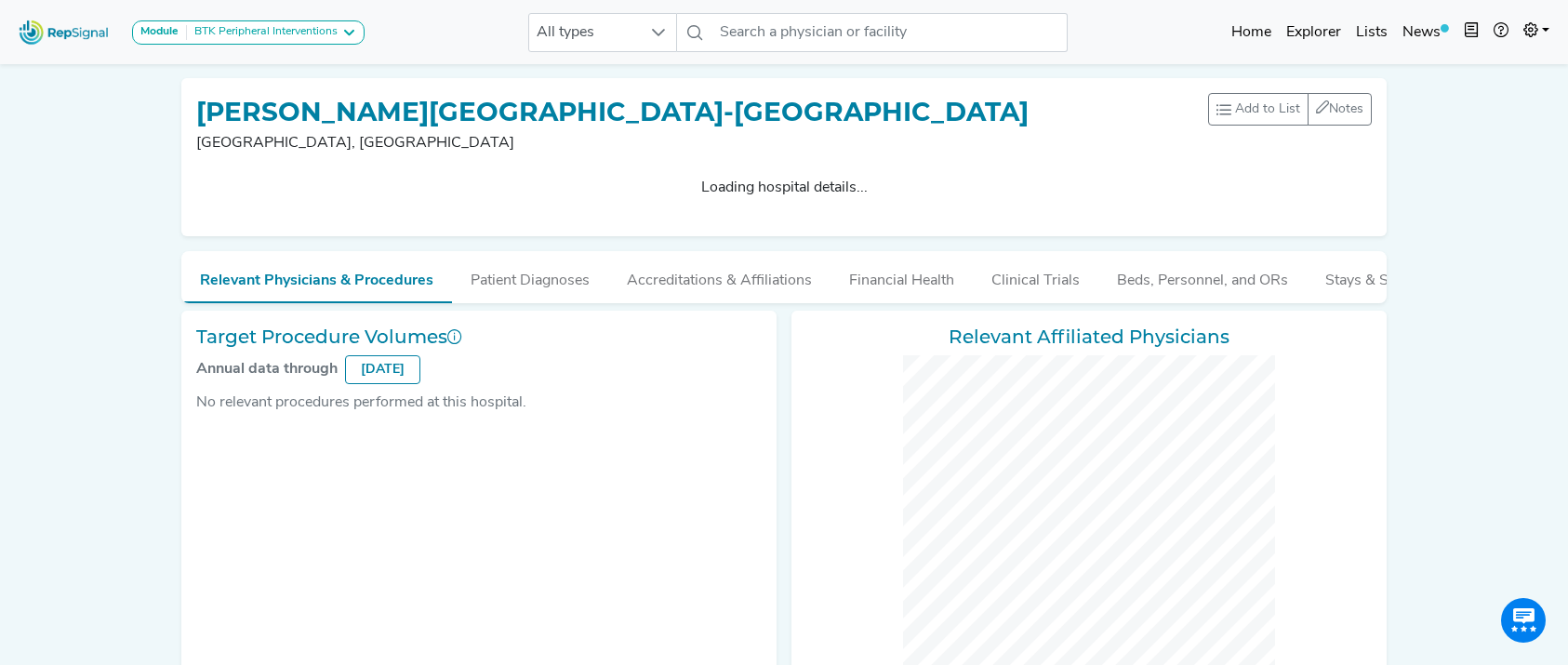
checkbox input "false"
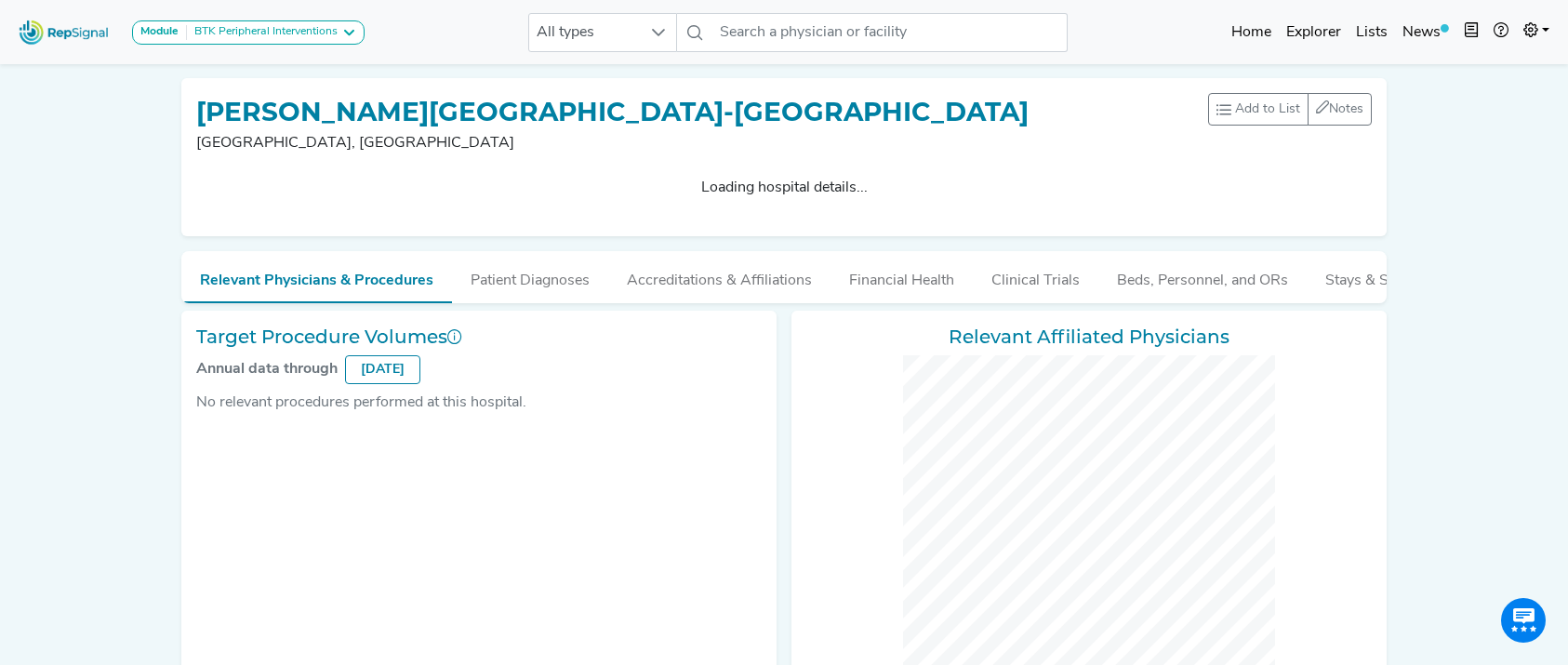
checkbox input "false"
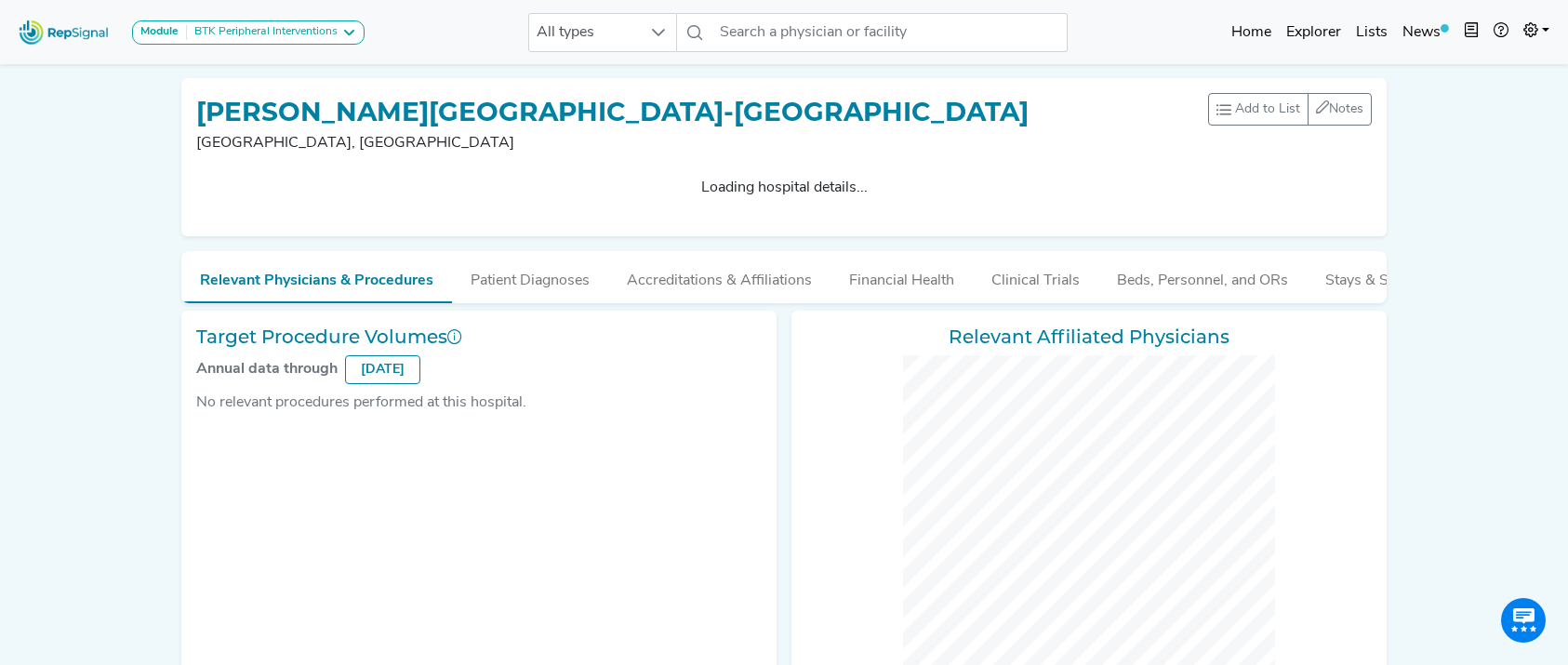
checkbox input "false"
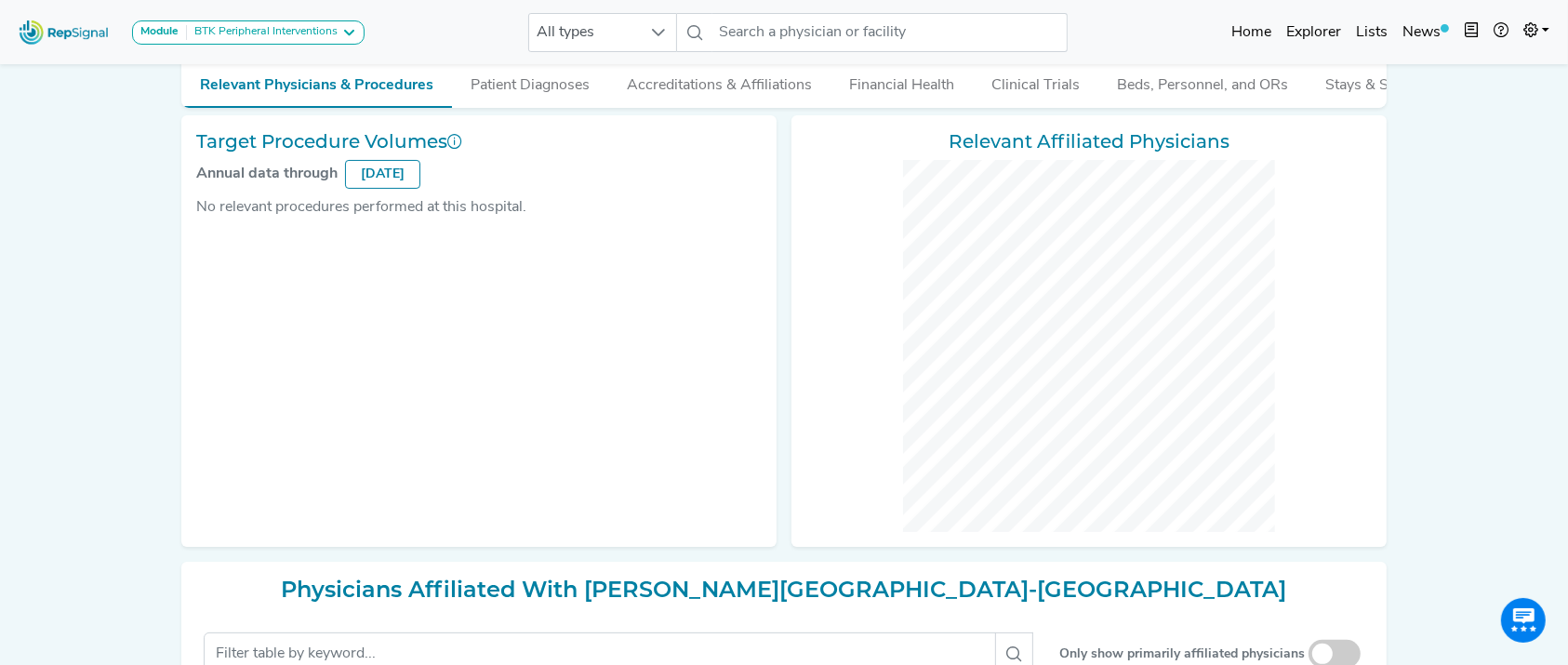
scroll to position [624, 0]
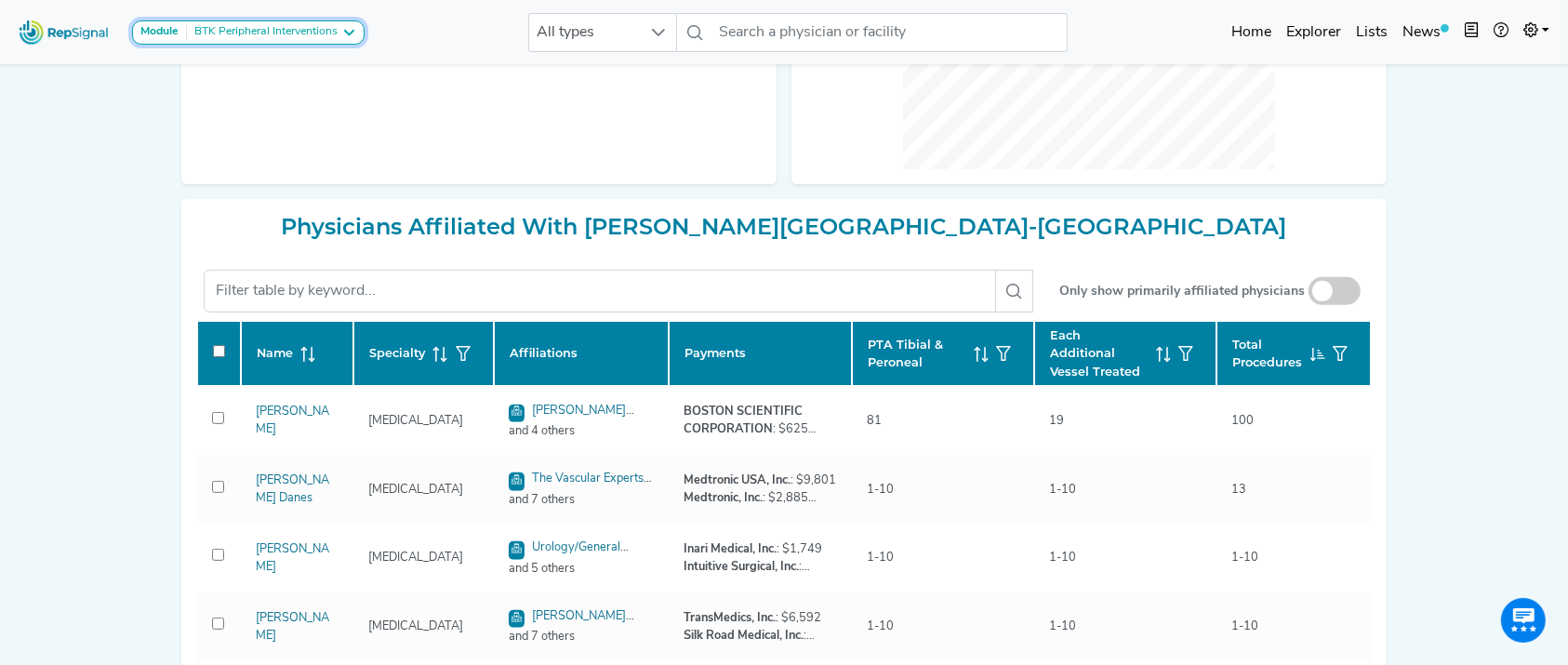
click at [328, 37] on div "BTK Peripheral Interventions" at bounding box center [262, 32] width 151 height 14
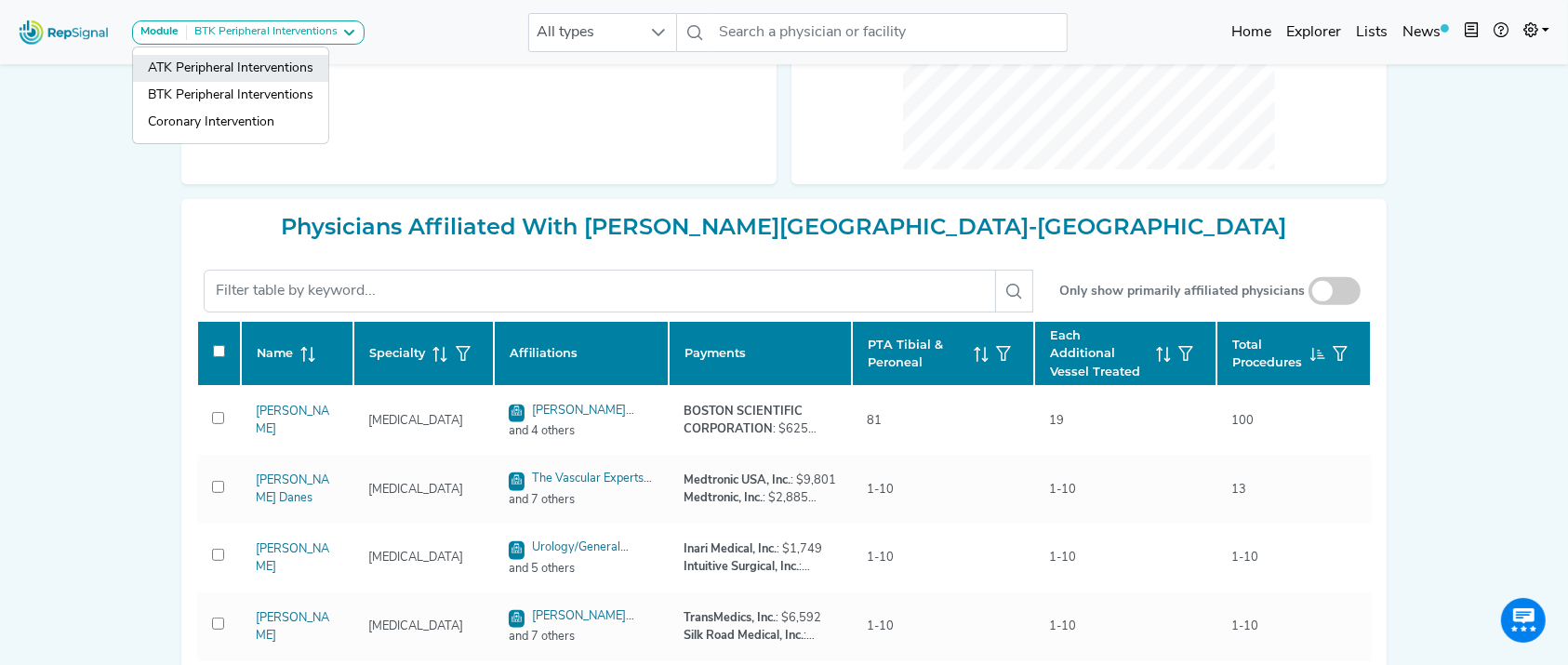
click at [316, 82] on link "ATK Peripheral Interventions" at bounding box center [231, 96] width 195 height 27
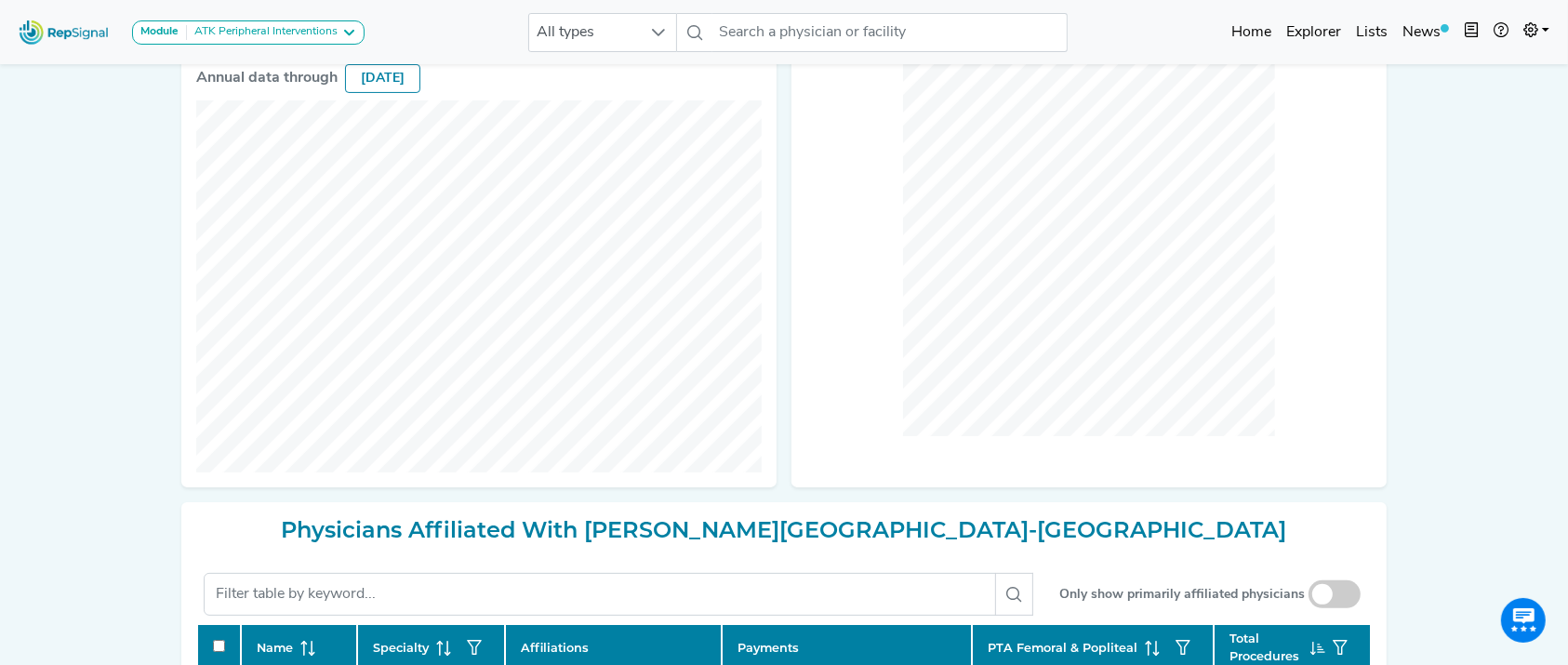
scroll to position [0, 0]
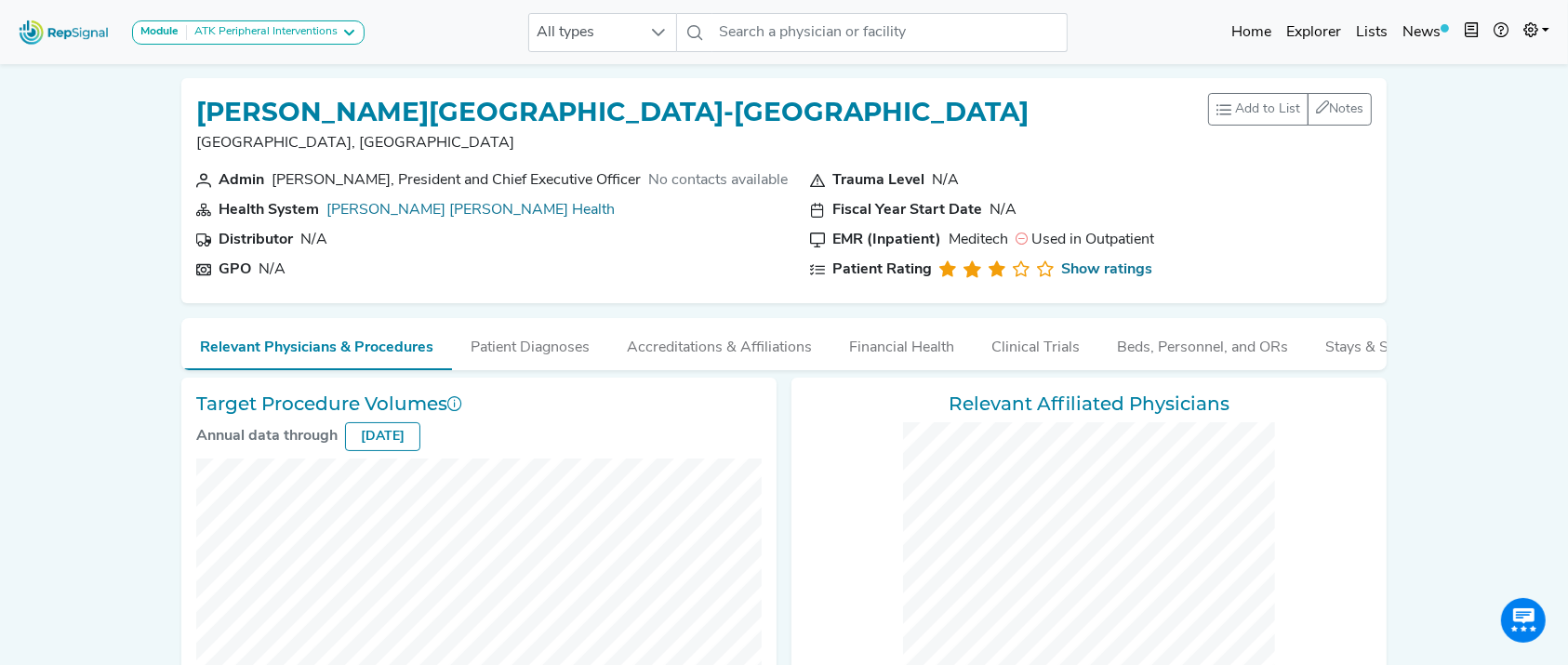
checkbox input "false"
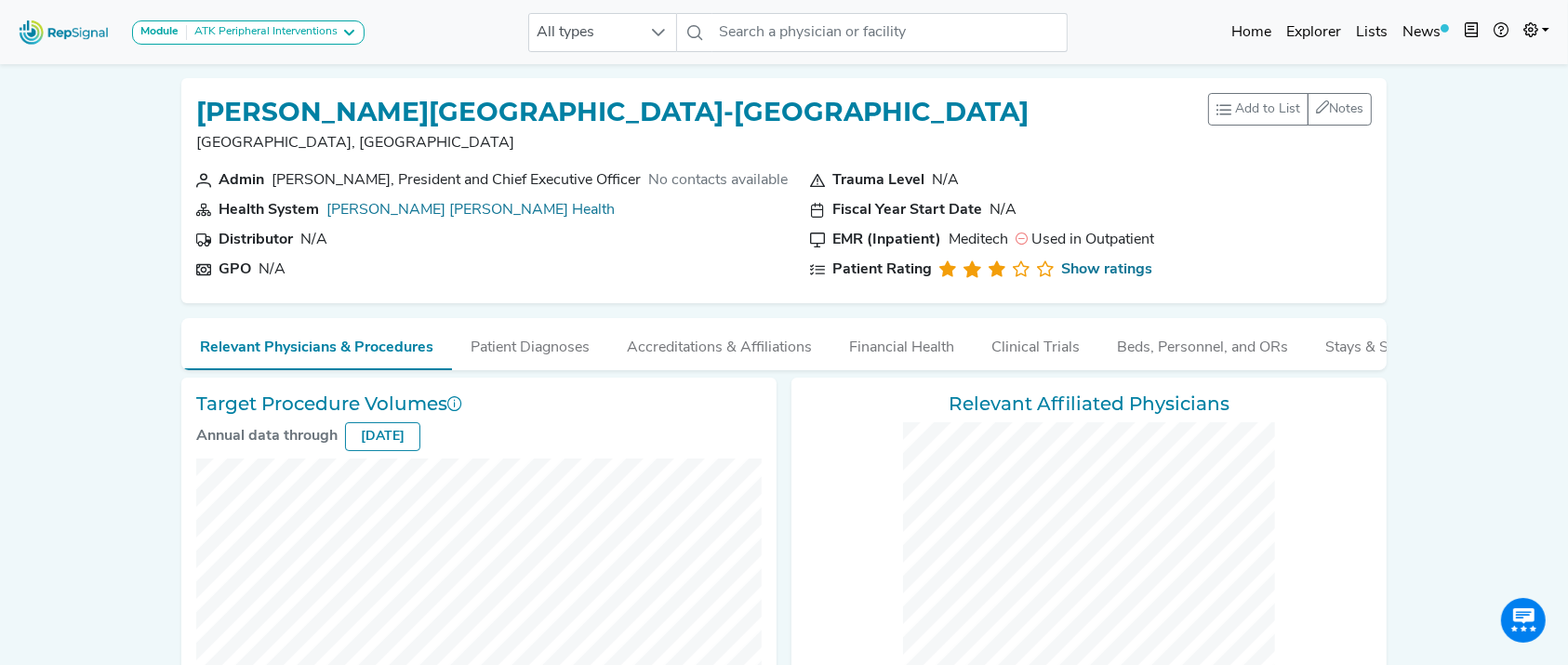
checkbox input "false"
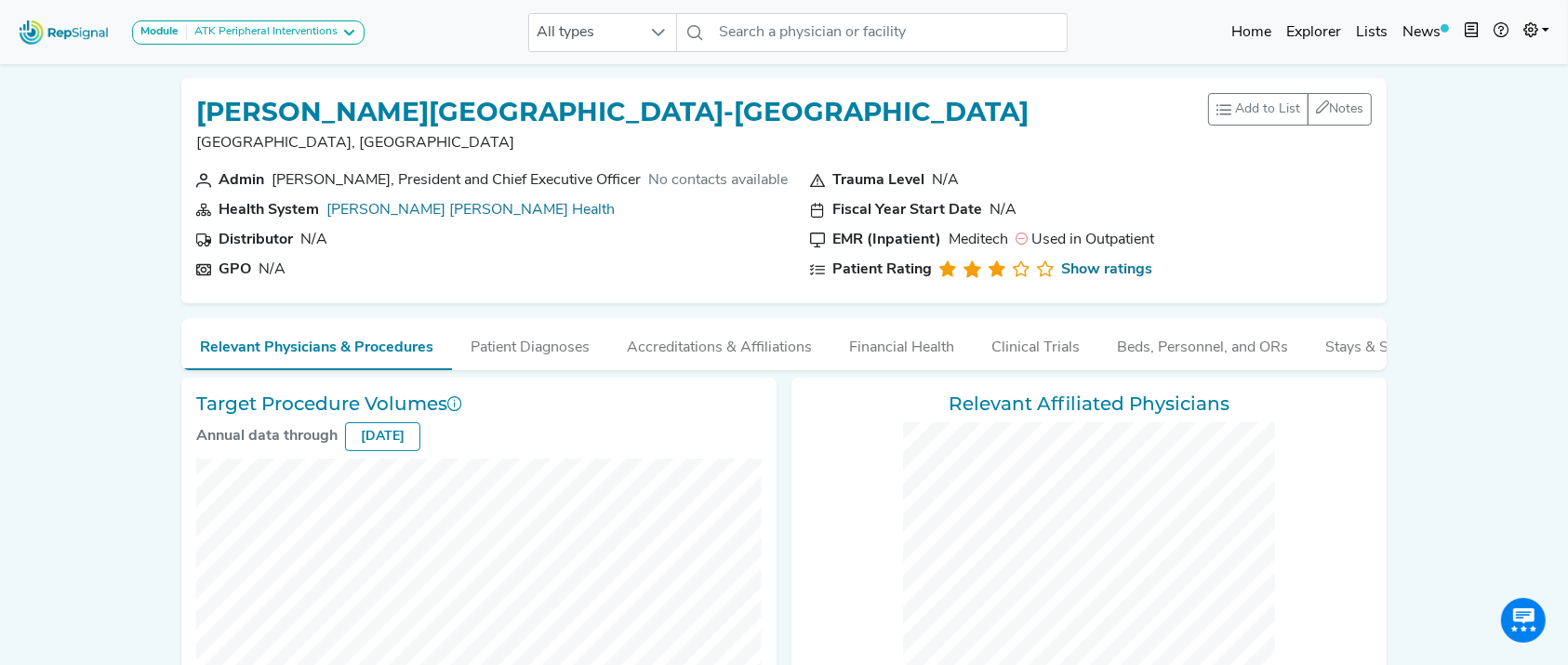
checkbox input "false"
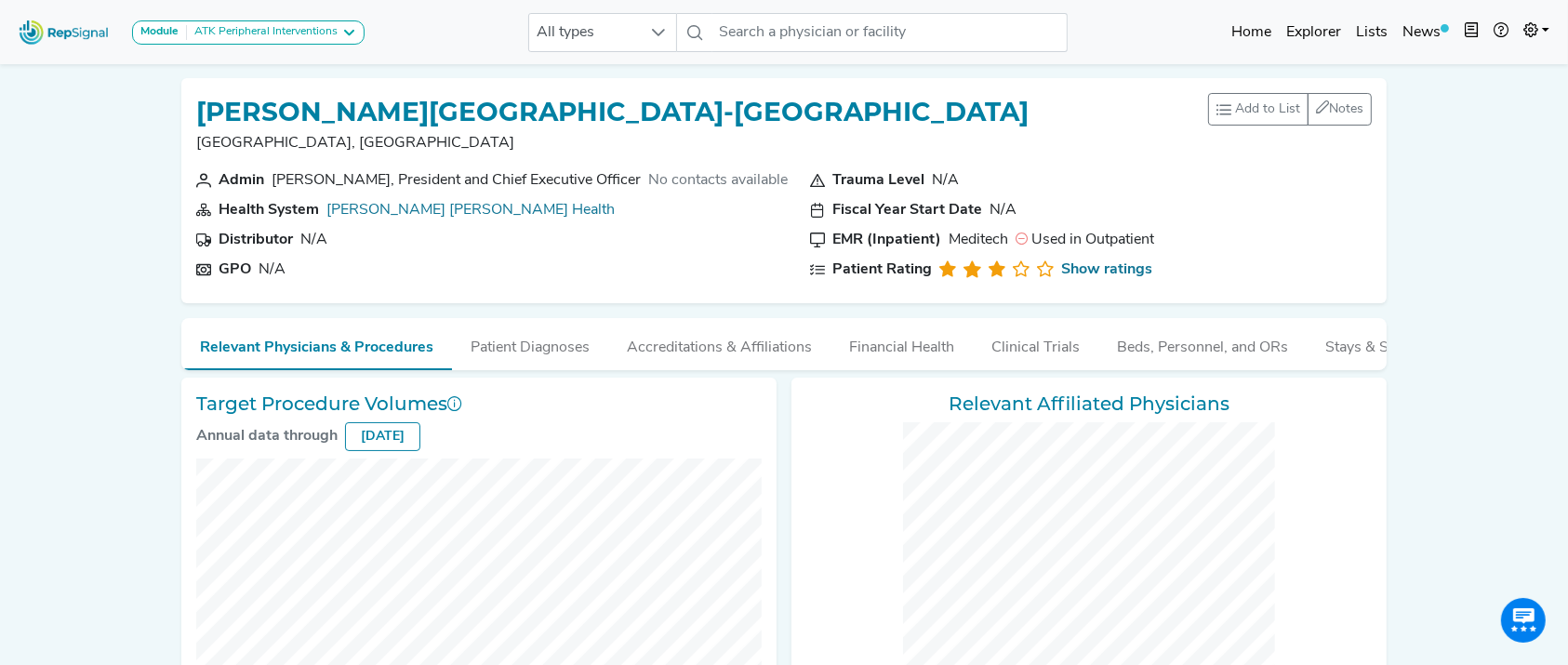
checkbox input "false"
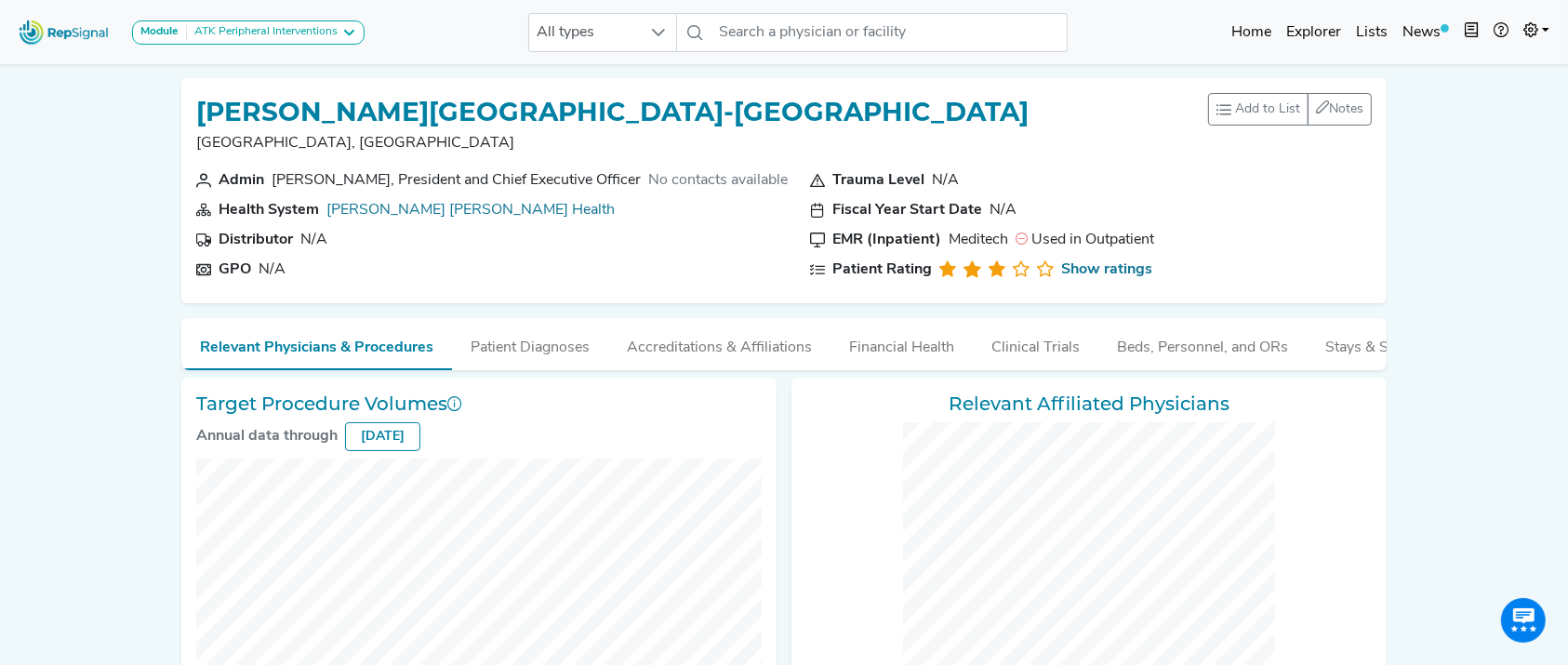
checkbox input "false"
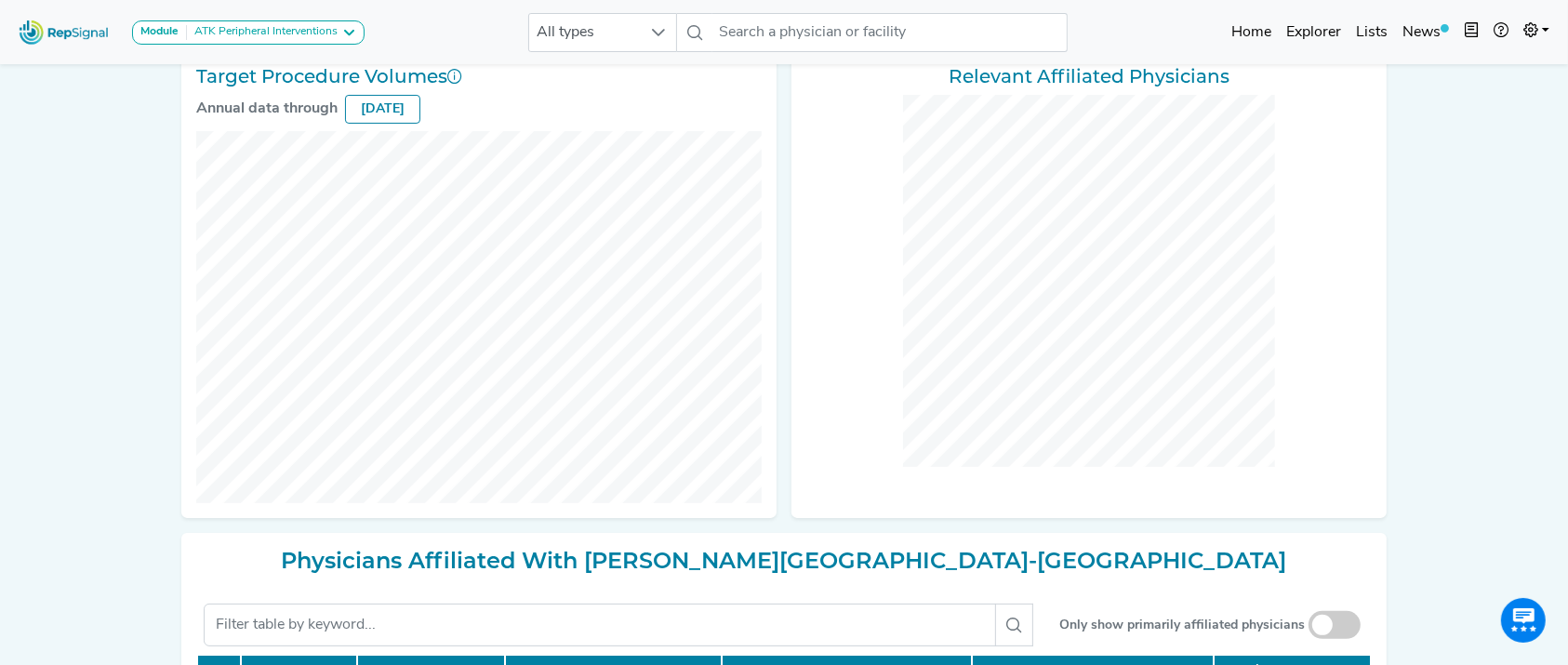
scroll to position [100, 0]
